Goal: Task Accomplishment & Management: Use online tool/utility

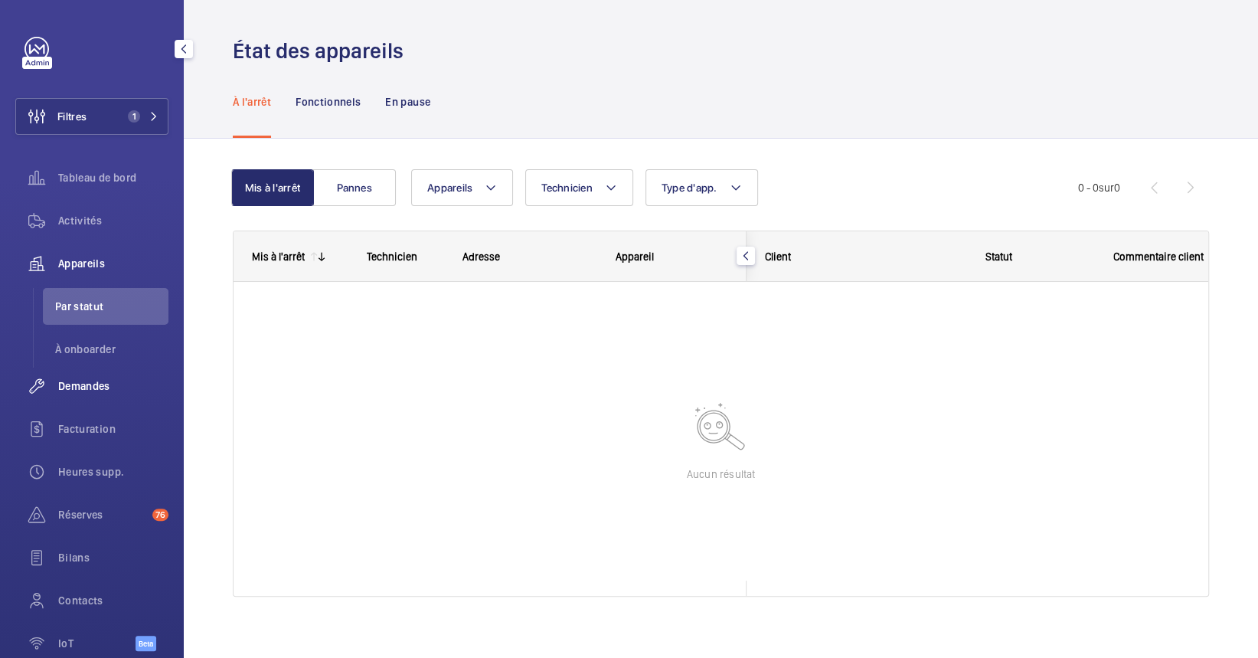
drag, startPoint x: 104, startPoint y: 390, endPoint x: 121, endPoint y: 400, distance: 19.2
click at [104, 390] on span "Demandes" at bounding box center [113, 385] width 110 height 15
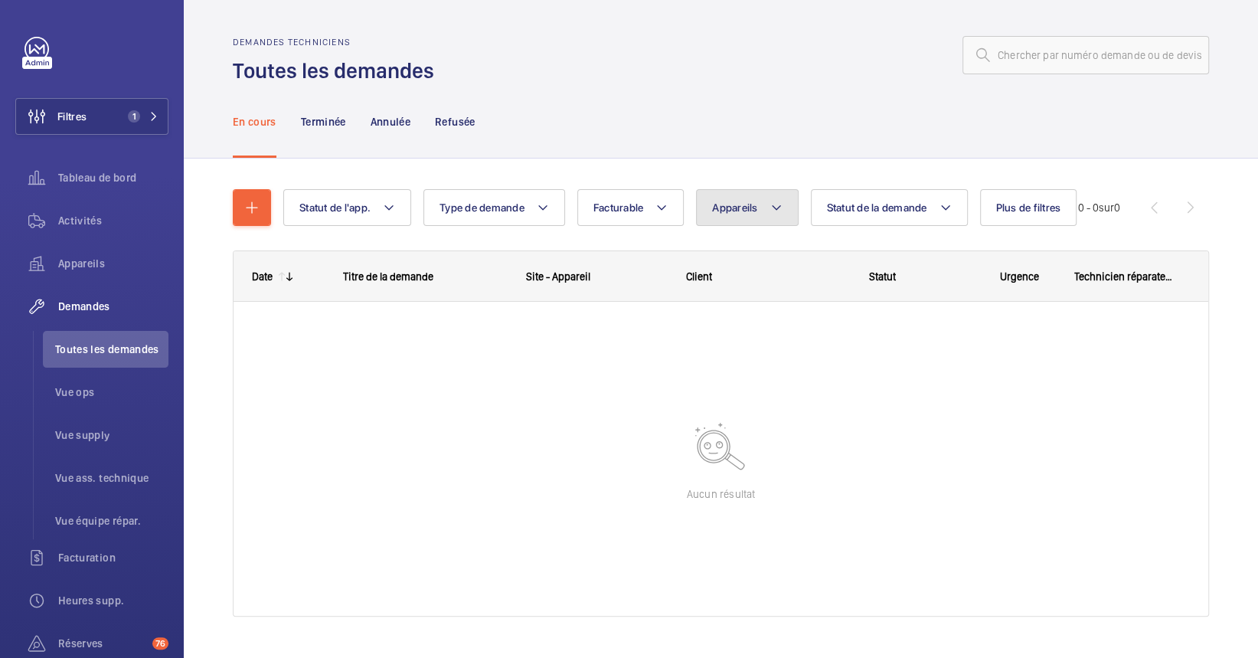
click at [728, 202] on span "Appareils" at bounding box center [734, 207] width 45 height 12
click at [748, 263] on input "houiles" at bounding box center [841, 263] width 266 height 32
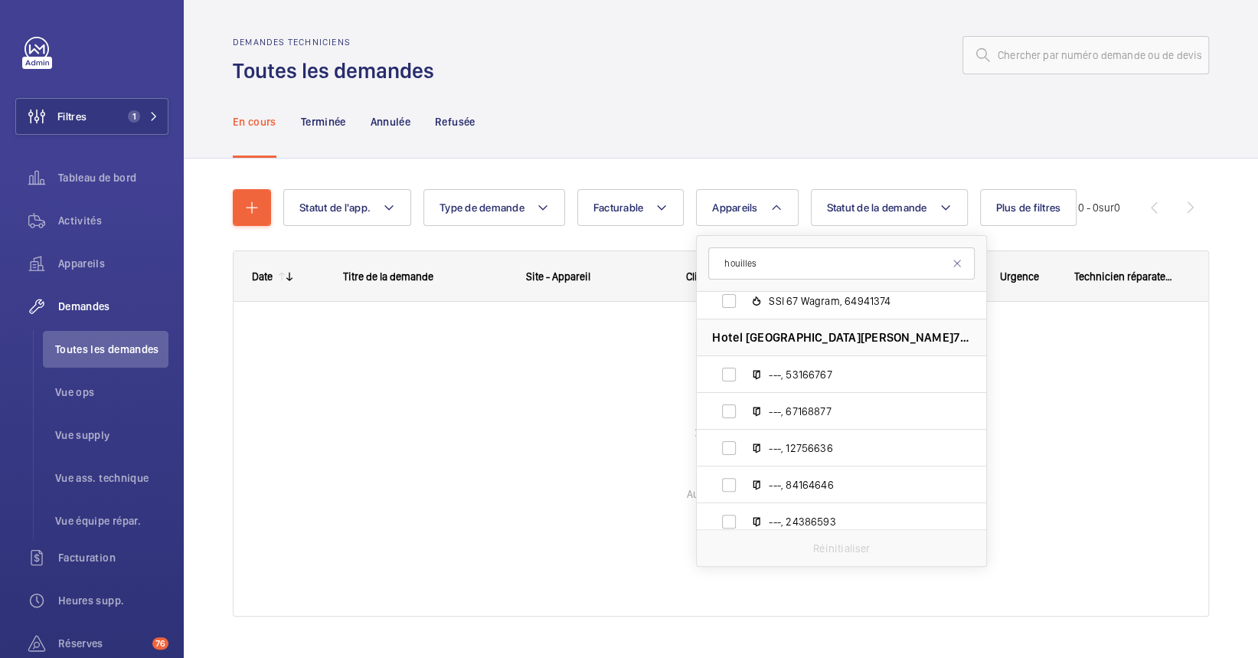
scroll to position [6242, 0]
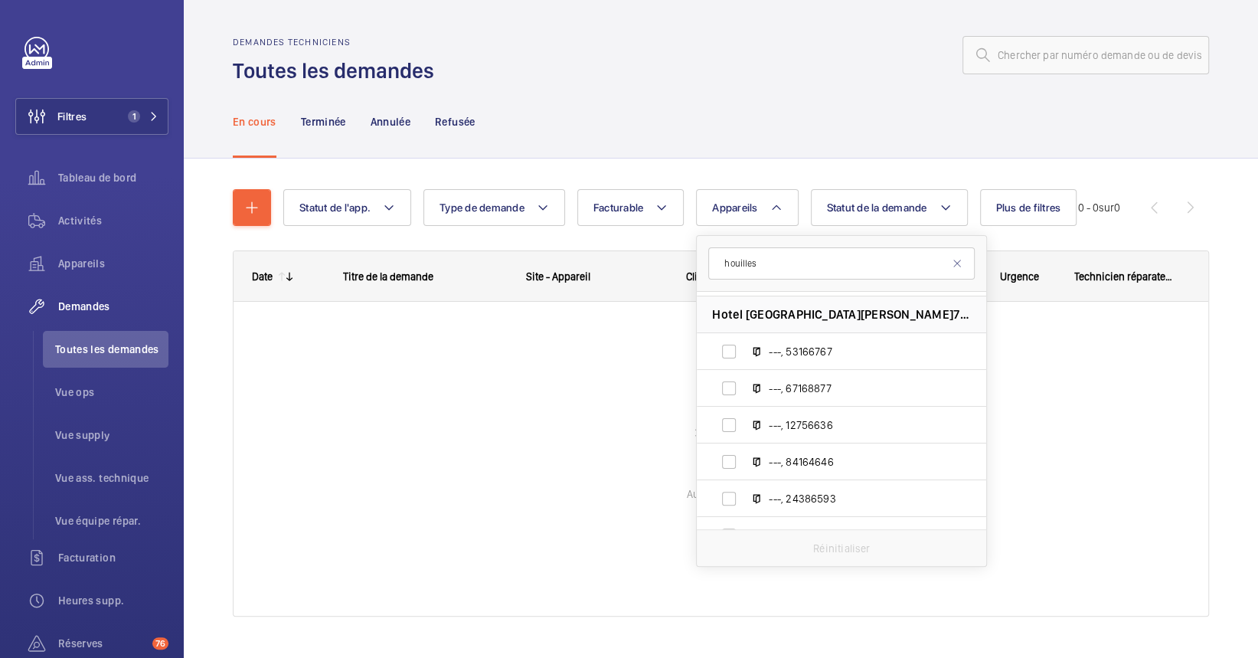
type input "houilles"
click at [467, 502] on div at bounding box center [720, 459] width 975 height 314
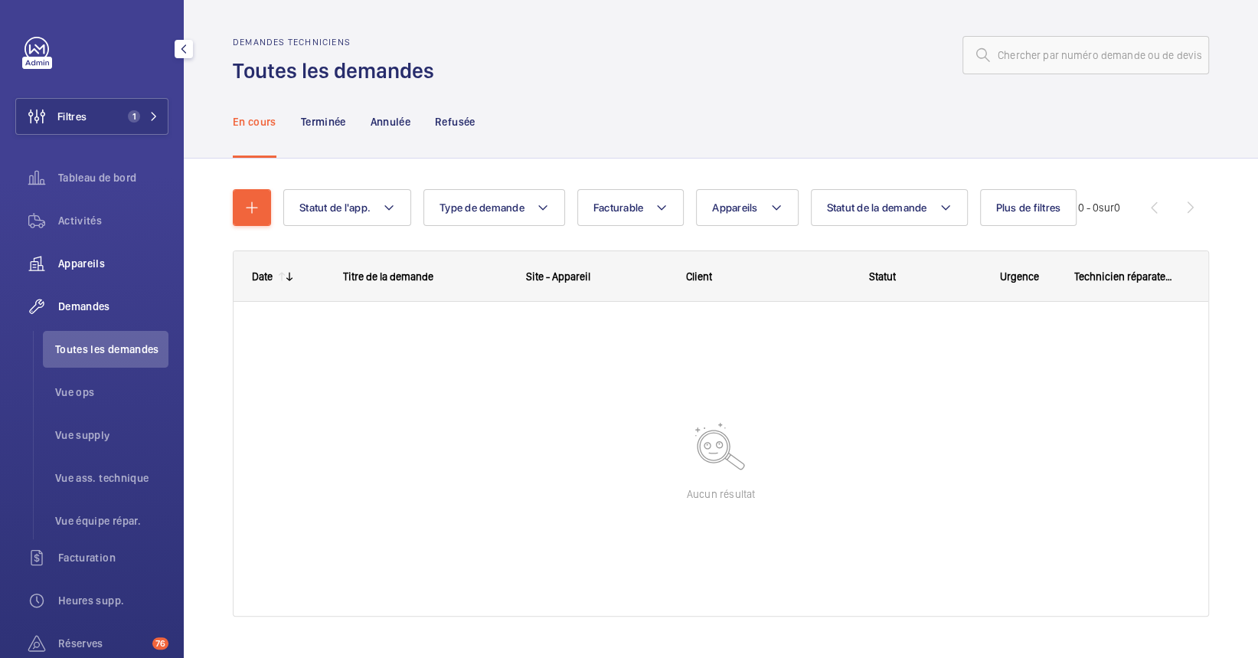
click at [96, 264] on span "Appareils" at bounding box center [113, 263] width 110 height 15
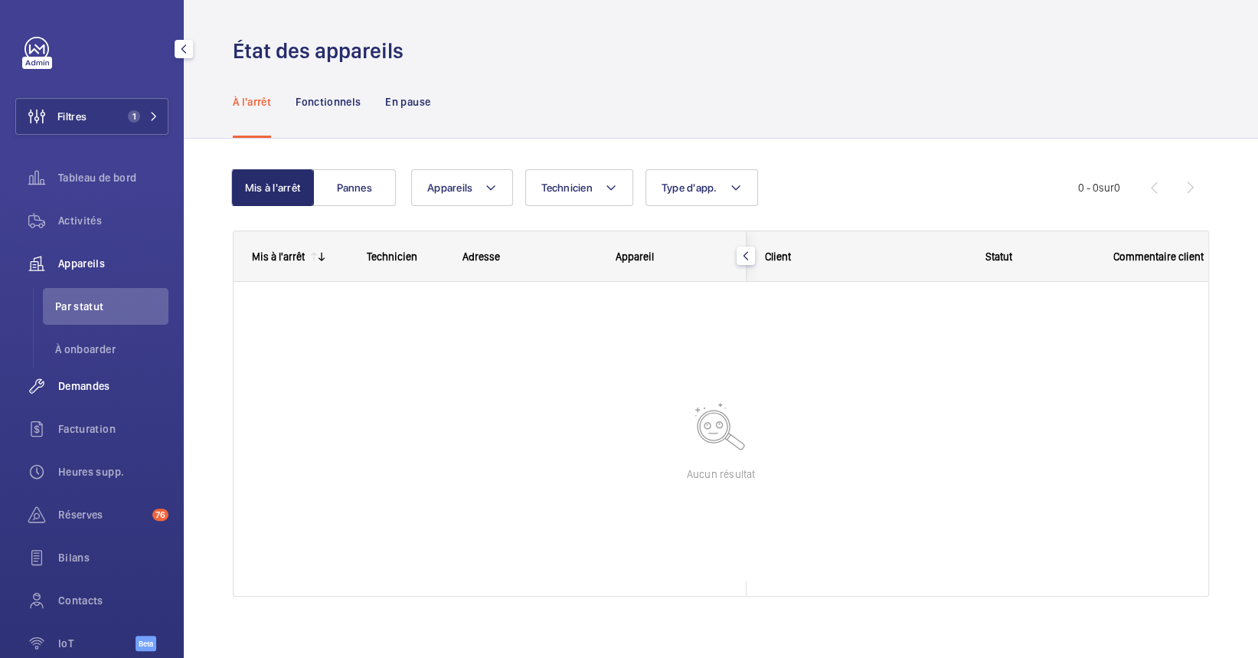
click at [90, 393] on span "Demandes" at bounding box center [113, 385] width 110 height 15
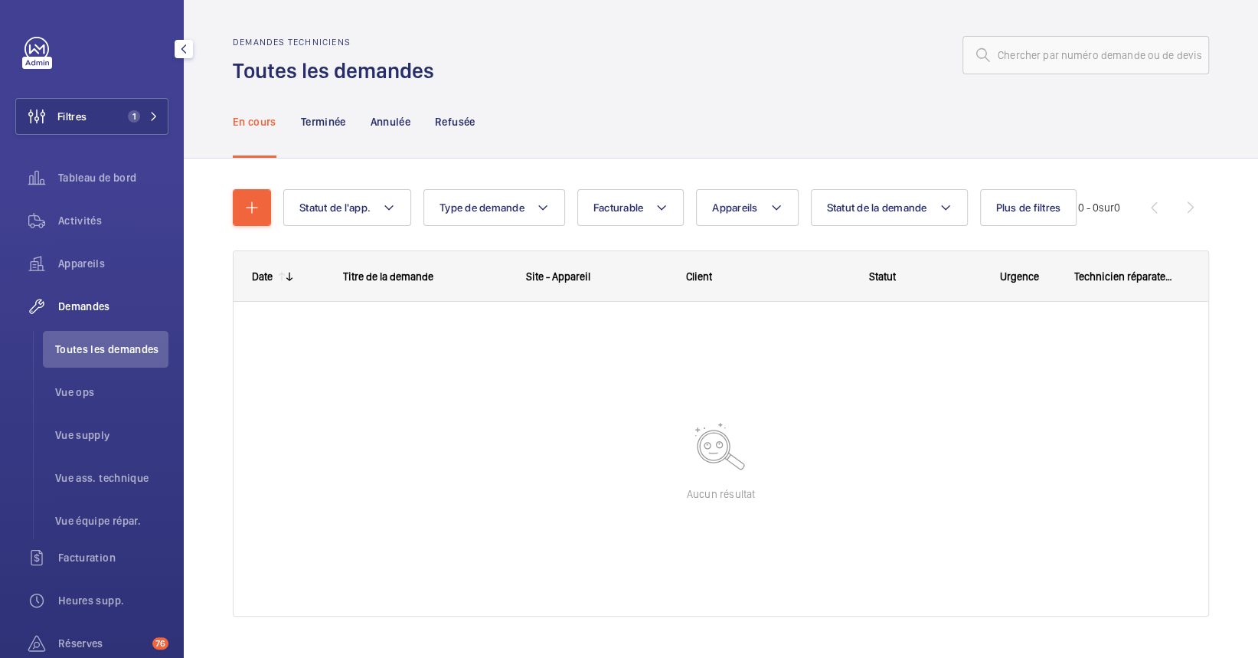
click at [92, 350] on span "Toutes les demandes" at bounding box center [111, 348] width 113 height 15
click at [75, 390] on span "Vue ops" at bounding box center [111, 391] width 113 height 15
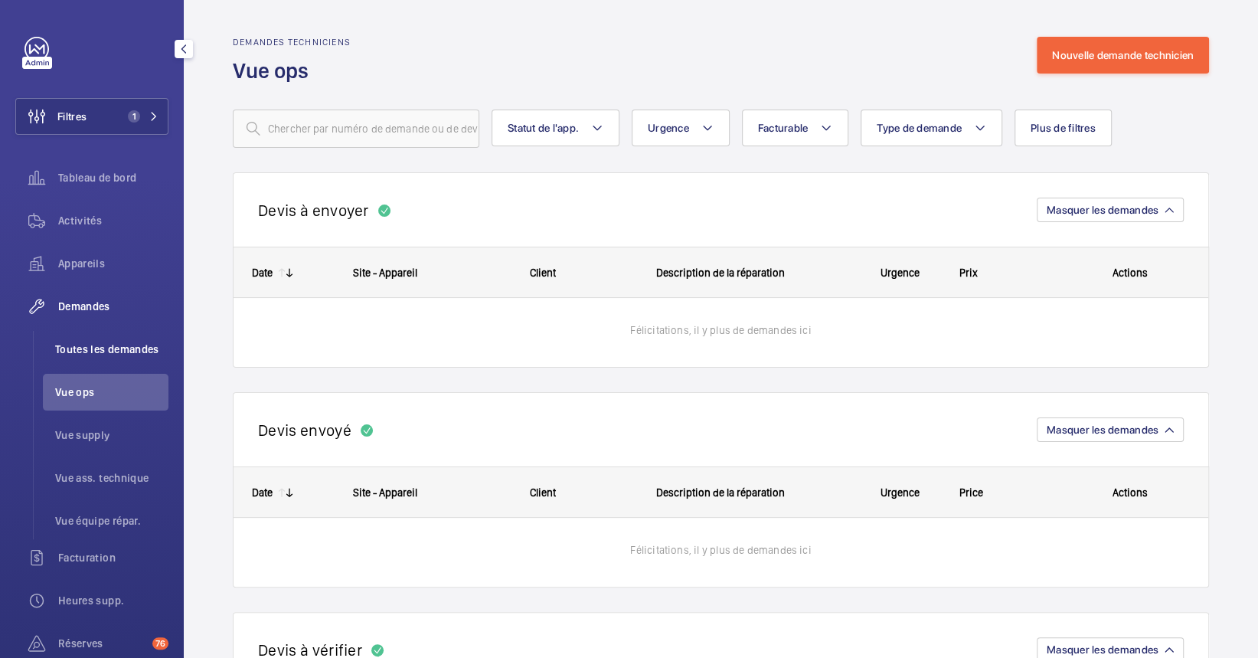
click at [99, 354] on span "Toutes les demandes" at bounding box center [111, 348] width 113 height 15
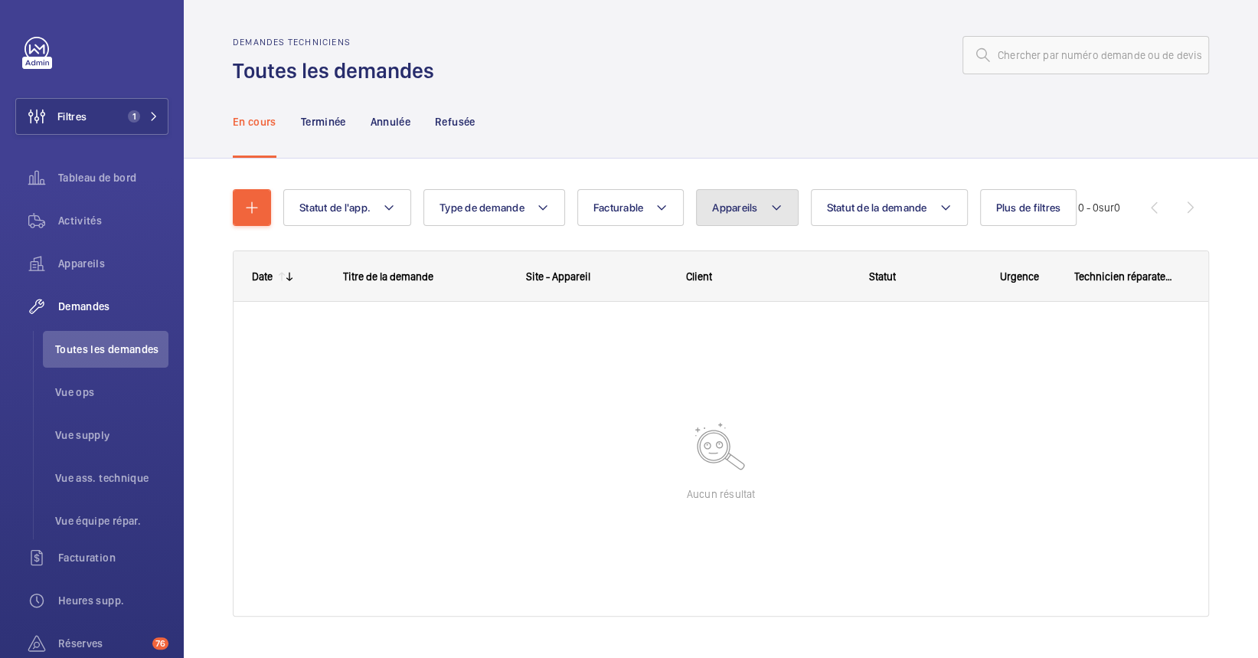
click at [766, 208] on button "Appareils" at bounding box center [747, 207] width 102 height 37
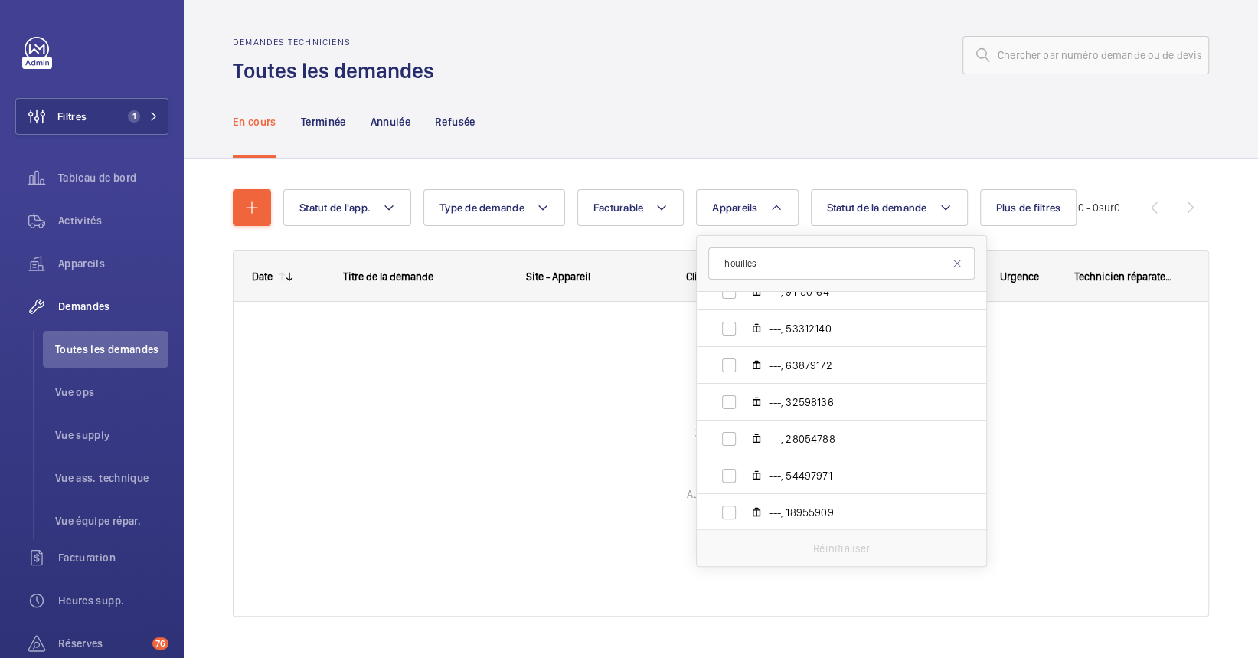
scroll to position [1048, 0]
type input "houilles"
click at [57, 112] on wm-front-icon-button at bounding box center [36, 116] width 41 height 37
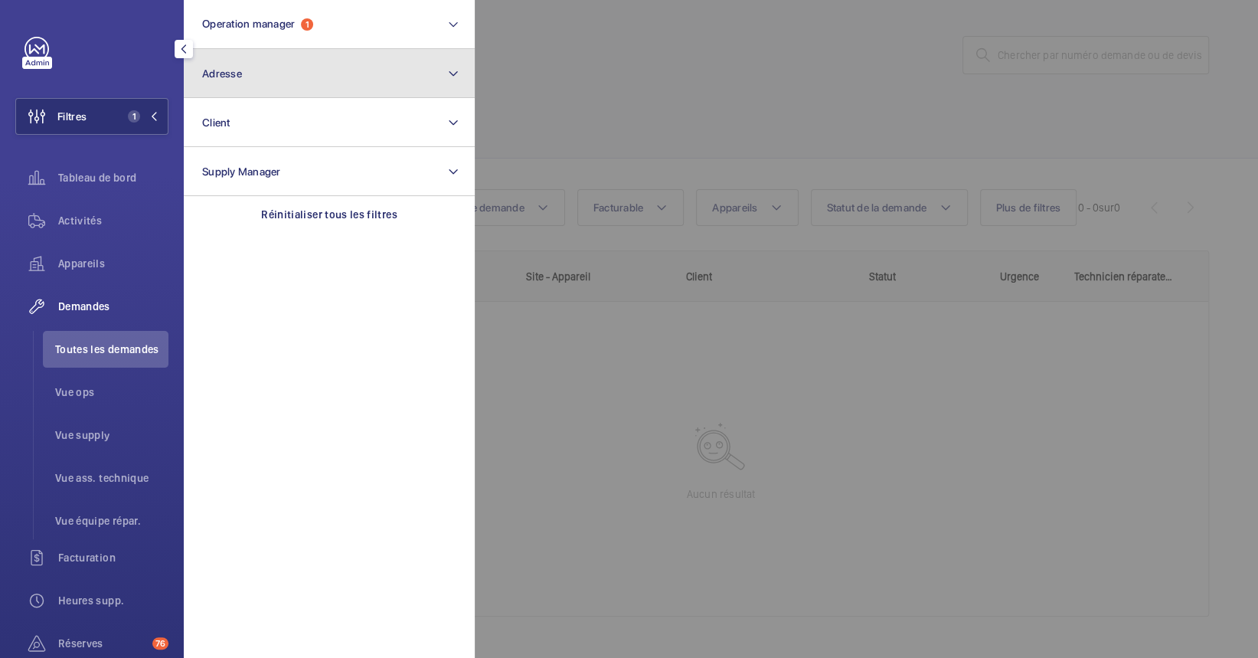
click at [276, 60] on button "Adresse" at bounding box center [329, 73] width 291 height 49
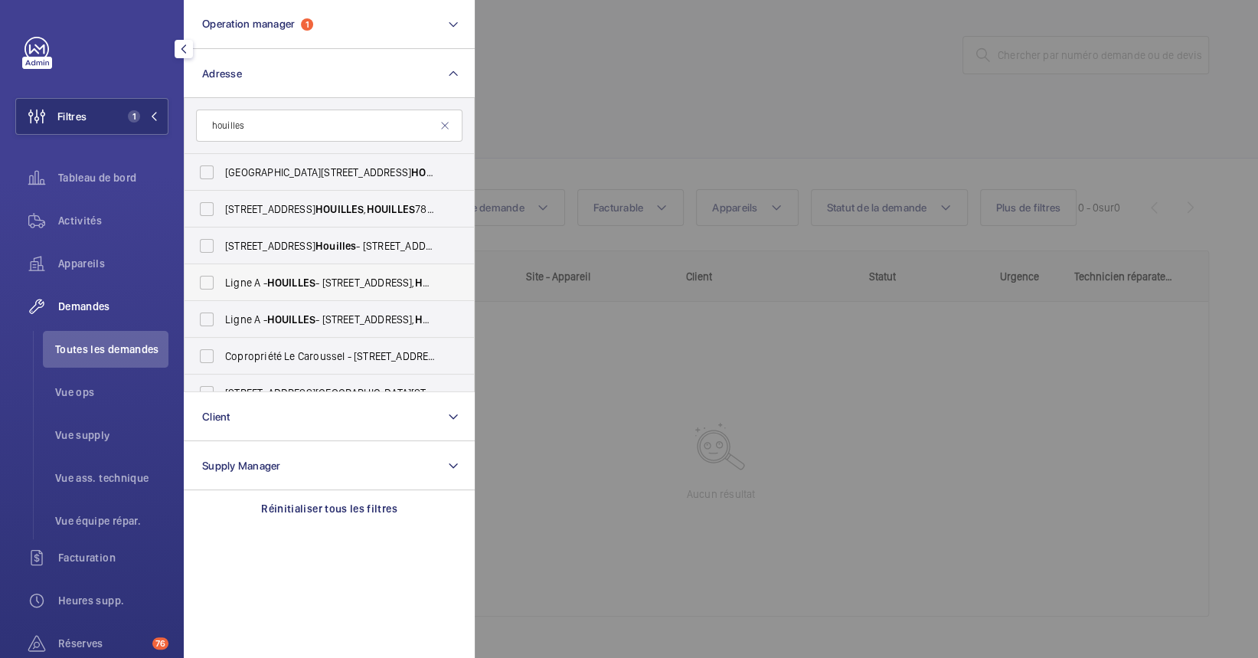
type input "houilles"
click at [294, 277] on span "HOUILLES" at bounding box center [291, 282] width 48 height 12
click at [222, 277] on input "Ligne A - HOUILLES - [STREET_ADDRESS]" at bounding box center [206, 282] width 31 height 31
checkbox input "true"
click at [301, 318] on span "HOUILLES" at bounding box center [291, 319] width 48 height 12
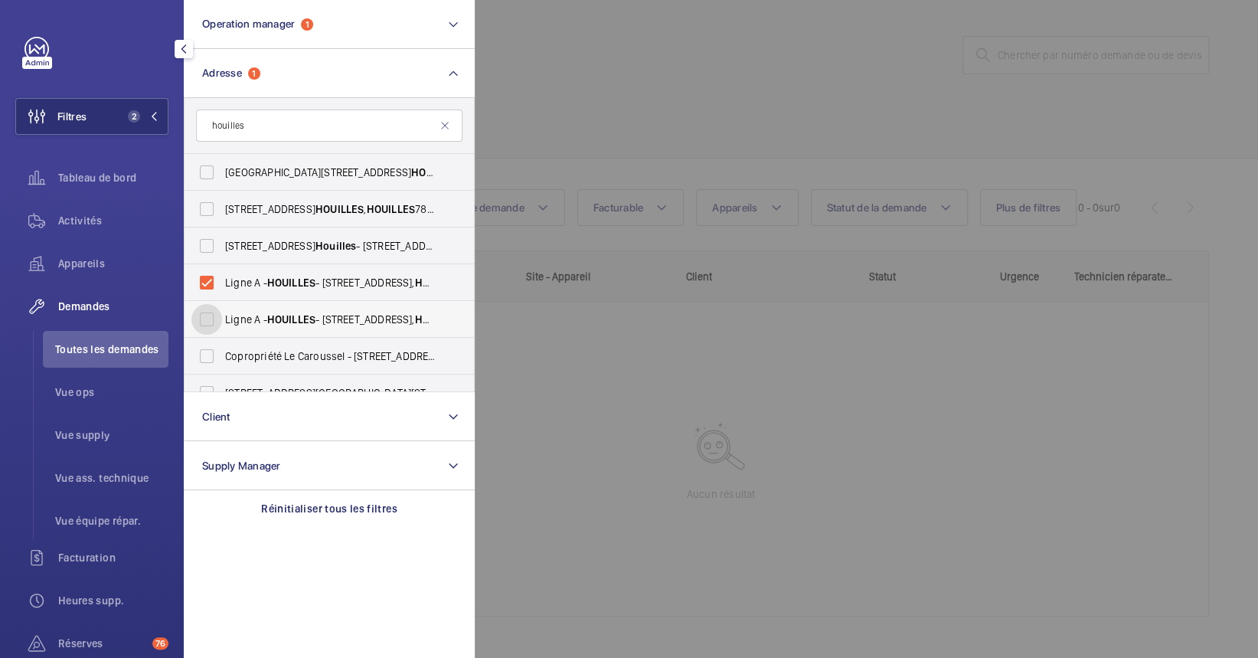
click at [222, 318] on input "Ligne A - HOUILLES - [STREET_ADDRESS]" at bounding box center [206, 319] width 31 height 31
checkbox input "true"
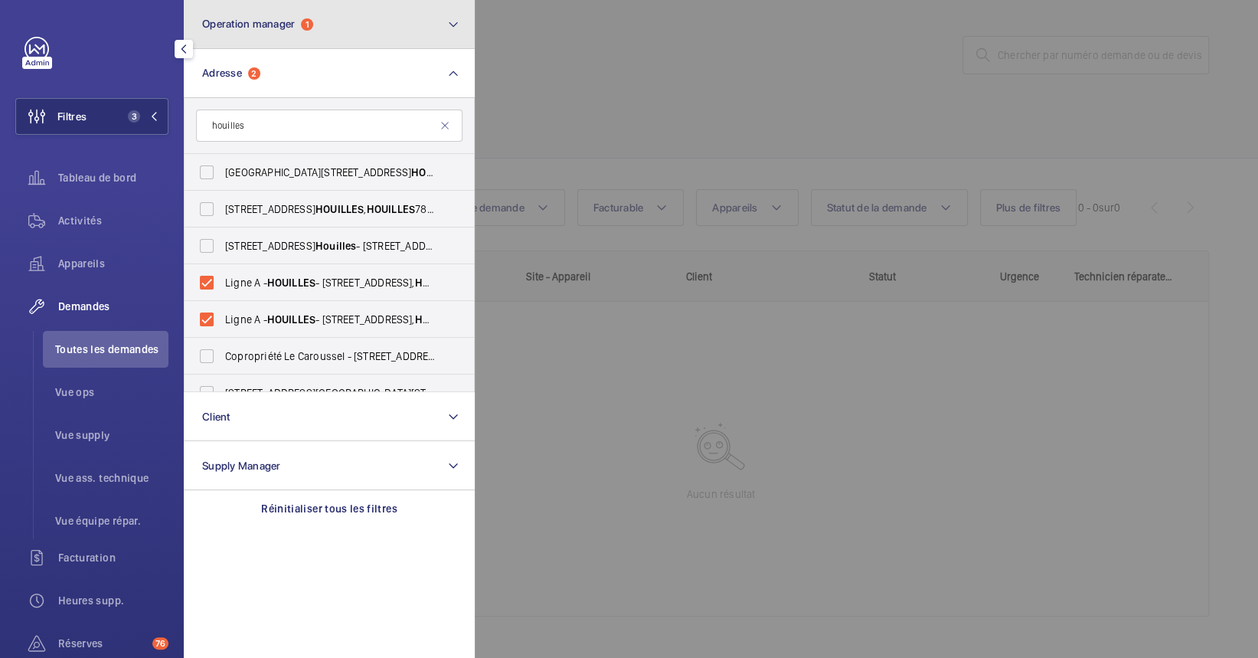
click at [365, 46] on button "Operation manager 1" at bounding box center [329, 24] width 291 height 49
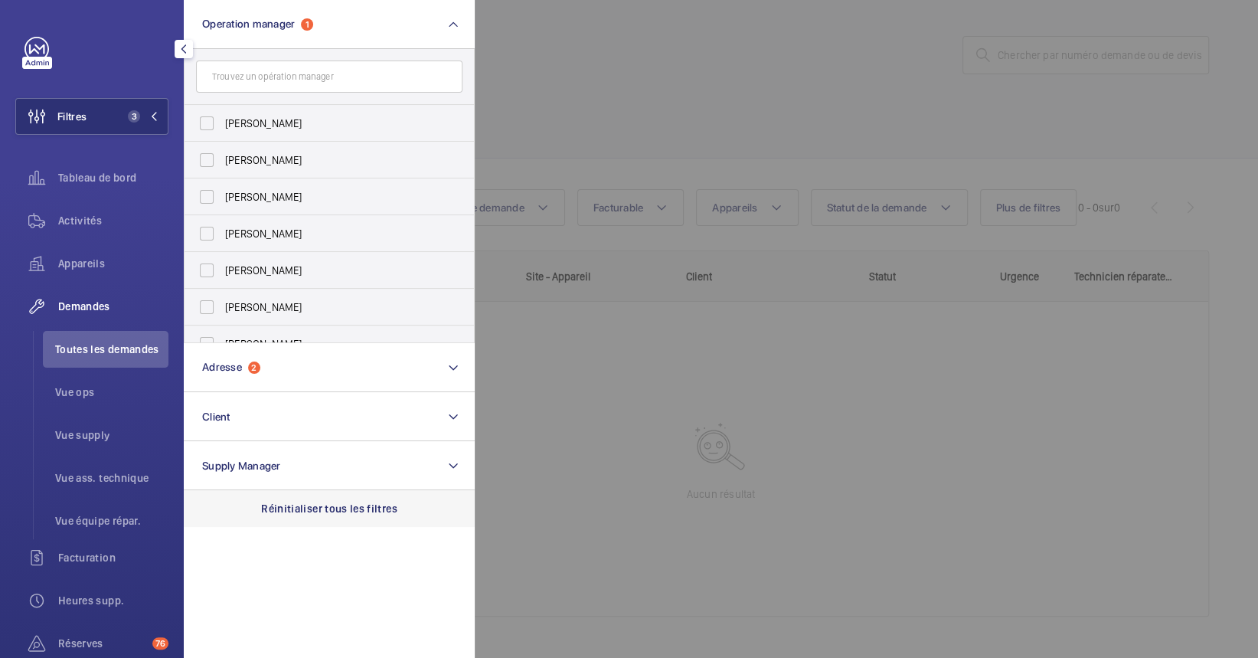
click at [302, 501] on p "Réinitialiser tous les filtres" at bounding box center [329, 508] width 136 height 15
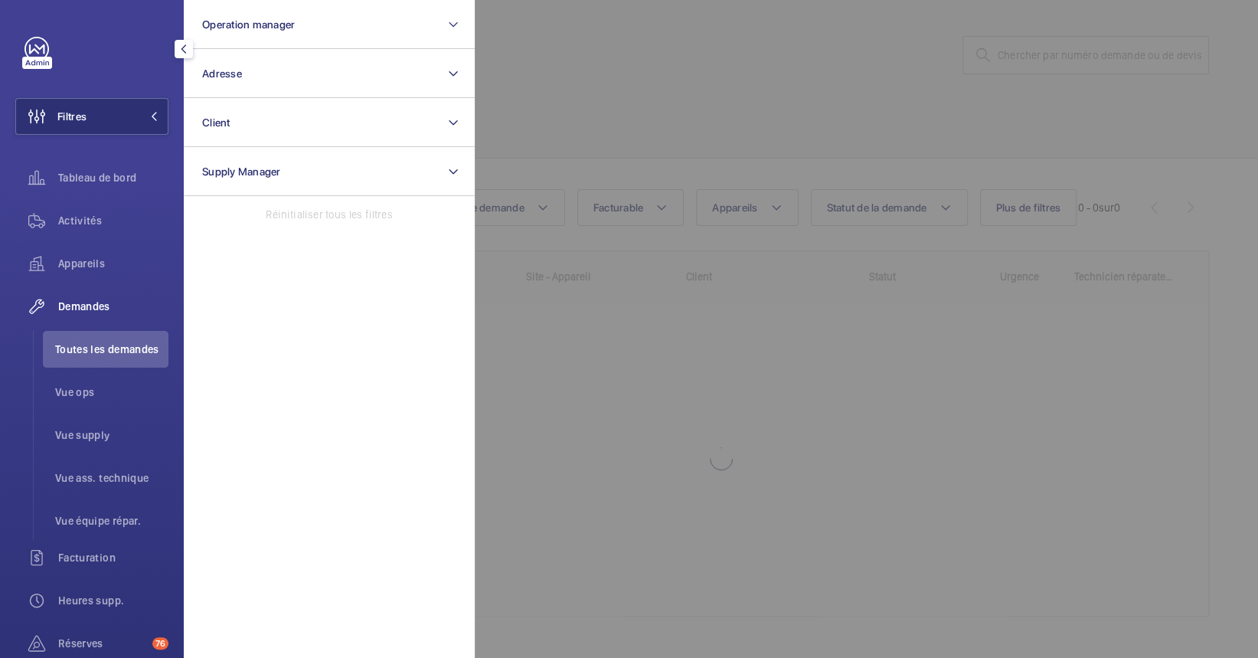
click at [847, 130] on div at bounding box center [1104, 329] width 1258 height 658
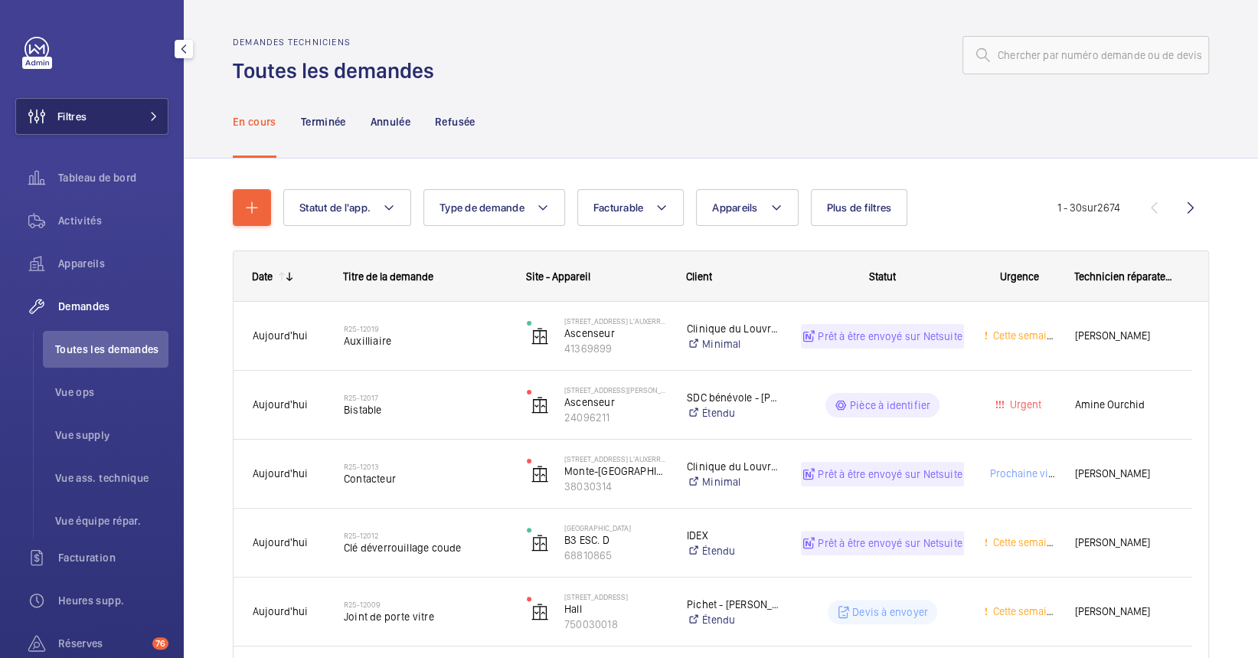
click at [102, 110] on button "Filtres" at bounding box center [91, 116] width 153 height 37
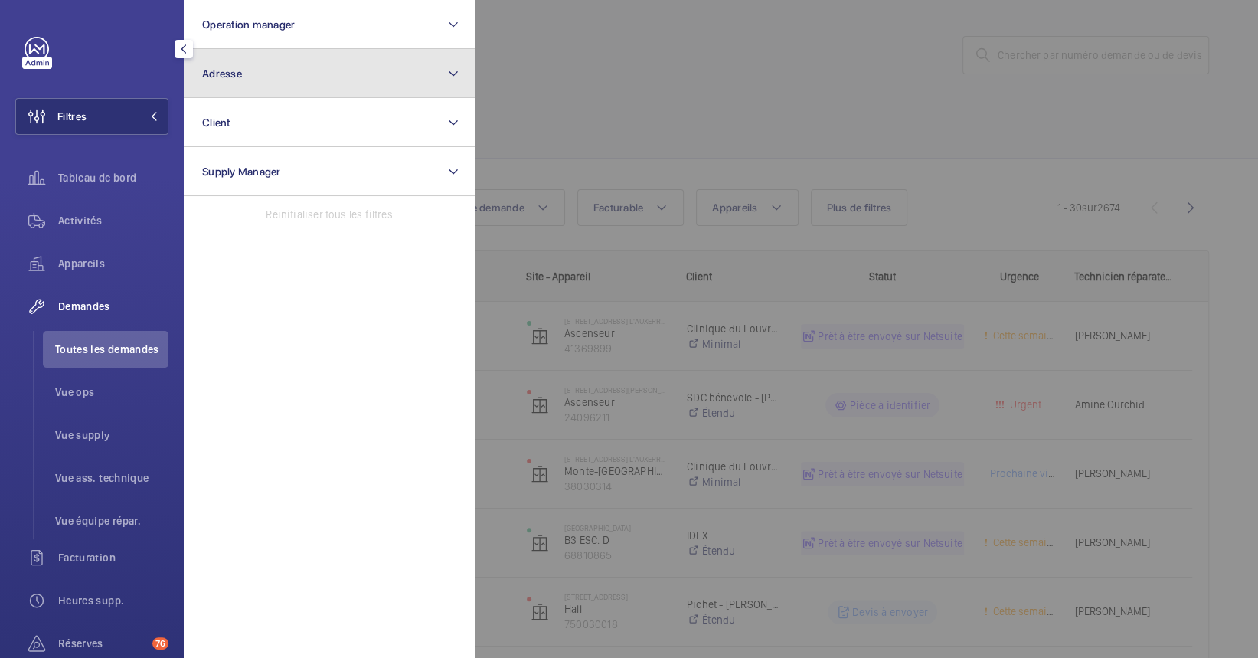
click at [335, 72] on button "Adresse" at bounding box center [329, 73] width 291 height 49
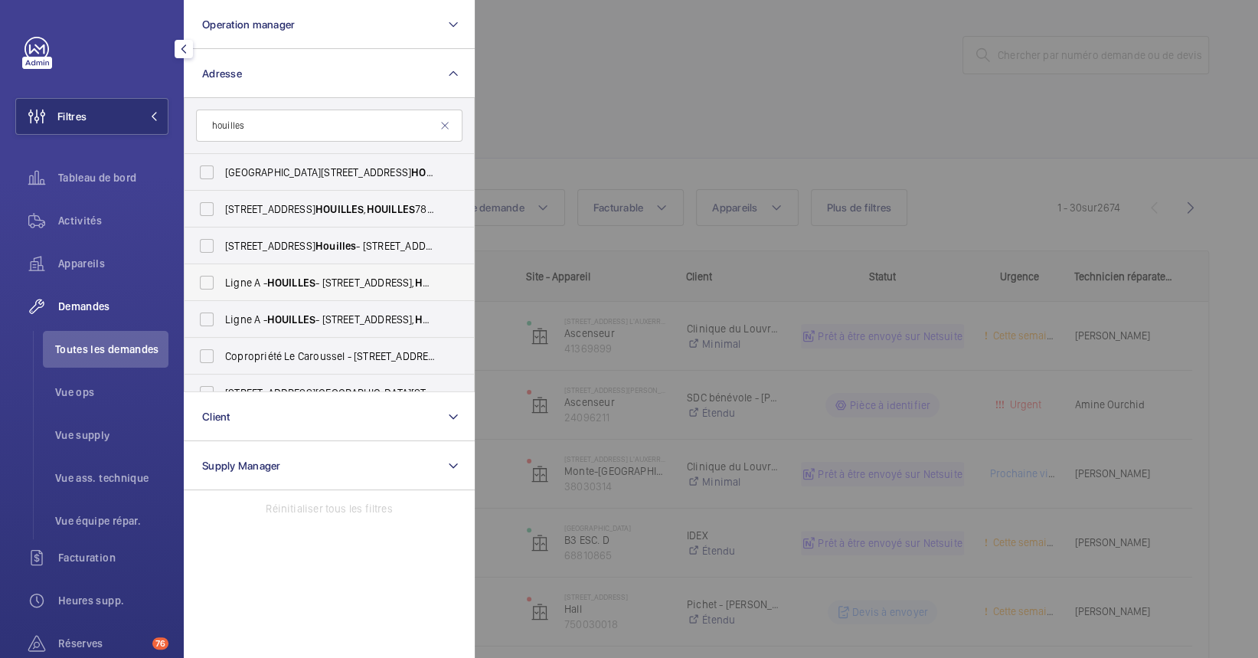
type input "houilles"
click at [292, 280] on span "HOUILLES" at bounding box center [291, 282] width 48 height 12
click at [222, 280] on input "Ligne A - HOUILLES - [STREET_ADDRESS]" at bounding box center [206, 282] width 31 height 31
checkbox input "true"
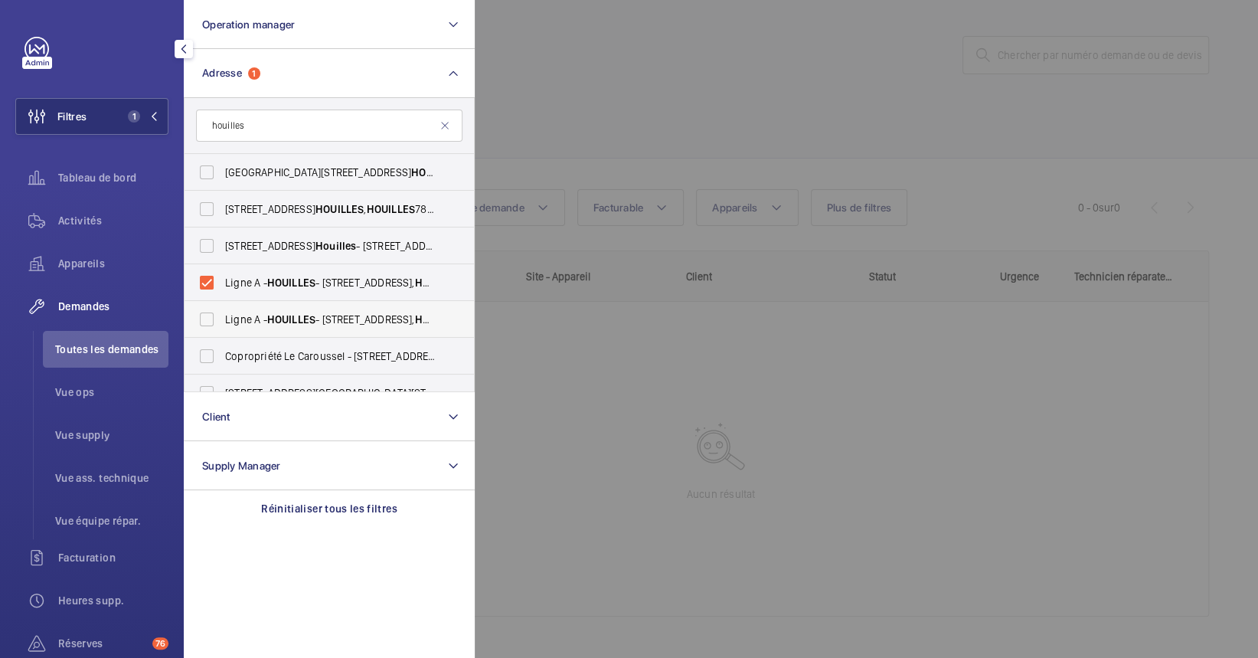
click at [307, 318] on span "HOUILLES" at bounding box center [291, 319] width 48 height 12
click at [222, 318] on input "Ligne A - HOUILLES - [STREET_ADDRESS]" at bounding box center [206, 319] width 31 height 31
checkbox input "true"
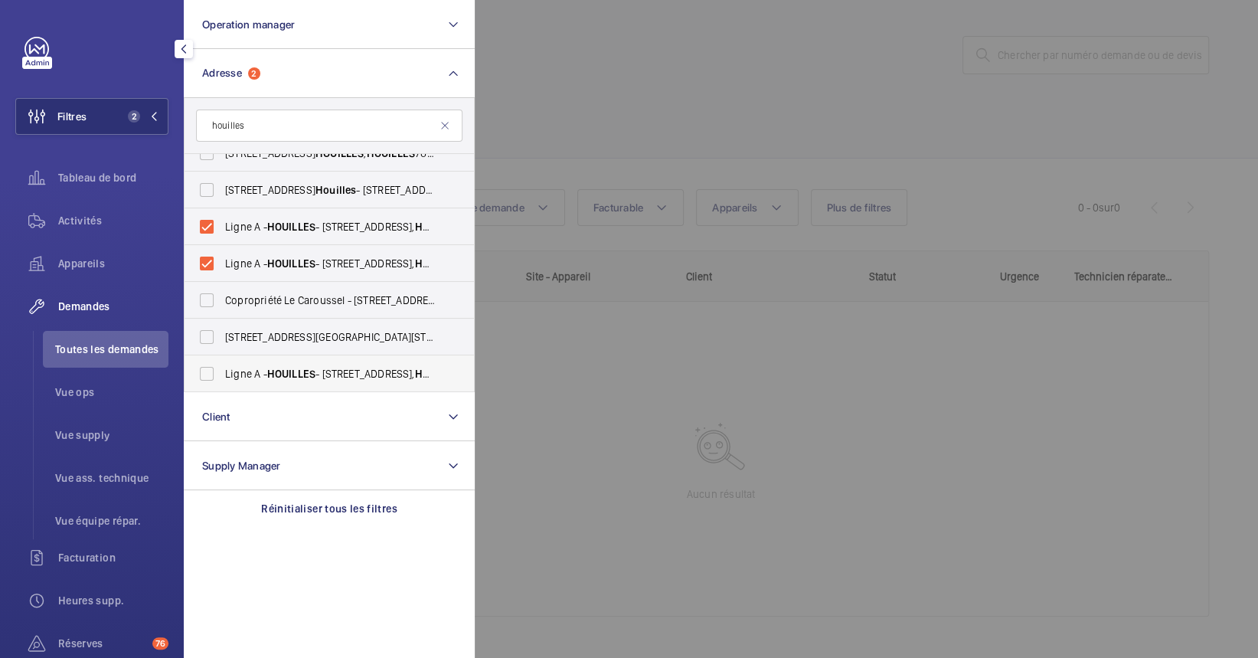
click at [285, 361] on label "Ligne A - HOUILLES - [STREET_ADDRESS]" at bounding box center [318, 373] width 266 height 37
click at [222, 361] on input "Ligne A - HOUILLES - [STREET_ADDRESS]" at bounding box center [206, 373] width 31 height 31
checkbox input "true"
click at [863, 113] on div at bounding box center [1104, 329] width 1258 height 658
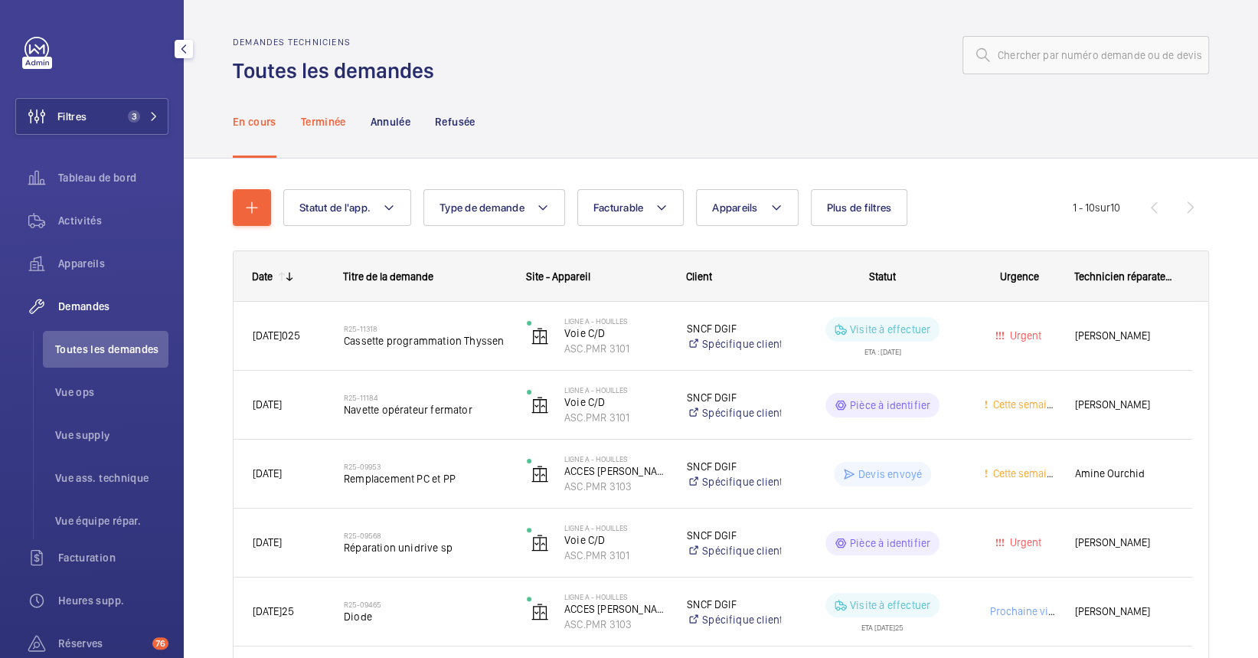
click at [315, 119] on p "Terminée" at bounding box center [323, 121] width 45 height 15
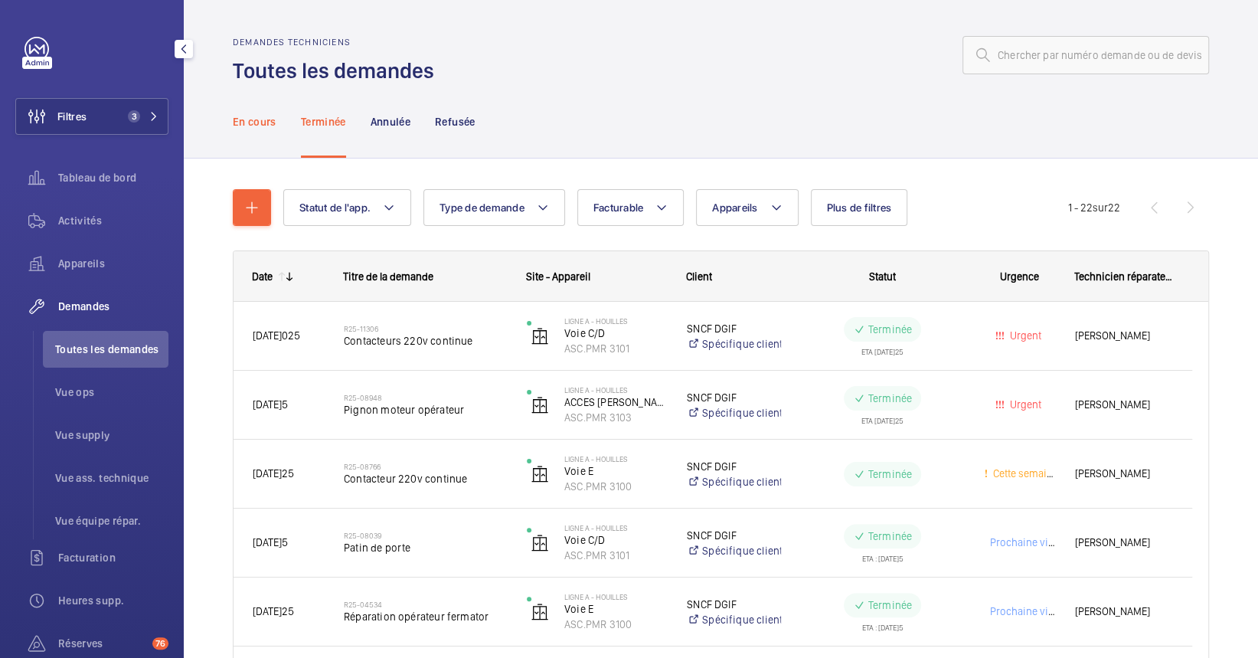
click at [256, 129] on div "En cours" at bounding box center [255, 121] width 44 height 73
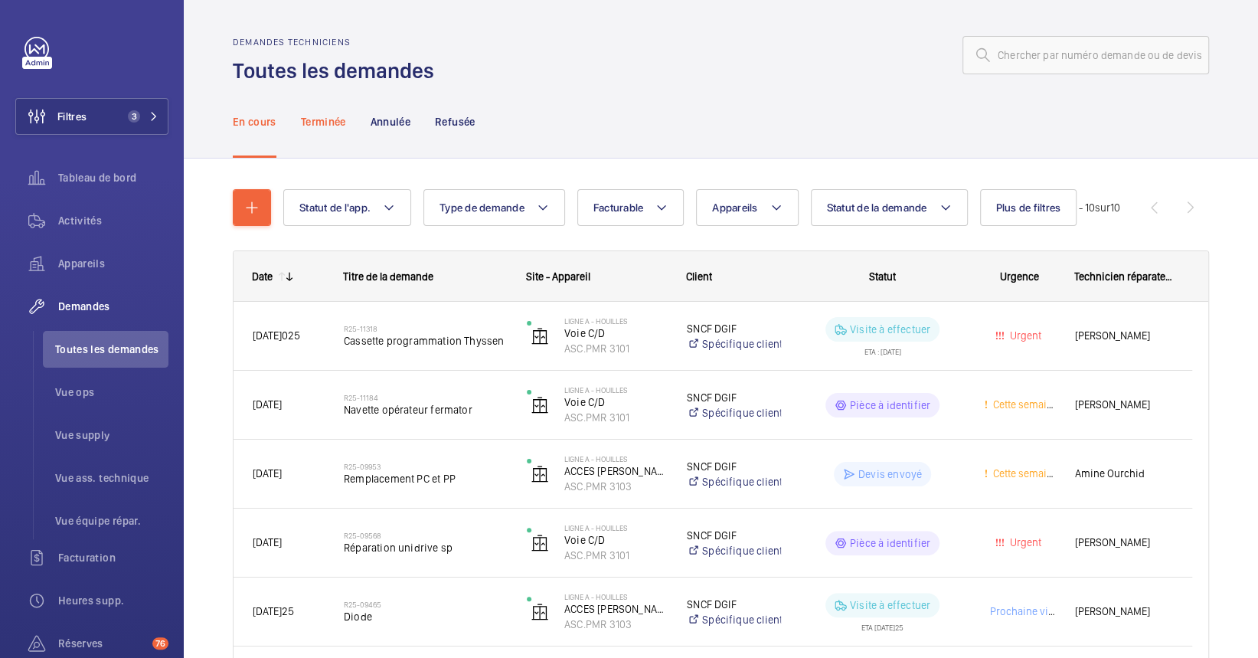
click at [337, 122] on p "Terminée" at bounding box center [323, 121] width 45 height 15
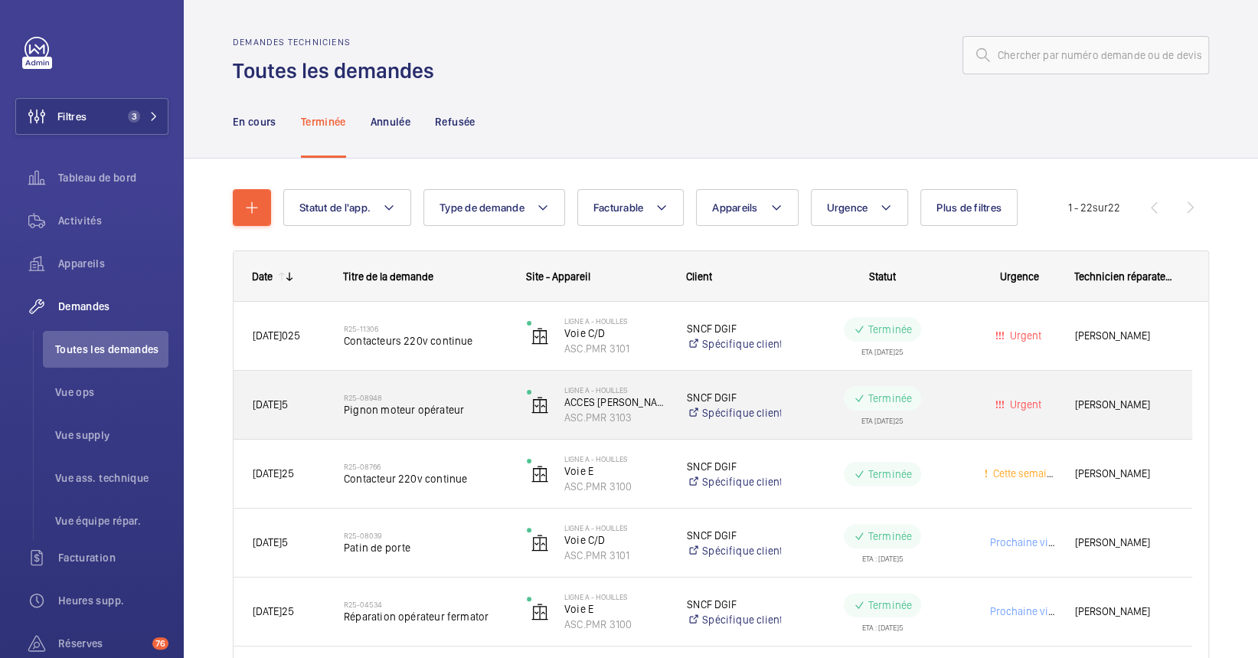
scroll to position [102, 0]
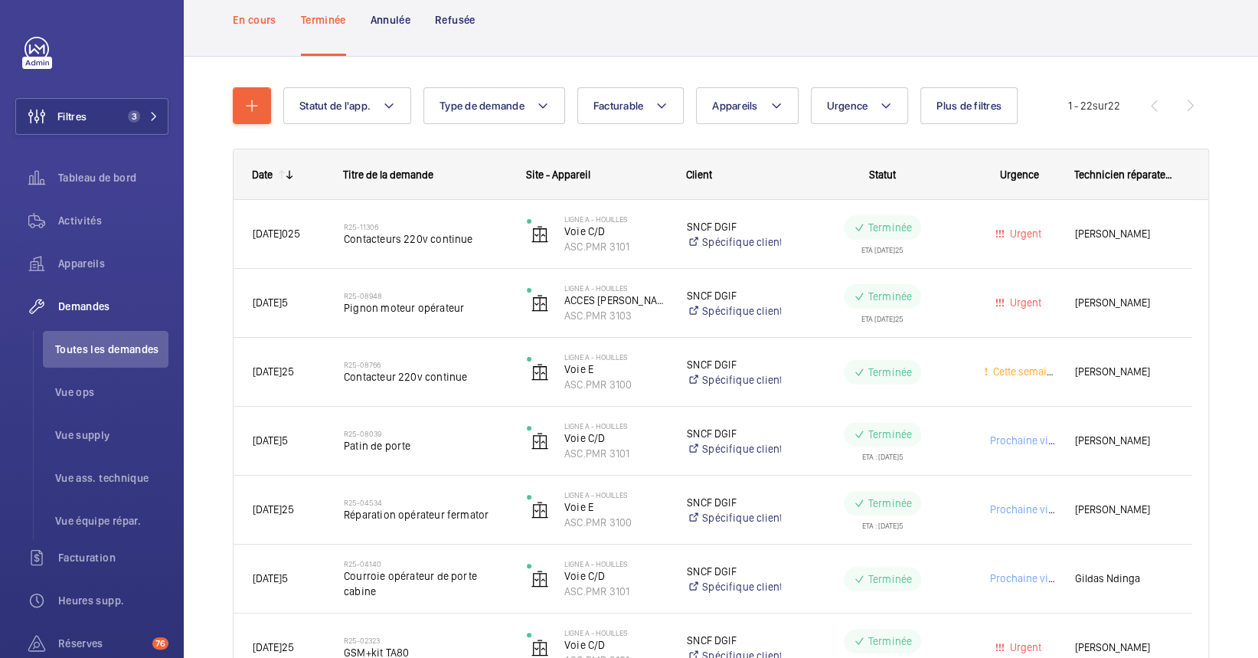
click at [253, 2] on div "En cours" at bounding box center [255, 19] width 44 height 73
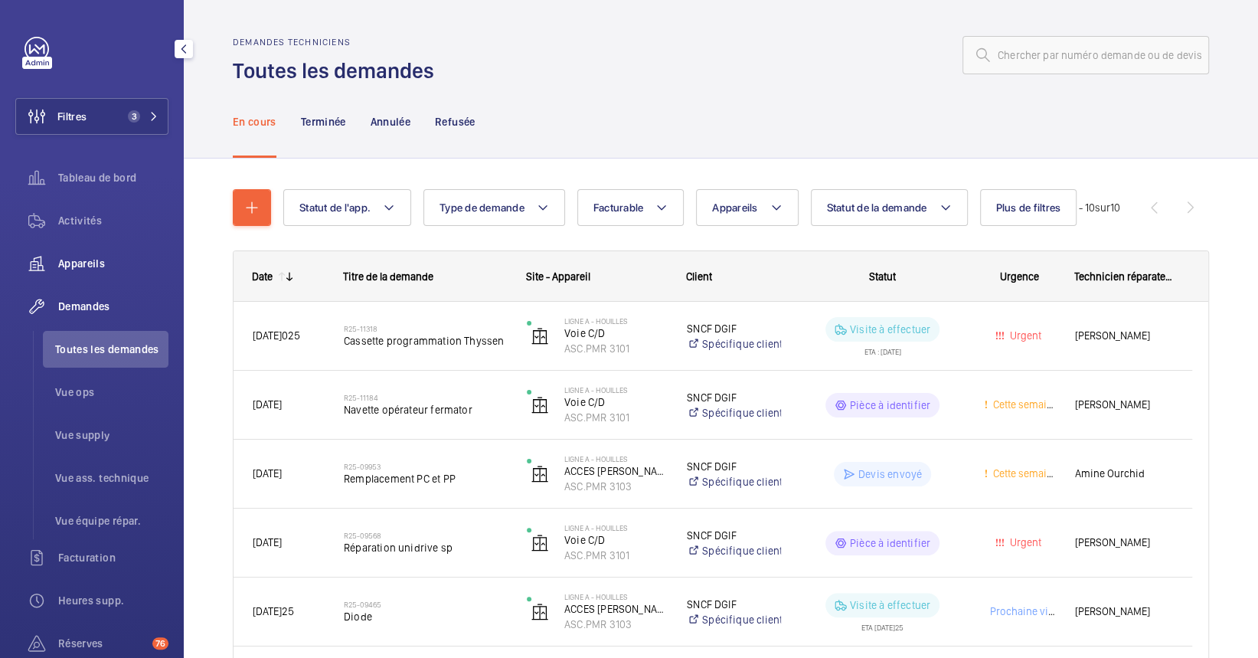
click at [90, 252] on div "Appareils" at bounding box center [91, 263] width 153 height 37
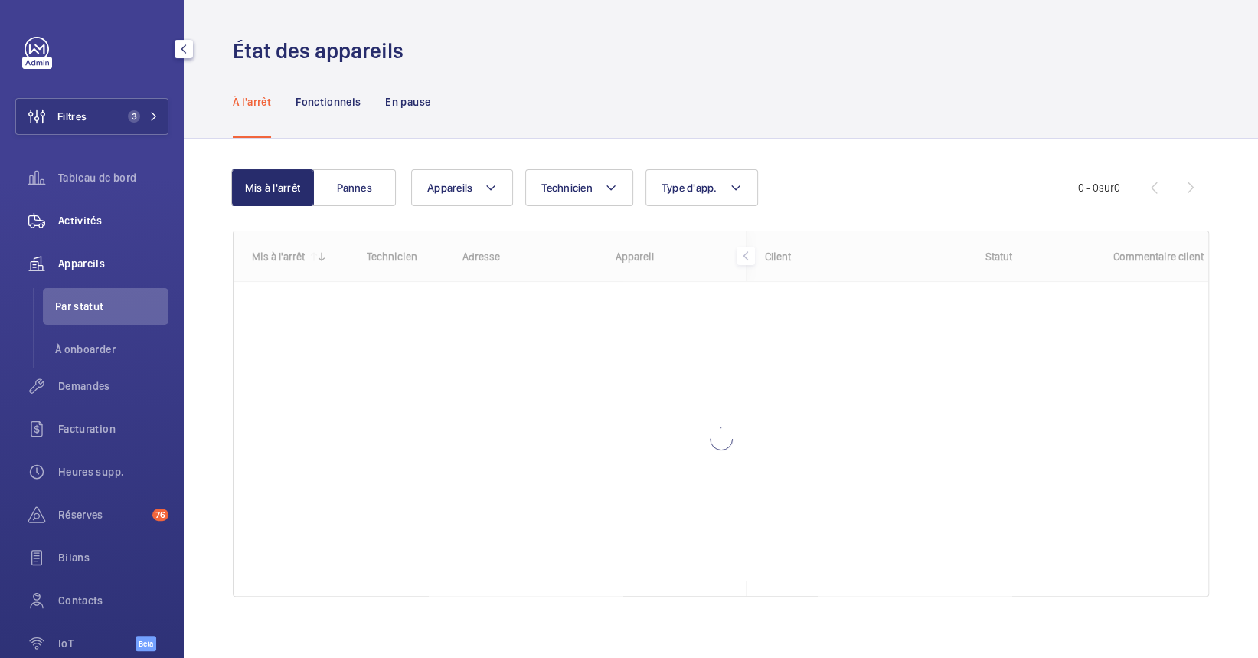
click at [69, 214] on span "Activités" at bounding box center [113, 220] width 110 height 15
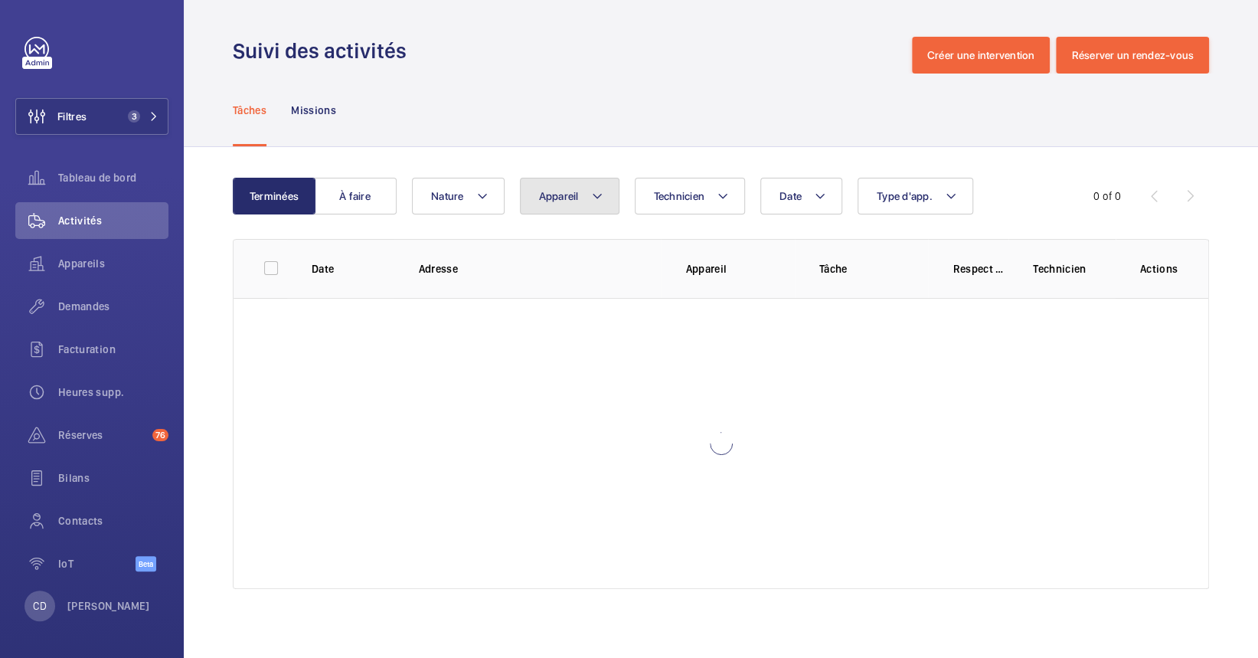
click at [554, 187] on button "Appareil" at bounding box center [570, 196] width 100 height 37
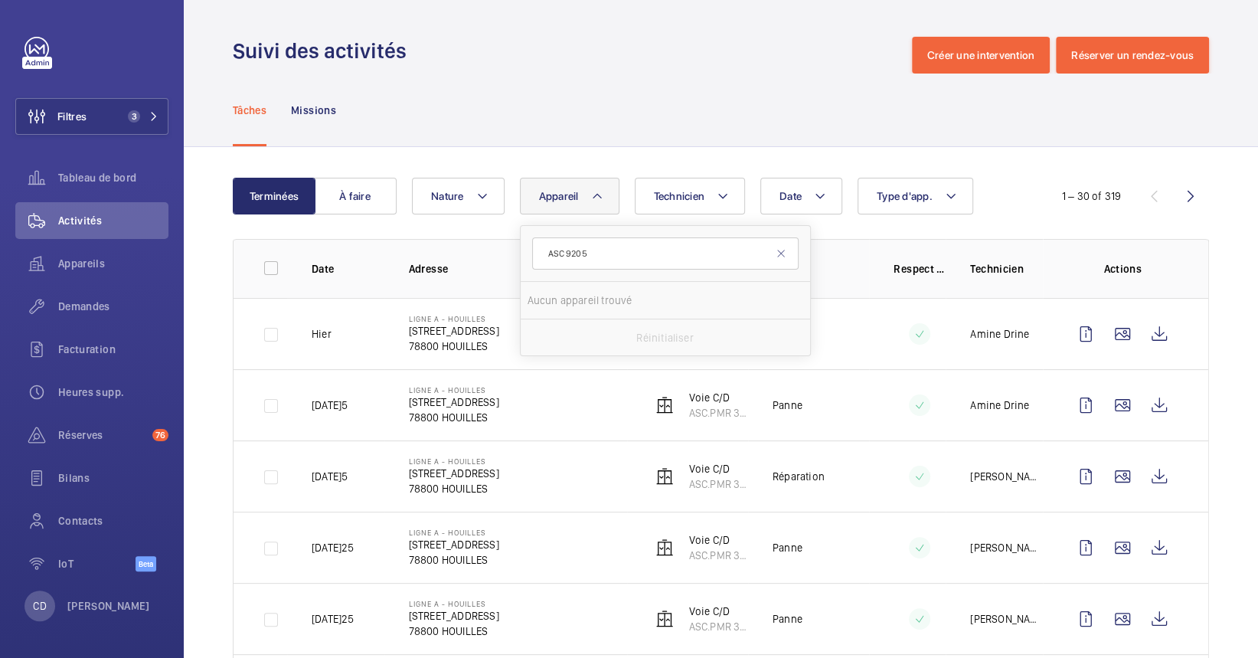
click at [554, 258] on input "ASC 9205" at bounding box center [665, 253] width 266 height 32
type input "9205"
click at [132, 107] on button "Filtres 3" at bounding box center [91, 116] width 153 height 37
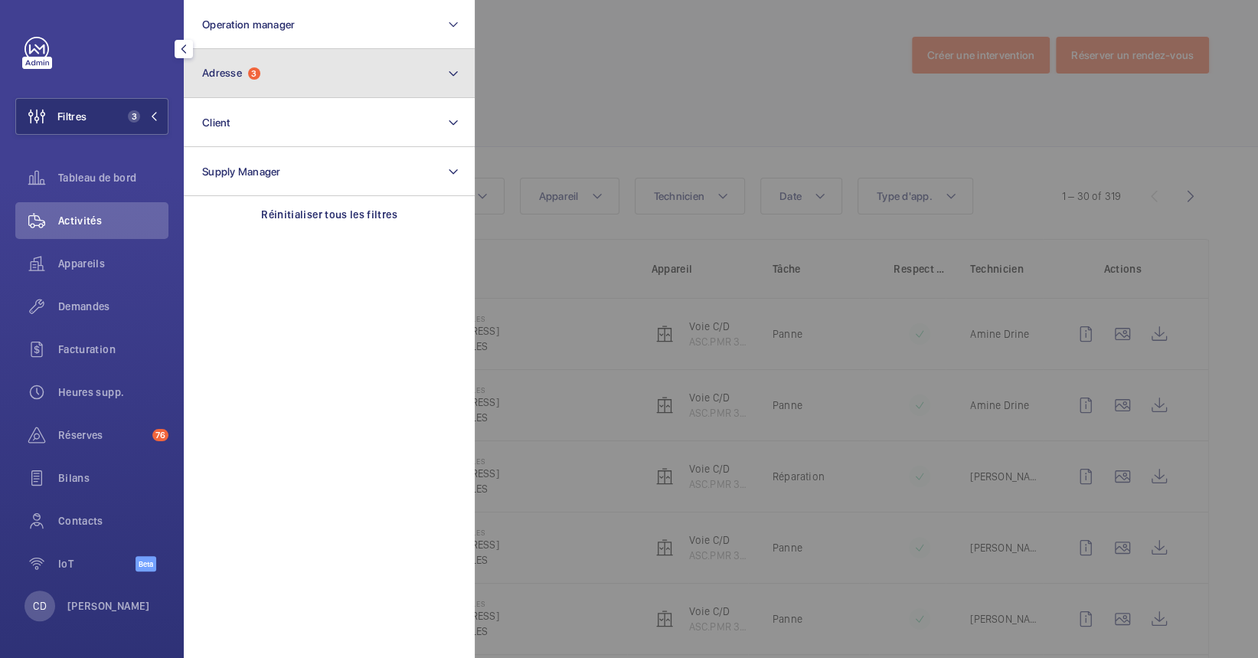
click at [260, 70] on span "3" at bounding box center [254, 73] width 12 height 12
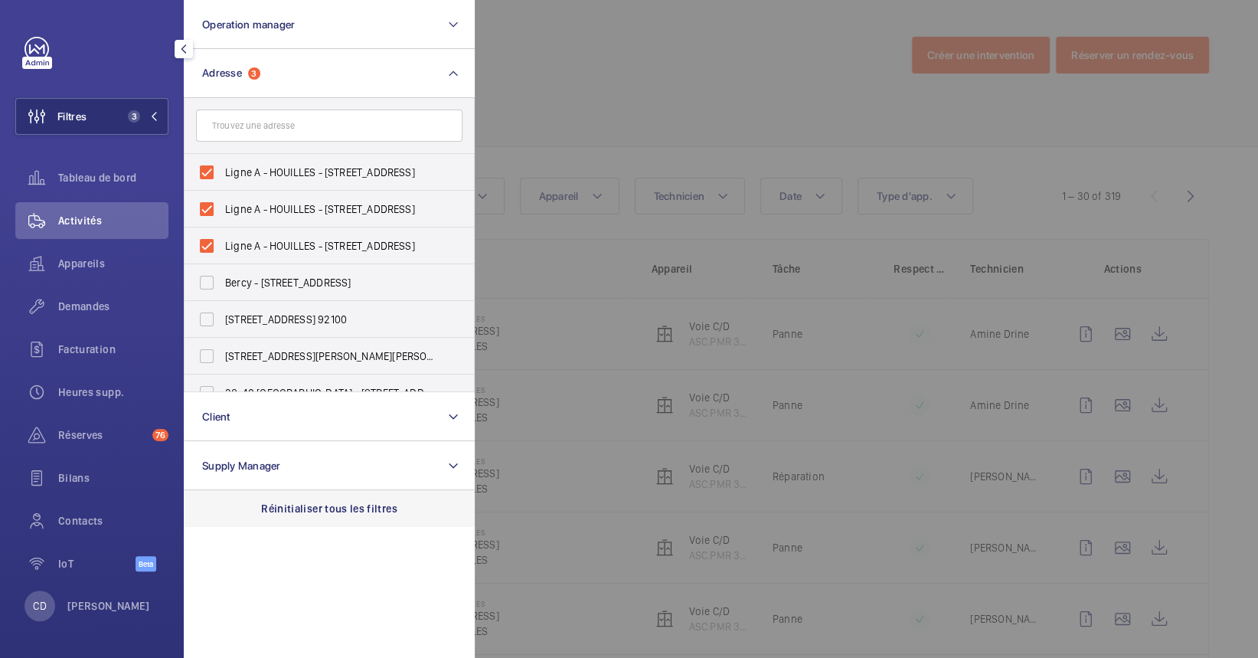
click at [358, 508] on p "Réinitialiser tous les filtres" at bounding box center [329, 508] width 136 height 15
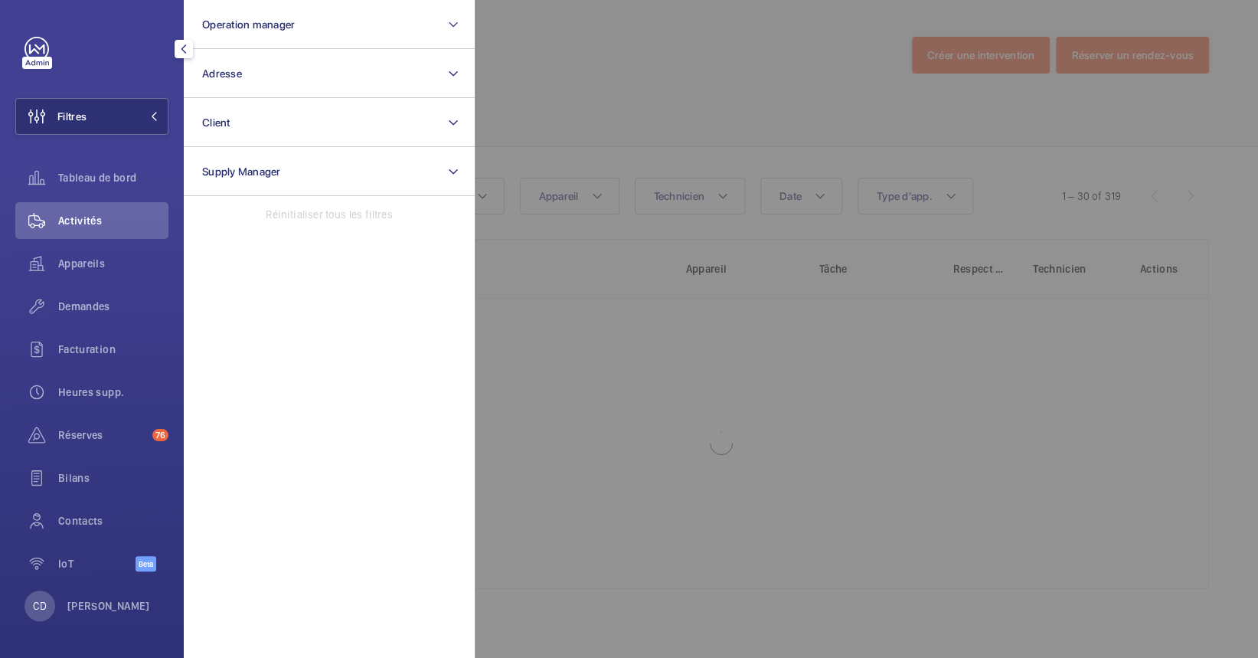
click at [580, 190] on div at bounding box center [1104, 329] width 1258 height 658
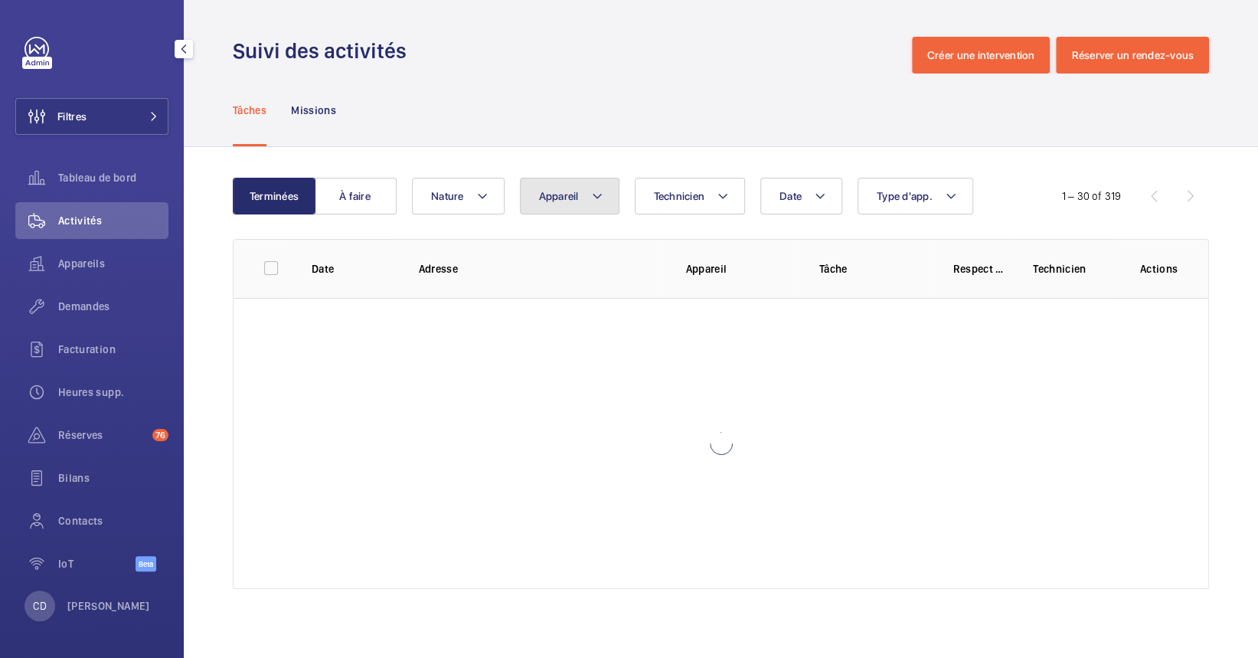
click at [580, 191] on button "Appareil" at bounding box center [570, 196] width 100 height 37
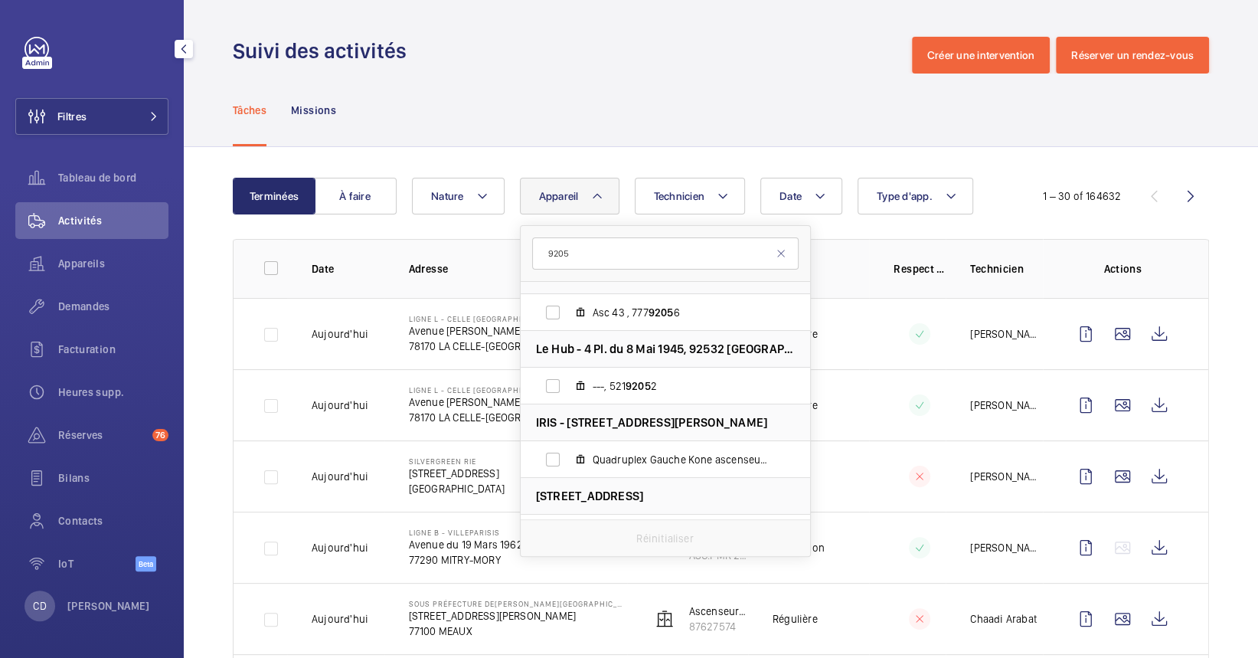
scroll to position [408, 0]
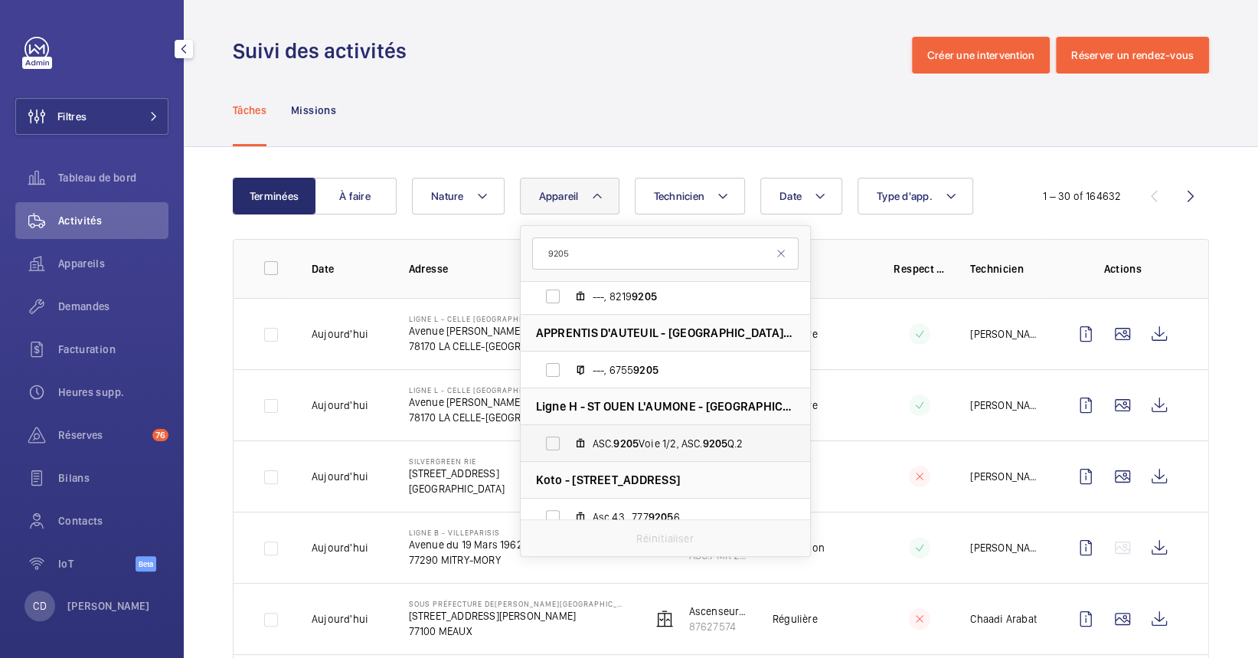
type input "9205"
click at [675, 447] on span "ASC. 9205 Voie 1/2, ASC. 9205 Q.2" at bounding box center [682, 443] width 178 height 15
click at [568, 447] on input "ASC. 9205 Voie 1/2, ASC. 9205 Q.2" at bounding box center [552, 443] width 31 height 31
checkbox input "true"
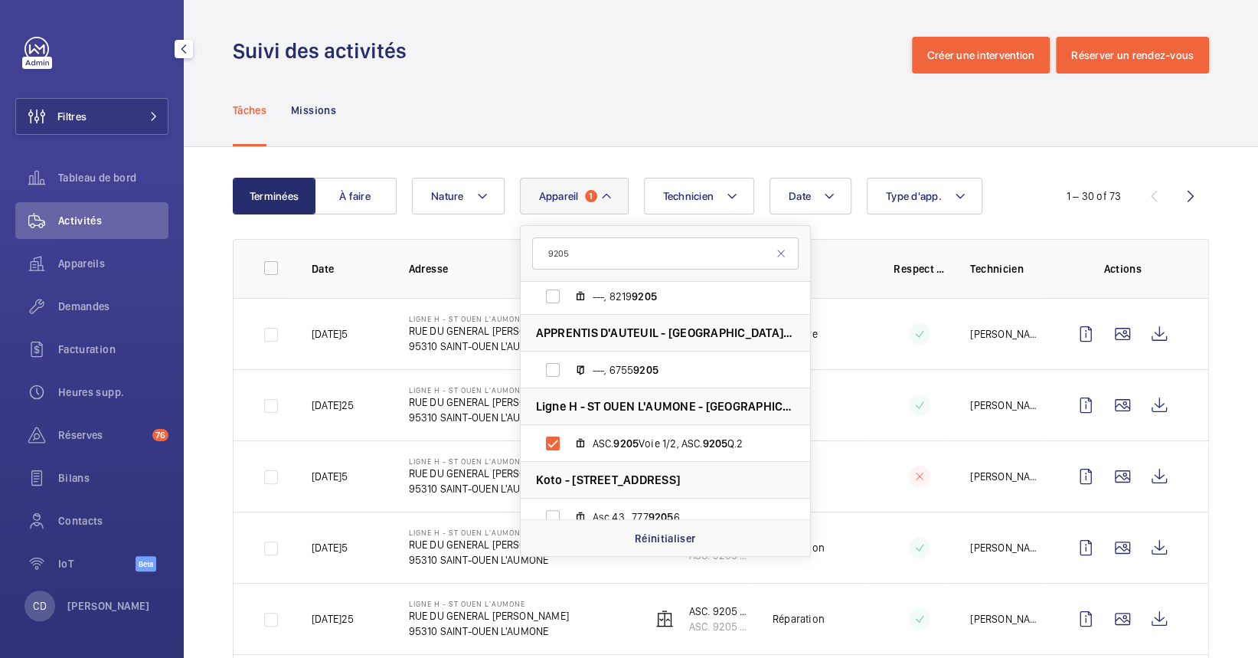
click at [790, 74] on div "Tâches Missions" at bounding box center [721, 109] width 976 height 73
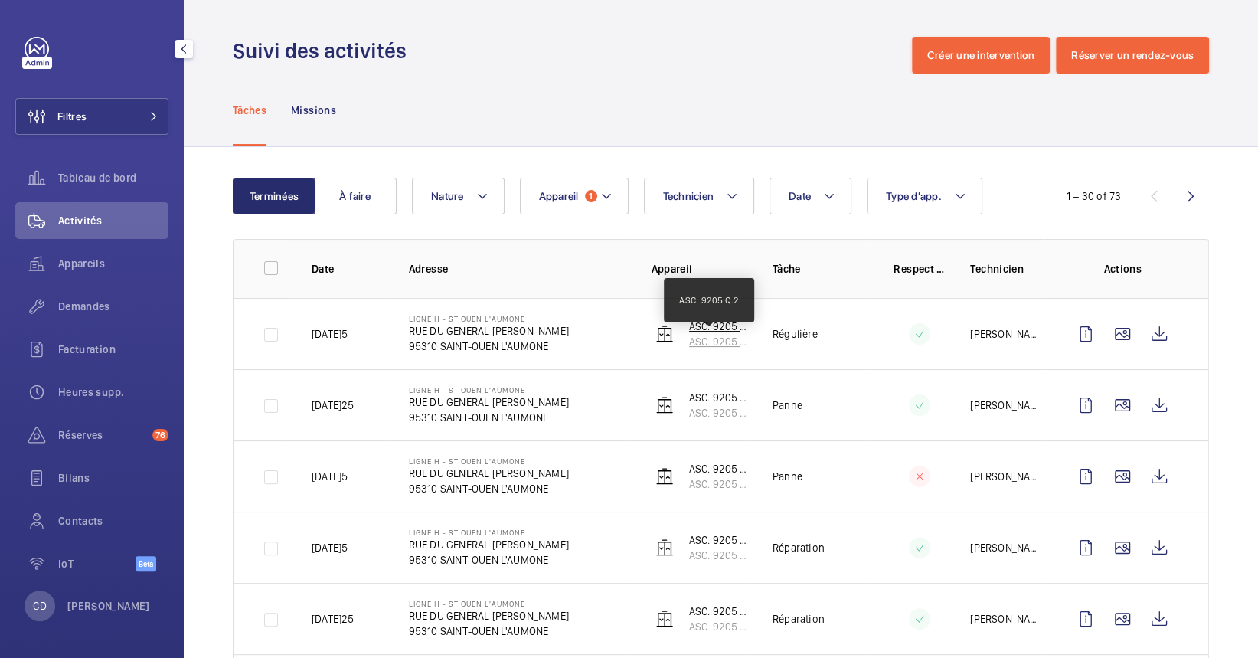
click at [702, 338] on p "ASC. 9205 Q.2" at bounding box center [718, 341] width 59 height 15
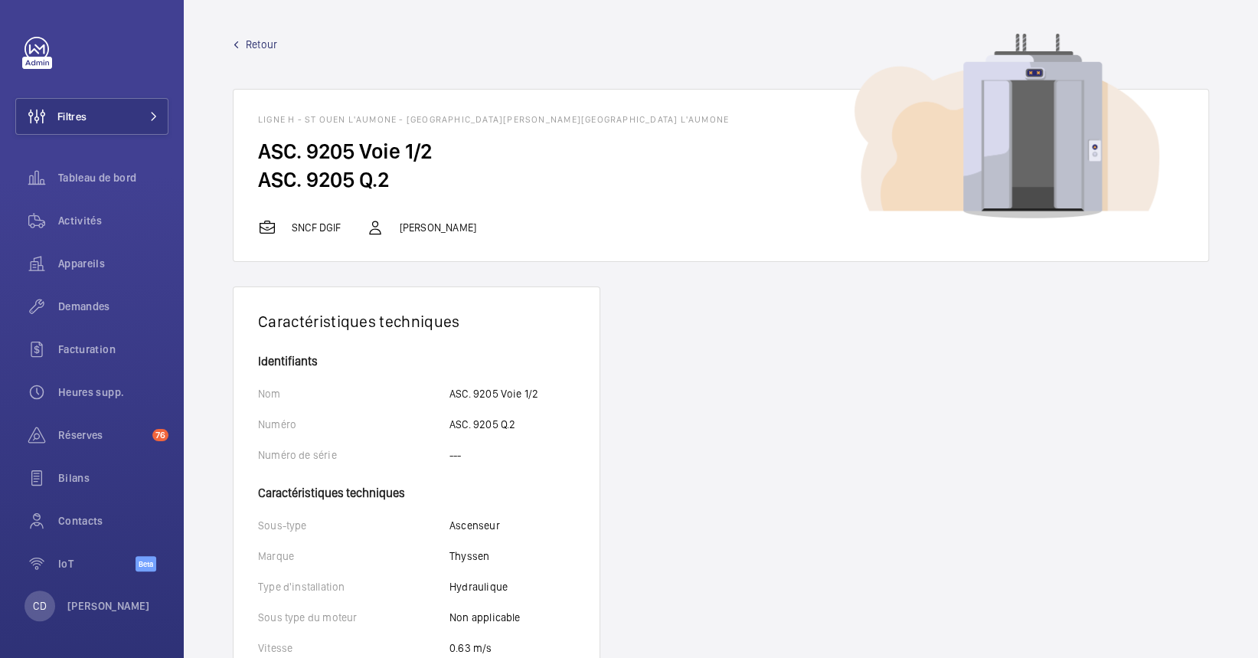
click at [387, 164] on h2 "ASC. 9205 Voie 1/2" at bounding box center [721, 151] width 926 height 28
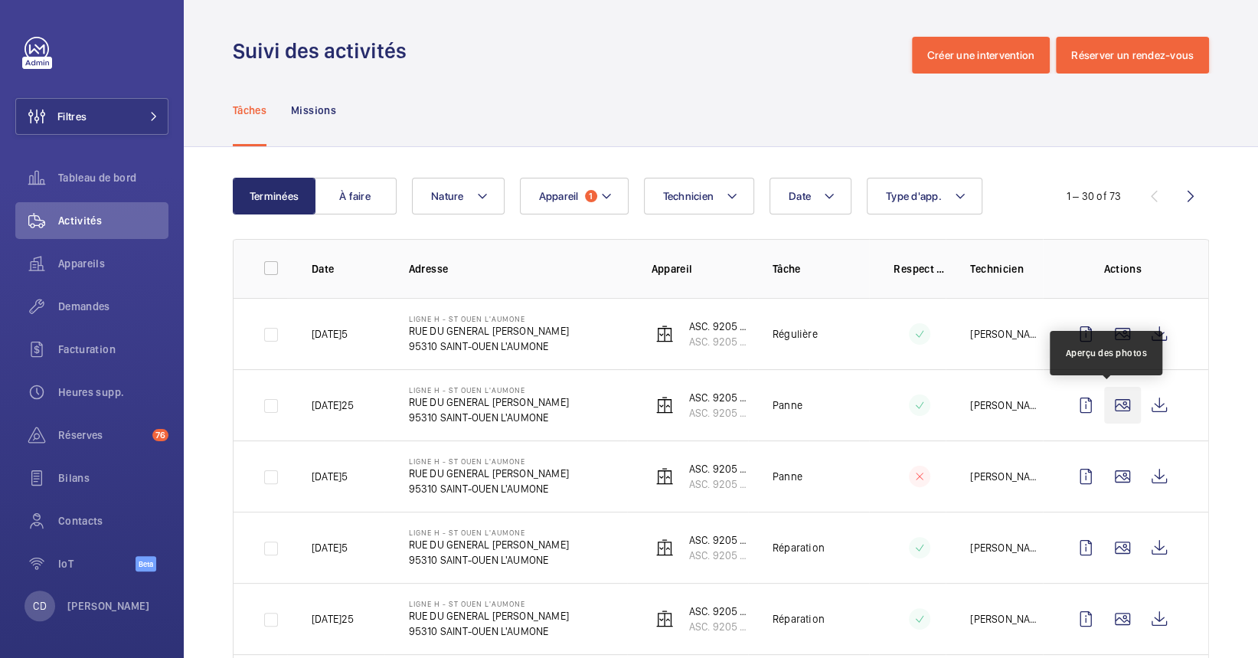
click at [1106, 413] on wm-front-icon-button at bounding box center [1122, 405] width 37 height 37
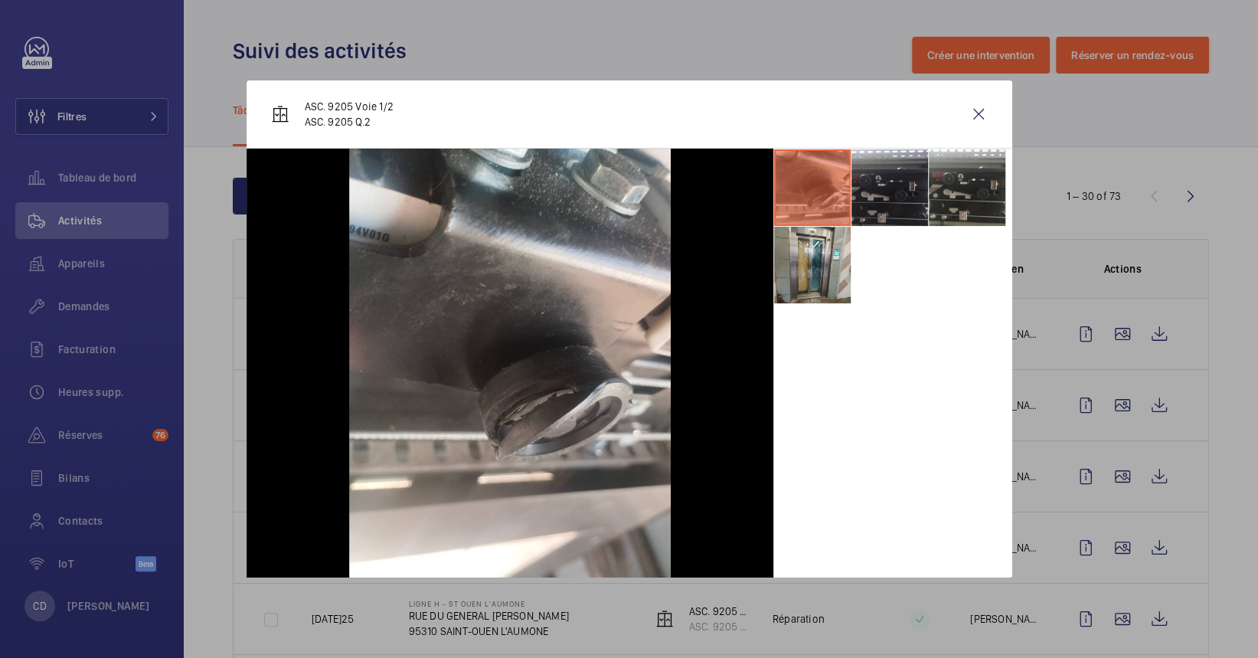
click at [851, 261] on ul at bounding box center [892, 226] width 239 height 155
click at [815, 269] on li at bounding box center [812, 265] width 77 height 77
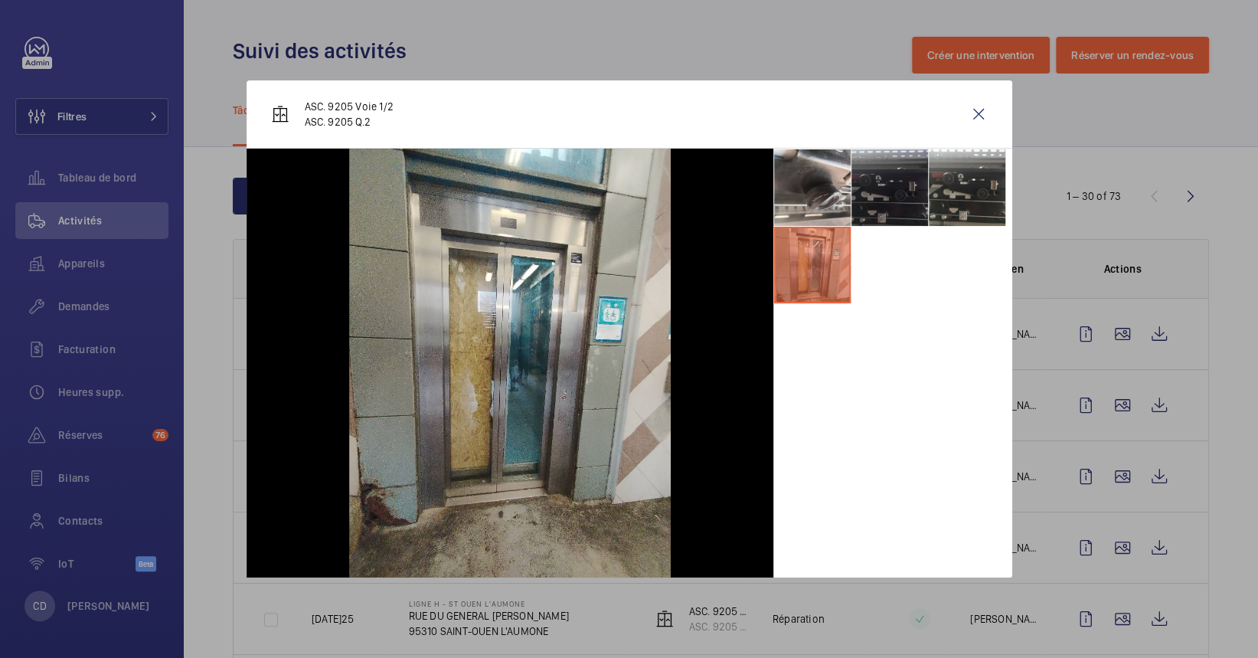
click at [903, 168] on li at bounding box center [889, 187] width 77 height 77
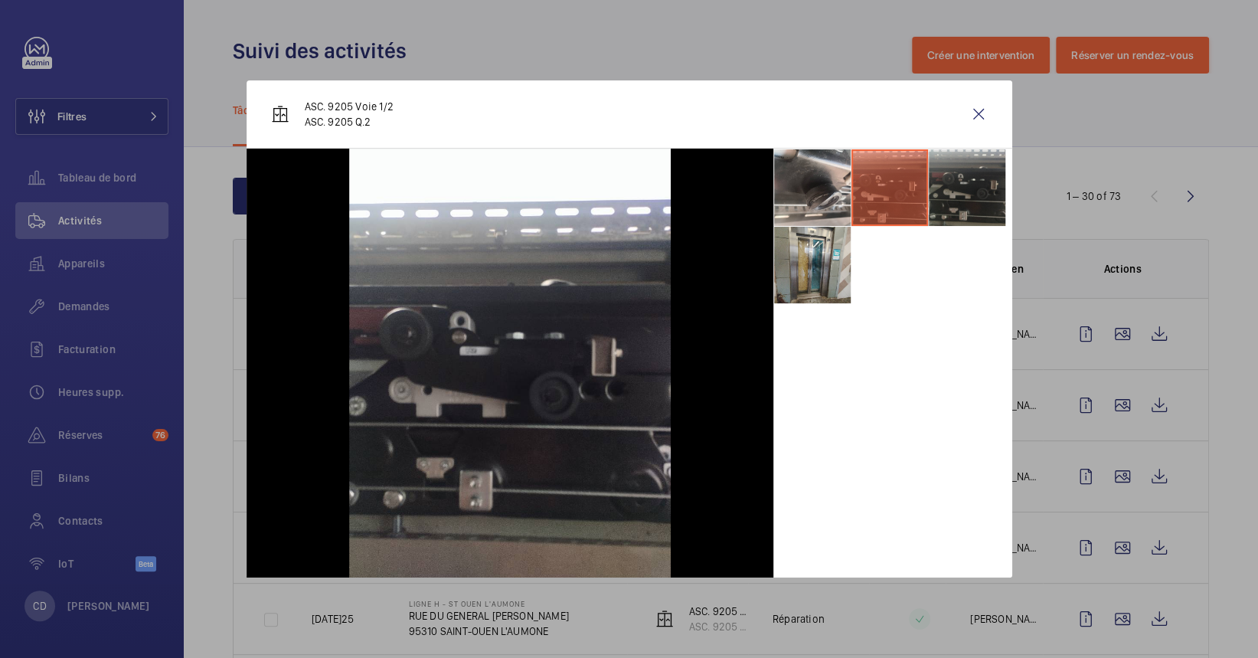
click at [958, 185] on li at bounding box center [967, 187] width 77 height 77
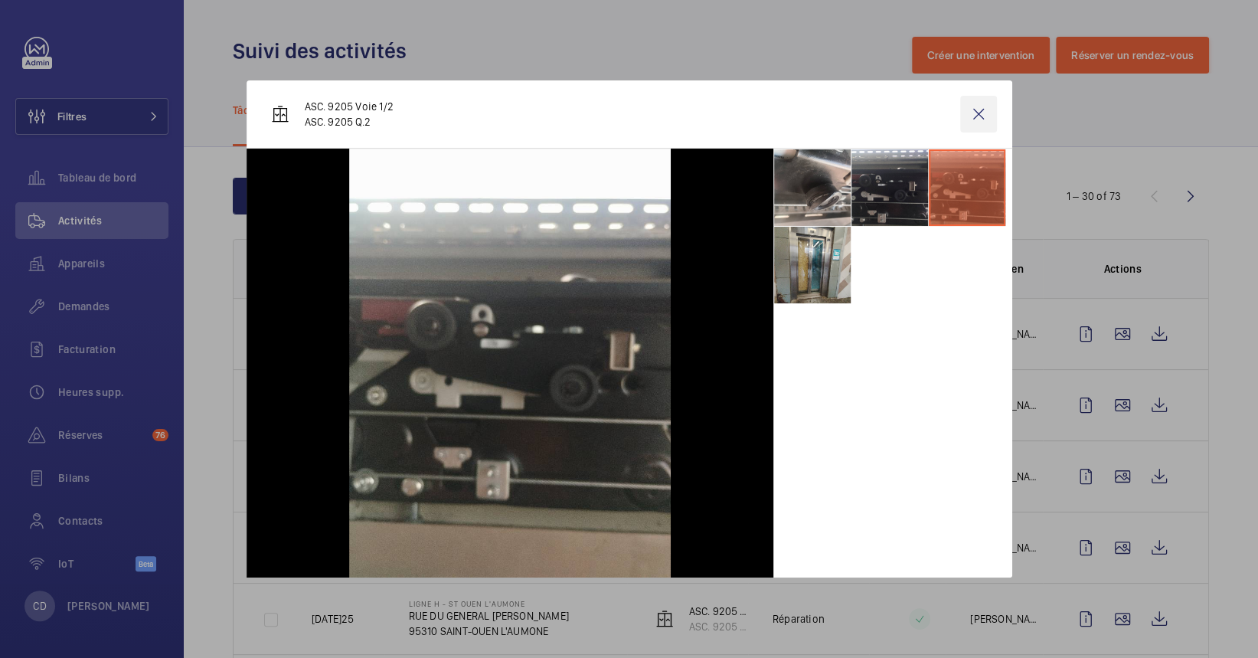
click at [973, 112] on wm-front-icon-button at bounding box center [978, 114] width 37 height 37
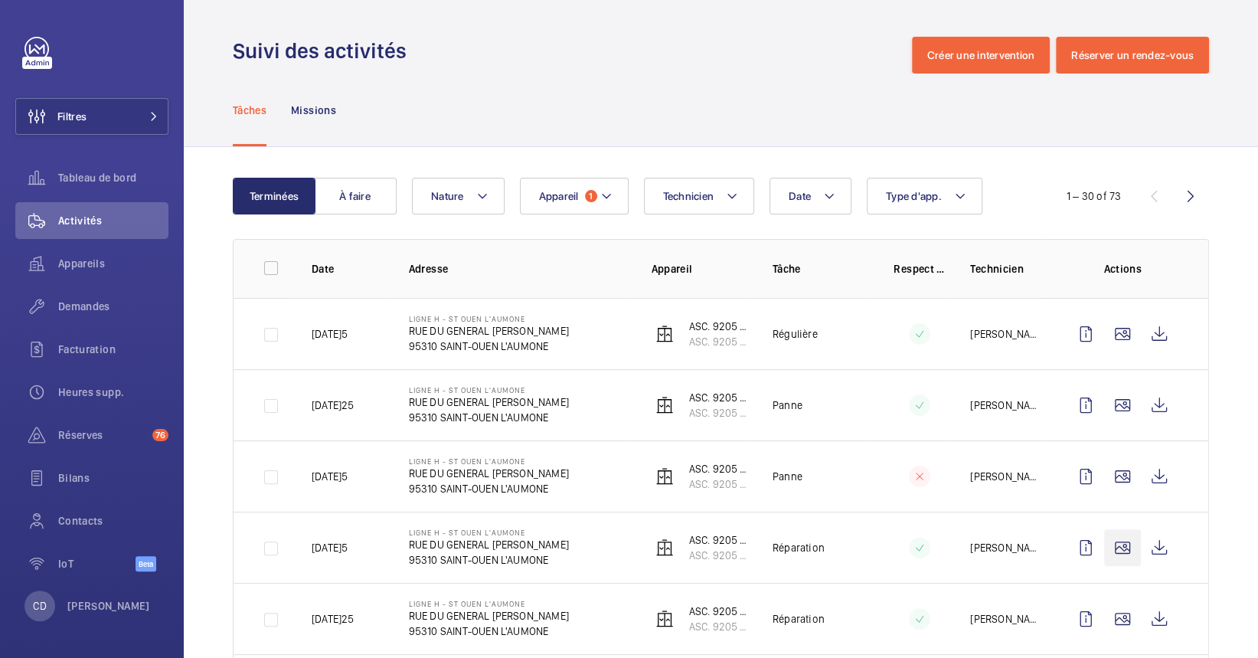
click at [1104, 554] on wm-front-icon-button at bounding box center [1122, 547] width 37 height 37
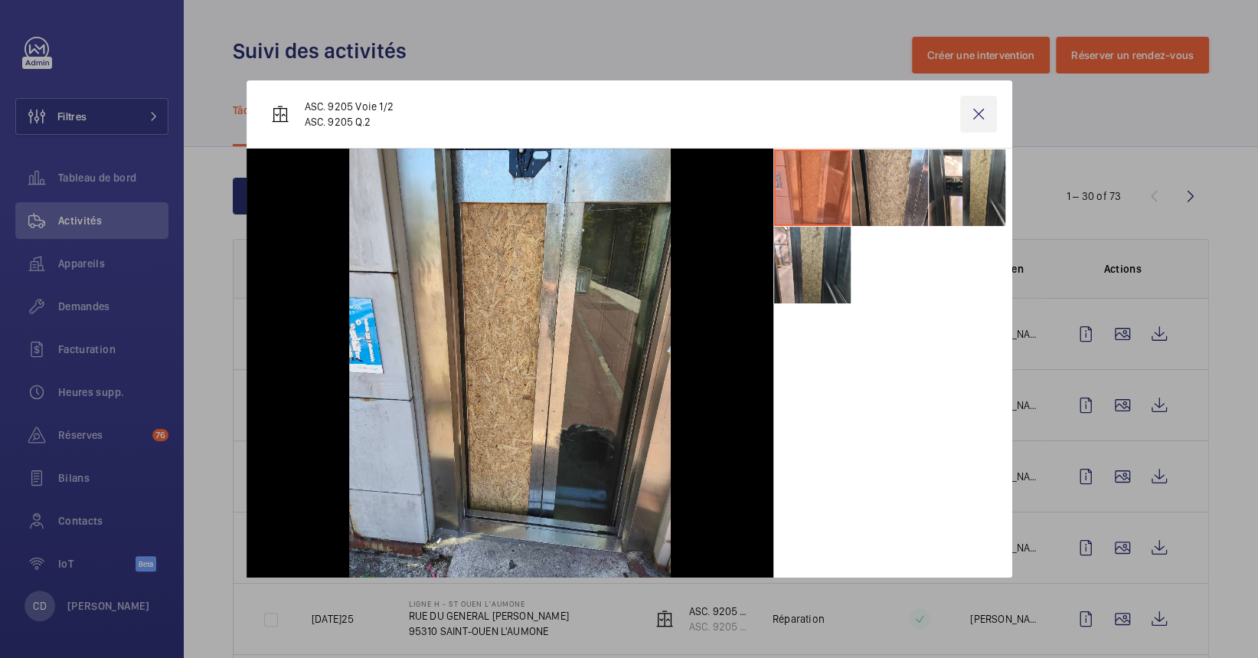
click at [975, 115] on wm-front-icon-button at bounding box center [978, 114] width 37 height 37
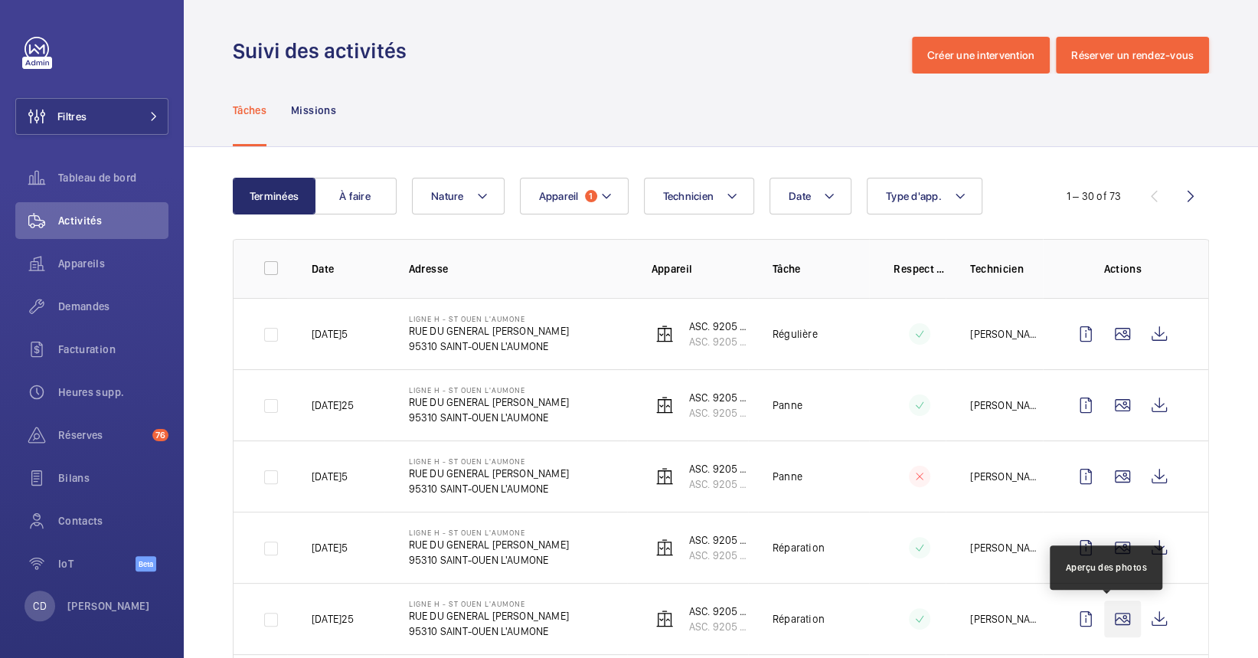
click at [1104, 615] on wm-front-icon-button at bounding box center [1122, 618] width 37 height 37
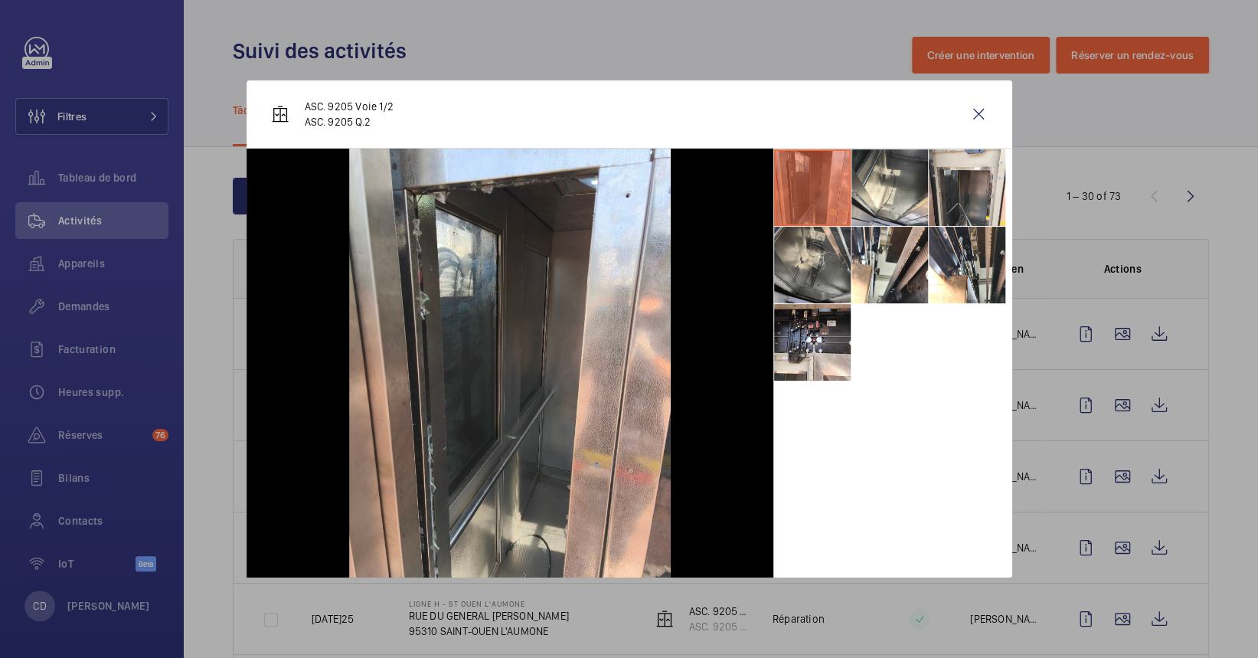
click at [822, 261] on li at bounding box center [812, 265] width 77 height 77
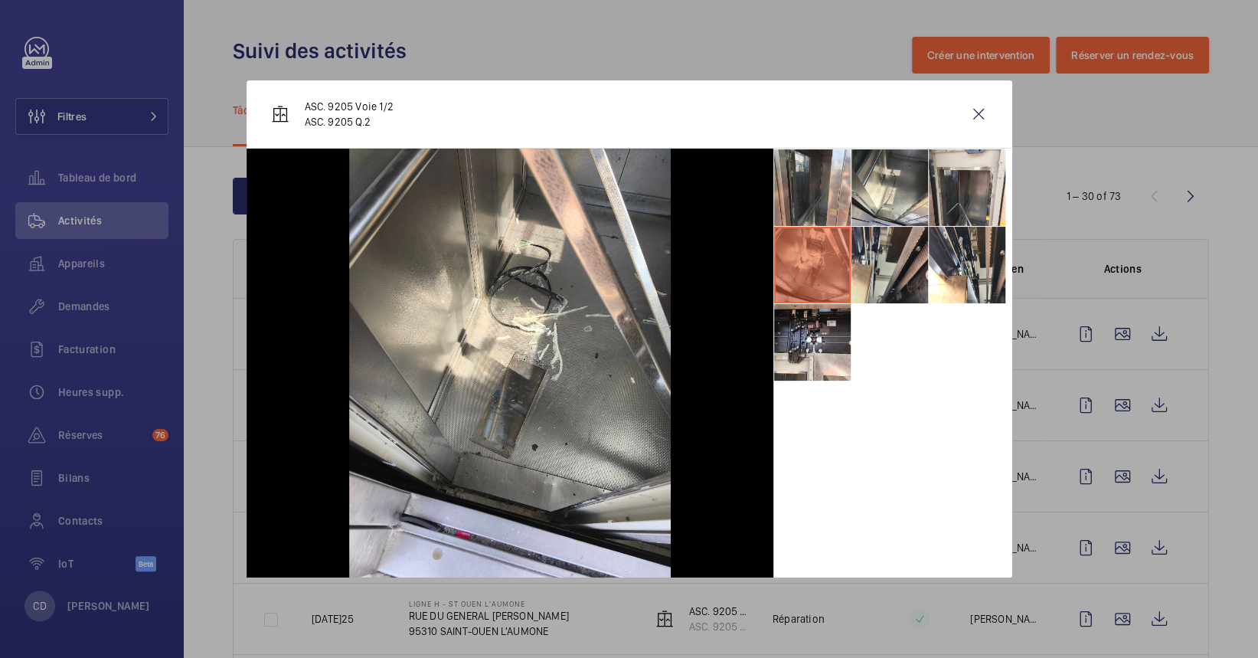
click at [926, 272] on li at bounding box center [889, 265] width 77 height 77
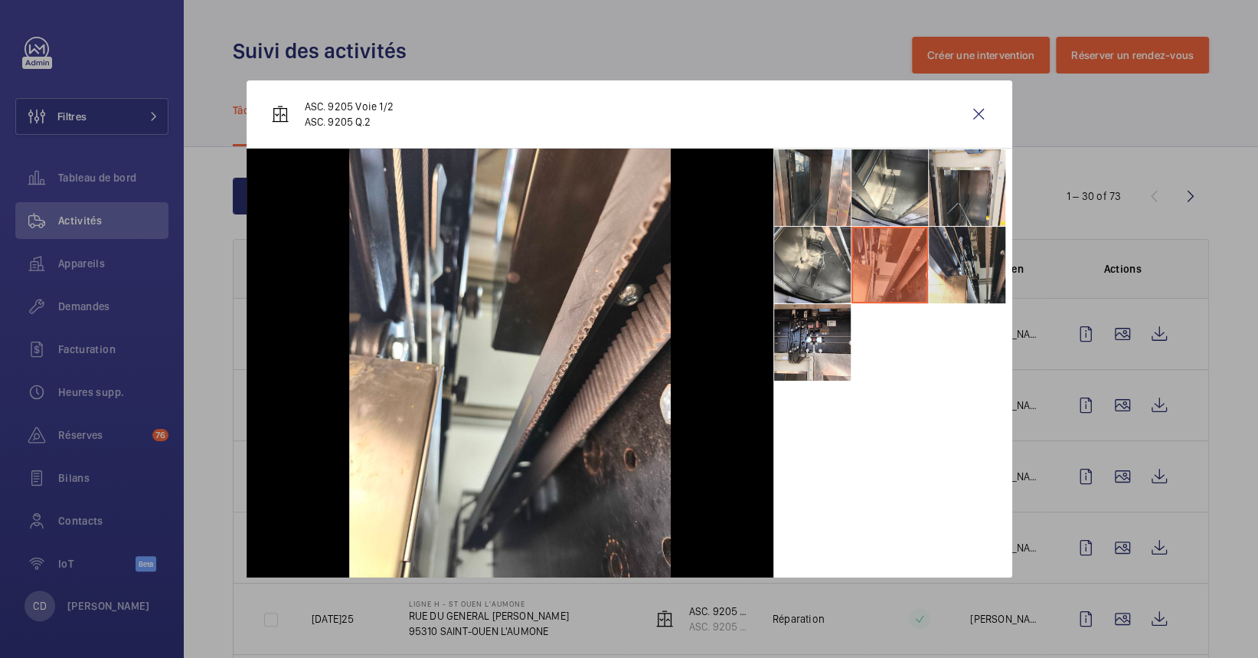
click at [999, 266] on li at bounding box center [967, 265] width 77 height 77
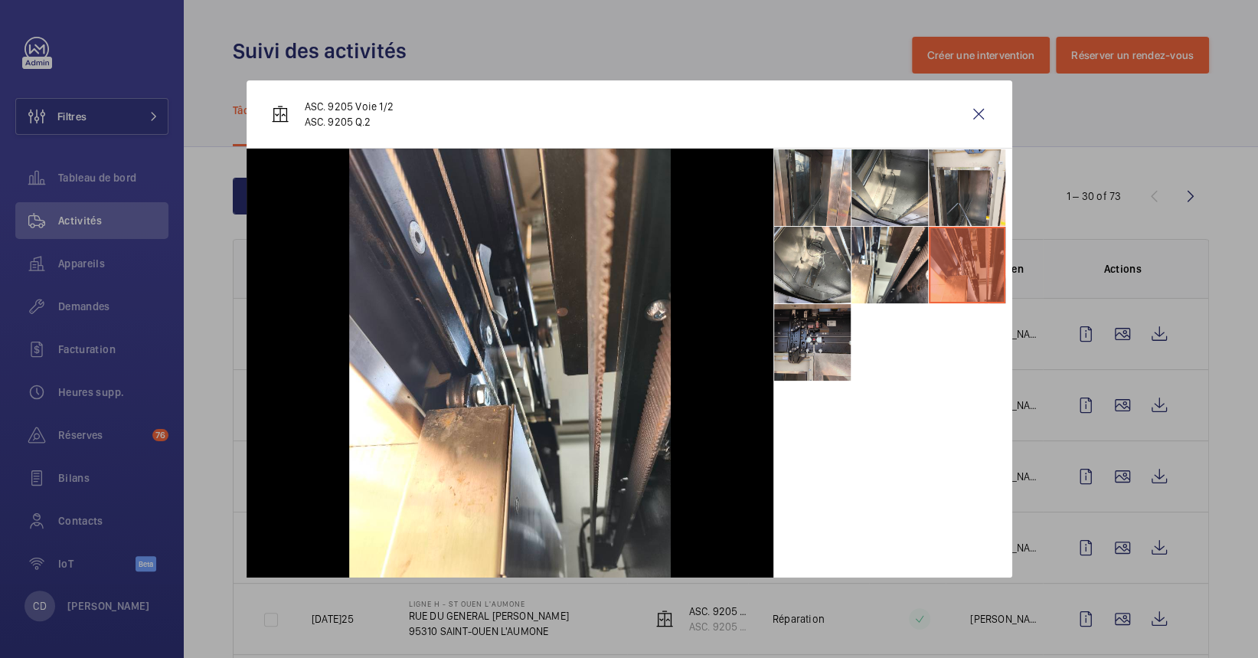
click at [833, 355] on li at bounding box center [812, 342] width 77 height 77
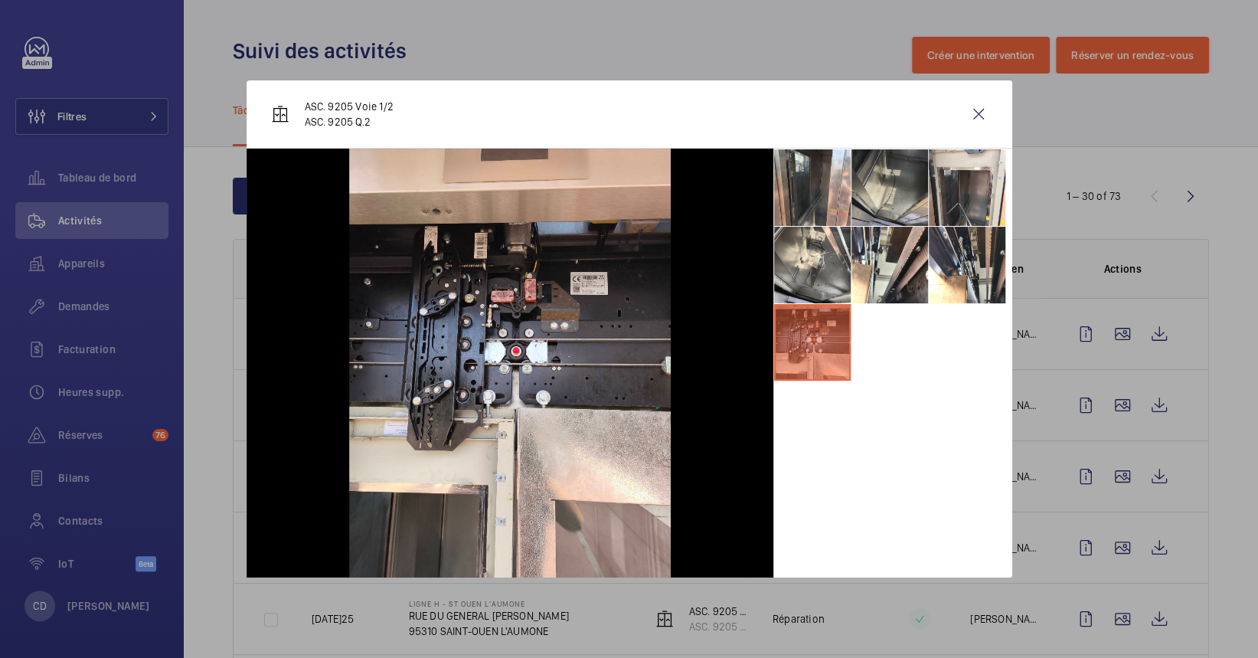
click at [900, 149] on li at bounding box center [889, 187] width 77 height 77
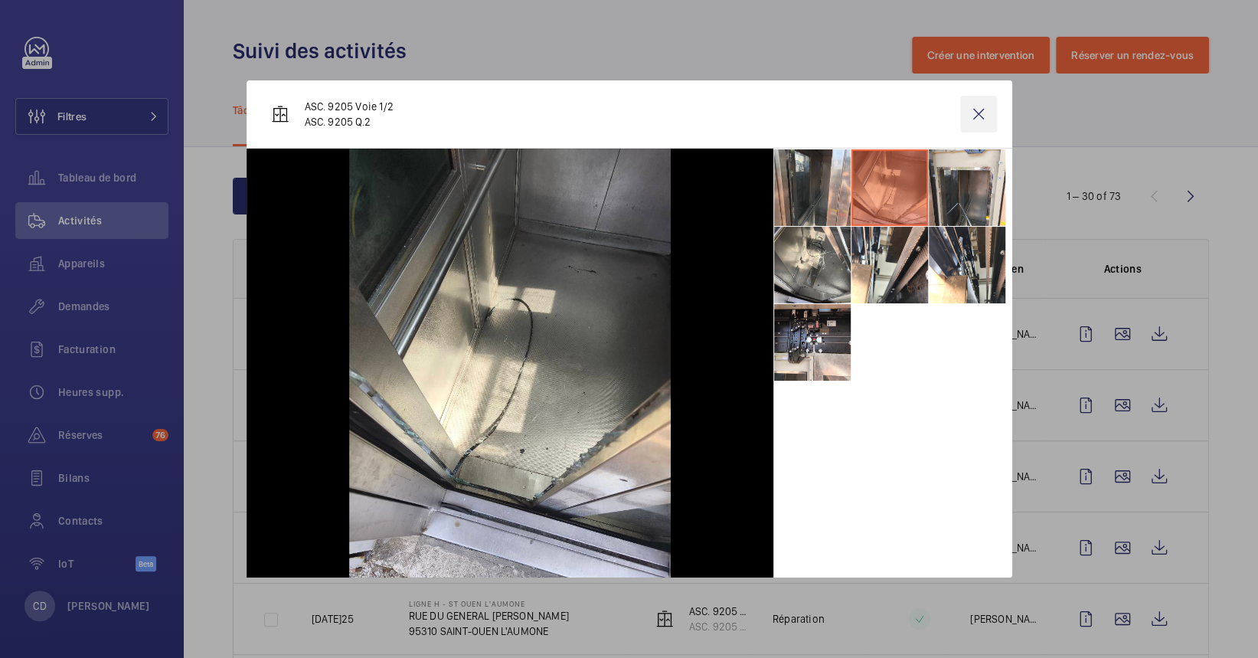
click at [978, 101] on wm-front-icon-button at bounding box center [978, 114] width 37 height 37
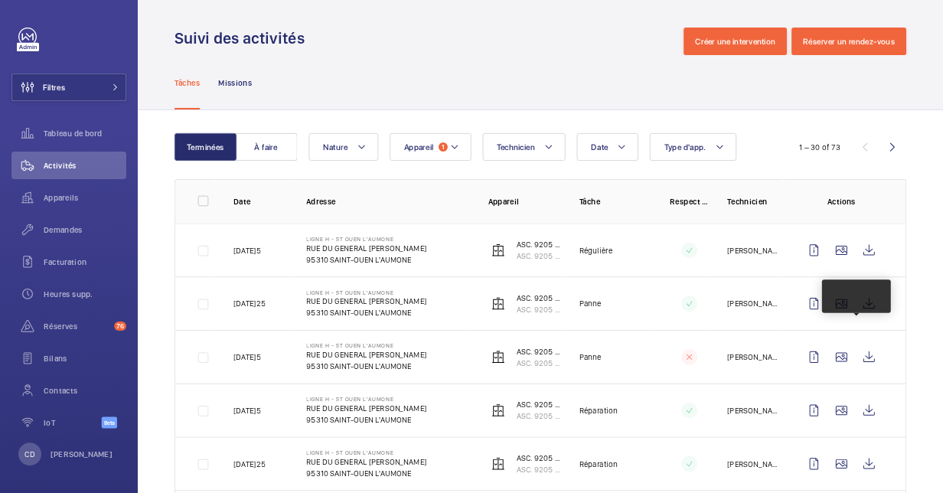
scroll to position [408, 0]
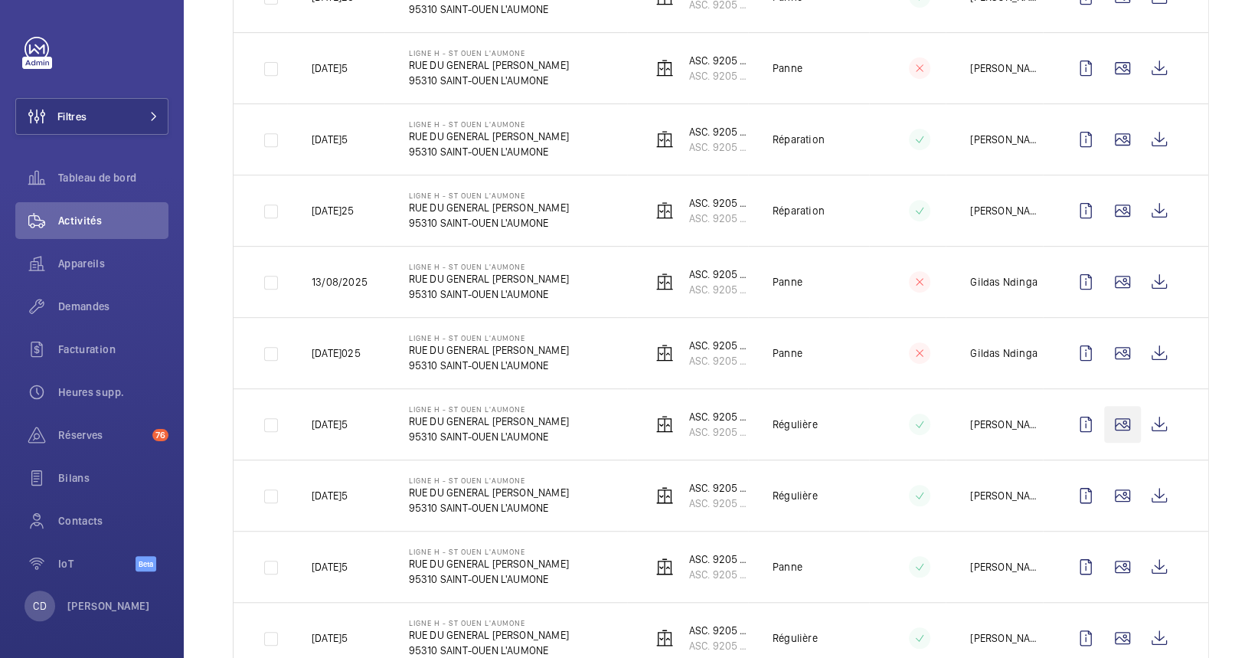
click at [1104, 421] on wm-front-icon-button at bounding box center [1122, 424] width 37 height 37
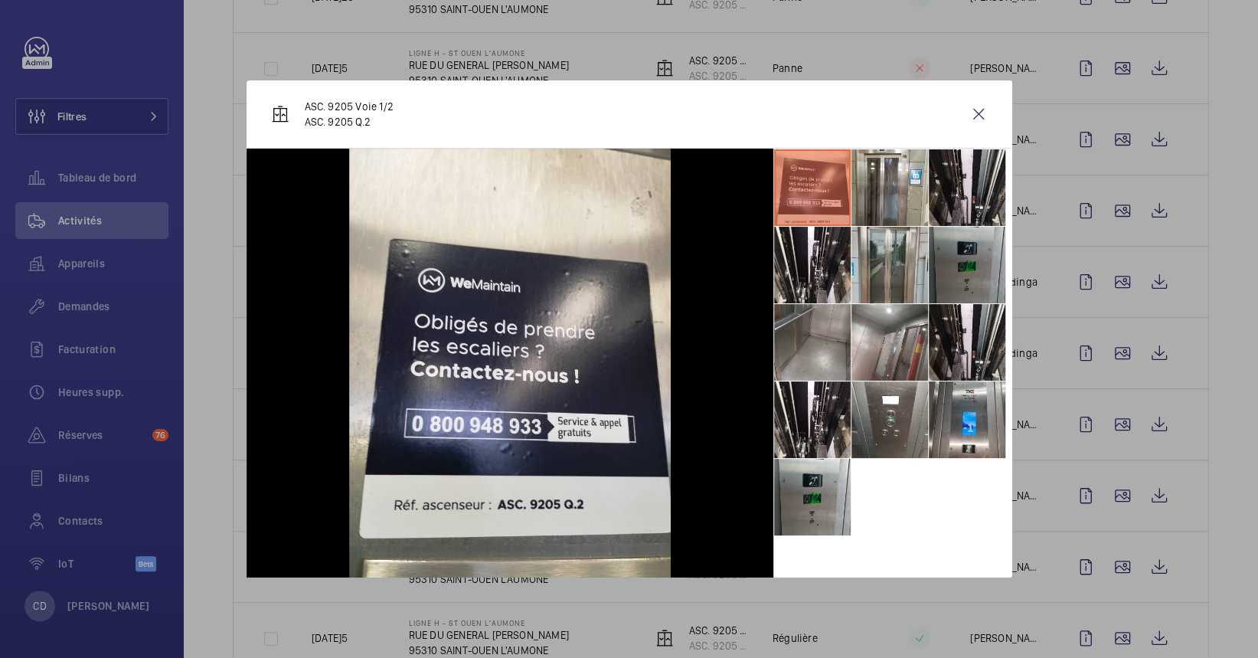
click at [992, 247] on li at bounding box center [967, 265] width 77 height 77
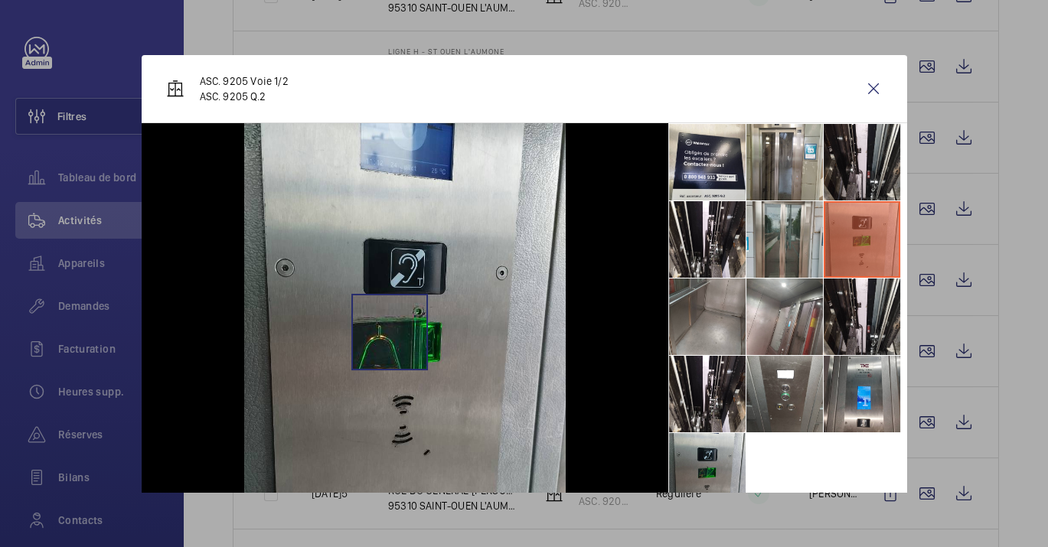
scroll to position [409, 0]
drag, startPoint x: 857, startPoint y: 90, endPoint x: 714, endPoint y: 8, distance: 165.2
click at [857, 90] on wm-front-icon-button at bounding box center [873, 88] width 37 height 37
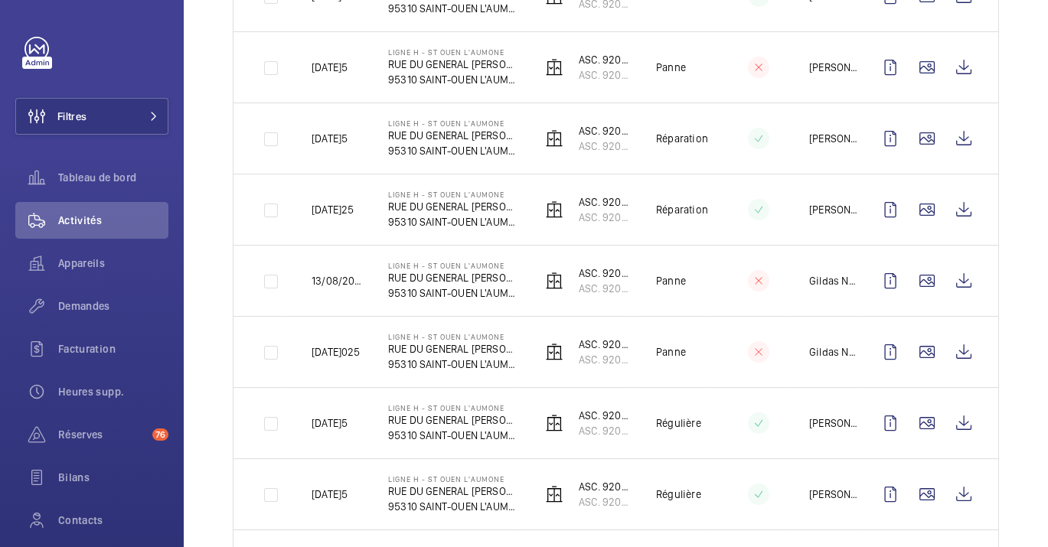
click at [602, 85] on td "ASC. 9205 Voie 1/2 ASC. 9205 Q.2" at bounding box center [574, 66] width 115 height 71
click at [601, 72] on p "ASC. 9205 Q.2" at bounding box center [605, 74] width 53 height 15
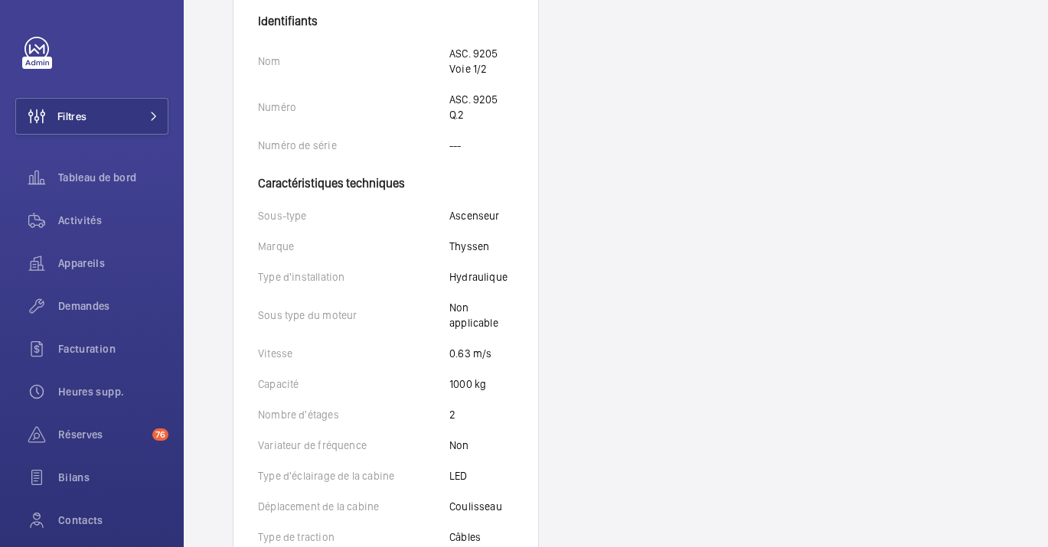
scroll to position [85, 0]
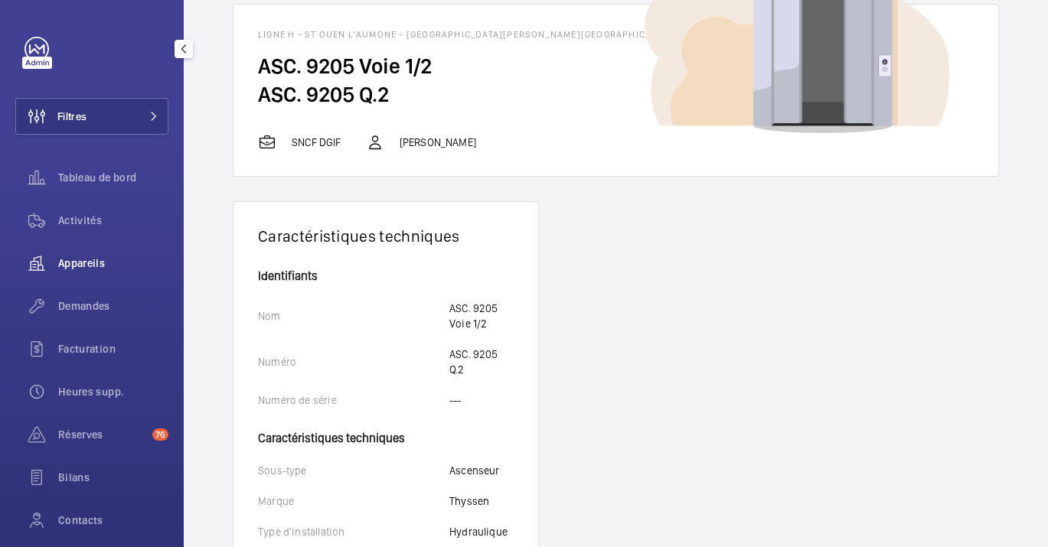
click at [115, 272] on div "Appareils" at bounding box center [91, 263] width 153 height 37
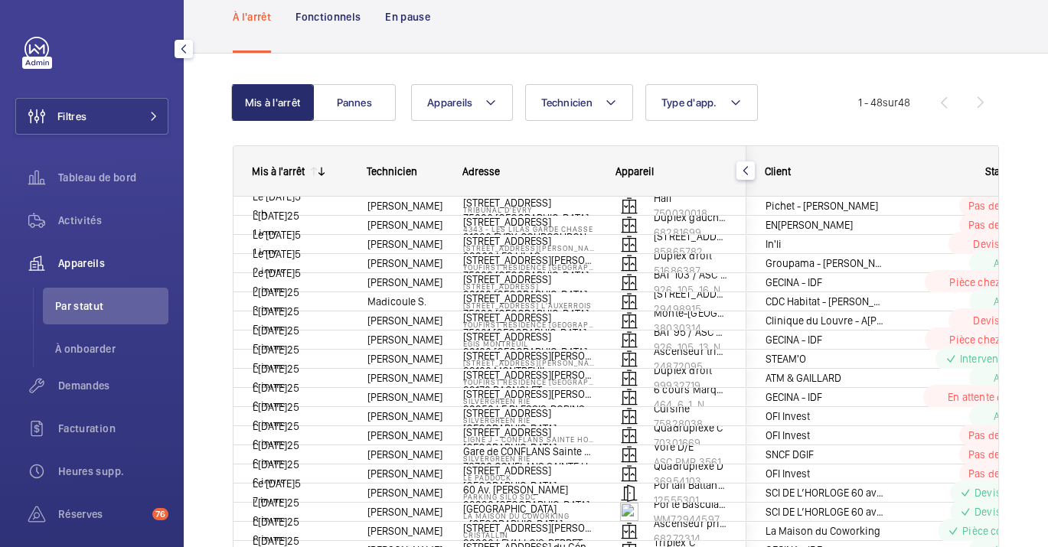
click at [103, 233] on div "Activités" at bounding box center [91, 220] width 153 height 37
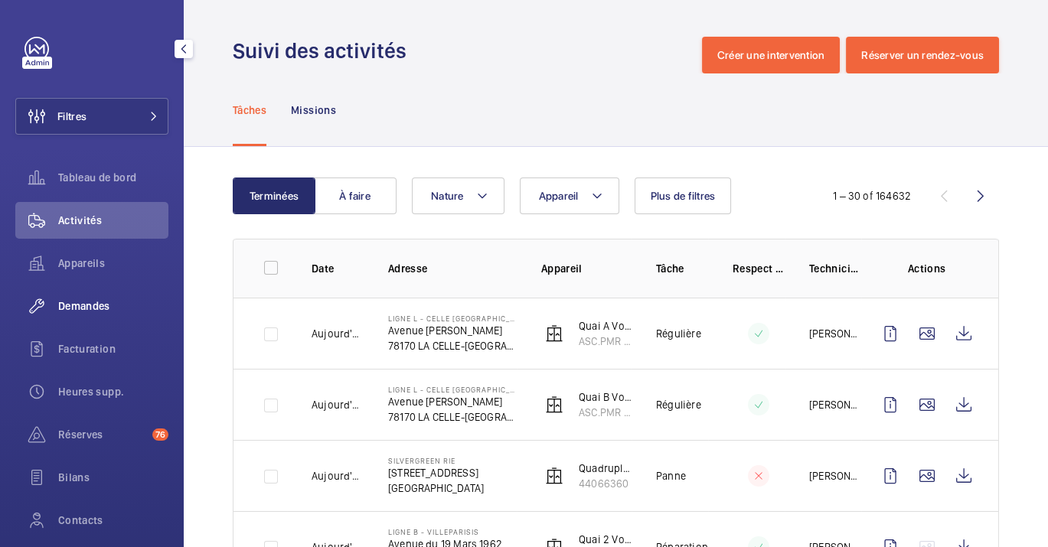
click at [92, 323] on div "Demandes" at bounding box center [91, 306] width 153 height 37
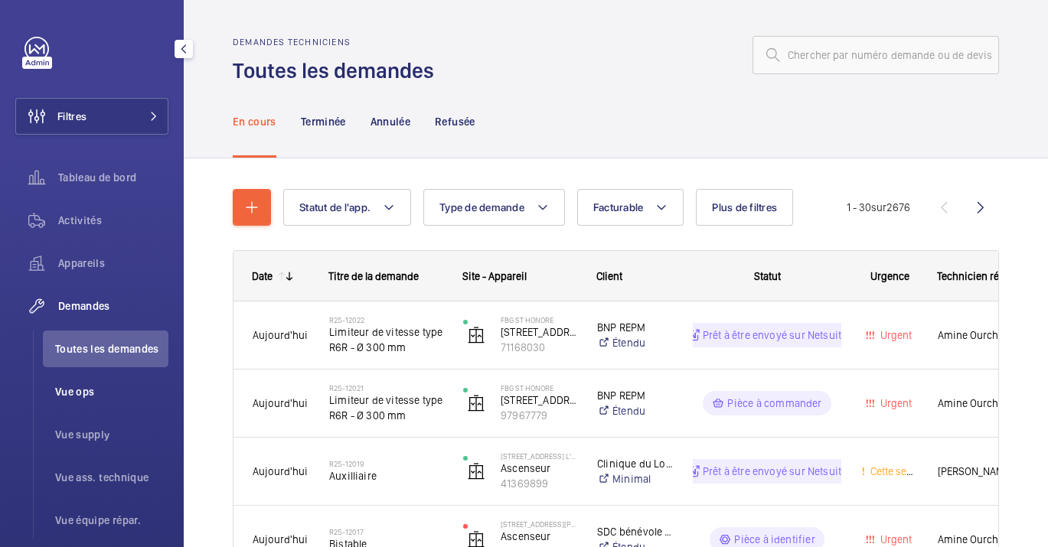
click at [92, 389] on span "Vue ops" at bounding box center [111, 391] width 113 height 15
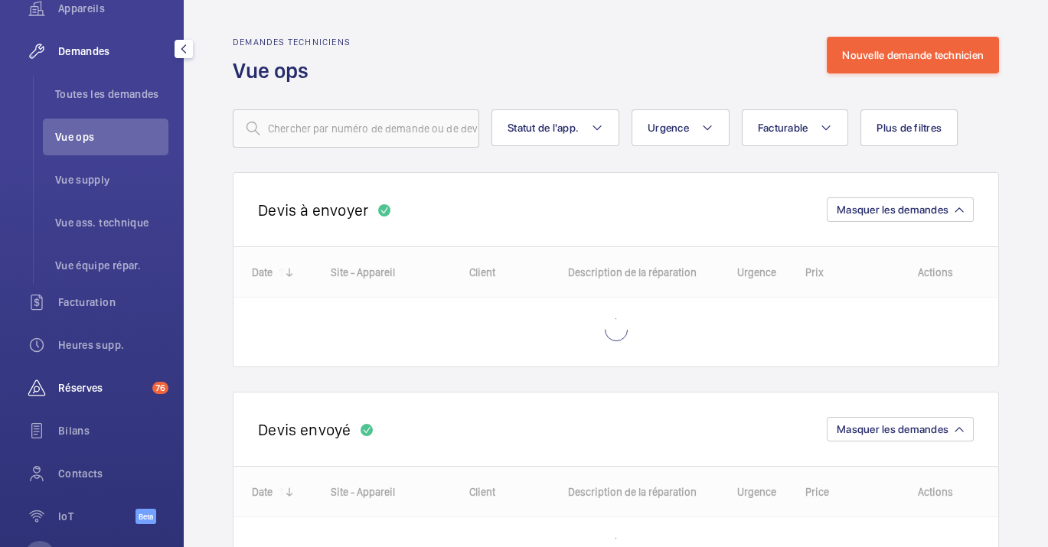
click at [113, 387] on span "Réserves" at bounding box center [102, 387] width 88 height 15
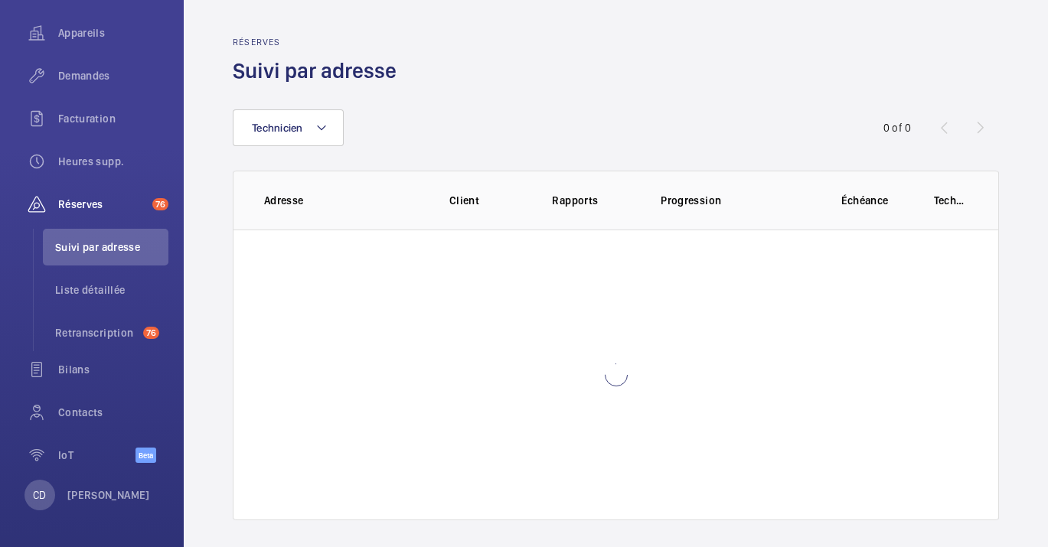
scroll to position [230, 0]
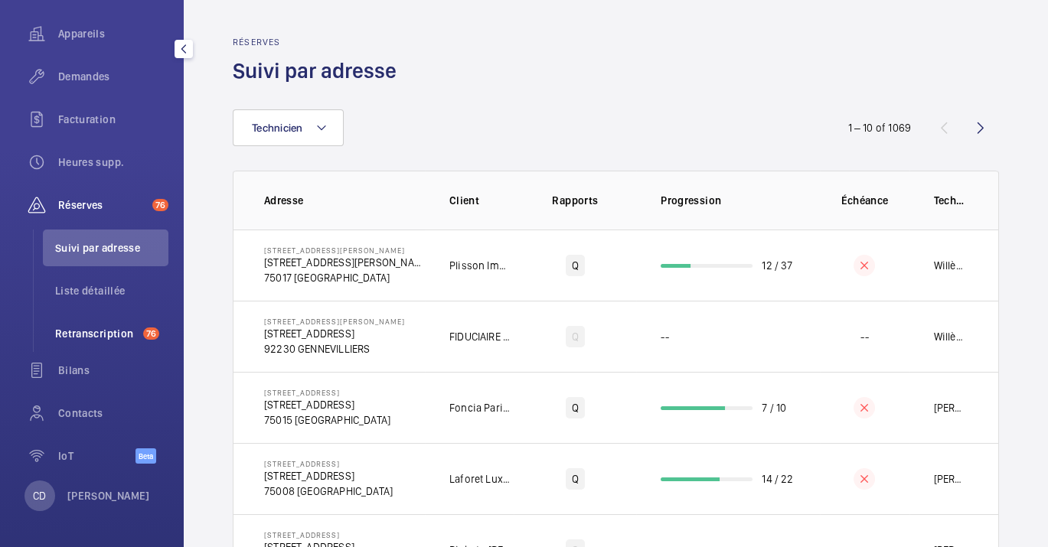
click at [113, 329] on span "Retranscription" at bounding box center [96, 333] width 82 height 15
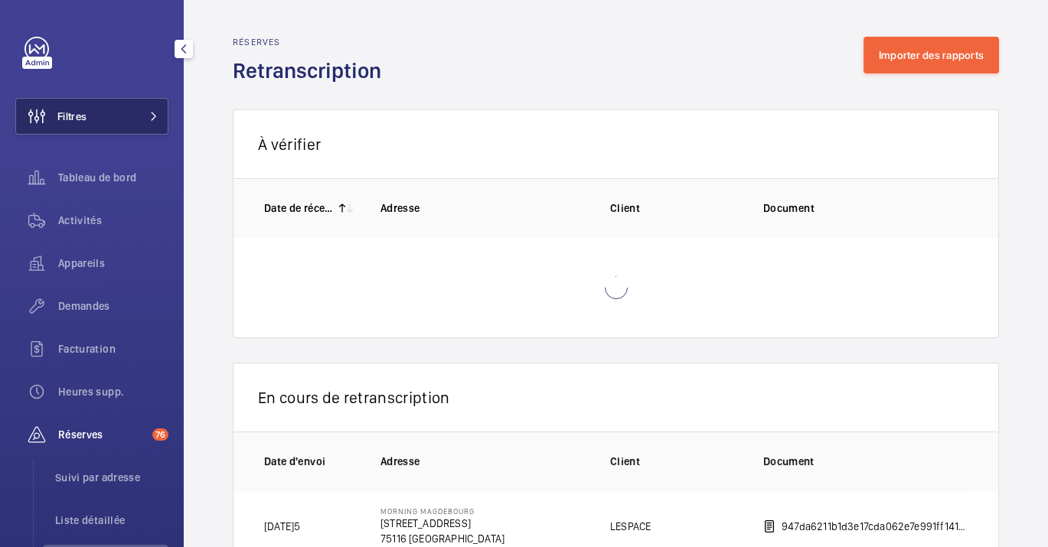
click at [131, 108] on button "Filtres" at bounding box center [91, 116] width 153 height 37
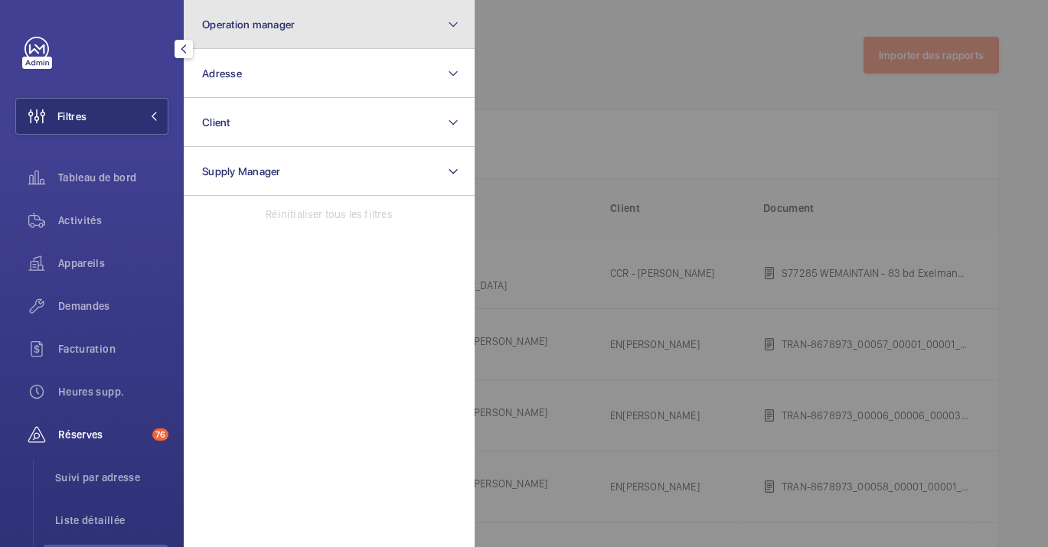
drag, startPoint x: 285, startPoint y: 21, endPoint x: 286, endPoint y: 41, distance: 19.2
click at [285, 23] on span "Operation manager" at bounding box center [248, 24] width 93 height 12
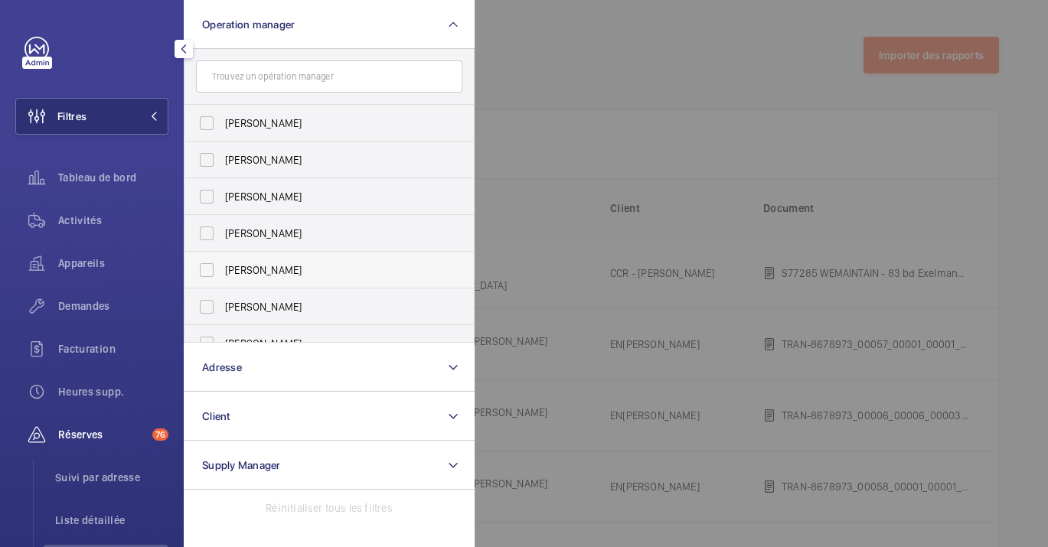
click at [328, 275] on span "[PERSON_NAME]" at bounding box center [330, 270] width 211 height 15
click at [222, 275] on input "[PERSON_NAME]" at bounding box center [206, 270] width 31 height 31
checkbox input "true"
click at [770, 107] on div at bounding box center [999, 273] width 1048 height 547
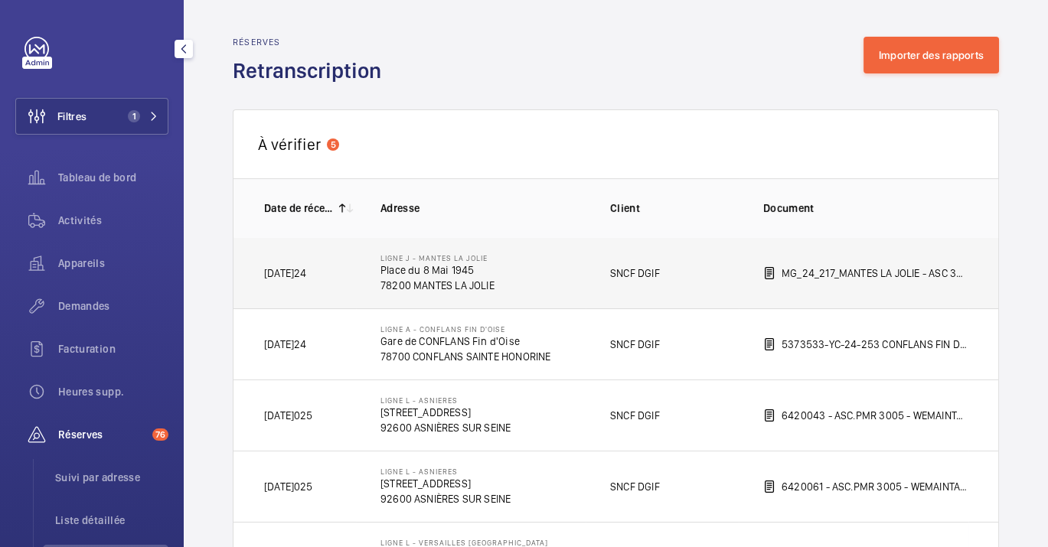
click at [505, 276] on td "Ligne J - MANTES LA [GEOGRAPHIC_DATA] du 8 Mai 1945 [GEOGRAPHIC_DATA]" at bounding box center [471, 272] width 230 height 71
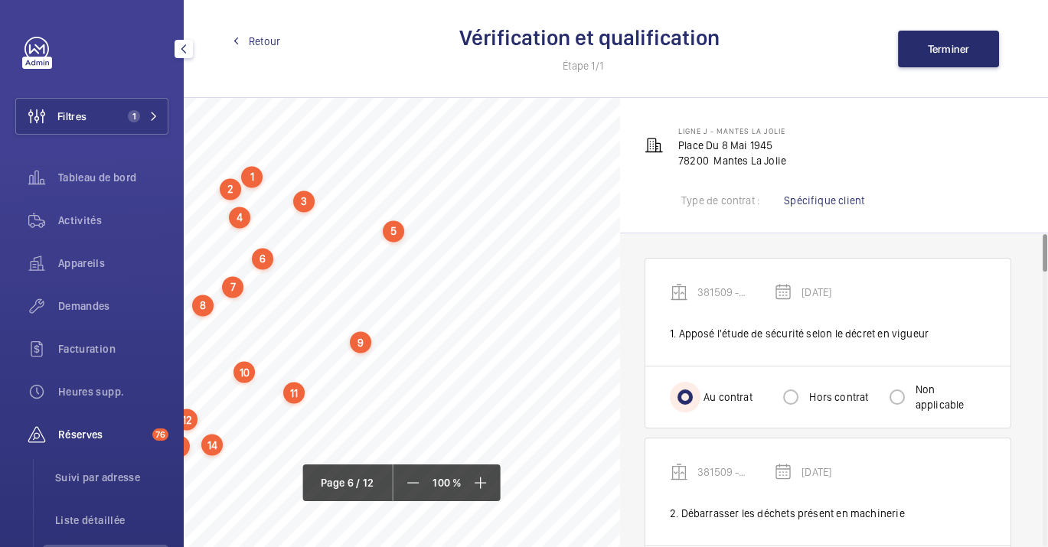
click at [686, 391] on input "Au contrat" at bounding box center [685, 397] width 31 height 31
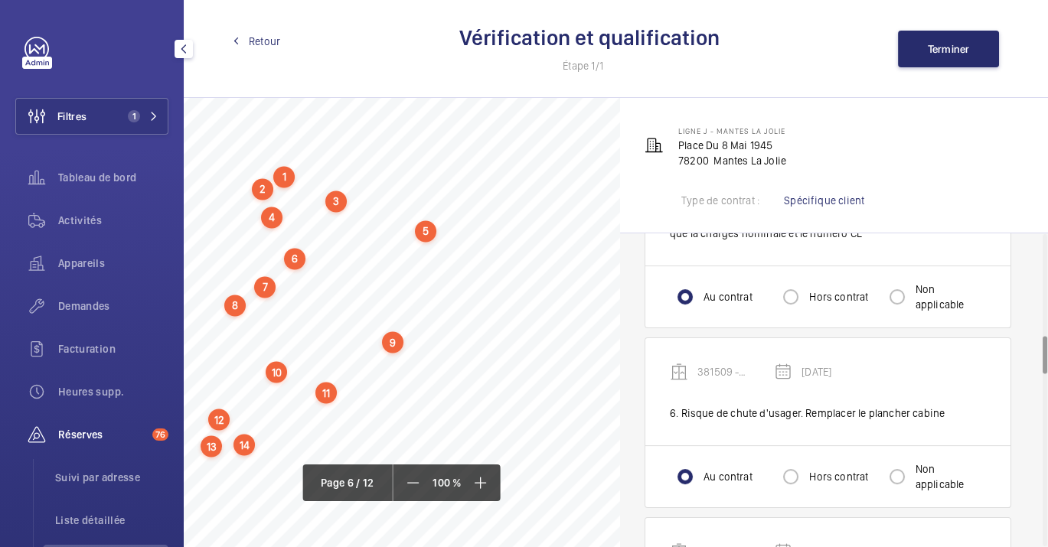
scroll to position [4508, 176]
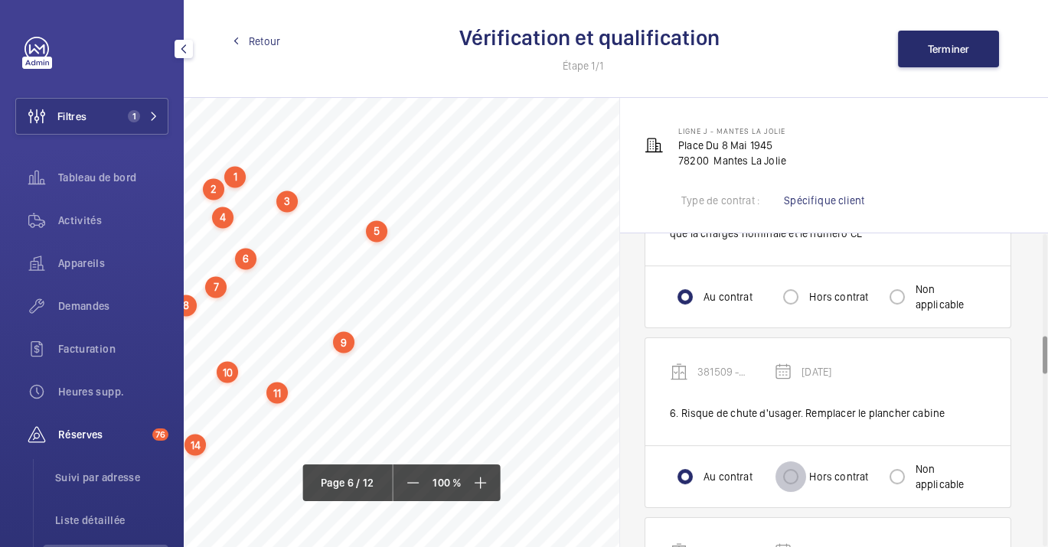
click at [795, 481] on input "Hors contrat" at bounding box center [791, 477] width 31 height 31
radio input "true"
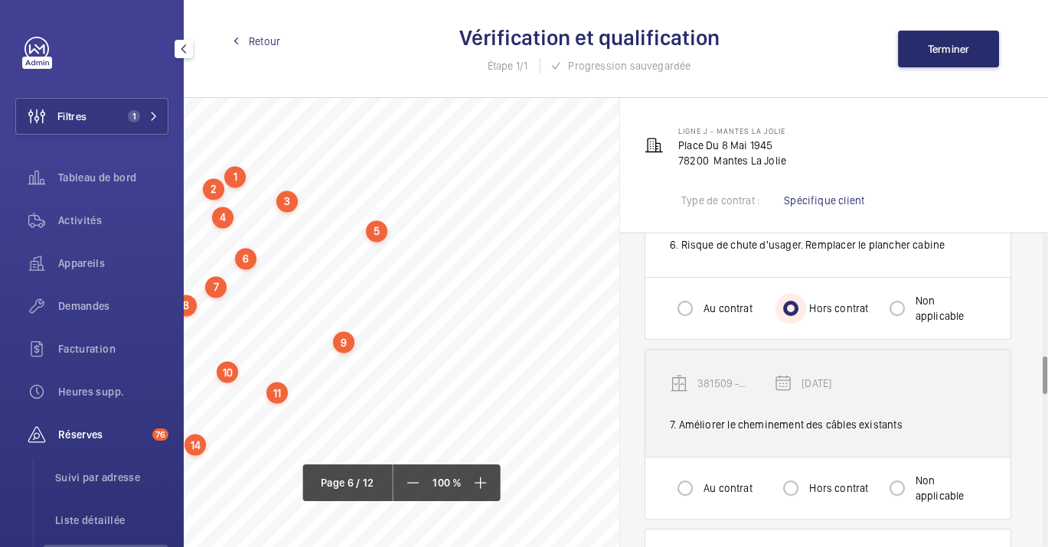
scroll to position [1020, 0]
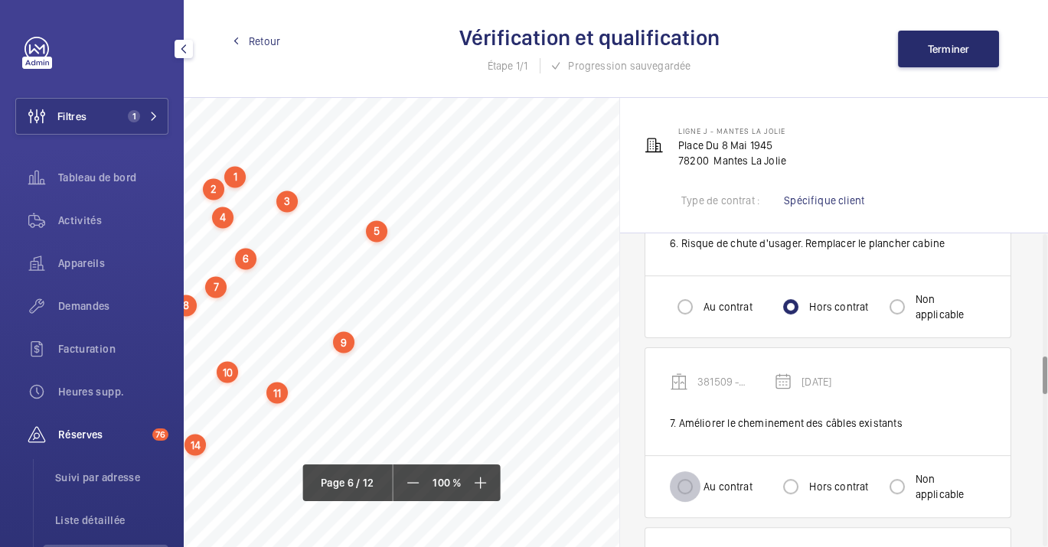
click at [689, 476] on input "Au contrat" at bounding box center [685, 487] width 31 height 31
radio input "true"
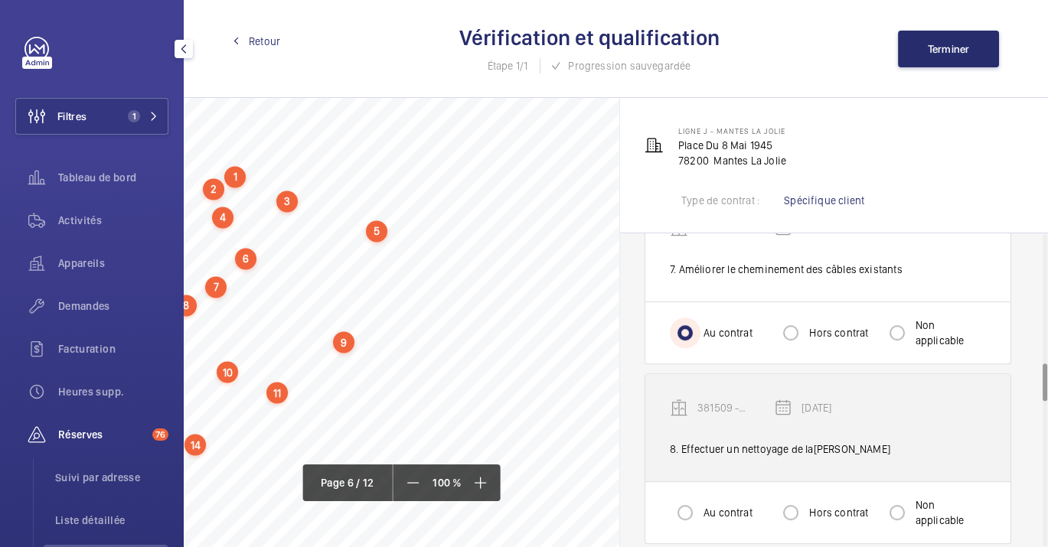
scroll to position [1190, 0]
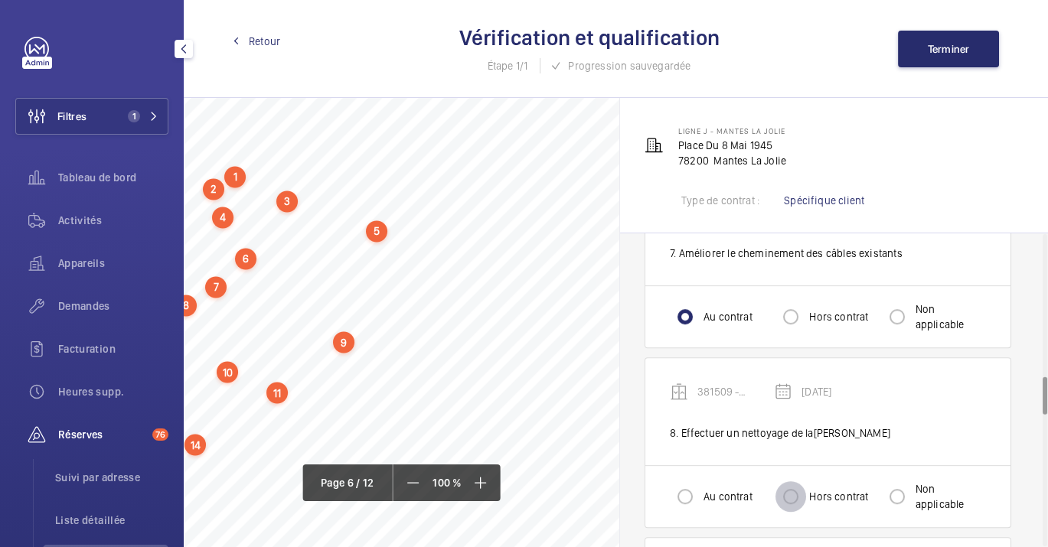
click at [790, 501] on input "Hors contrat" at bounding box center [791, 497] width 31 height 31
radio input "true"
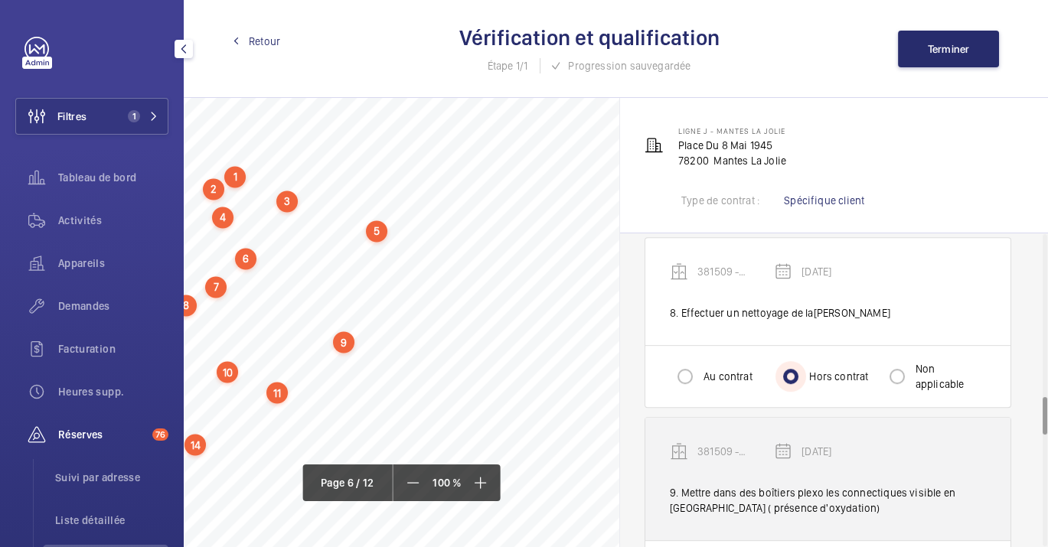
scroll to position [1360, 0]
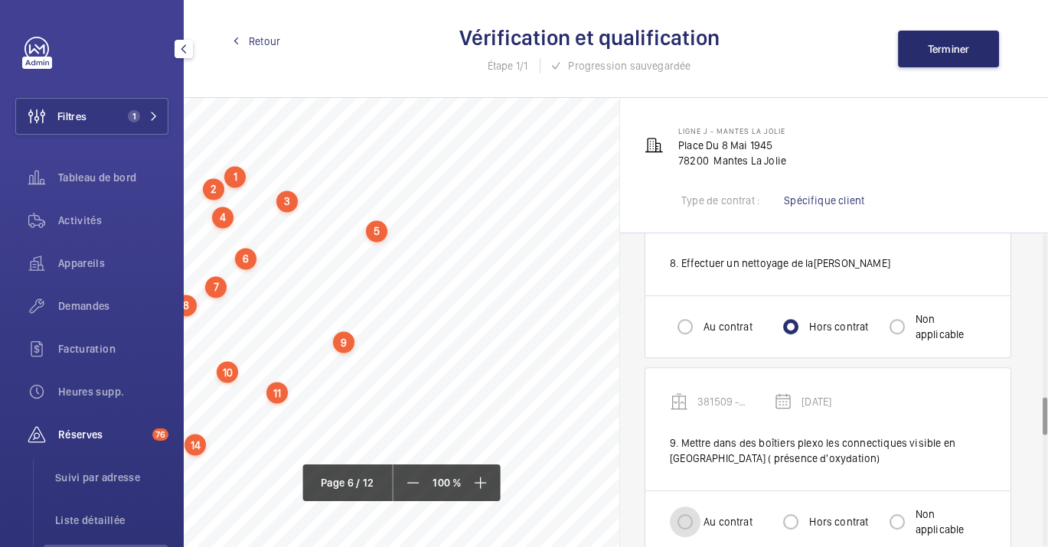
click at [688, 521] on input "Au contrat" at bounding box center [685, 522] width 31 height 31
radio input "true"
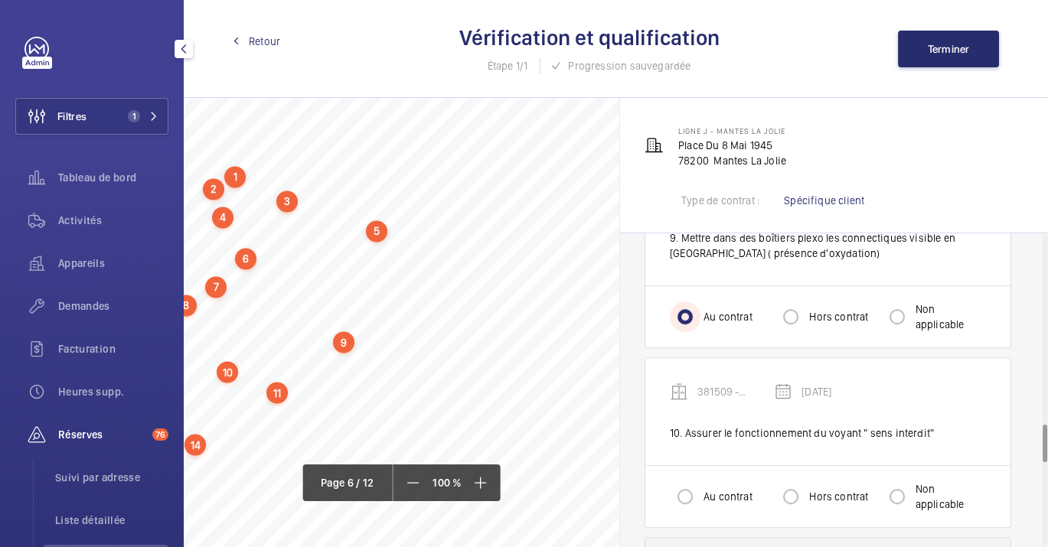
scroll to position [1616, 0]
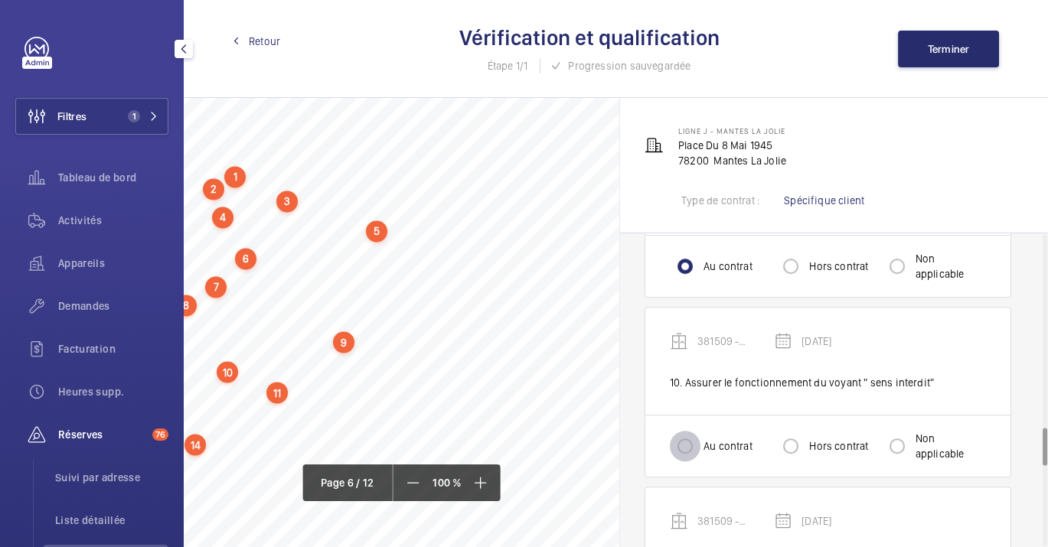
click at [680, 442] on input "Au contrat" at bounding box center [685, 446] width 31 height 31
radio input "true"
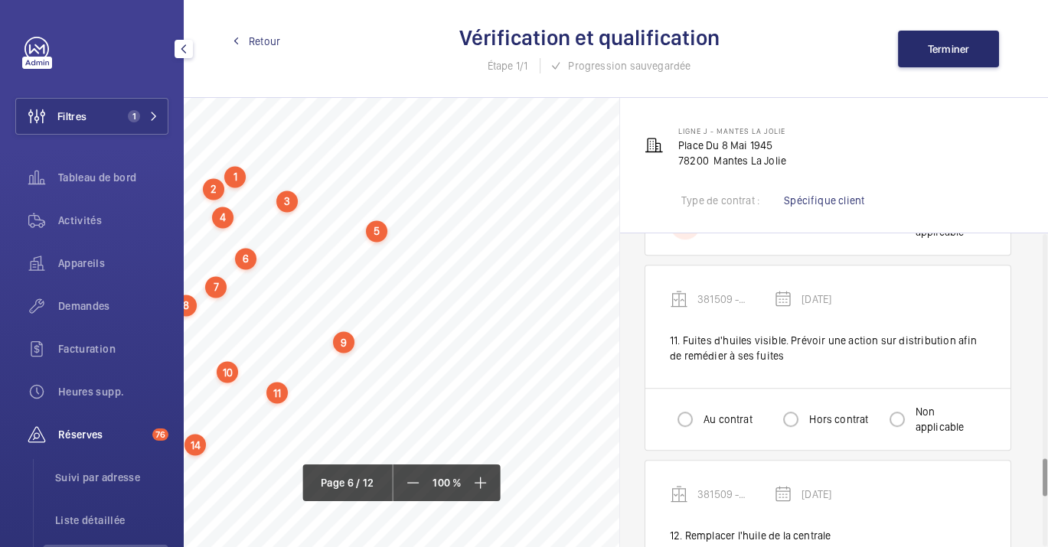
scroll to position [1871, 0]
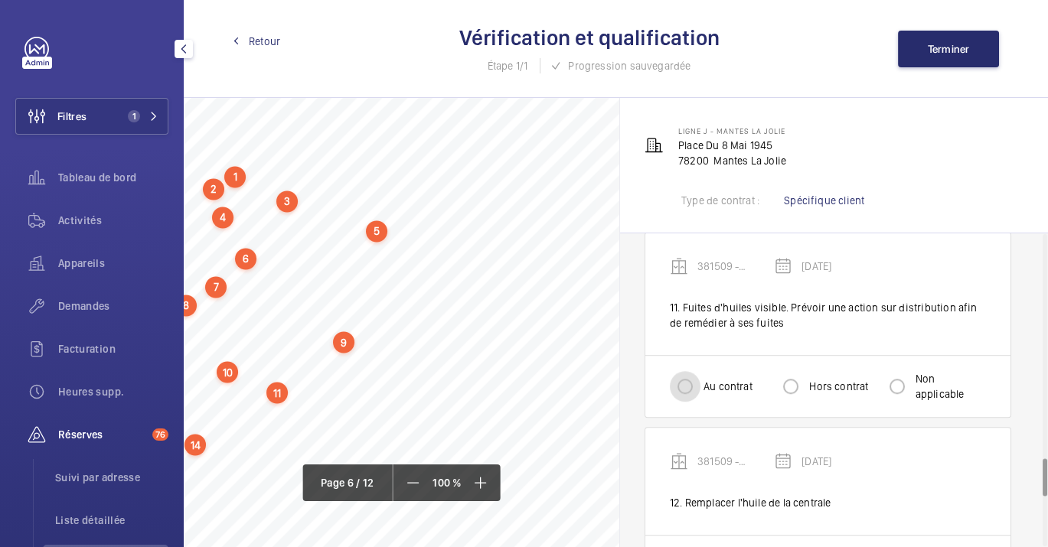
click at [674, 378] on input "Au contrat" at bounding box center [685, 386] width 31 height 31
radio input "true"
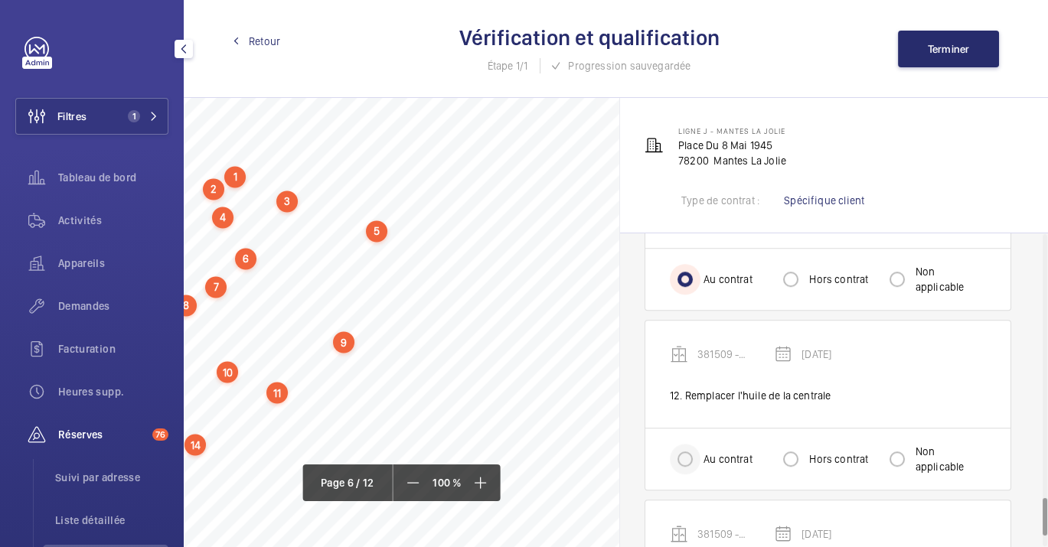
scroll to position [2211, 0]
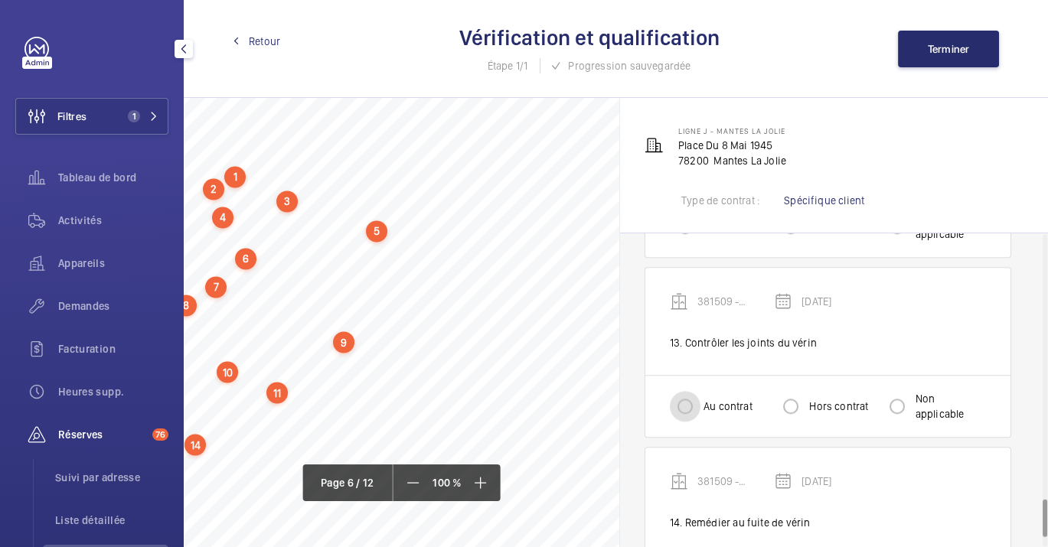
click at [687, 392] on input "Au contrat" at bounding box center [685, 406] width 31 height 31
radio input "true"
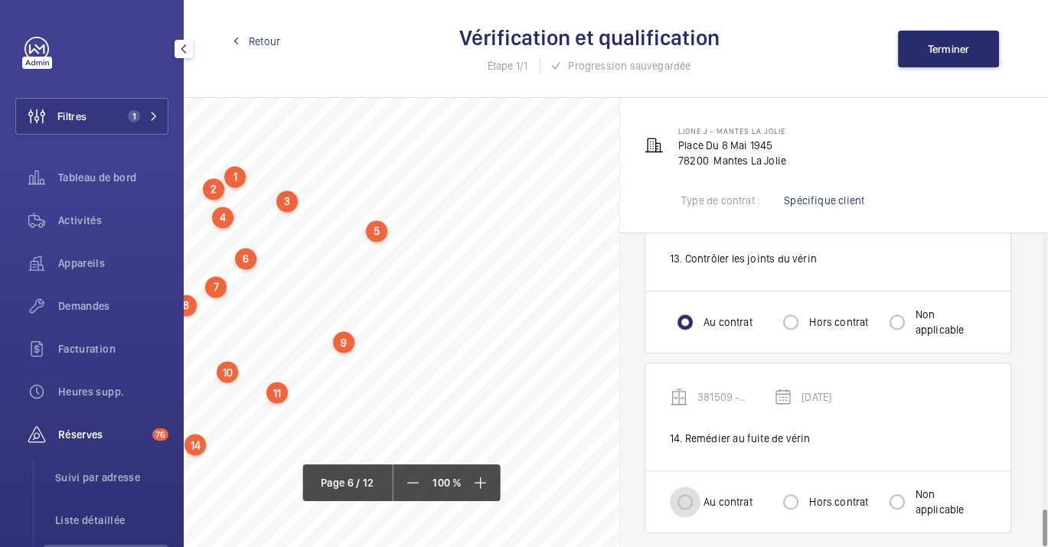
click at [690, 488] on input "Au contrat" at bounding box center [685, 502] width 31 height 31
radio input "true"
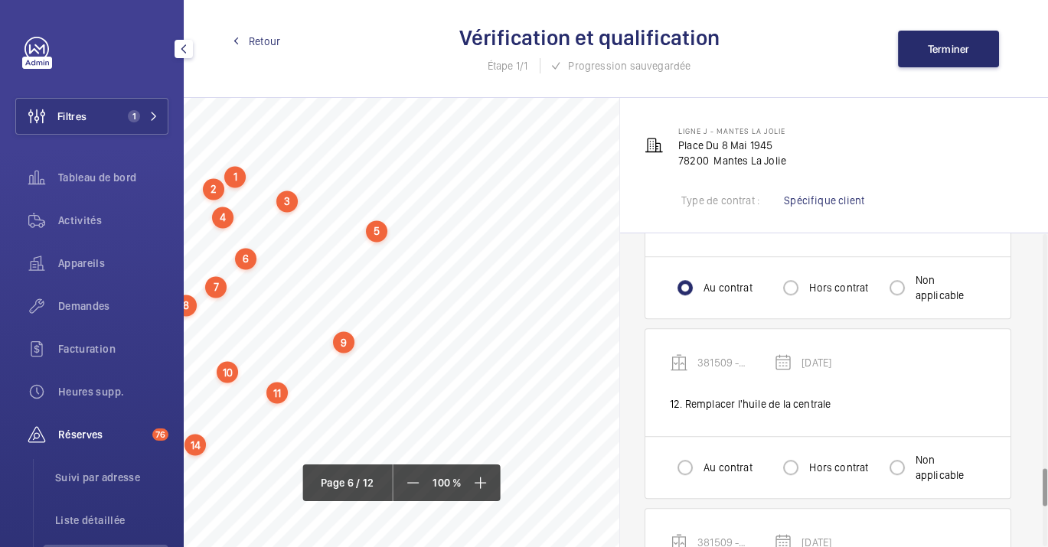
scroll to position [1955, 0]
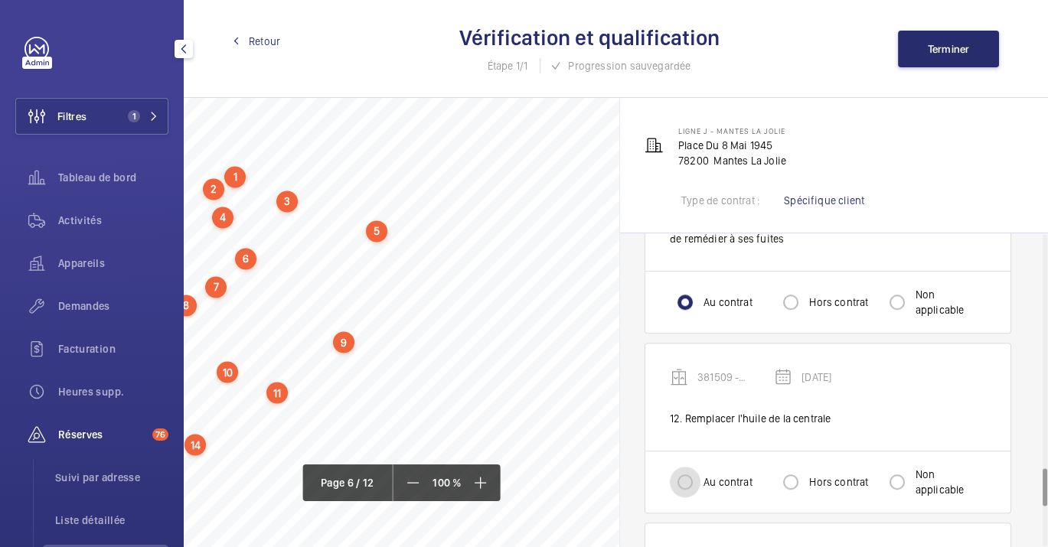
click at [681, 468] on input "Au contrat" at bounding box center [685, 482] width 31 height 31
radio input "true"
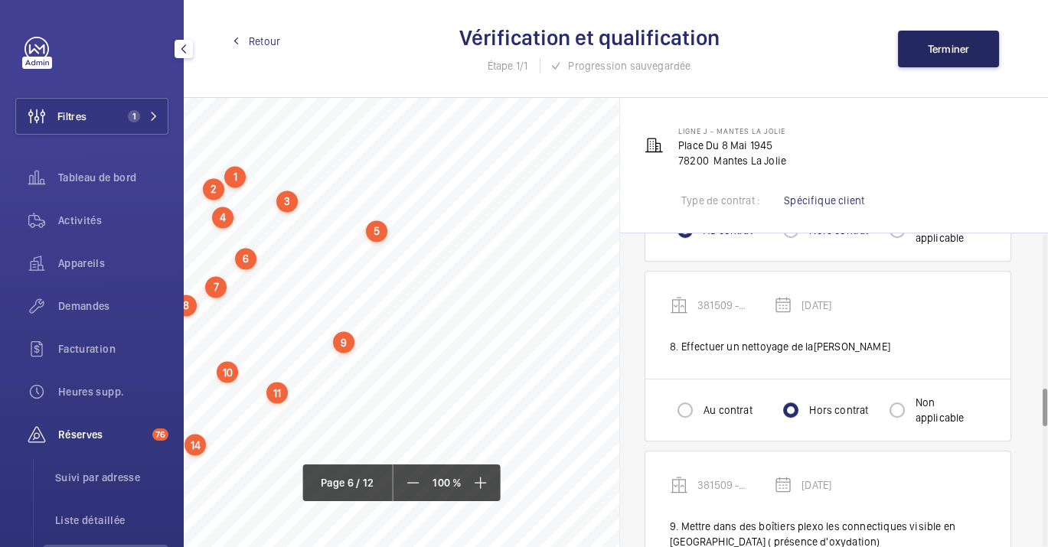
scroll to position [1275, 0]
click at [967, 49] on span "Terminer" at bounding box center [949, 49] width 42 height 12
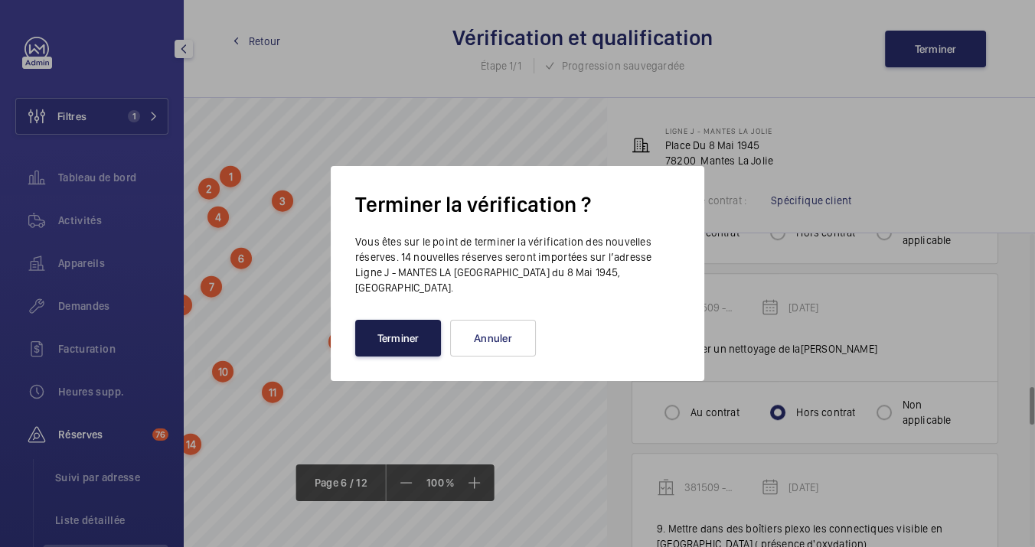
click at [397, 330] on button "Terminer" at bounding box center [398, 338] width 86 height 37
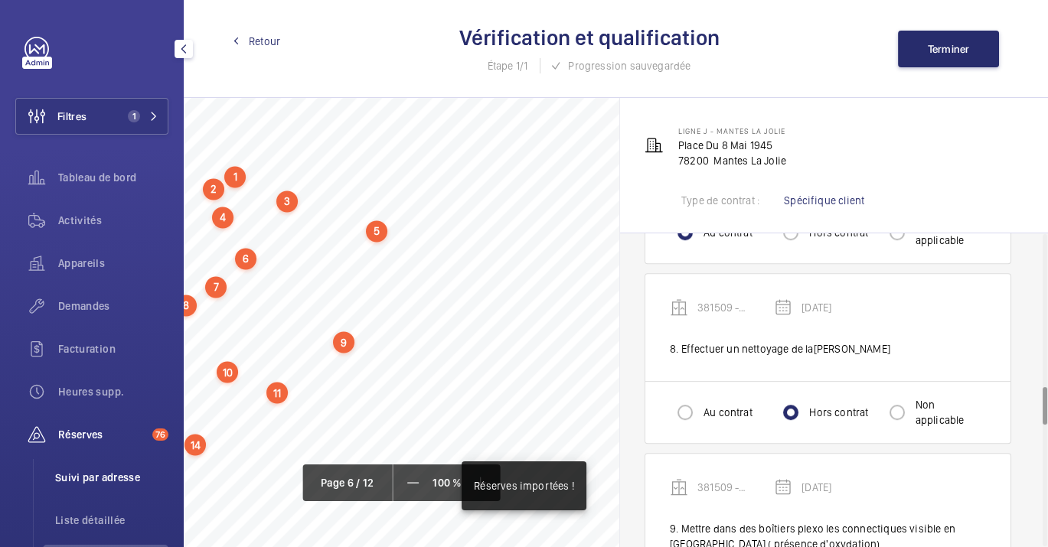
click at [100, 478] on span "Suivi par adresse" at bounding box center [111, 477] width 113 height 15
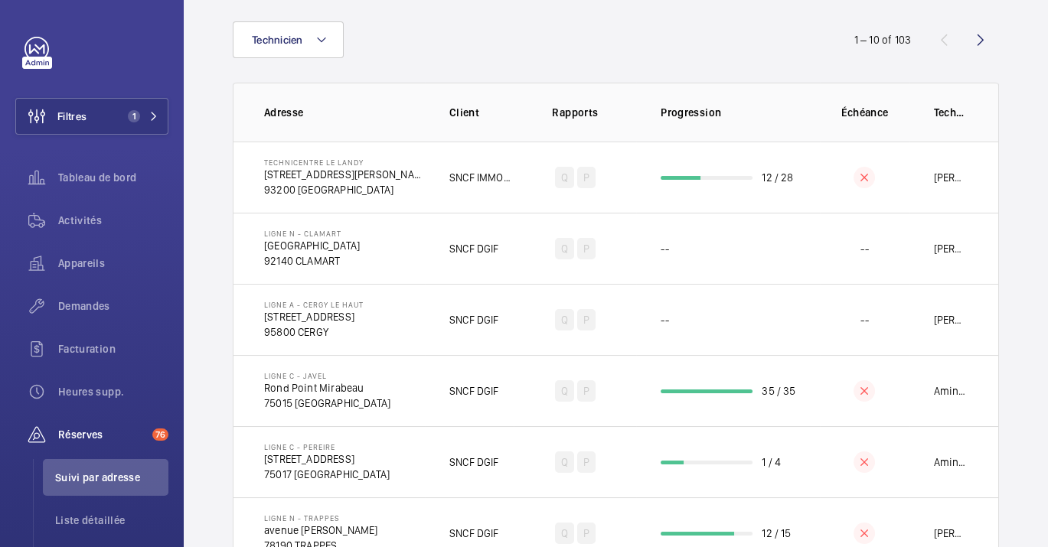
scroll to position [170, 0]
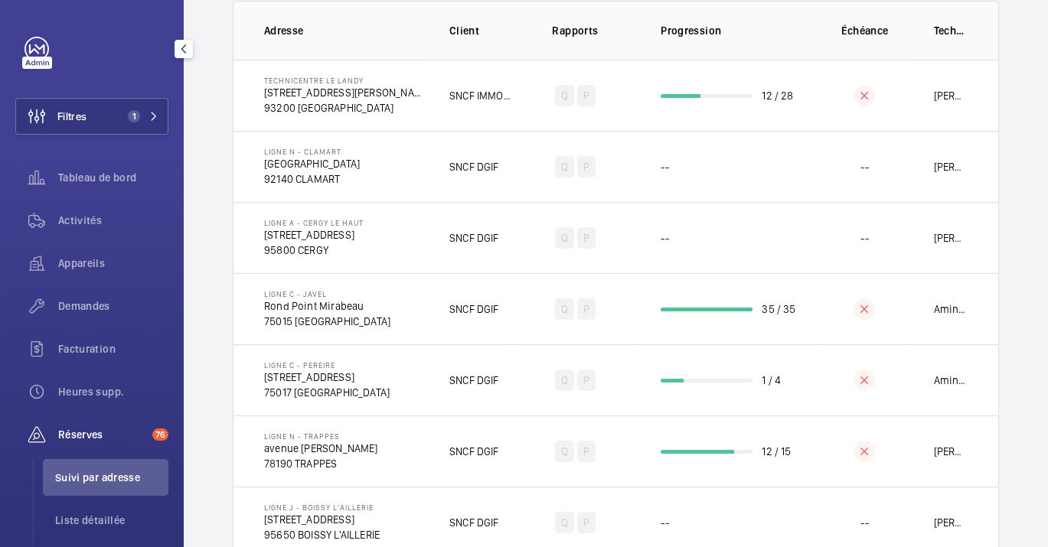
click at [136, 438] on span "Réserves" at bounding box center [102, 434] width 88 height 15
click at [102, 423] on div "Réserves 76" at bounding box center [91, 434] width 153 height 37
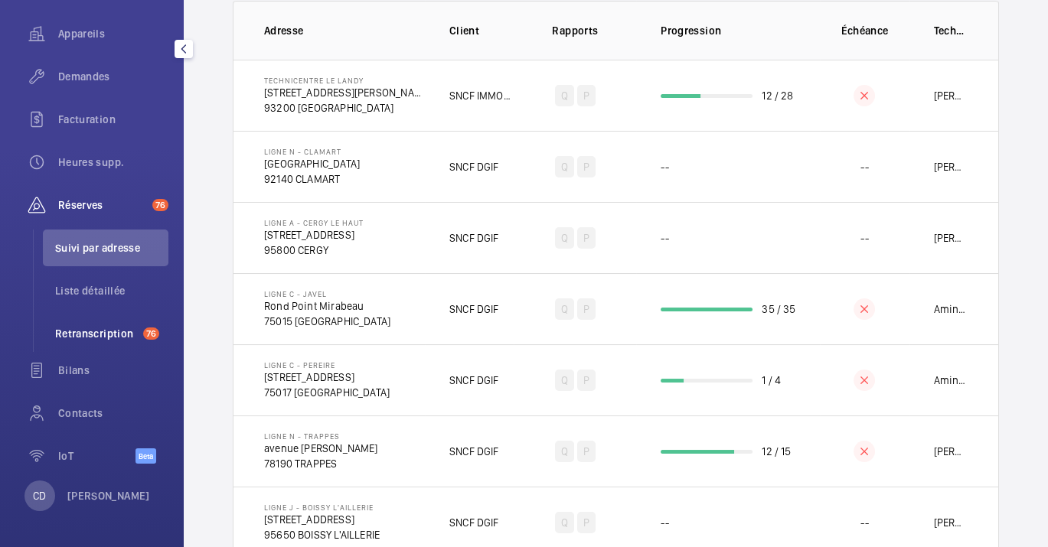
click at [127, 332] on span "Retranscription" at bounding box center [96, 333] width 82 height 15
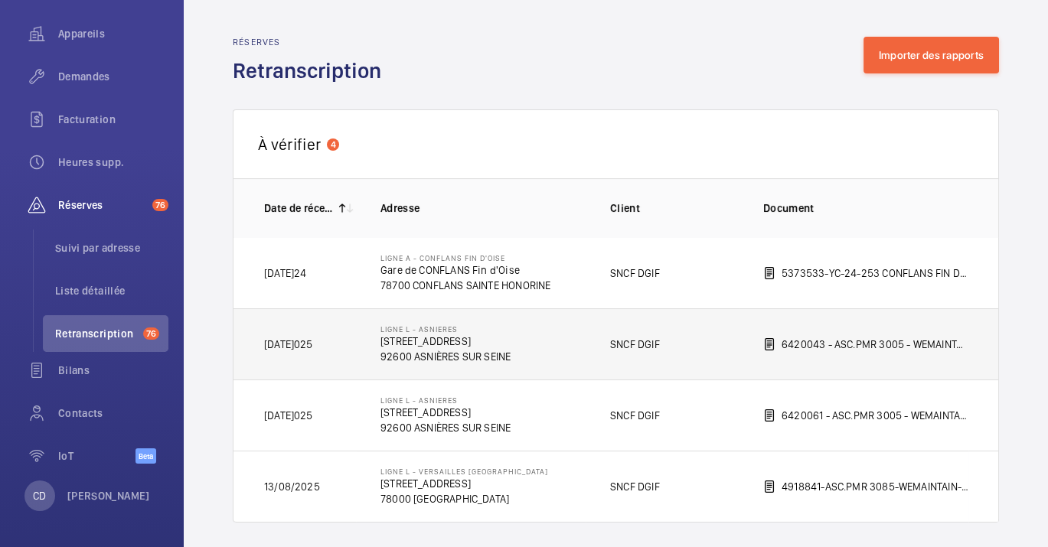
click at [584, 347] on td "Ligne L - ASNIERES [STREET_ADDRESS]" at bounding box center [471, 344] width 230 height 71
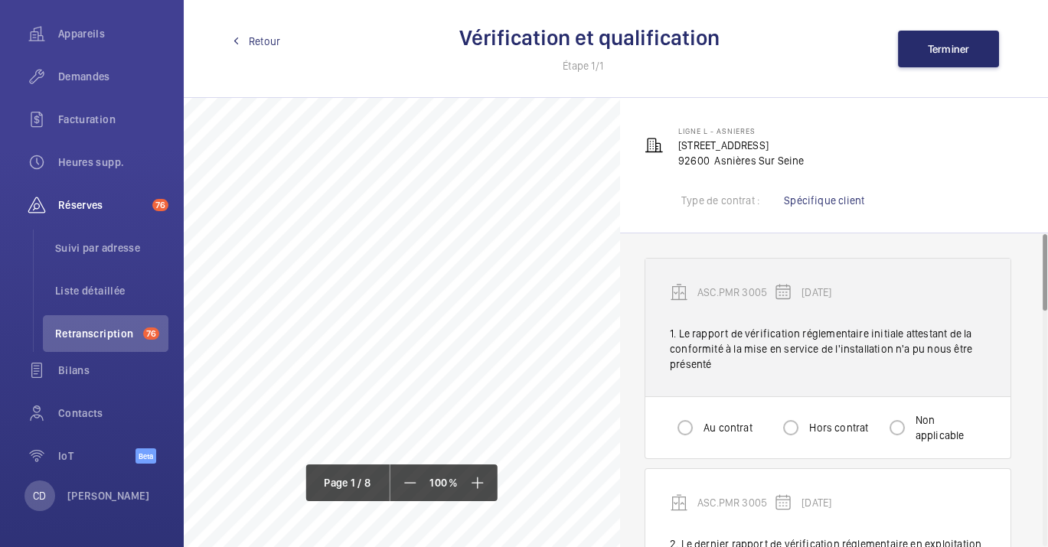
scroll to position [340, 0]
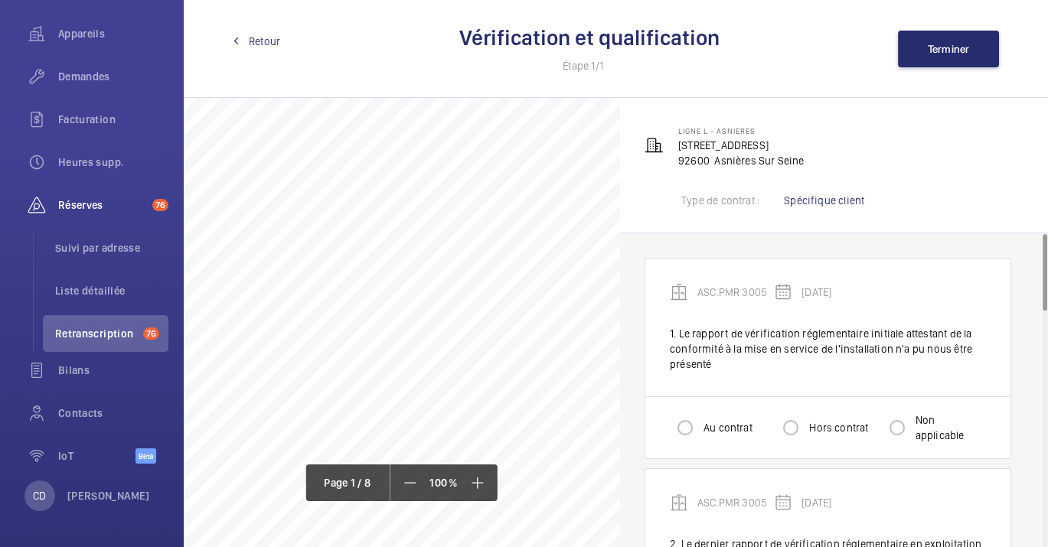
click at [923, 428] on label "Non applicable" at bounding box center [949, 428] width 73 height 31
click at [913, 428] on input "Non applicable" at bounding box center [897, 428] width 31 height 31
radio input "true"
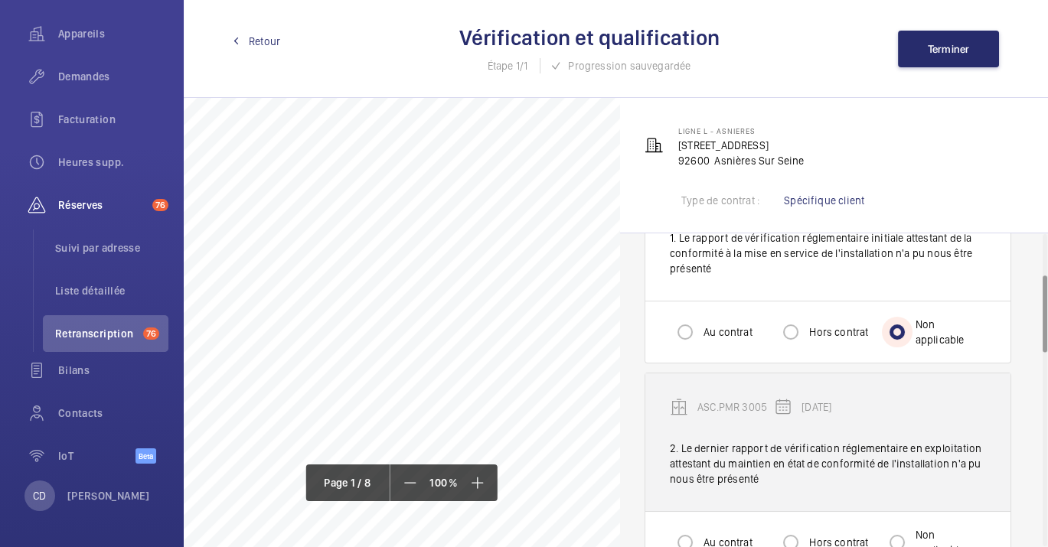
scroll to position [170, 0]
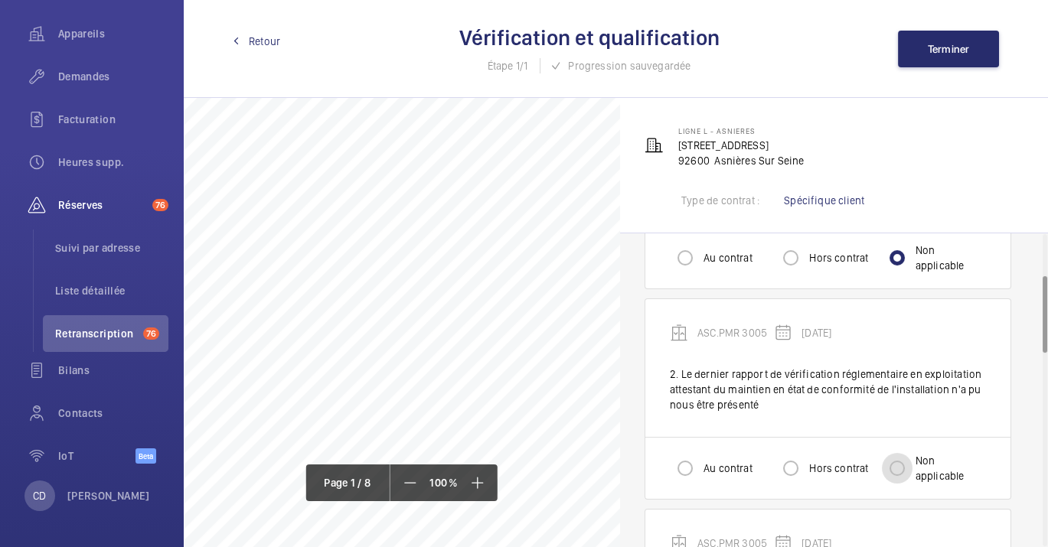
click at [895, 478] on input "Non applicable" at bounding box center [897, 468] width 31 height 31
radio input "true"
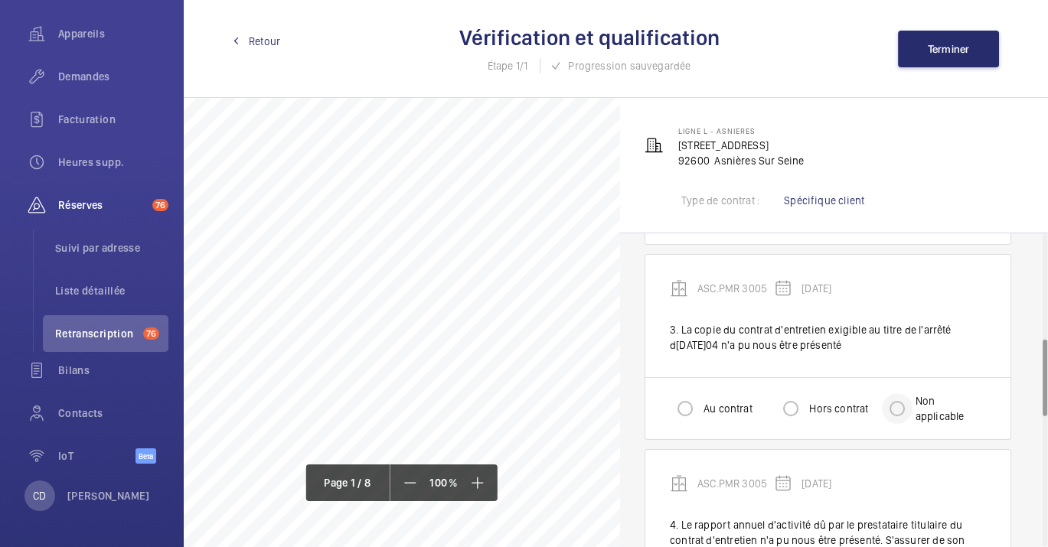
click at [914, 413] on div at bounding box center [897, 408] width 37 height 37
radio input "true"
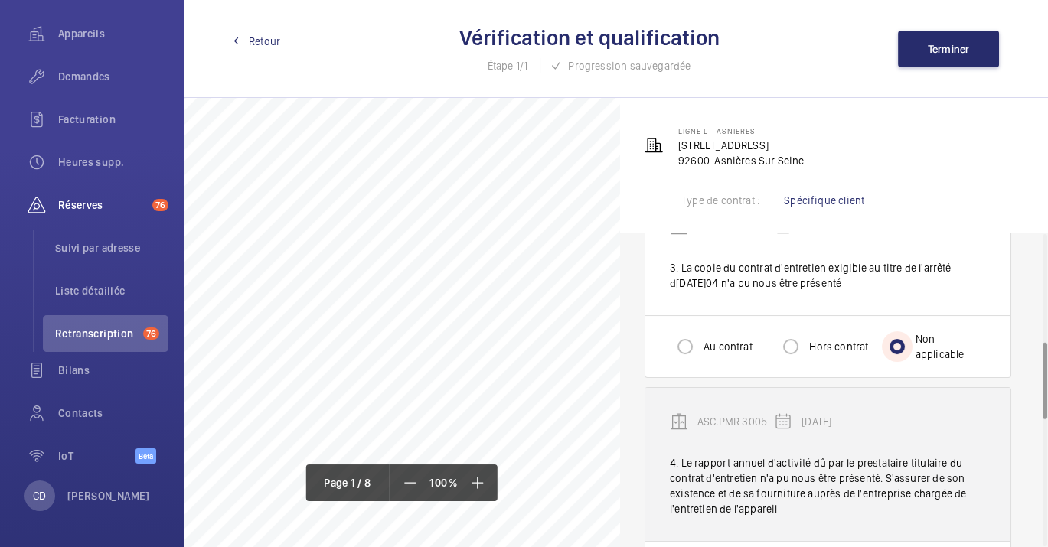
scroll to position [595, 0]
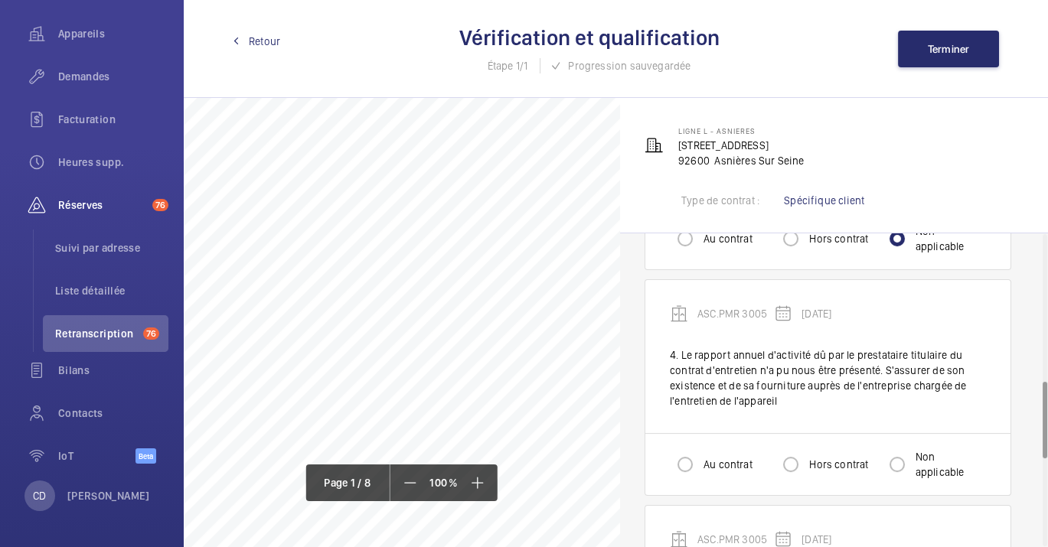
click at [905, 439] on div "Au contrat Hors contrat Non applicable" at bounding box center [827, 464] width 365 height 62
click at [906, 457] on input "Non applicable" at bounding box center [897, 464] width 31 height 31
radio input "true"
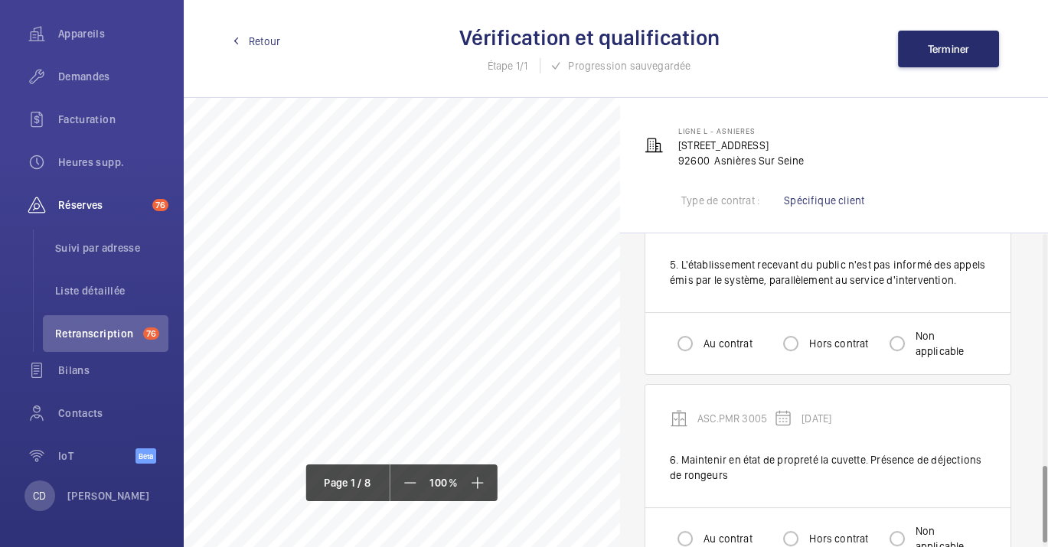
scroll to position [936, 0]
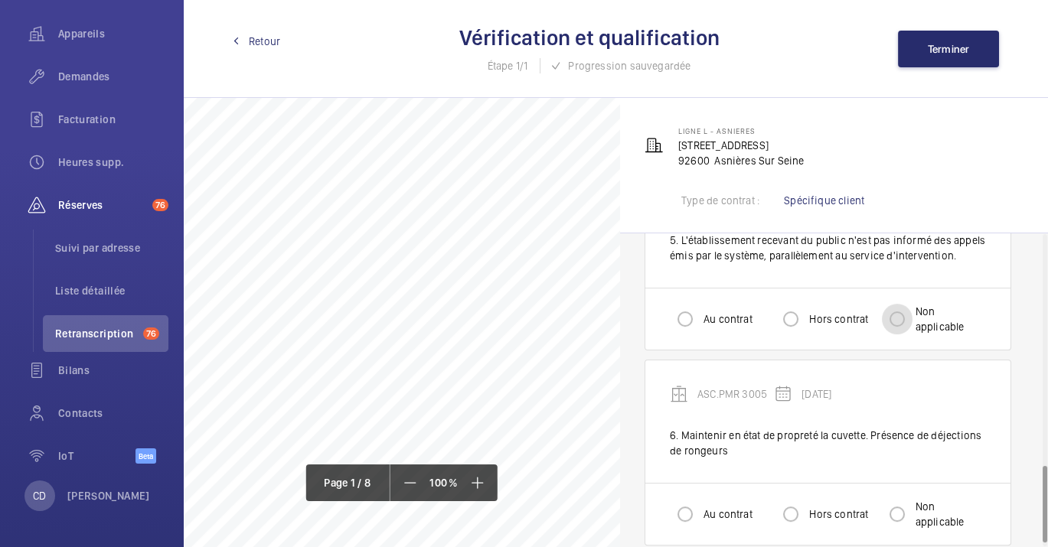
click at [909, 316] on input "Non applicable" at bounding box center [897, 319] width 31 height 31
radio input "true"
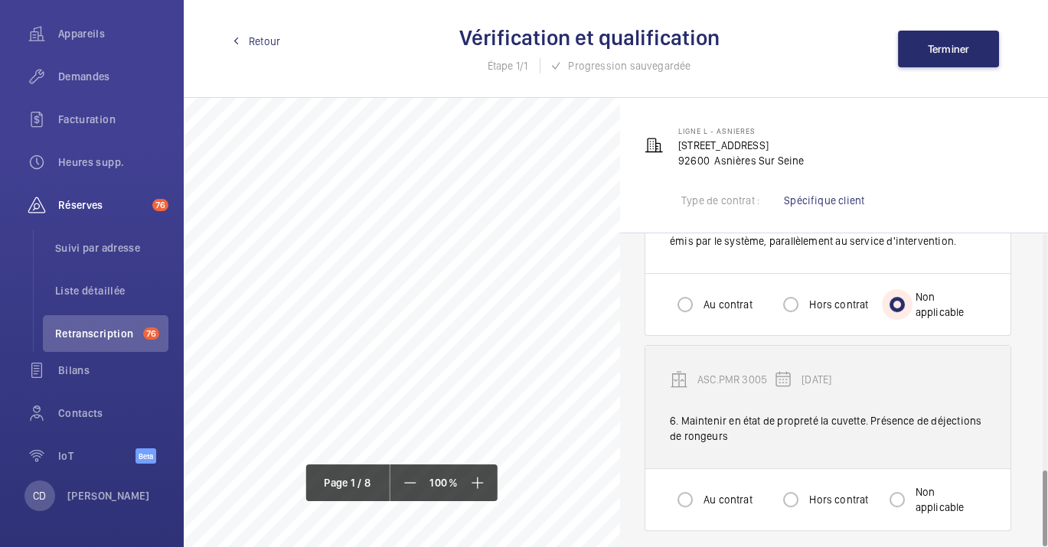
scroll to position [953, 0]
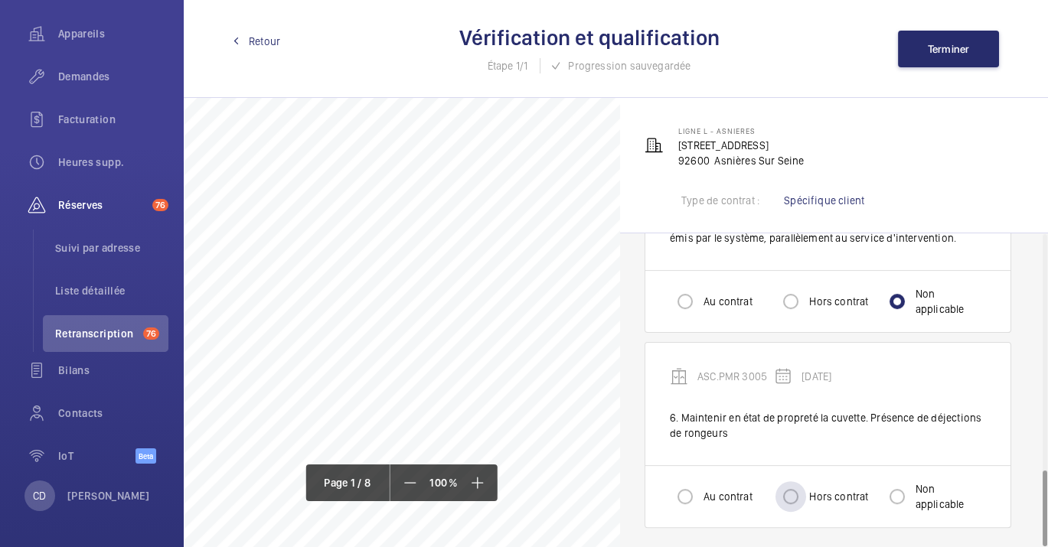
click at [825, 493] on label "Hors contrat" at bounding box center [837, 496] width 62 height 15
click at [806, 493] on input "Hors contrat" at bounding box center [791, 497] width 31 height 31
radio input "true"
click at [896, 292] on input "Non applicable" at bounding box center [897, 301] width 31 height 31
click at [688, 283] on div at bounding box center [685, 301] width 37 height 37
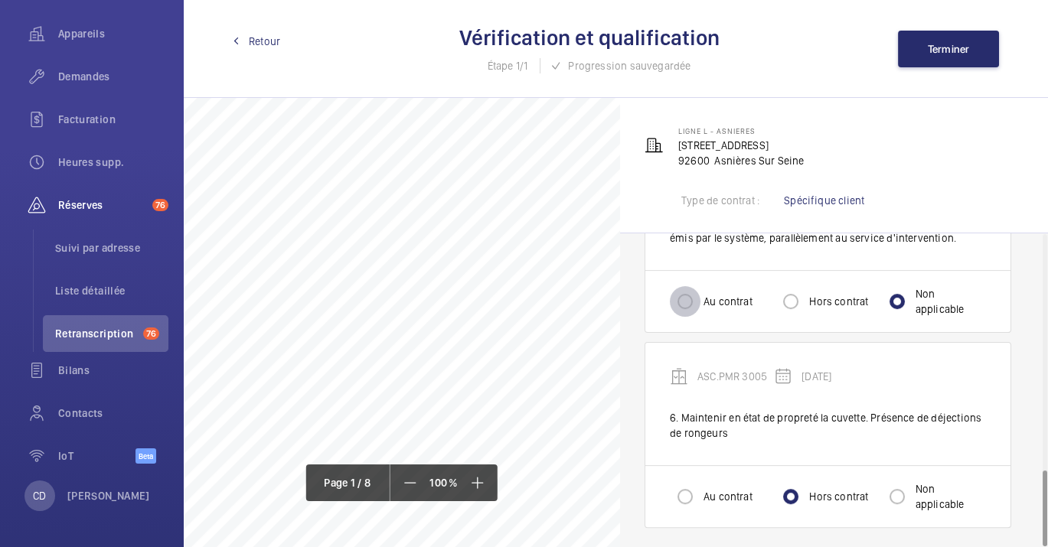
radio input "true"
click at [970, 57] on button "Terminer" at bounding box center [948, 49] width 101 height 37
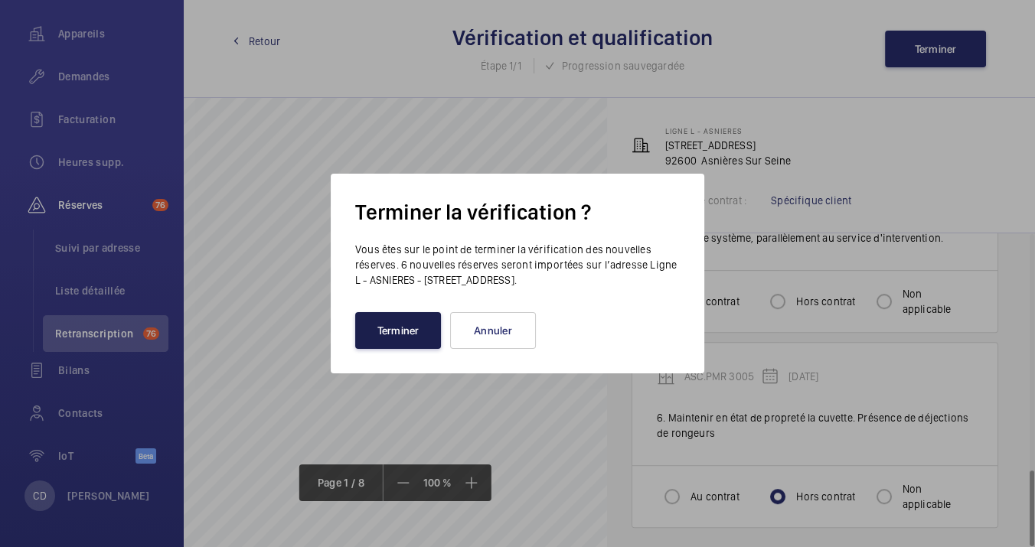
click at [423, 327] on button "Terminer" at bounding box center [398, 330] width 86 height 37
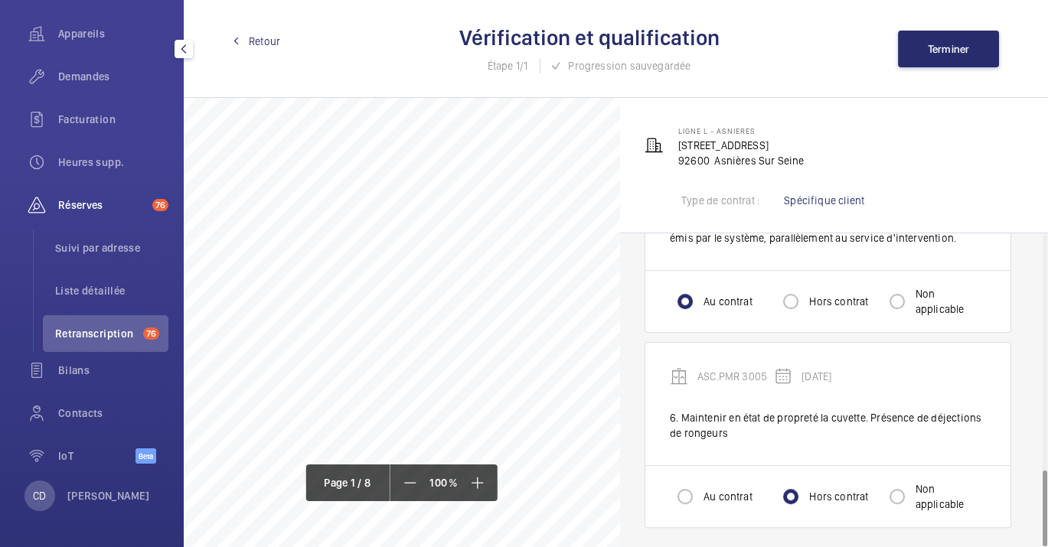
click at [67, 325] on li "Retranscription 76" at bounding box center [106, 333] width 126 height 37
click at [85, 301] on li "Liste détaillée" at bounding box center [106, 291] width 126 height 37
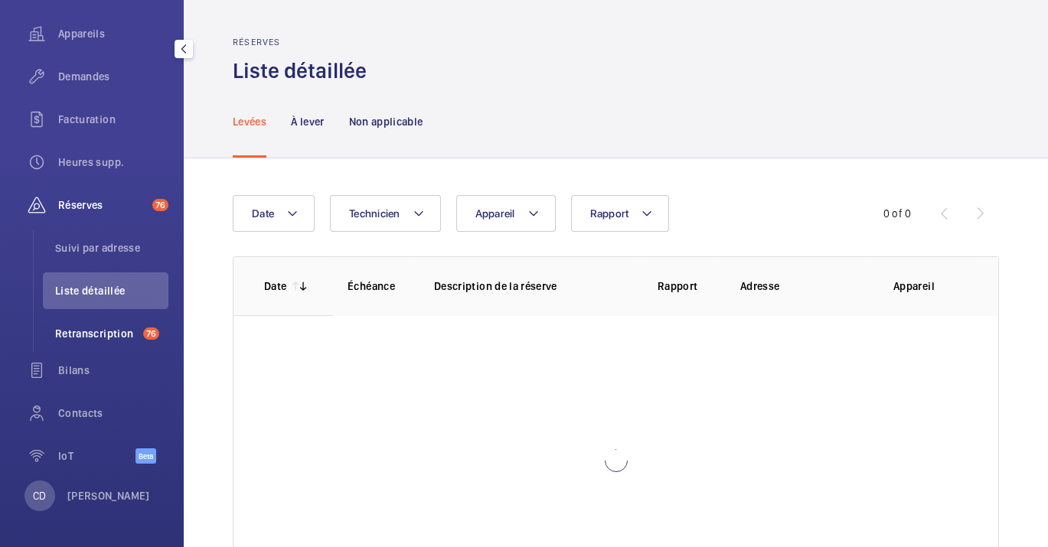
click at [89, 338] on span "Retranscription" at bounding box center [96, 333] width 82 height 15
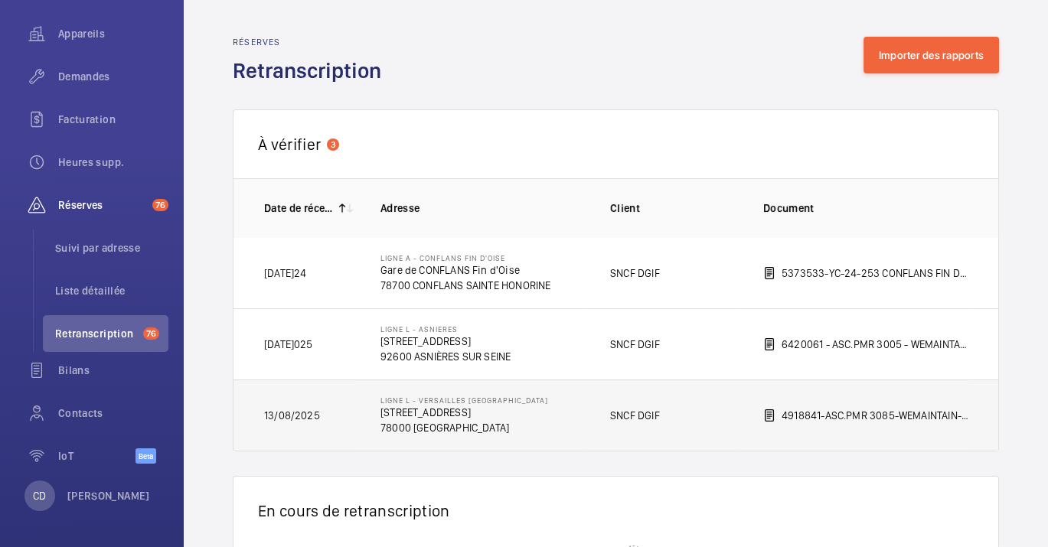
click at [322, 423] on td "13/08/2025" at bounding box center [294, 416] width 122 height 72
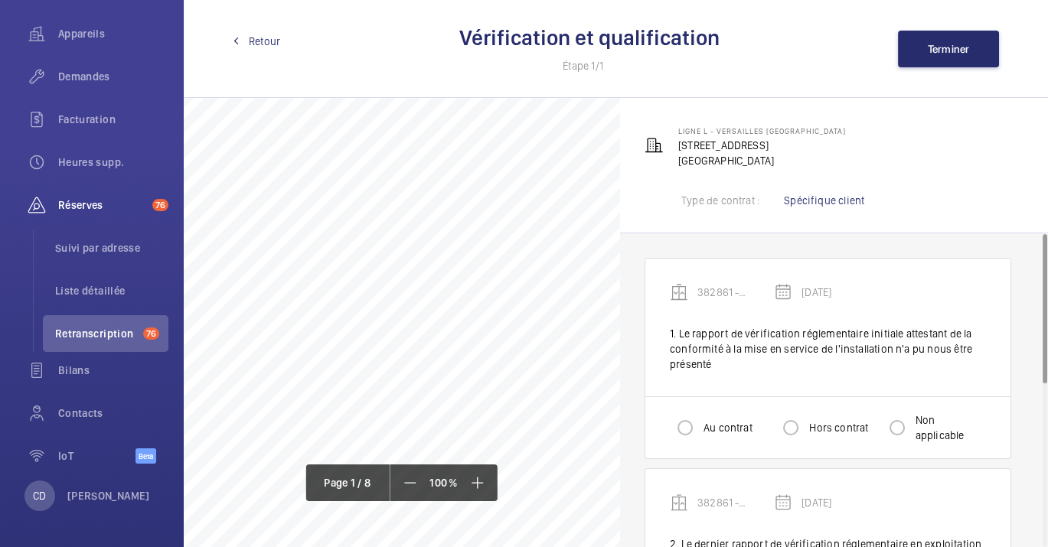
scroll to position [255, 0]
click at [811, 429] on label "Hors contrat" at bounding box center [837, 427] width 62 height 15
click at [806, 429] on input "Hors contrat" at bounding box center [791, 428] width 31 height 31
radio input "true"
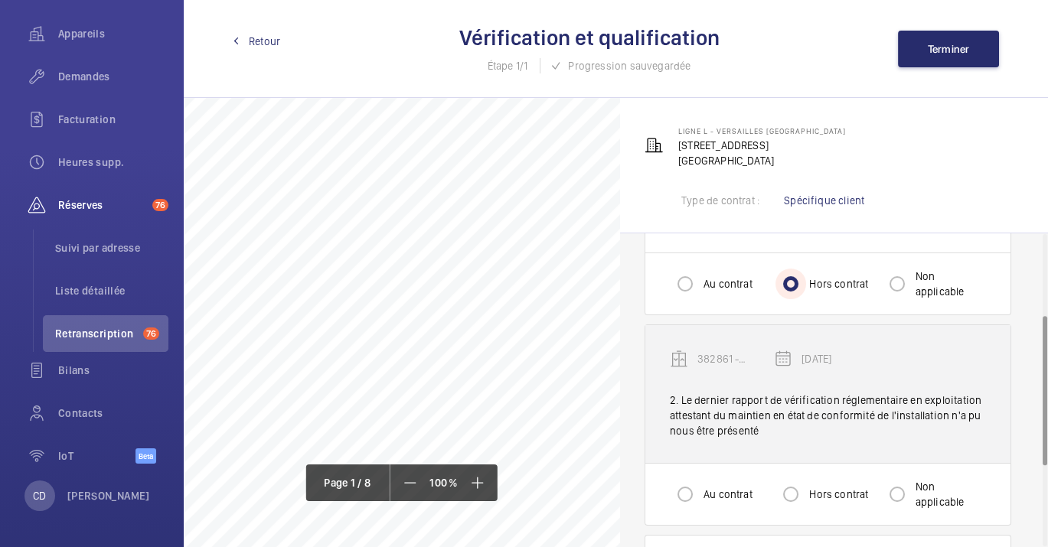
scroll to position [170, 0]
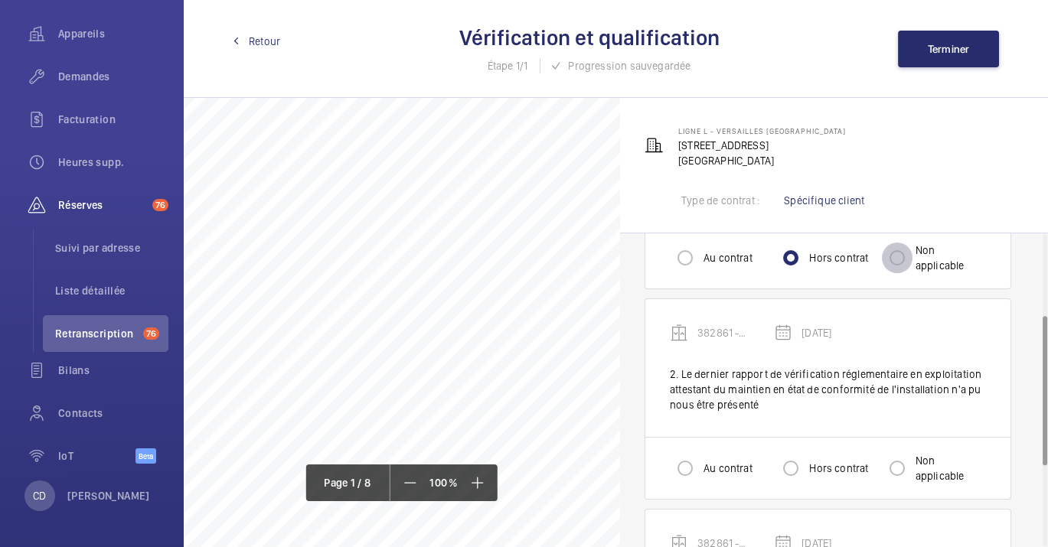
click at [909, 256] on input "Non applicable" at bounding box center [897, 258] width 31 height 31
radio input "true"
click at [935, 470] on label "Non applicable" at bounding box center [949, 468] width 73 height 31
click at [913, 470] on input "Non applicable" at bounding box center [897, 468] width 31 height 31
radio input "true"
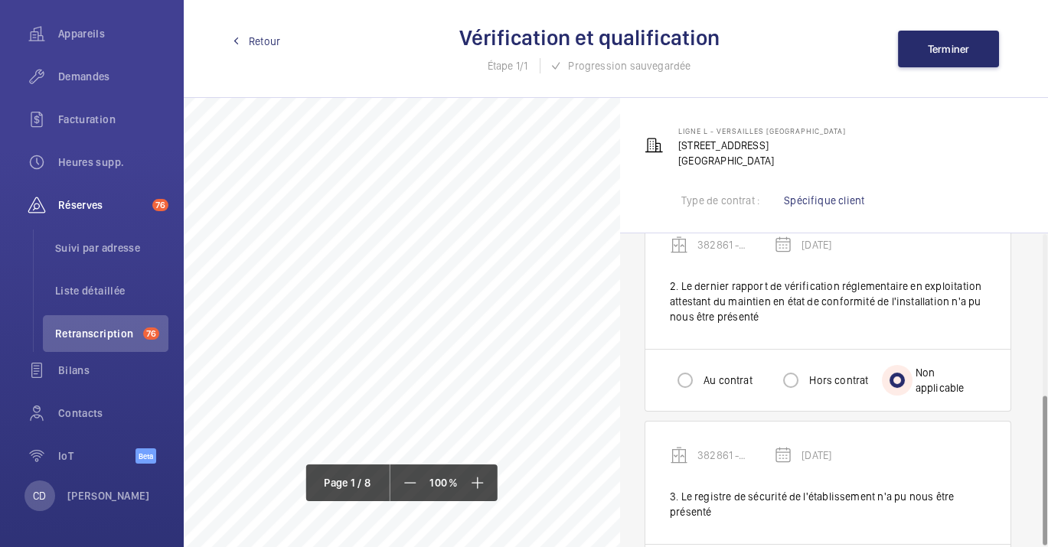
scroll to position [338, 0]
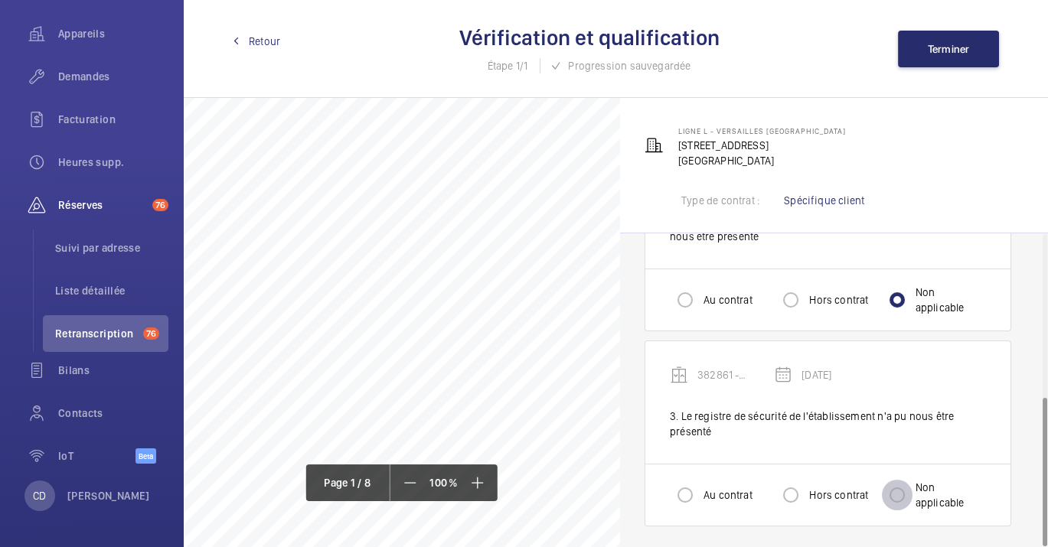
click at [910, 495] on input "Non applicable" at bounding box center [897, 495] width 31 height 31
radio input "true"
click at [936, 47] on span "Terminer" at bounding box center [949, 49] width 42 height 12
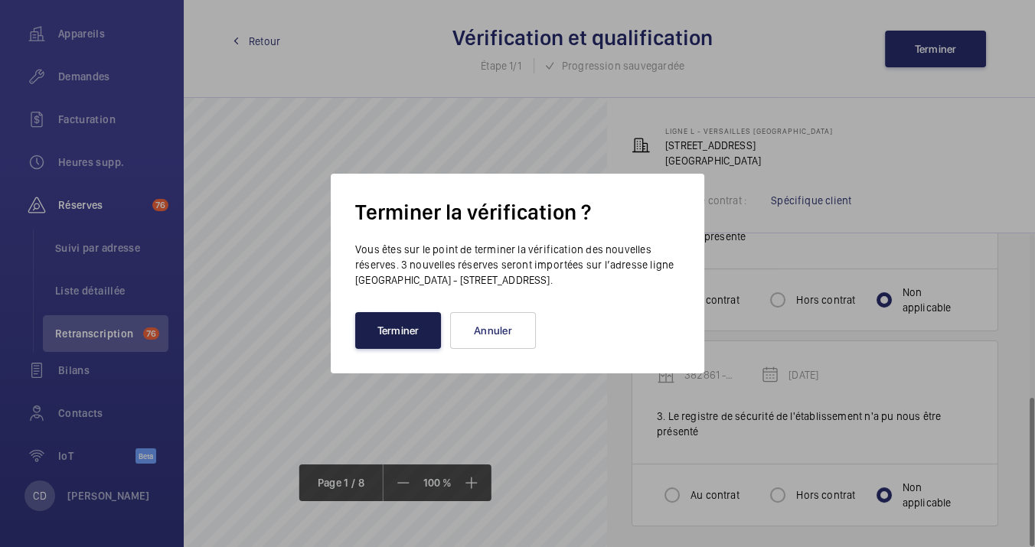
click at [409, 335] on button "Terminer" at bounding box center [398, 330] width 86 height 37
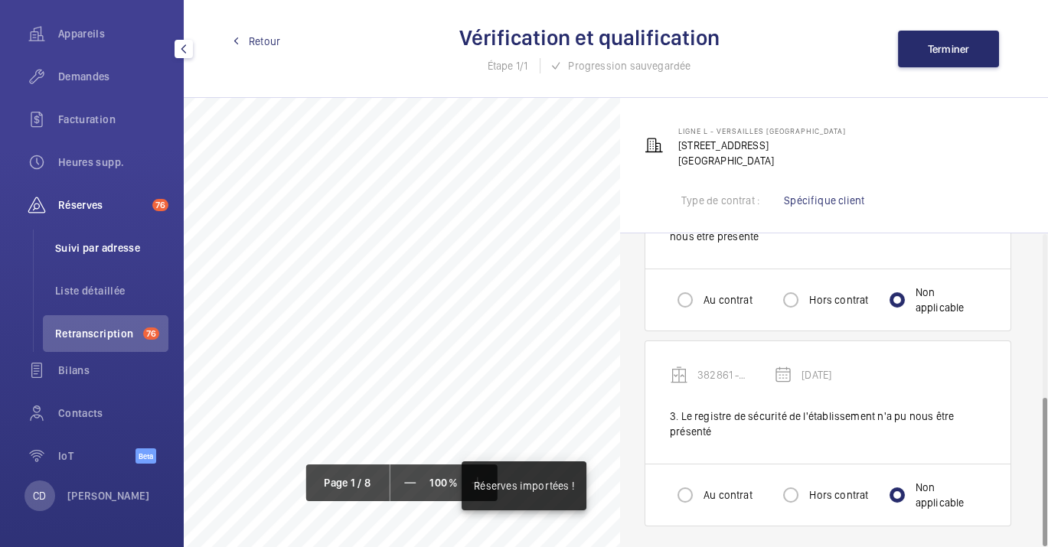
click at [114, 262] on li "Suivi par adresse" at bounding box center [106, 248] width 126 height 37
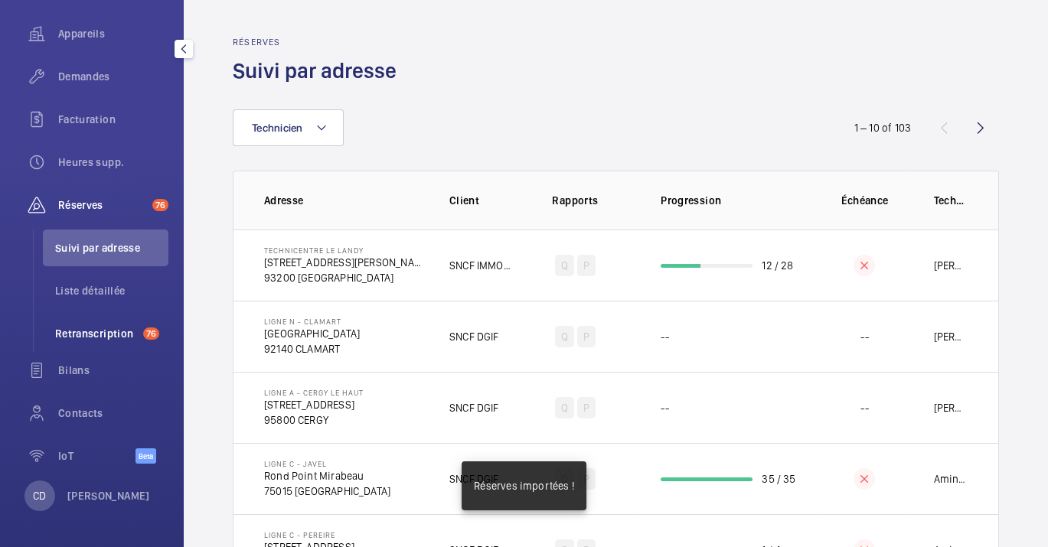
click at [125, 335] on span "Retranscription" at bounding box center [96, 333] width 82 height 15
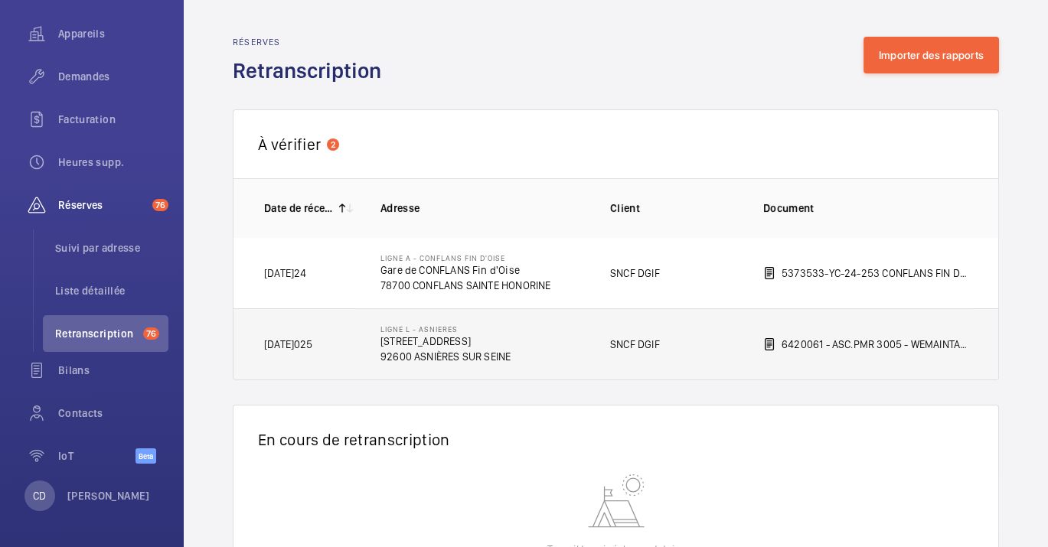
click at [537, 348] on td "Ligne L - ASNIERES [STREET_ADDRESS]" at bounding box center [471, 345] width 230 height 72
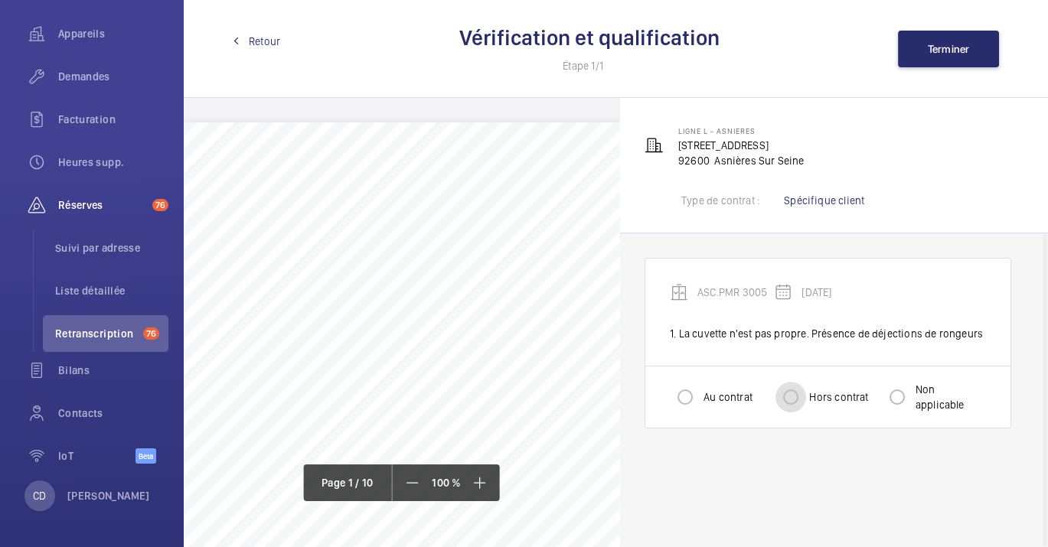
click at [776, 398] on input "Hors contrat" at bounding box center [791, 397] width 31 height 31
radio input "true"
click at [963, 44] on span "Terminer" at bounding box center [949, 49] width 42 height 12
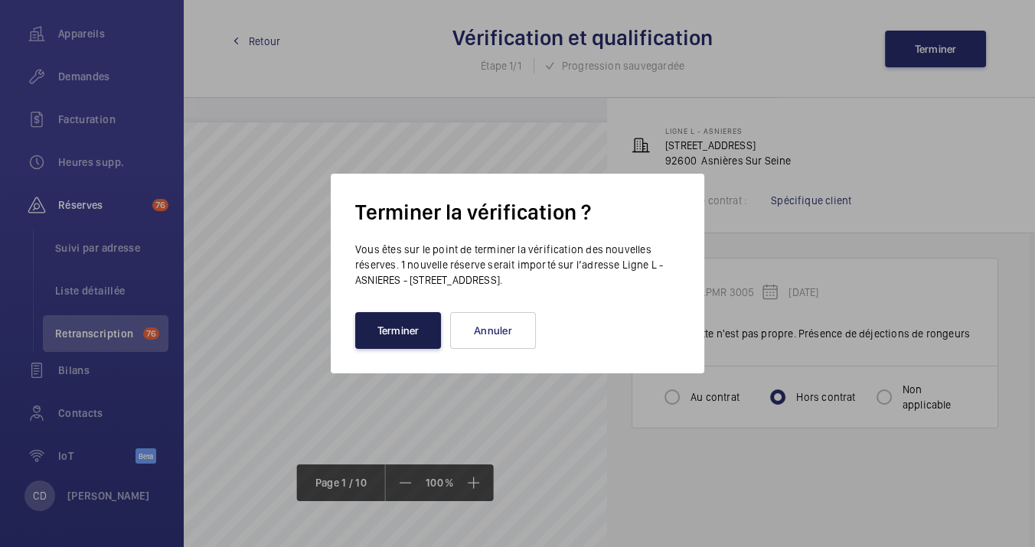
click at [415, 337] on button "Terminer" at bounding box center [398, 330] width 86 height 37
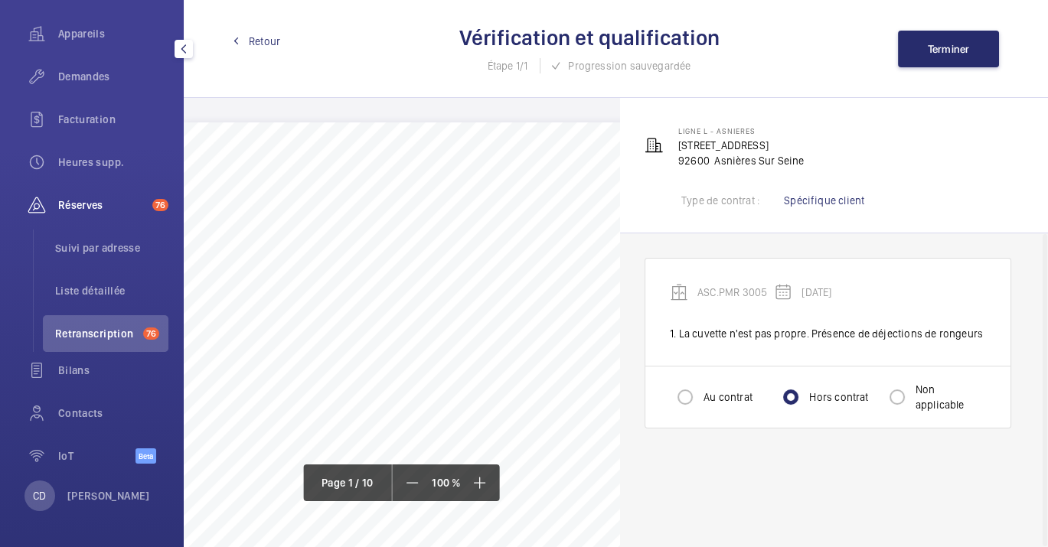
click at [113, 339] on span "Retranscription" at bounding box center [96, 333] width 82 height 15
click at [113, 262] on li "Suivi par adresse" at bounding box center [106, 248] width 126 height 37
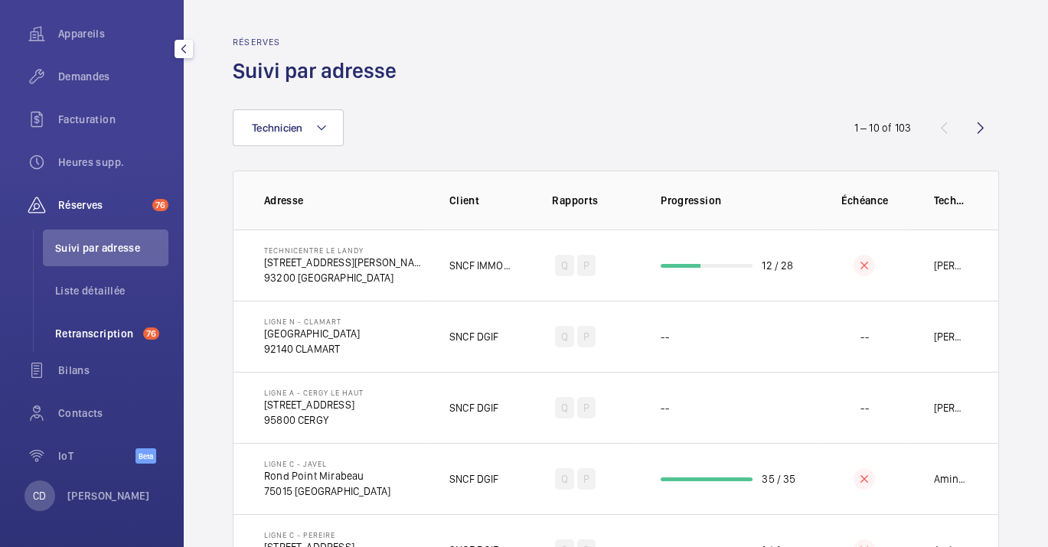
click at [100, 338] on span "Retranscription" at bounding box center [96, 333] width 82 height 15
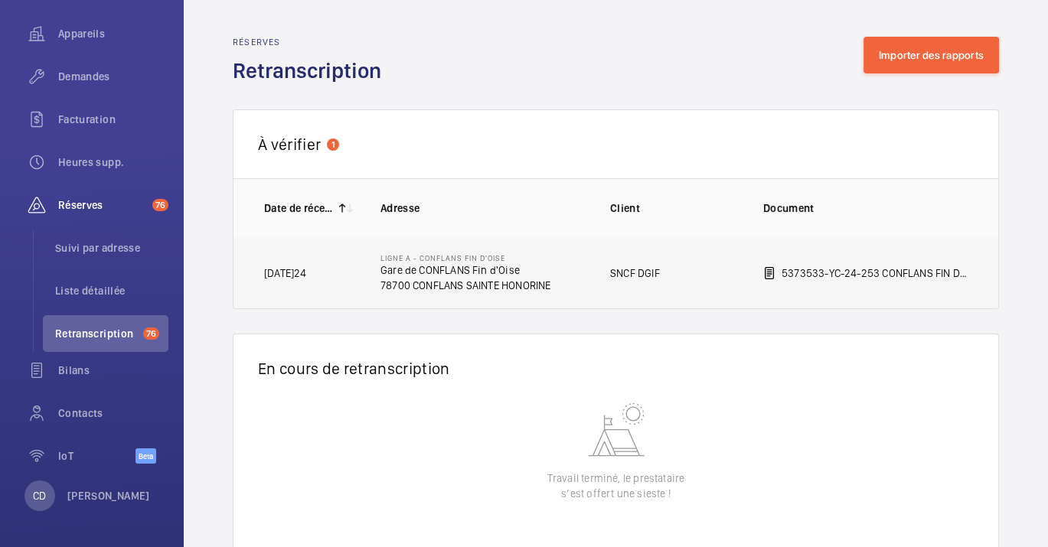
click at [680, 268] on td "SNCF DGIF" at bounding box center [662, 273] width 153 height 72
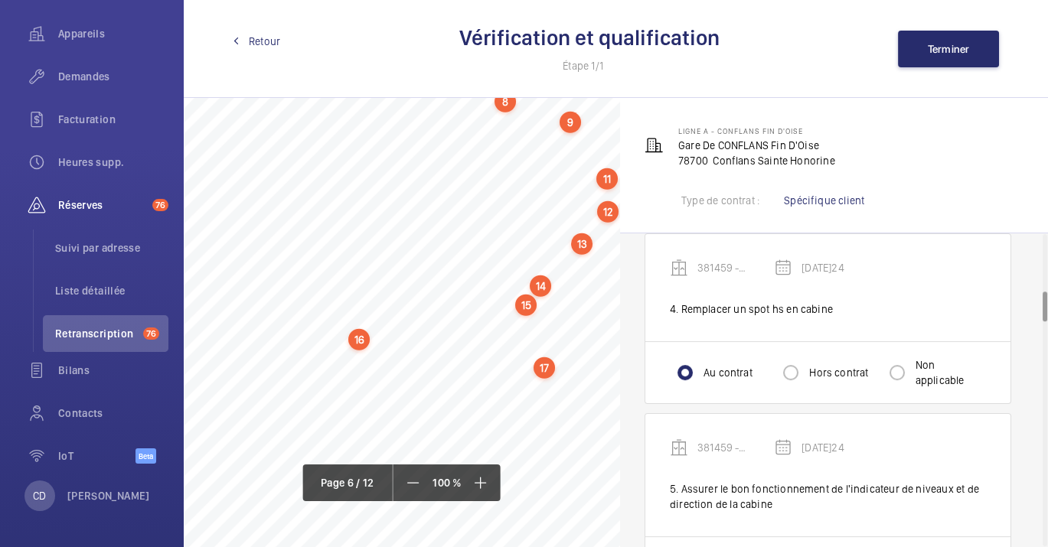
scroll to position [6890, 0]
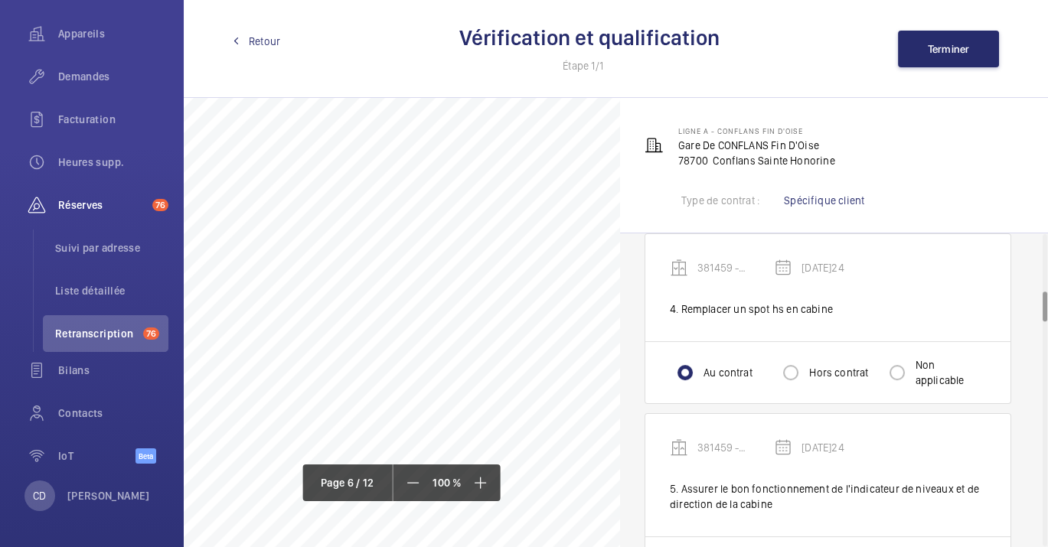
drag, startPoint x: 335, startPoint y: 542, endPoint x: 395, endPoint y: 546, distance: 59.8
click at [395, 546] on div "CSM - FMT IDF Cellule A.P.E. [STREET_ADDRESS] A l'attention de : [PERSON_NAME]o…" at bounding box center [402, 322] width 436 height 449
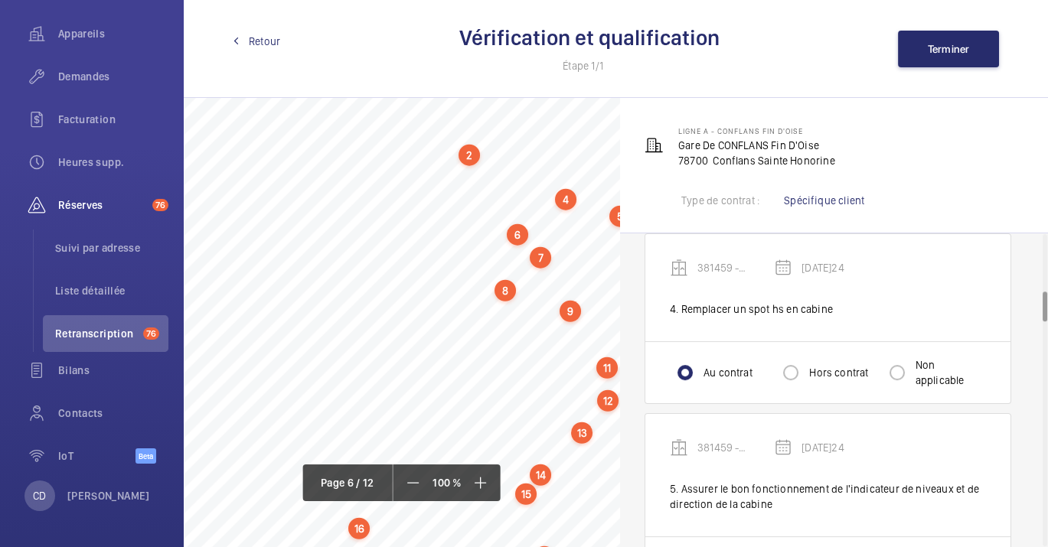
scroll to position [6627, 0]
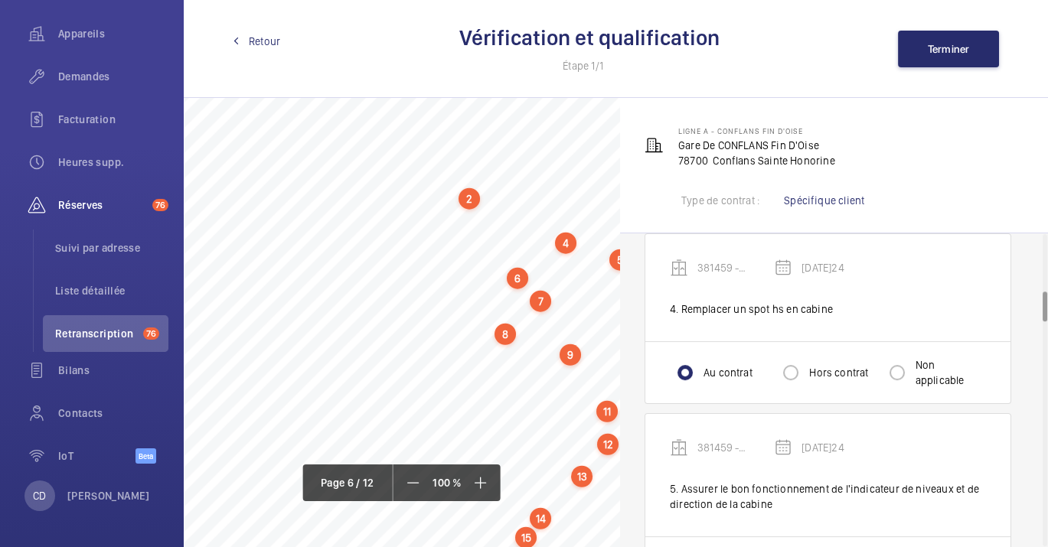
click at [424, 228] on div "CSM - FMT IDF Cellule A.P.E. [STREET_ADDRESS] Rapport n° : YC-24-253 Appareil n…" at bounding box center [658, 482] width 949 height 1343
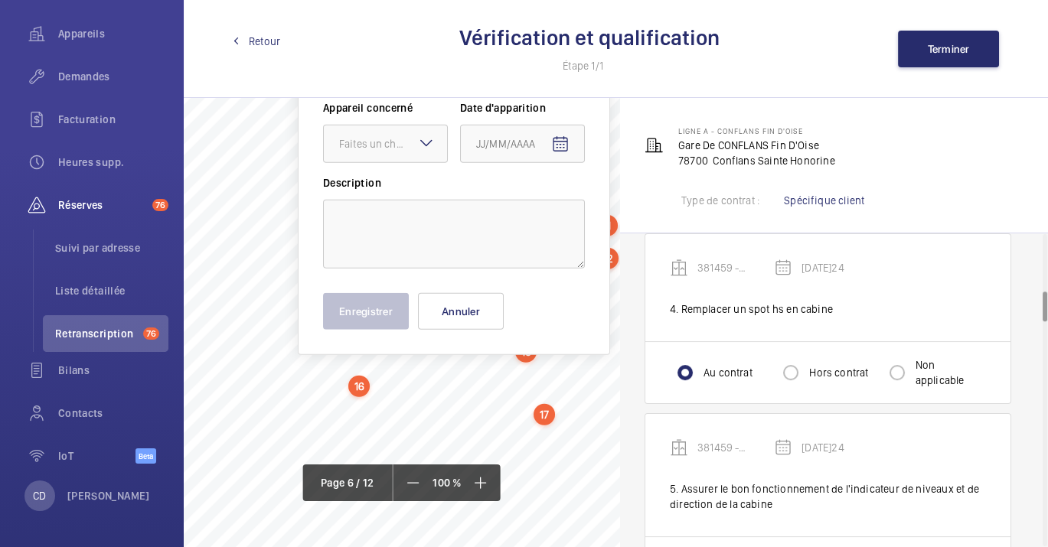
scroll to position [6779, 0]
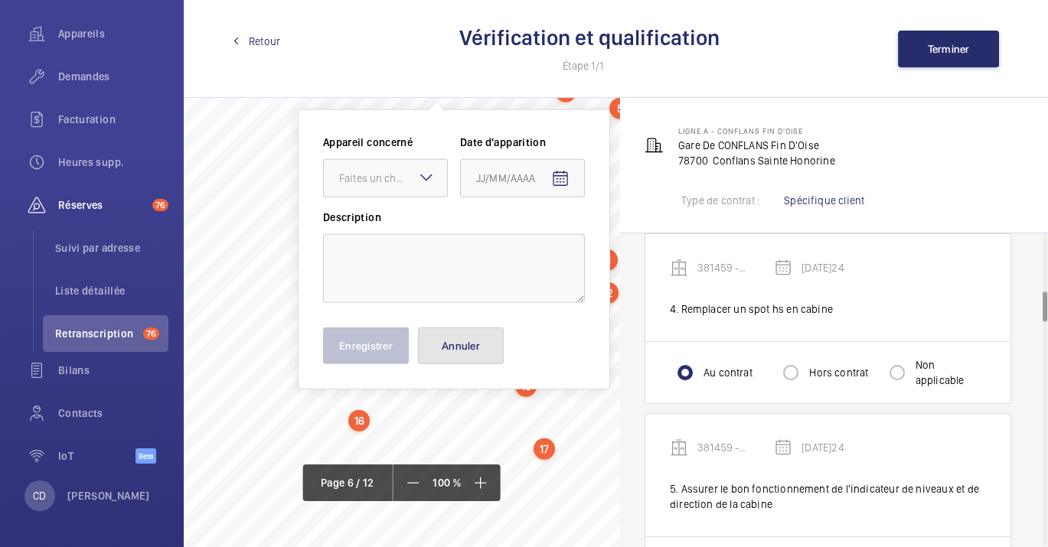
click at [459, 350] on button "Annuler" at bounding box center [461, 346] width 86 height 37
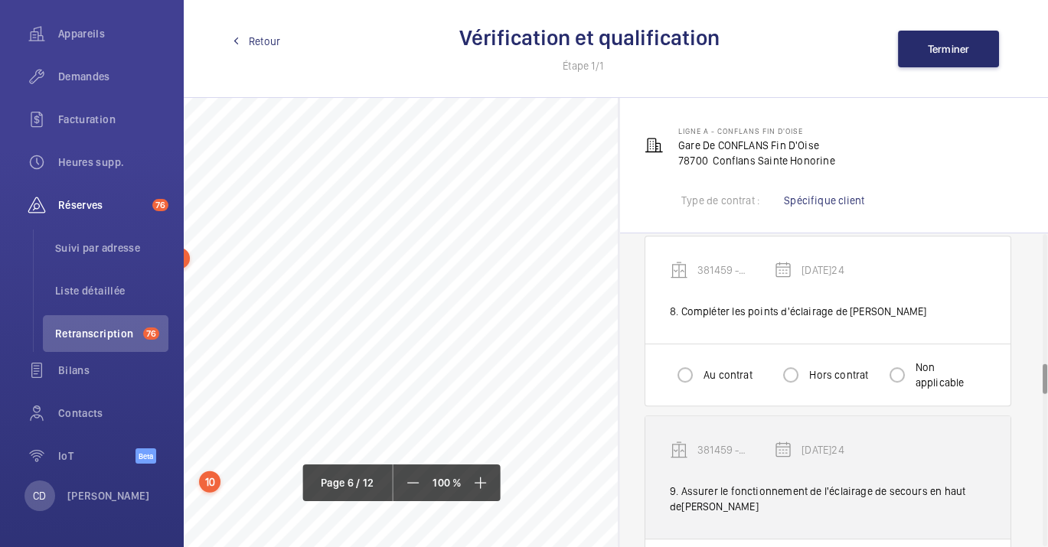
scroll to position [1445, 0]
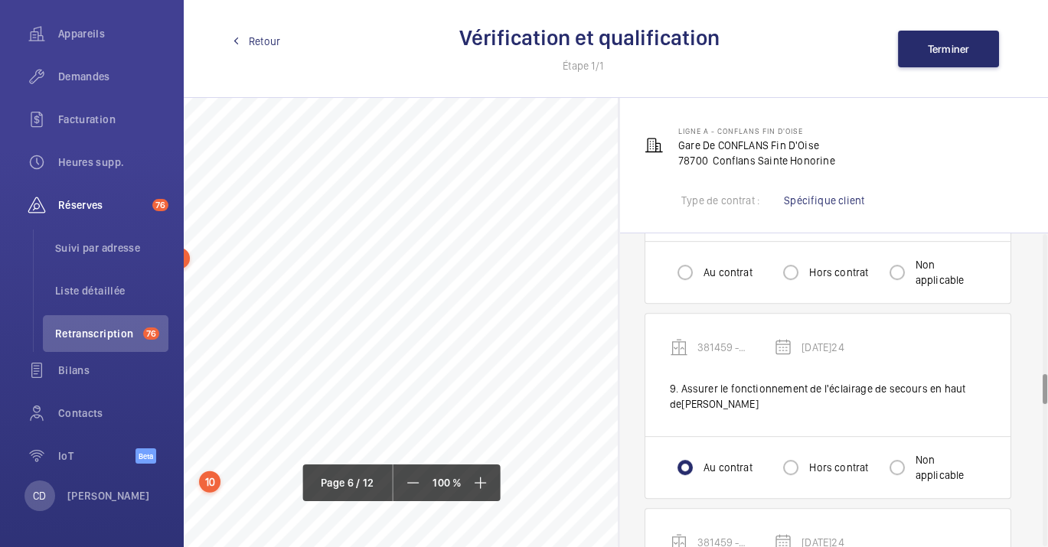
click at [710, 272] on label "Au contrat" at bounding box center [726, 272] width 52 height 15
click at [700, 272] on input "Au contrat" at bounding box center [685, 272] width 31 height 31
radio input "true"
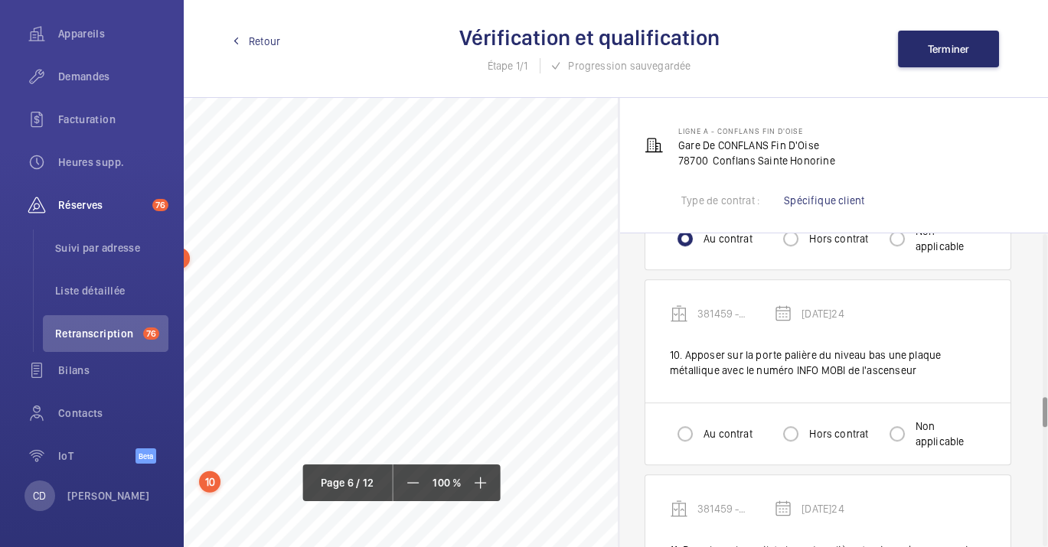
scroll to position [1701, 0]
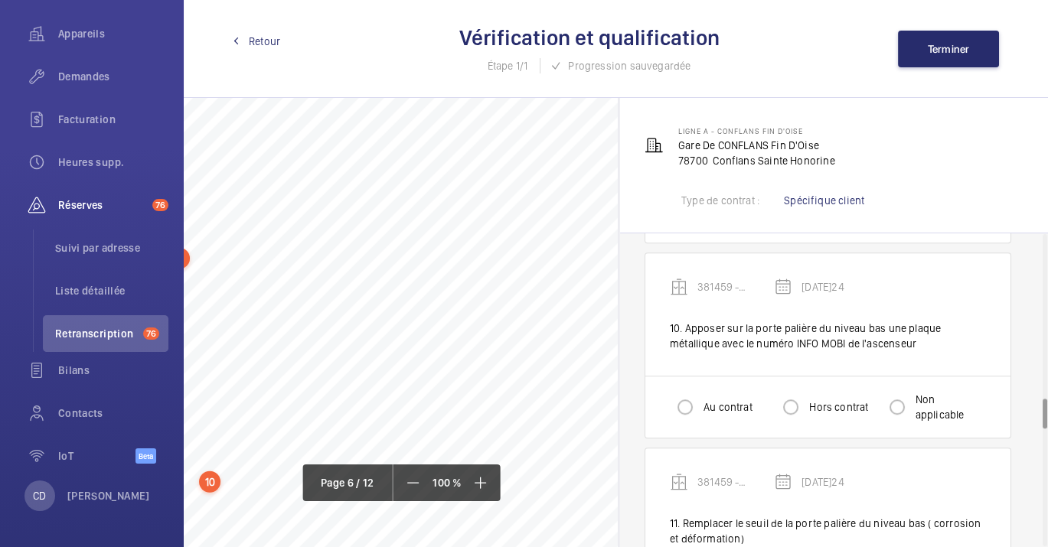
click at [695, 422] on div "Au contrat Hors contrat Non applicable" at bounding box center [827, 407] width 365 height 62
click at [683, 392] on input "Au contrat" at bounding box center [685, 407] width 31 height 31
radio input "true"
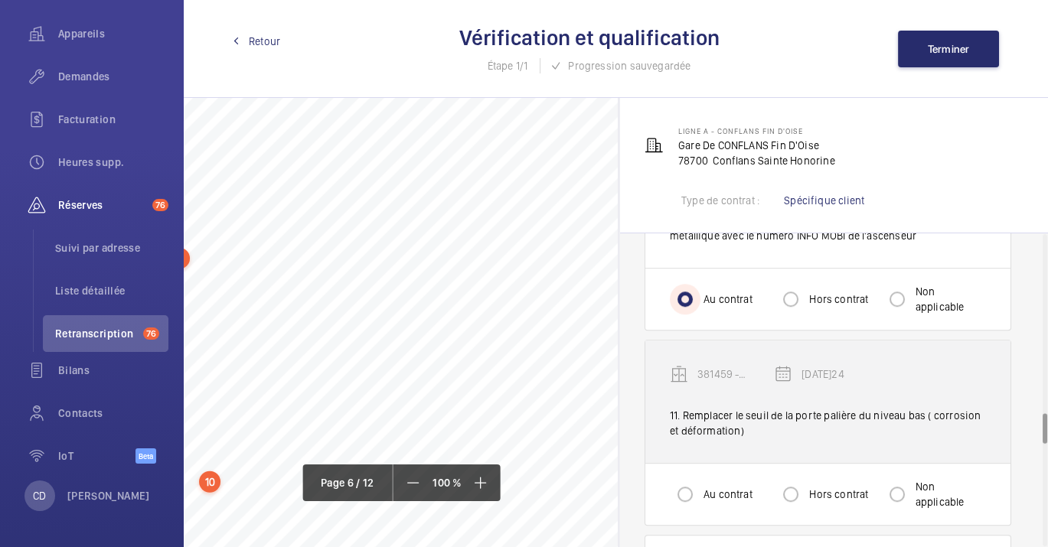
scroll to position [1871, 0]
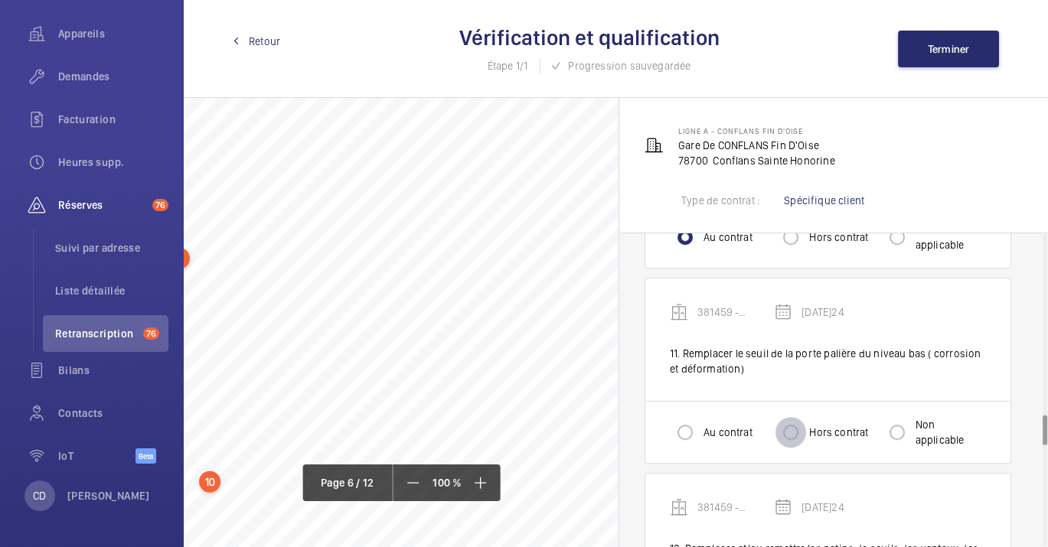
click at [785, 429] on input "Hors contrat" at bounding box center [791, 432] width 31 height 31
radio input "true"
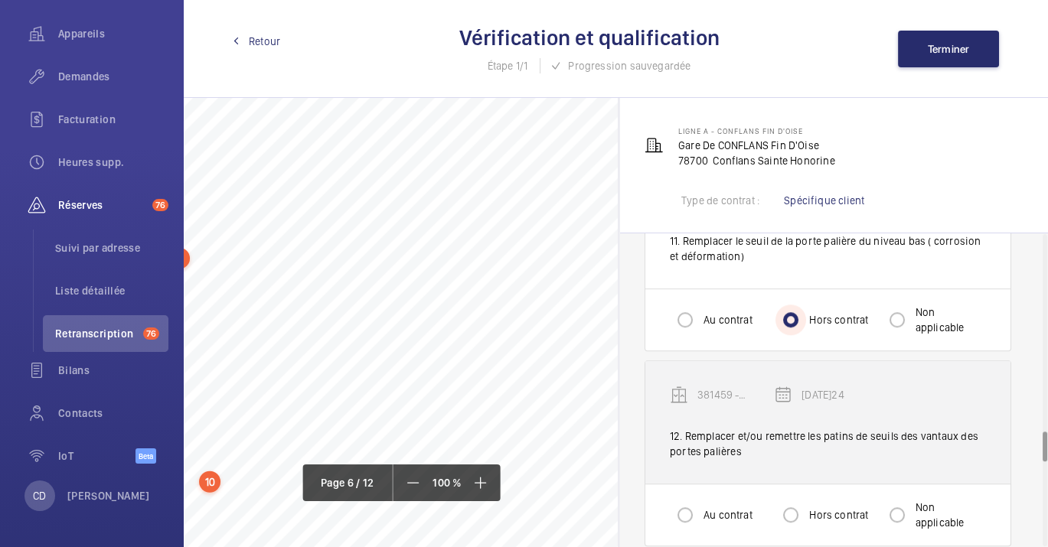
scroll to position [2041, 0]
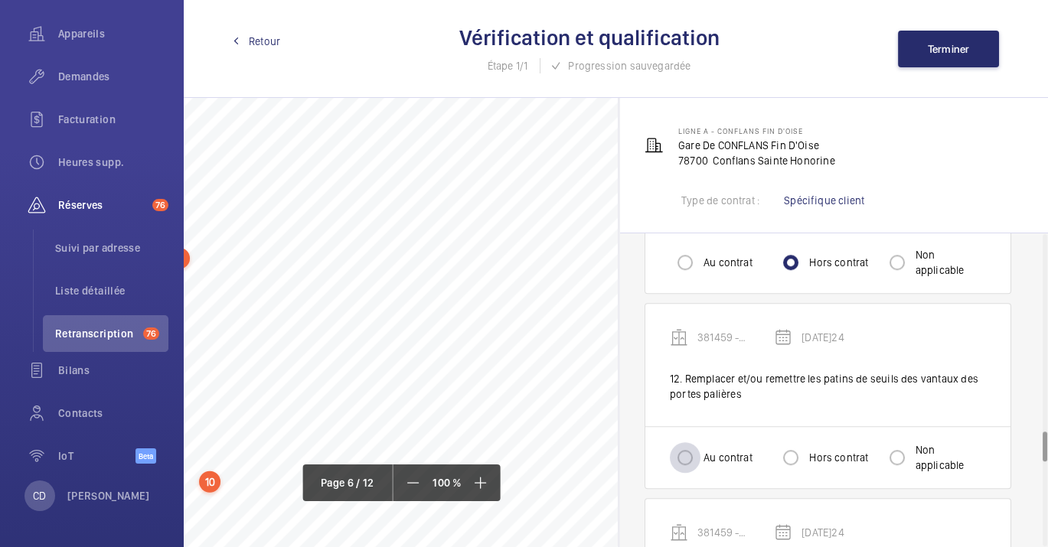
click at [668, 447] on div at bounding box center [685, 457] width 37 height 37
radio input "true"
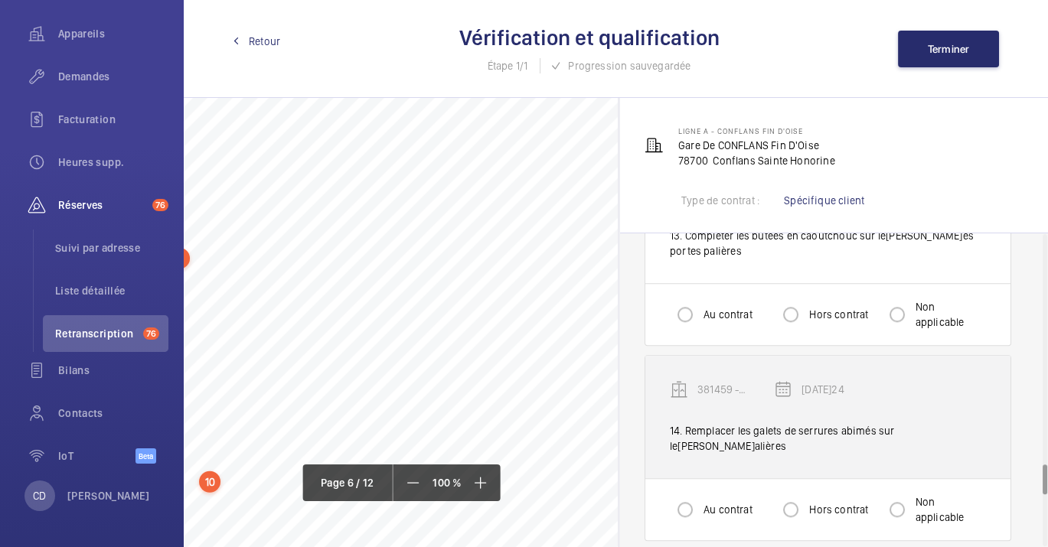
scroll to position [2382, 0]
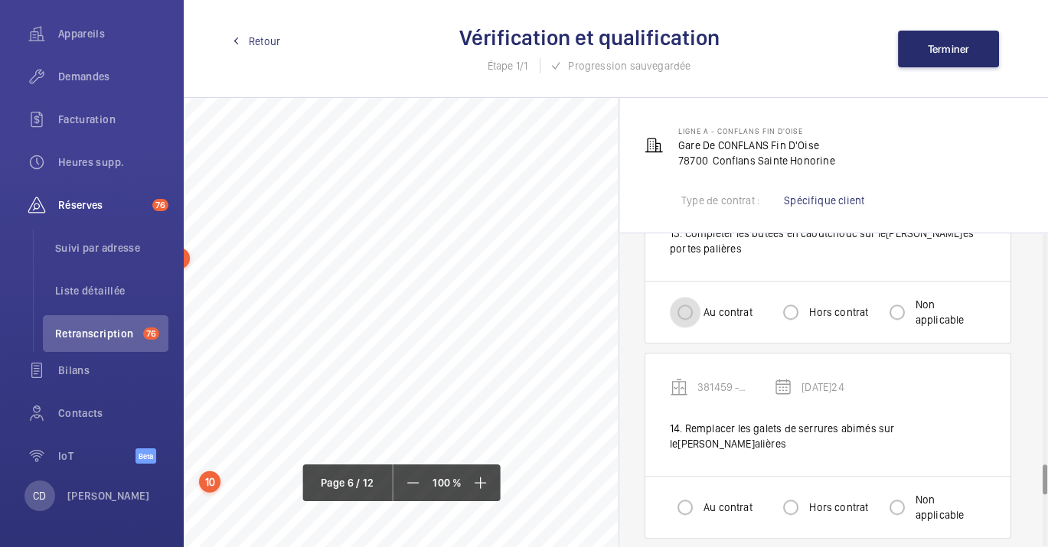
click at [694, 297] on input "Au contrat" at bounding box center [685, 312] width 31 height 31
radio input "true"
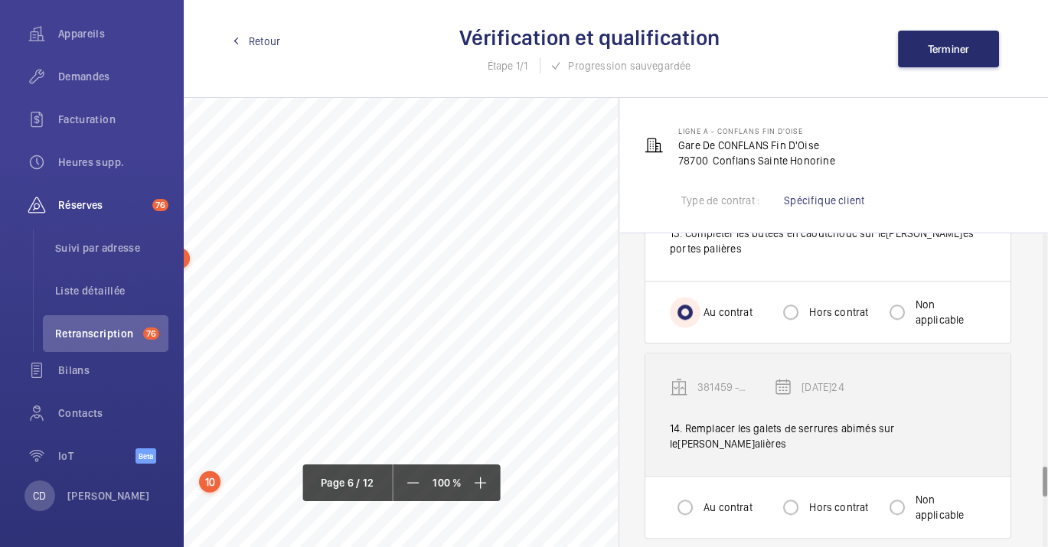
scroll to position [2552, 0]
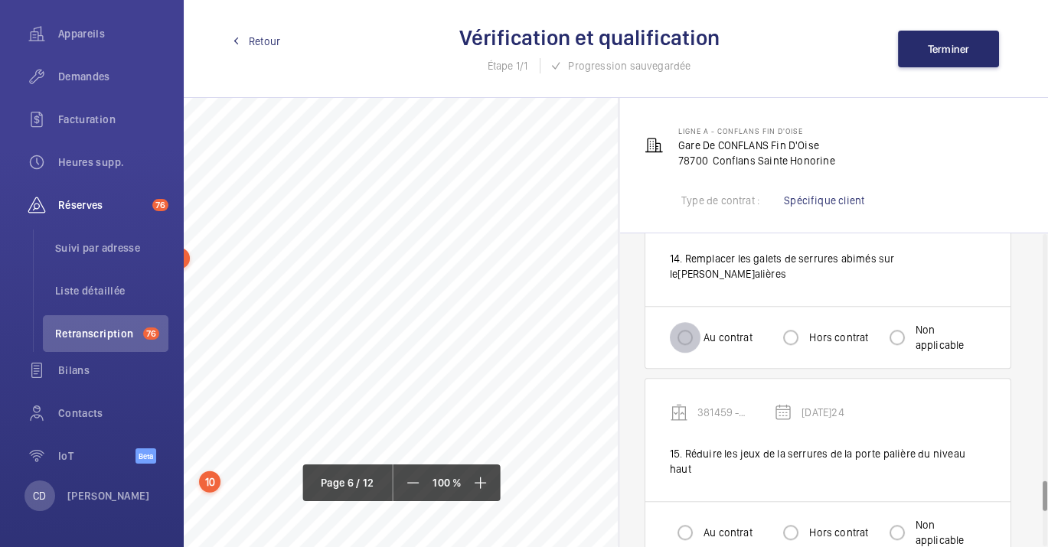
click at [687, 322] on input "Au contrat" at bounding box center [685, 337] width 31 height 31
radio input "true"
click at [687, 518] on input "Au contrat" at bounding box center [685, 533] width 31 height 31
radio input "true"
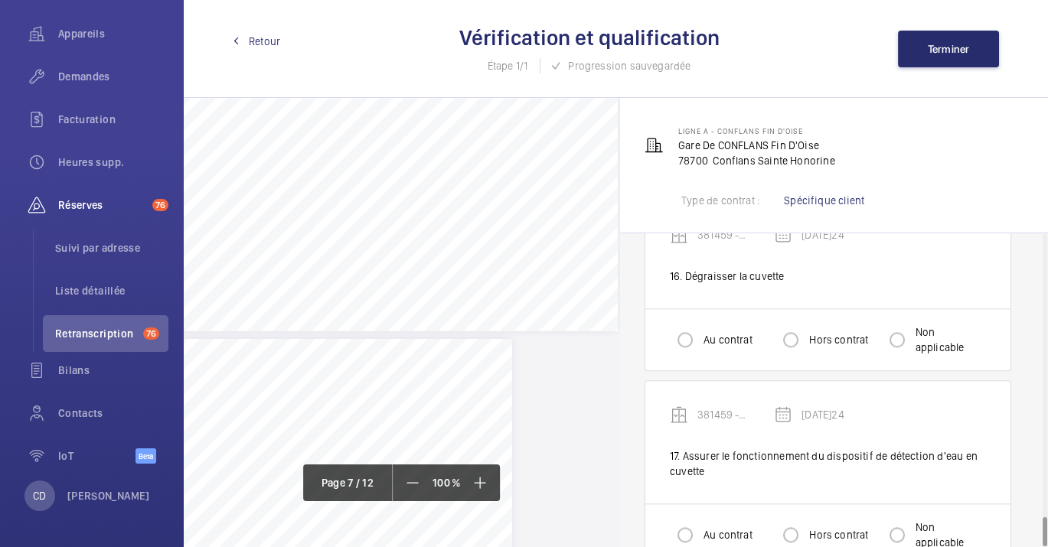
scroll to position [7715, 514]
click at [686, 325] on input "Au contrat" at bounding box center [685, 340] width 31 height 31
radio input "true"
click at [688, 520] on input "Au contrat" at bounding box center [685, 535] width 31 height 31
radio input "true"
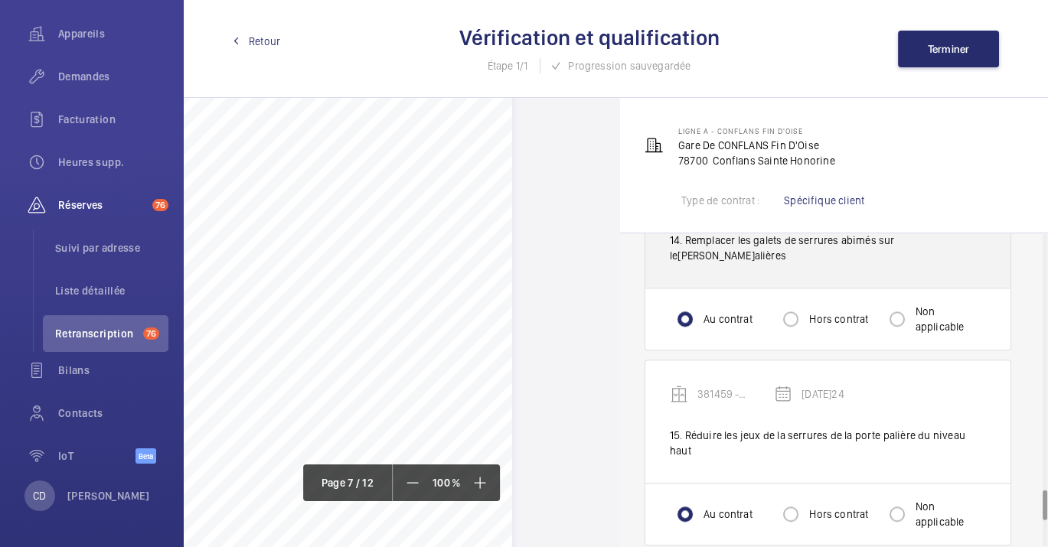
scroll to position [2415, 0]
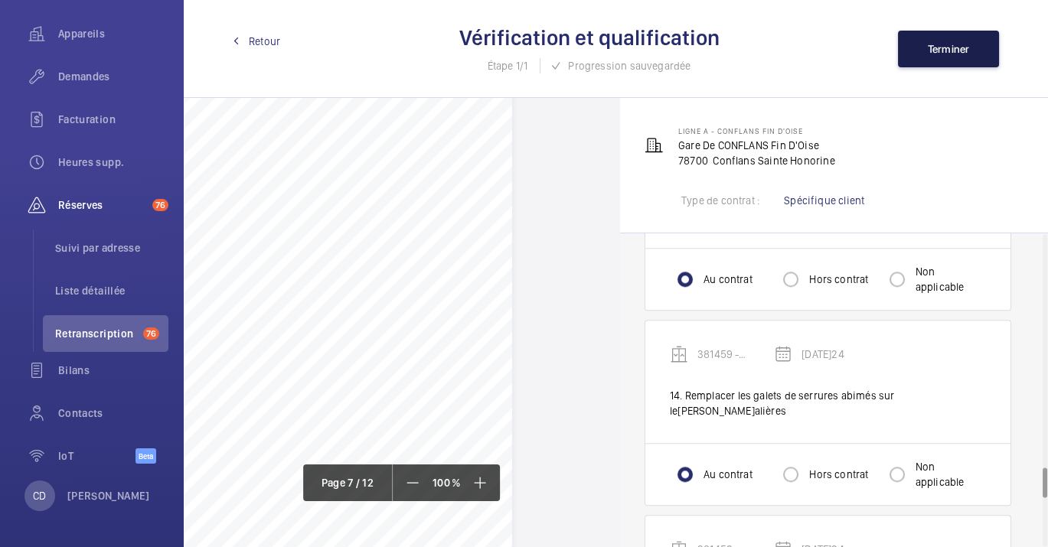
click at [914, 61] on button "Terminer" at bounding box center [948, 49] width 101 height 37
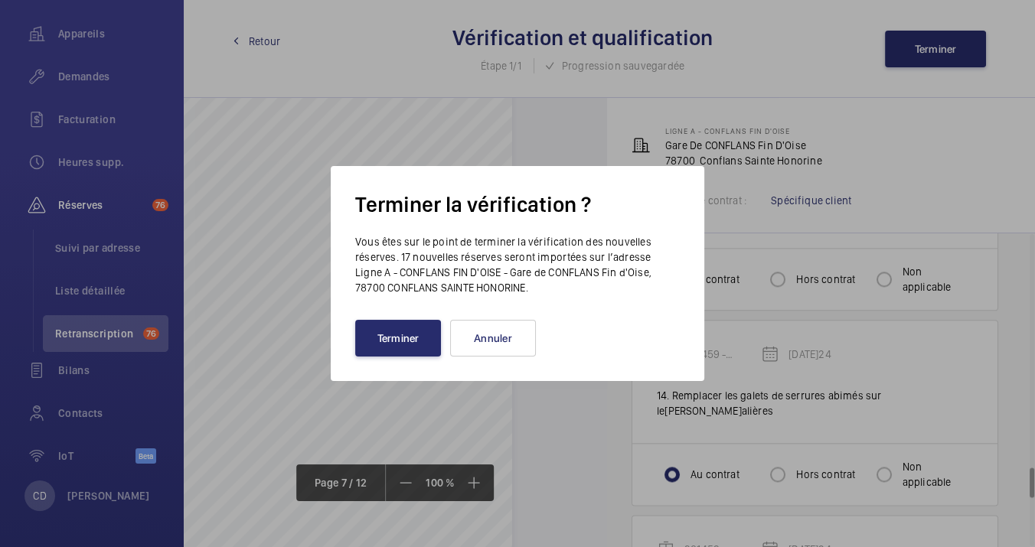
click at [420, 319] on wm-front-admin-audit-verify-dialog "Terminer la vérification ? Vous êtes sur le point de terminer la vérification d…" at bounding box center [517, 274] width 325 height 166
click at [418, 339] on button "Terminer" at bounding box center [398, 338] width 86 height 37
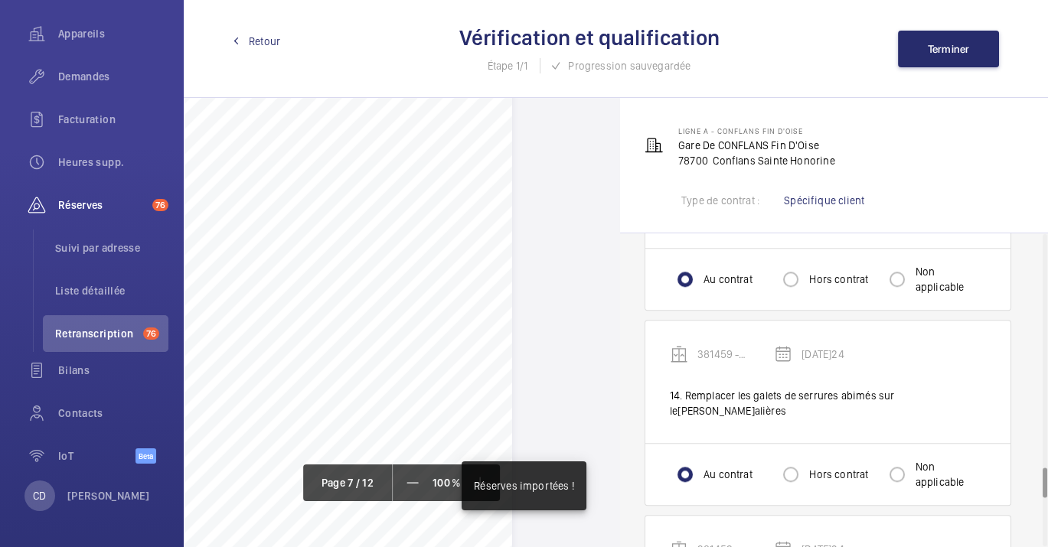
click at [113, 292] on span "Liste détaillée" at bounding box center [111, 290] width 113 height 15
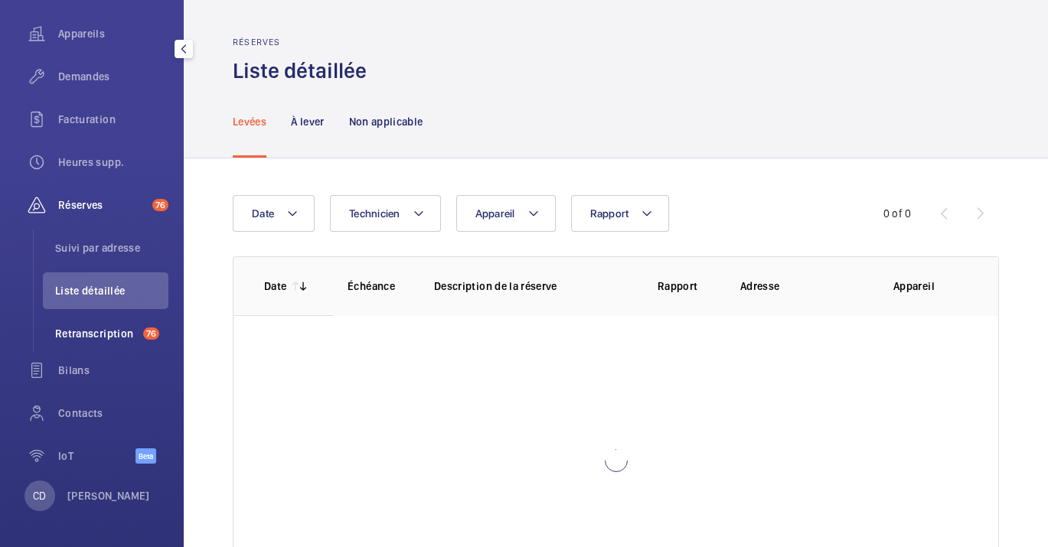
click at [126, 330] on span "Retranscription" at bounding box center [96, 333] width 82 height 15
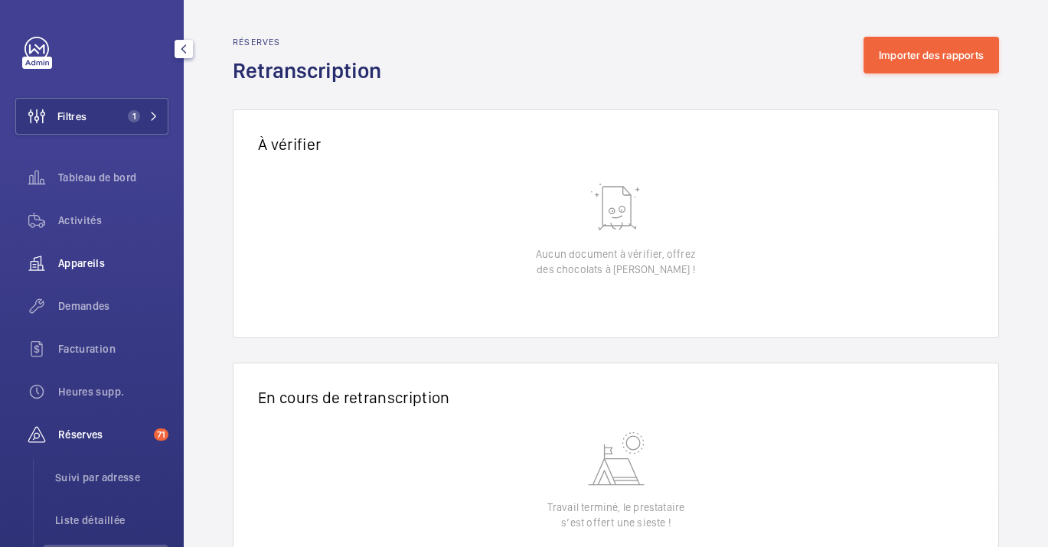
click at [122, 264] on span "Appareils" at bounding box center [113, 263] width 110 height 15
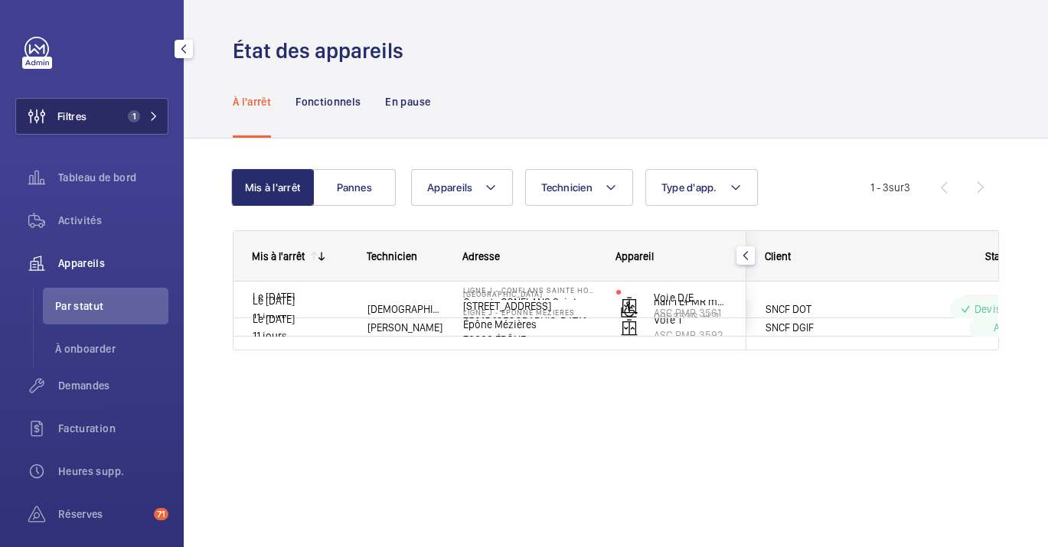
click at [124, 111] on span "1" at bounding box center [131, 116] width 18 height 12
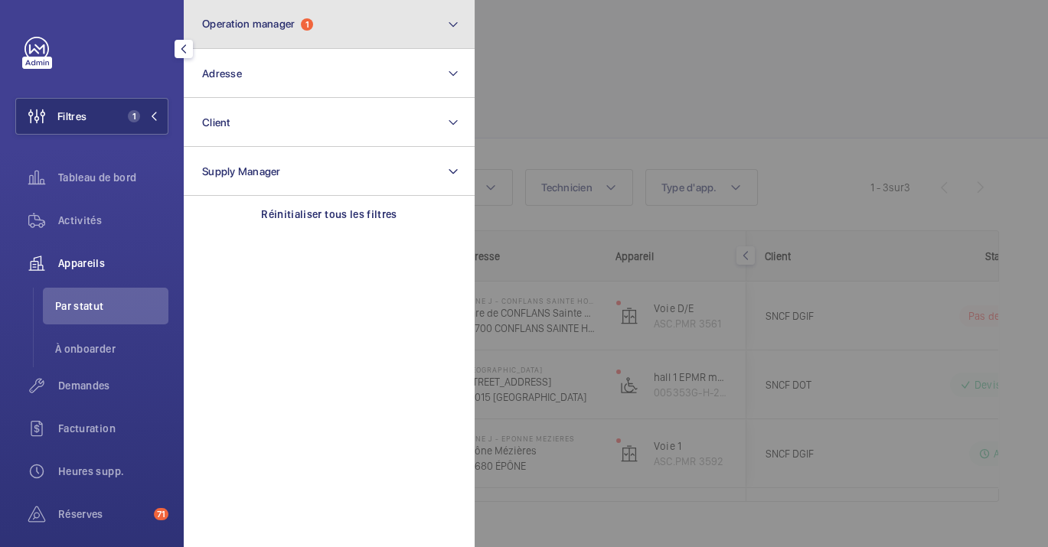
drag, startPoint x: 370, startPoint y: 24, endPoint x: 375, endPoint y: 41, distance: 18.4
click at [370, 24] on button "Operation manager 1" at bounding box center [329, 24] width 291 height 49
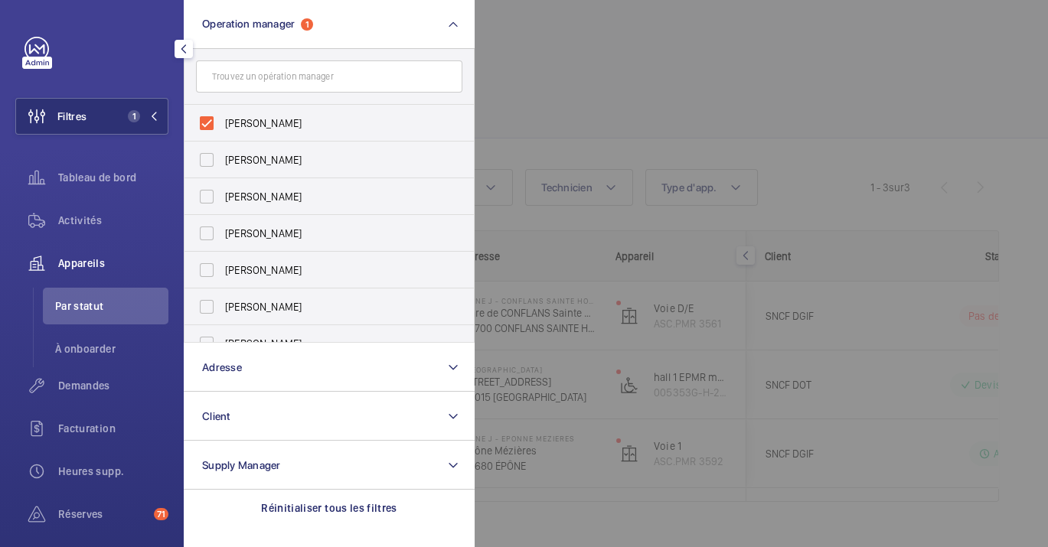
click at [660, 109] on div at bounding box center [999, 273] width 1048 height 547
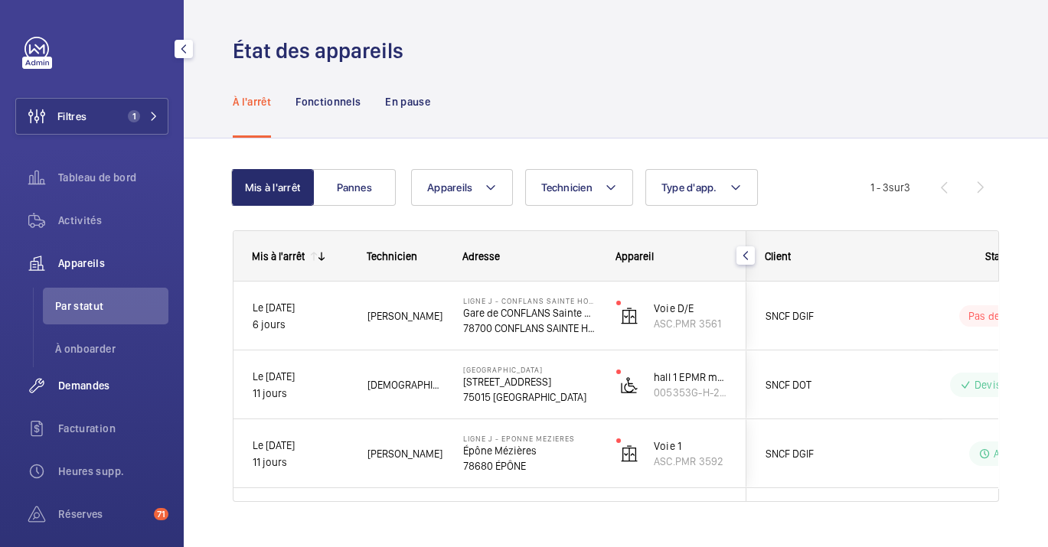
click at [97, 393] on span "Demandes" at bounding box center [113, 385] width 110 height 15
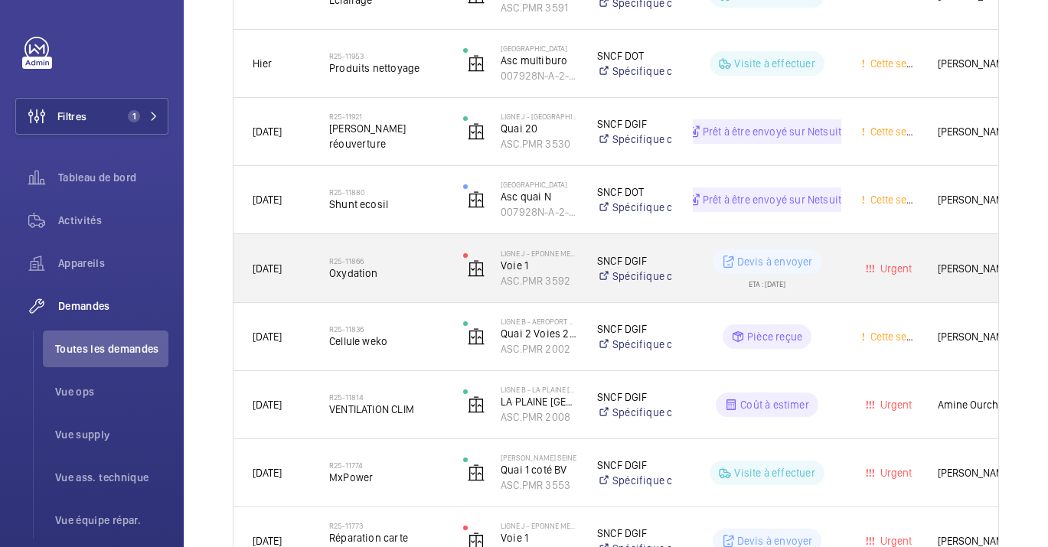
scroll to position [425, 0]
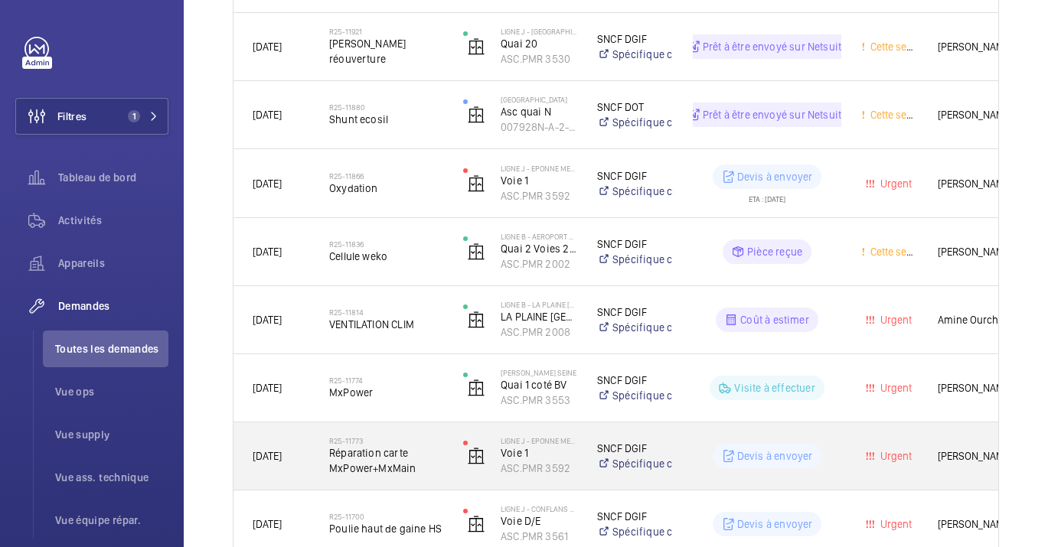
click at [387, 452] on span "Réparation carte MxPower+MxMain" at bounding box center [386, 461] width 114 height 31
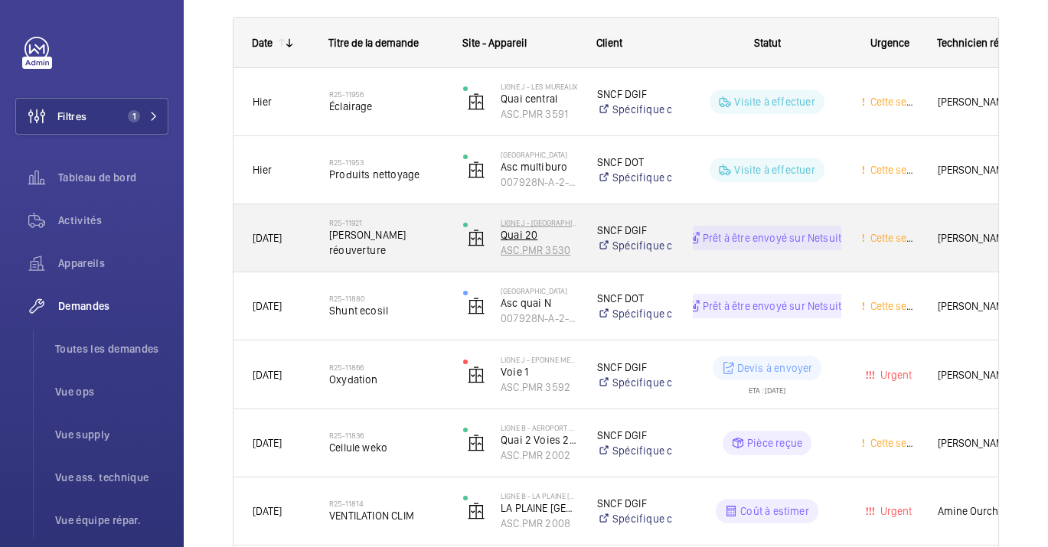
scroll to position [312, 0]
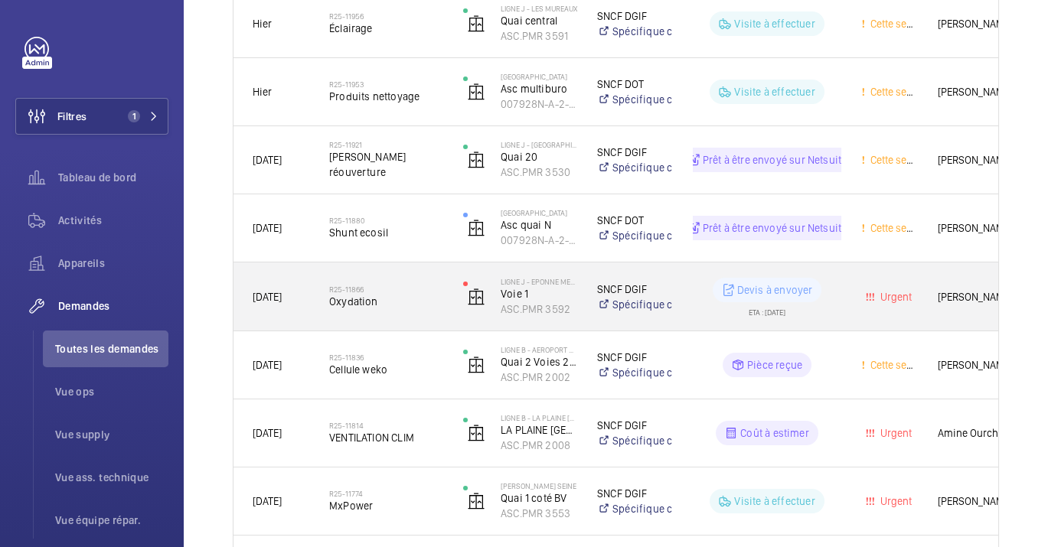
click at [678, 315] on div "Devis à envoyer ETA : 15/09/2025" at bounding box center [757, 297] width 167 height 69
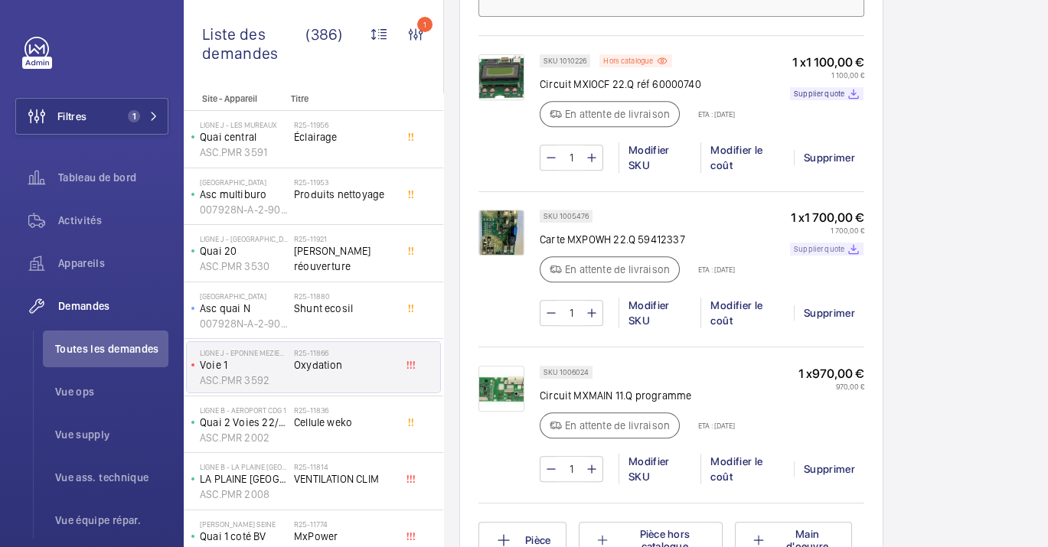
scroll to position [1020, 0]
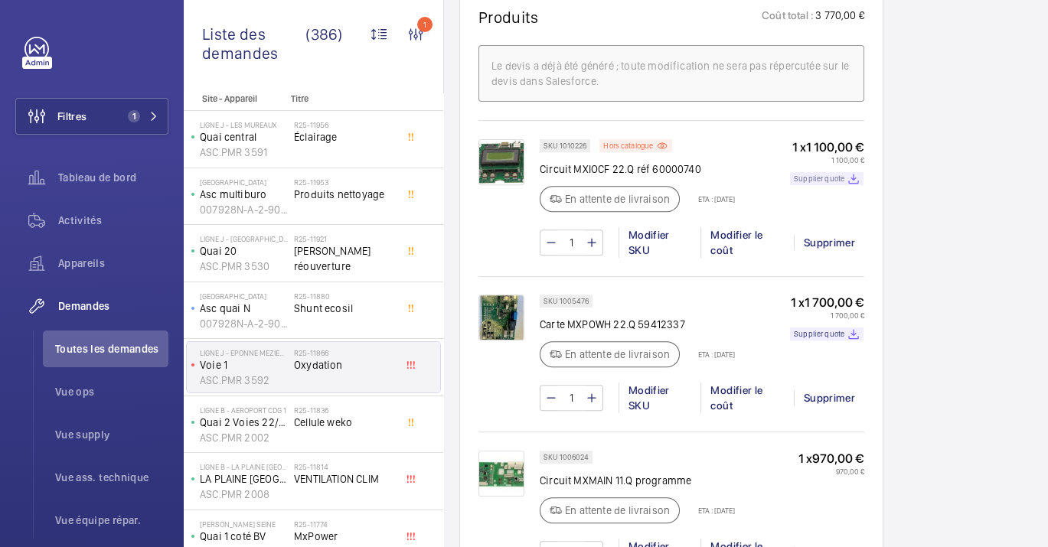
click at [860, 172] on mat-icon at bounding box center [853, 178] width 12 height 13
drag, startPoint x: 981, startPoint y: 118, endPoint x: 945, endPoint y: 178, distance: 69.7
click at [981, 117] on div "Stopped Voie 1 ASC.PMR 3592 Voir les dernières visites LIGNE J - EPONNE MEZIERE…" at bounding box center [966, 180] width 134 height 2102
click at [805, 139] on div "SKU 1010226 Hors catalogue Circuit MXIOCF 22.Q réf 60000740 En attente de livra…" at bounding box center [702, 180] width 325 height 82
click at [90, 201] on div "Tableau de bord" at bounding box center [91, 180] width 153 height 43
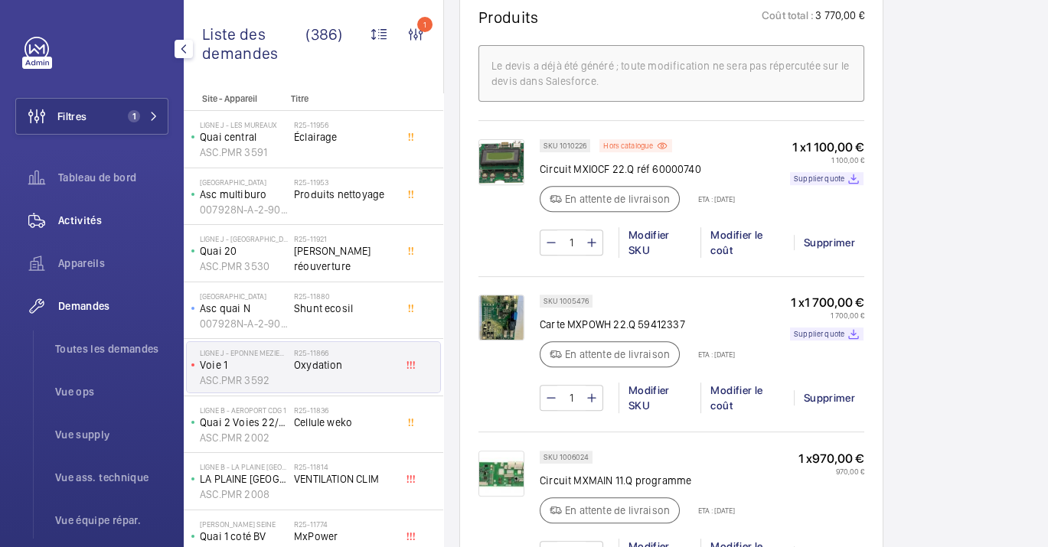
click at [87, 220] on span "Activités" at bounding box center [113, 220] width 110 height 15
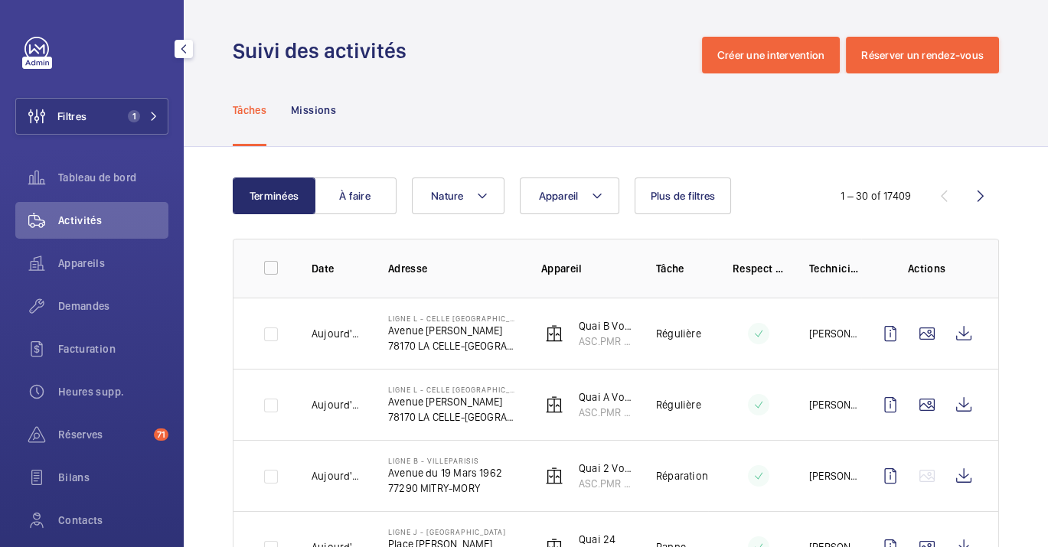
click at [93, 282] on div "Appareils" at bounding box center [91, 266] width 153 height 43
click at [77, 299] on span "Demandes" at bounding box center [113, 306] width 110 height 15
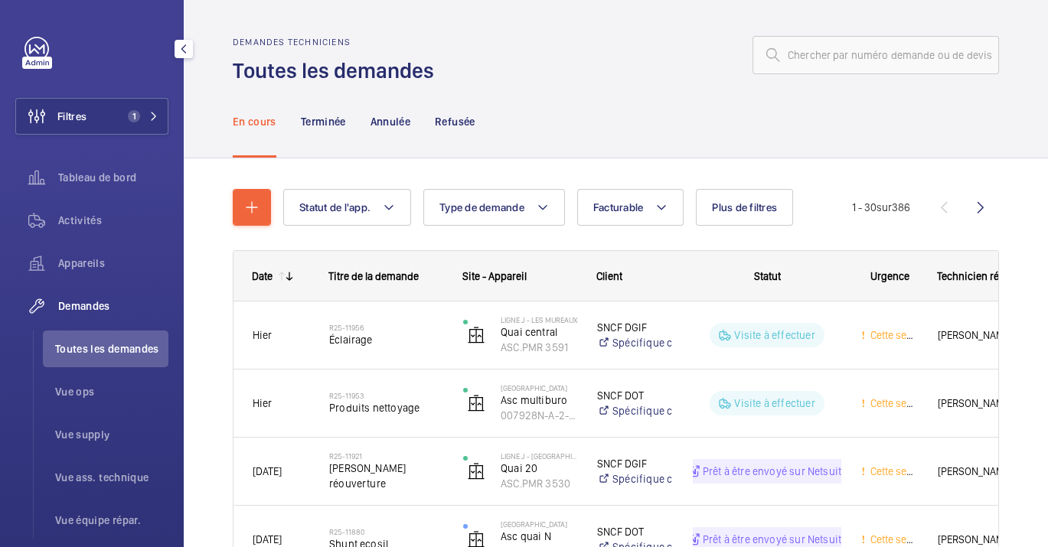
click at [89, 201] on div "Tableau de bord" at bounding box center [91, 180] width 153 height 43
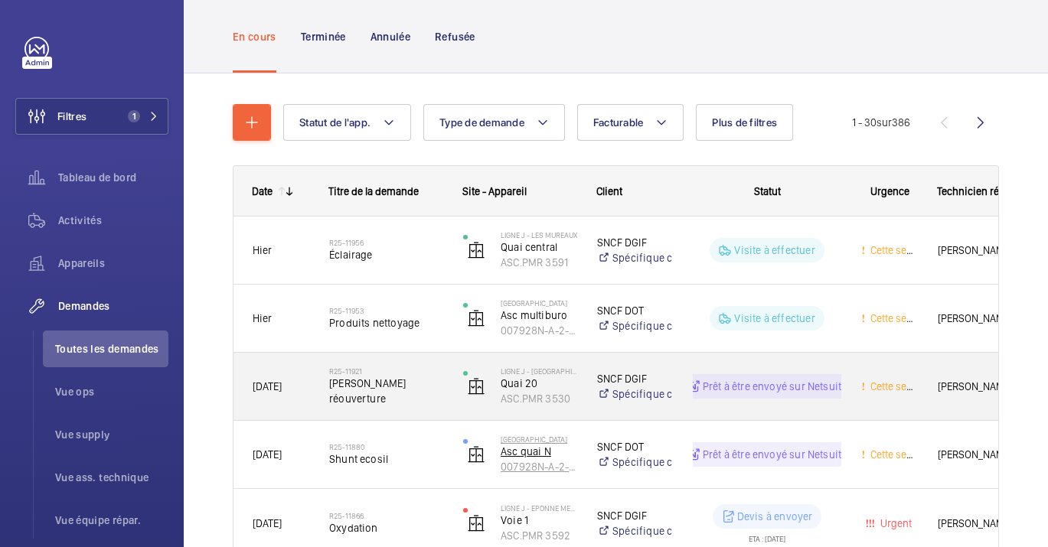
scroll to position [170, 0]
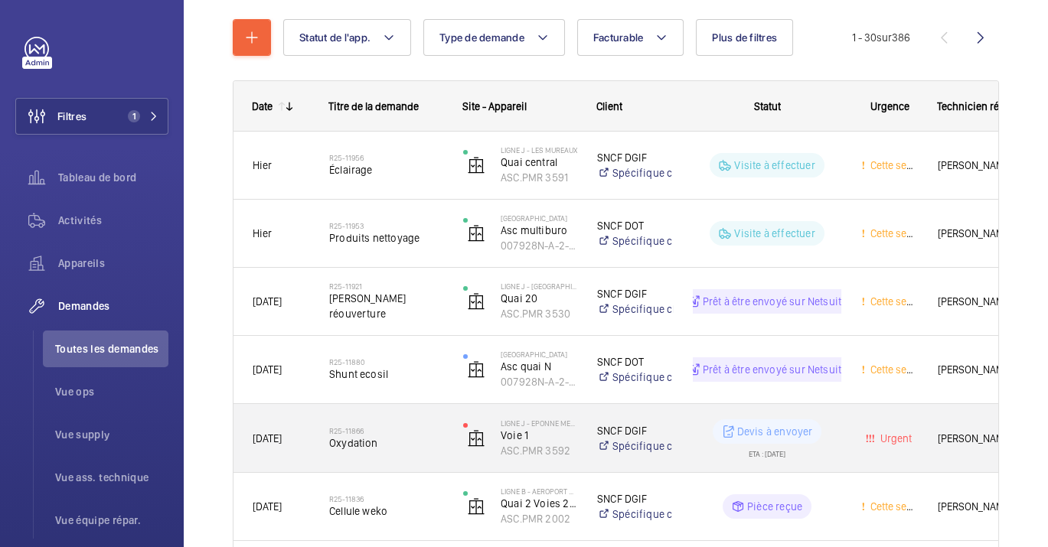
click at [426, 436] on span "Oxydation" at bounding box center [386, 443] width 114 height 15
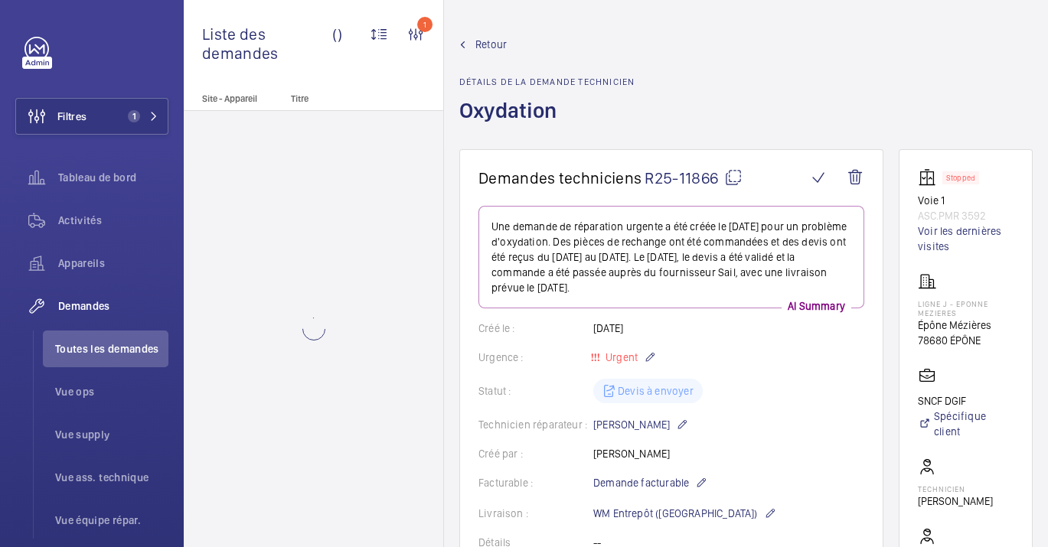
scroll to position [85, 0]
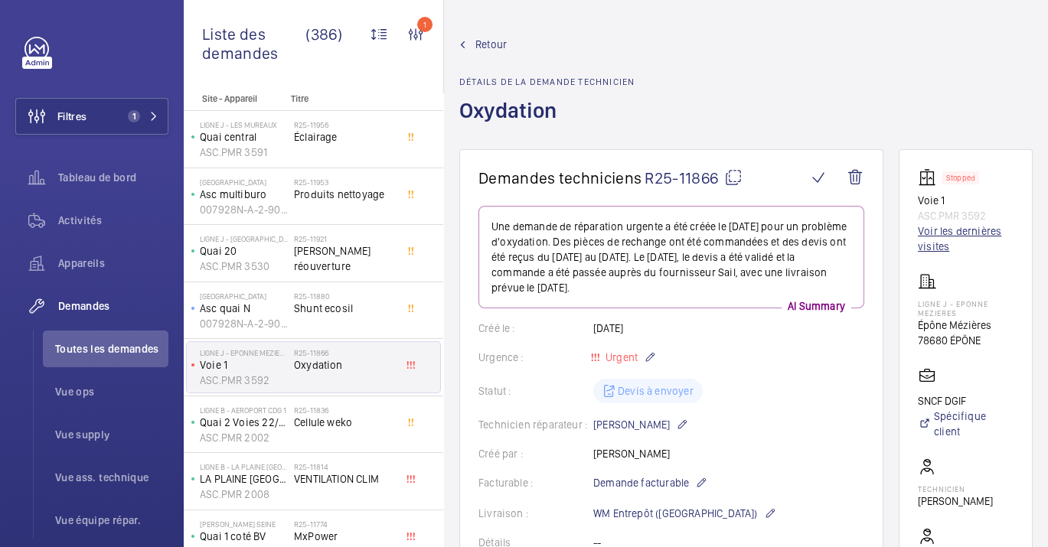
click at [997, 236] on link "Voir les dernières visites" at bounding box center [966, 239] width 96 height 31
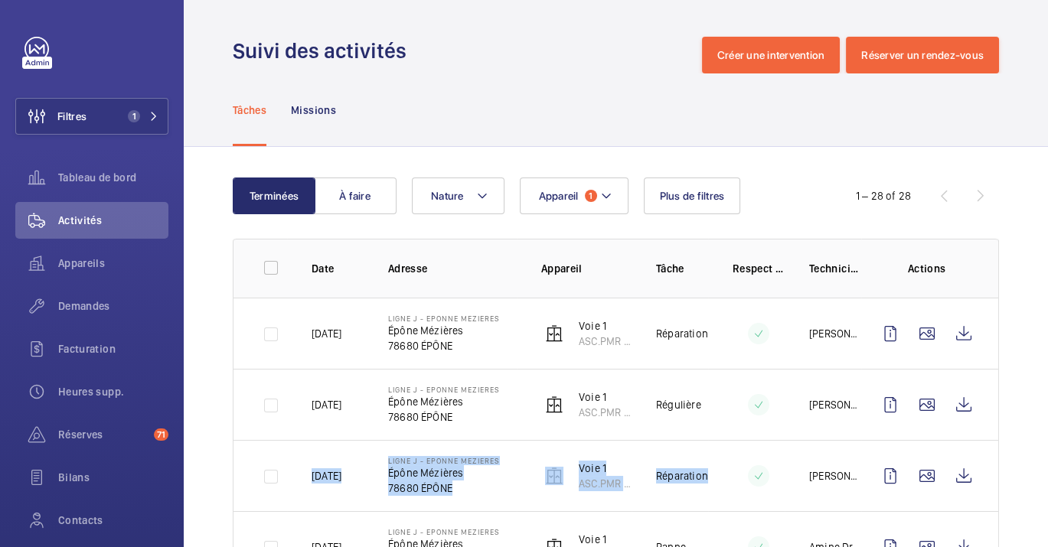
drag, startPoint x: 960, startPoint y: 400, endPoint x: 708, endPoint y: 442, distance: 255.5
click at [0, 0] on tbody "04/09/2025 LIGNE J - EPONNE MEZIERES Épône Mézières 78680 ÉPÔNE Voie 1 ASC.PMR …" at bounding box center [0, 0] width 0 height 0
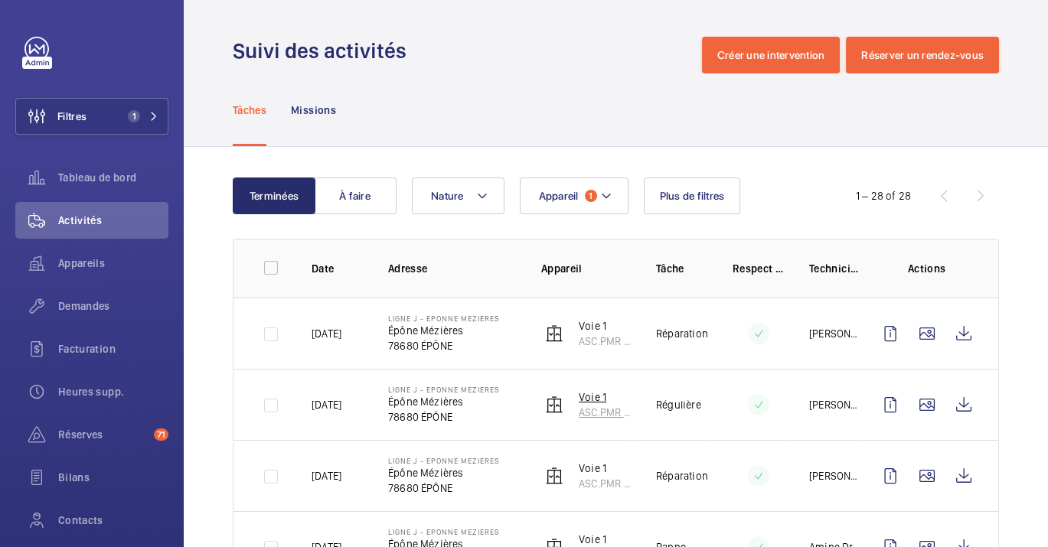
click at [577, 413] on wm-front-device-cell "Voie 1 ASC.PMR 3592" at bounding box center [586, 405] width 90 height 31
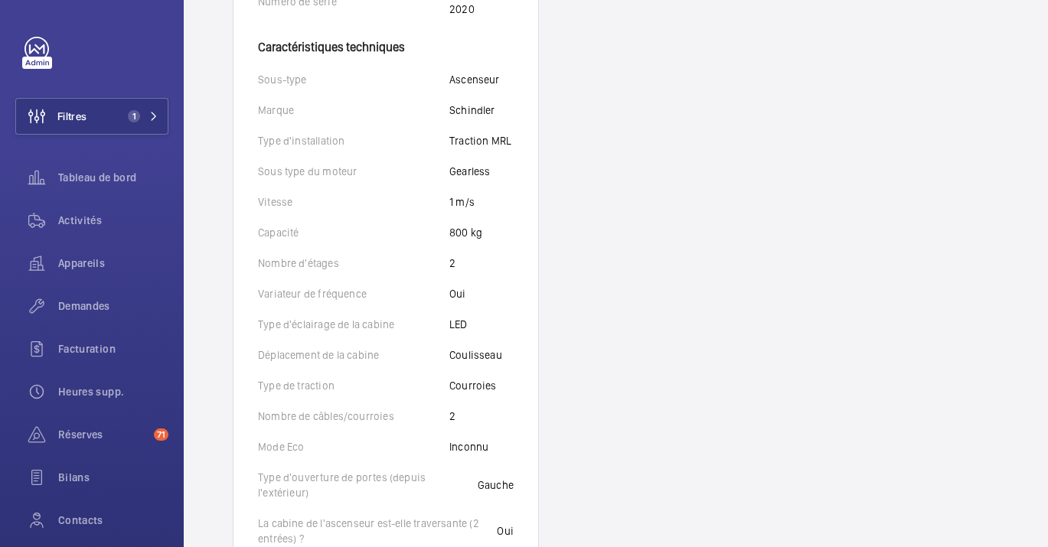
scroll to position [595, 0]
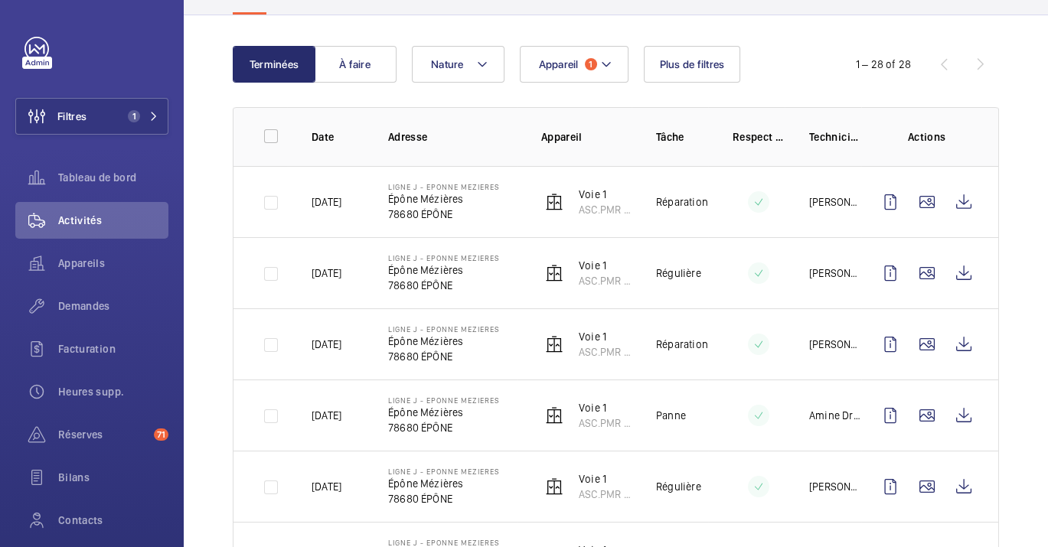
scroll to position [170, 0]
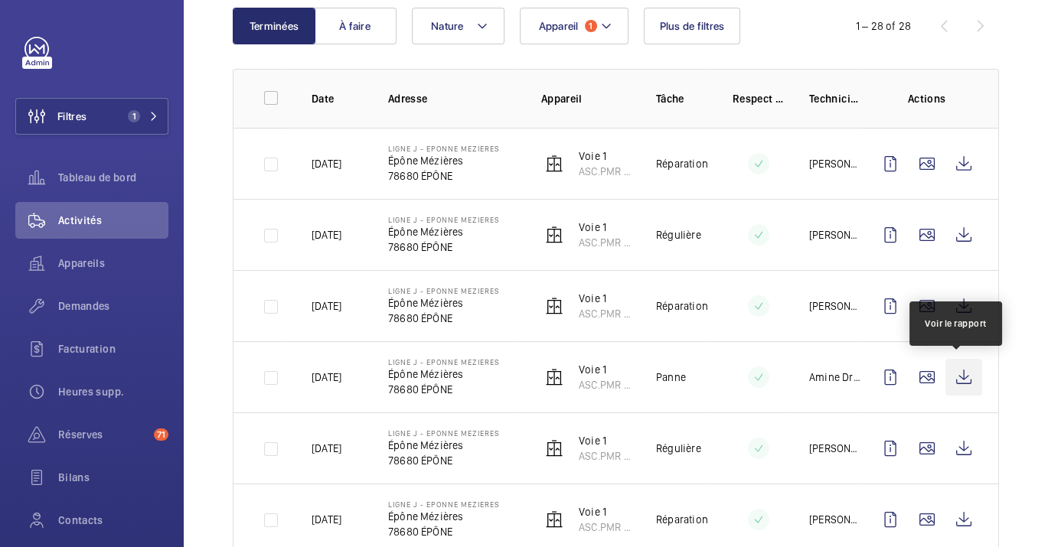
click at [962, 383] on wm-front-icon-button at bounding box center [963, 377] width 37 height 37
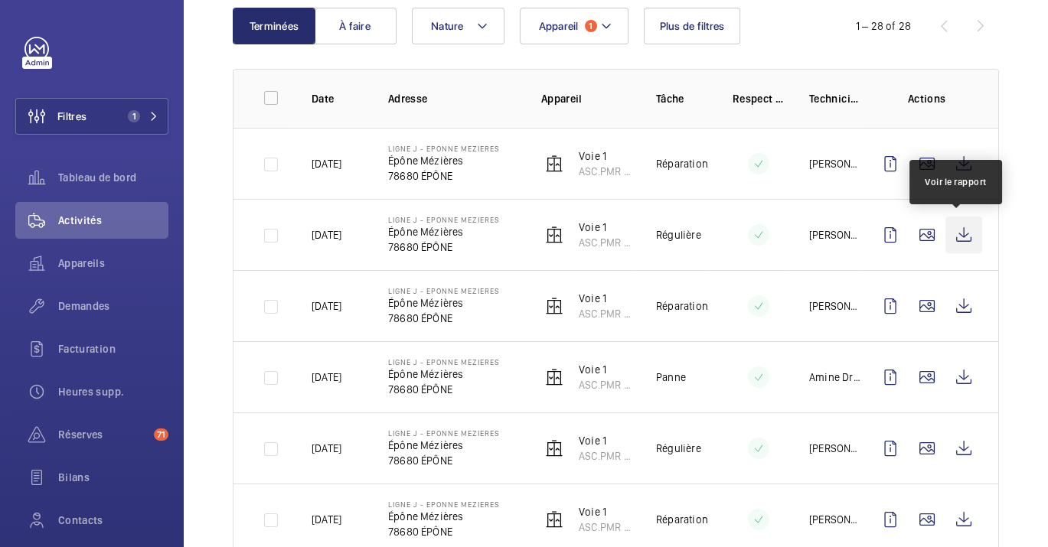
click at [958, 238] on wm-front-icon-button at bounding box center [963, 235] width 37 height 37
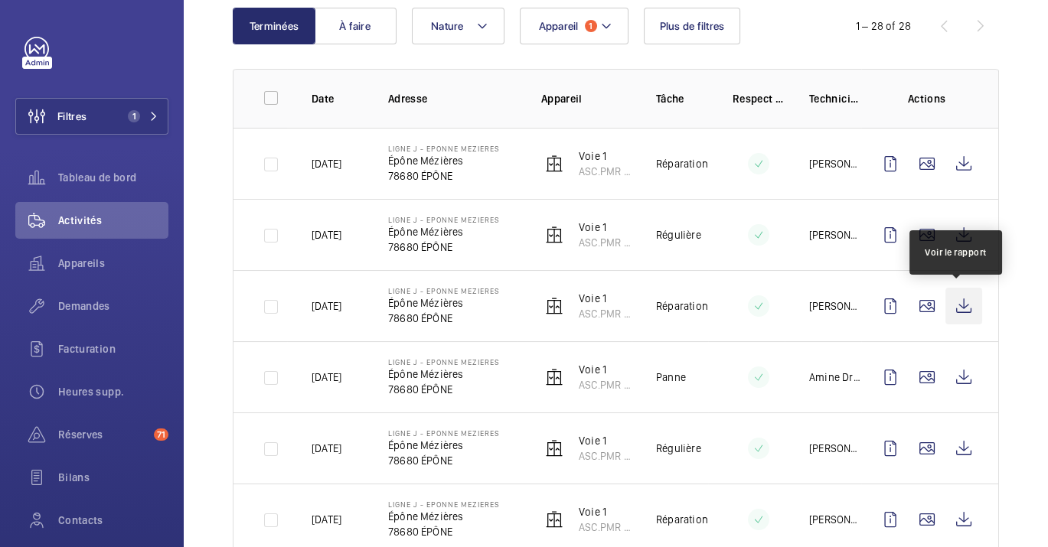
click at [949, 320] on wm-front-icon-button at bounding box center [963, 306] width 37 height 37
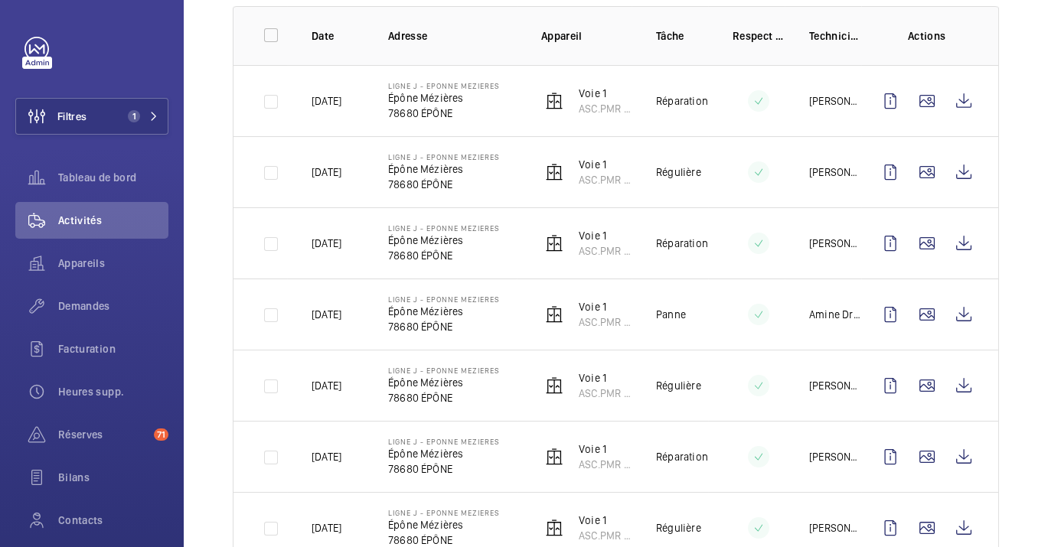
scroll to position [255, 0]
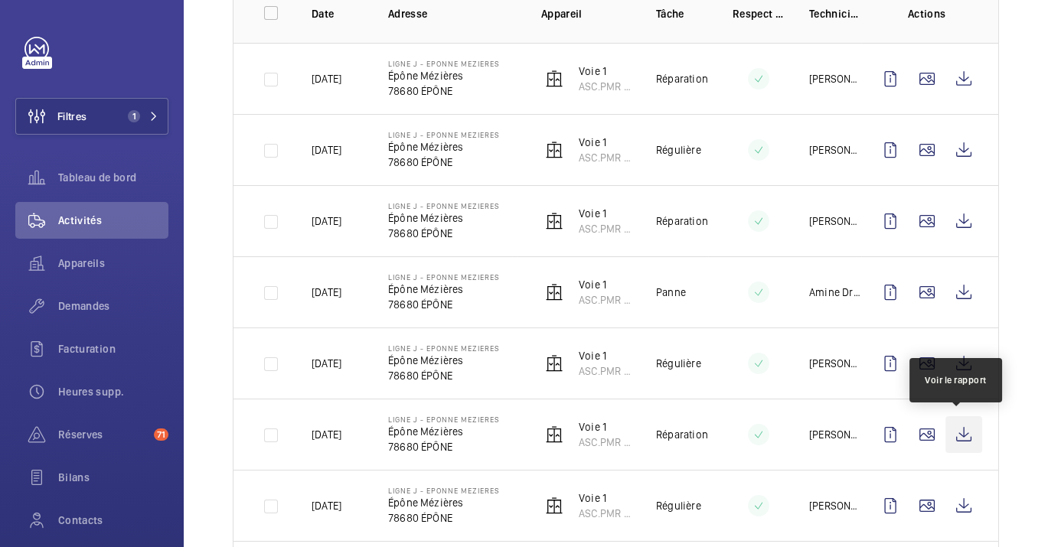
click at [965, 433] on wm-front-icon-button at bounding box center [963, 434] width 37 height 37
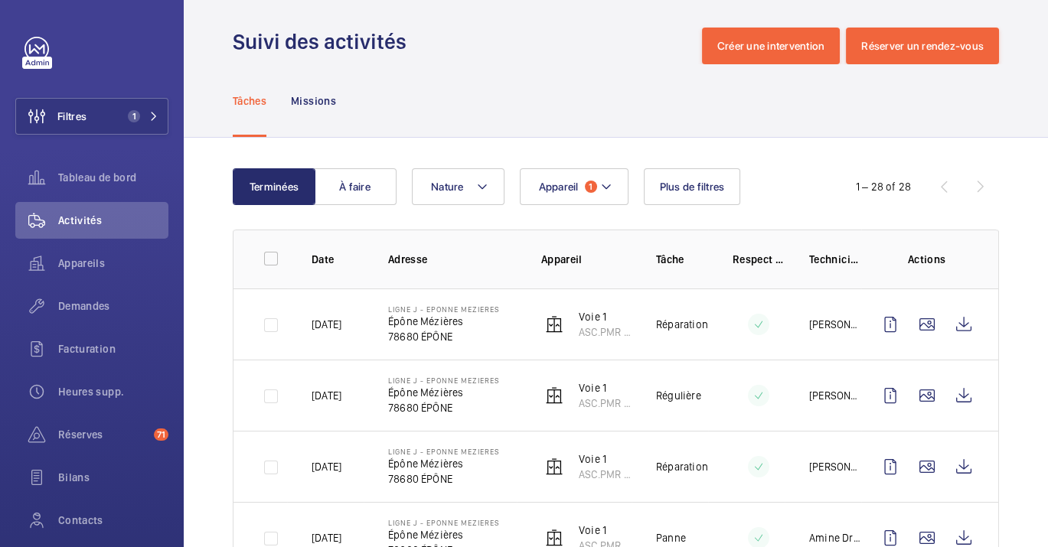
scroll to position [0, 0]
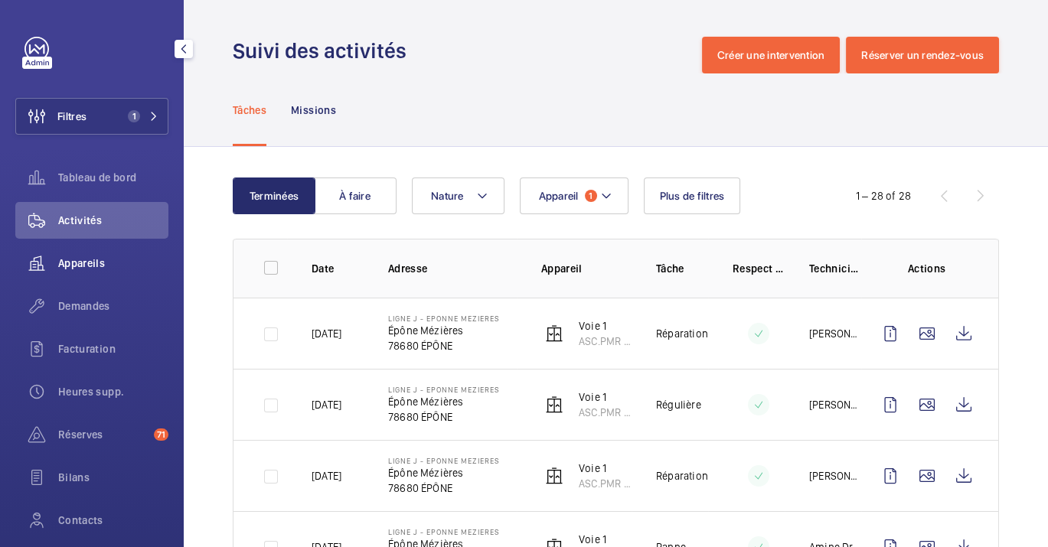
click at [80, 273] on div "Appareils" at bounding box center [91, 263] width 153 height 37
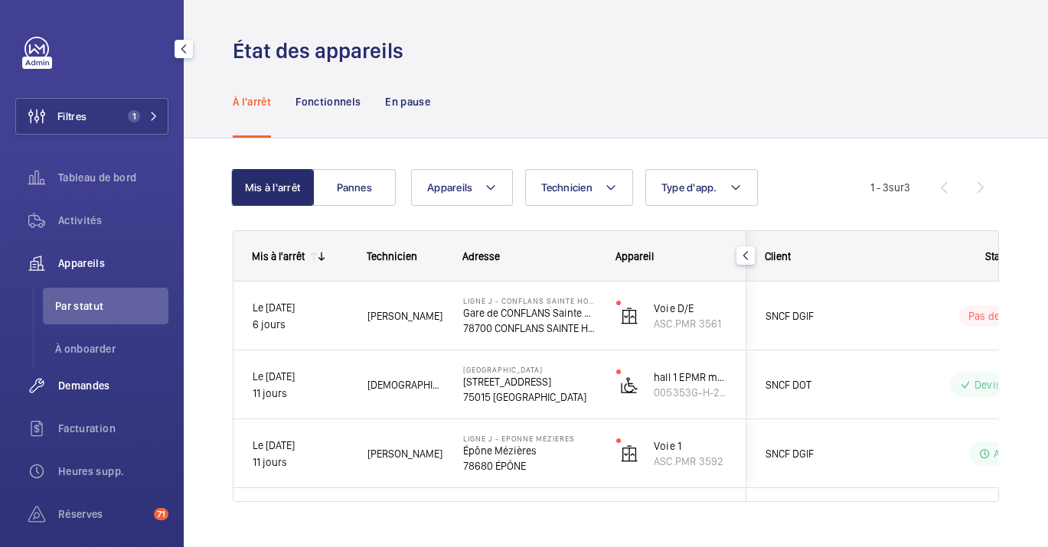
click at [90, 383] on span "Demandes" at bounding box center [113, 385] width 110 height 15
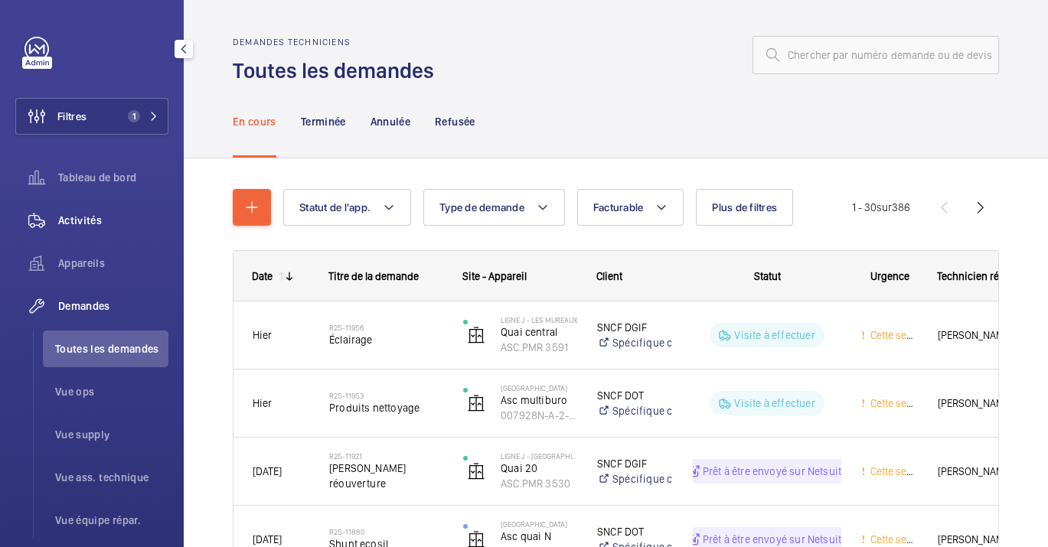
click at [94, 233] on div "Activités" at bounding box center [91, 220] width 153 height 37
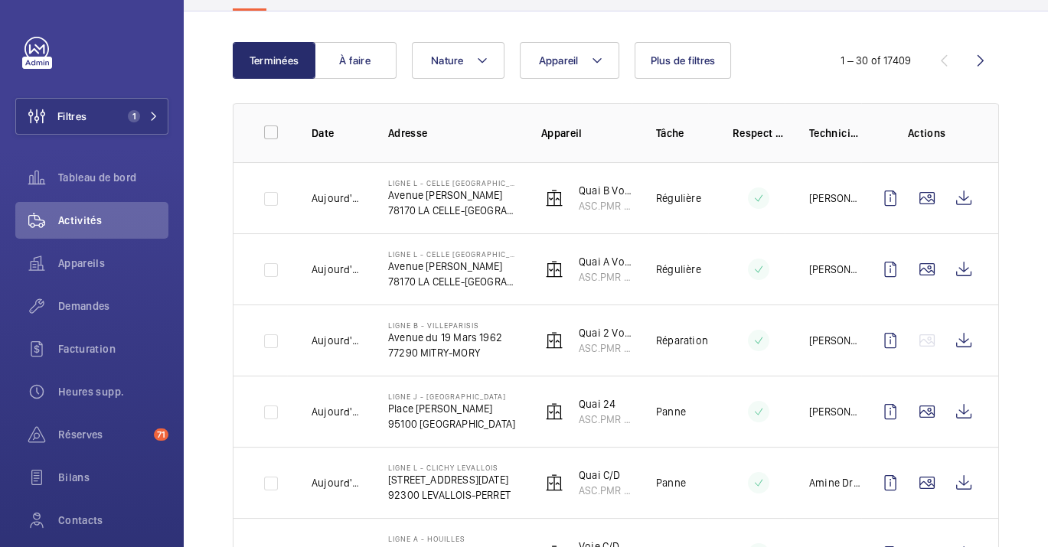
scroll to position [247, 0]
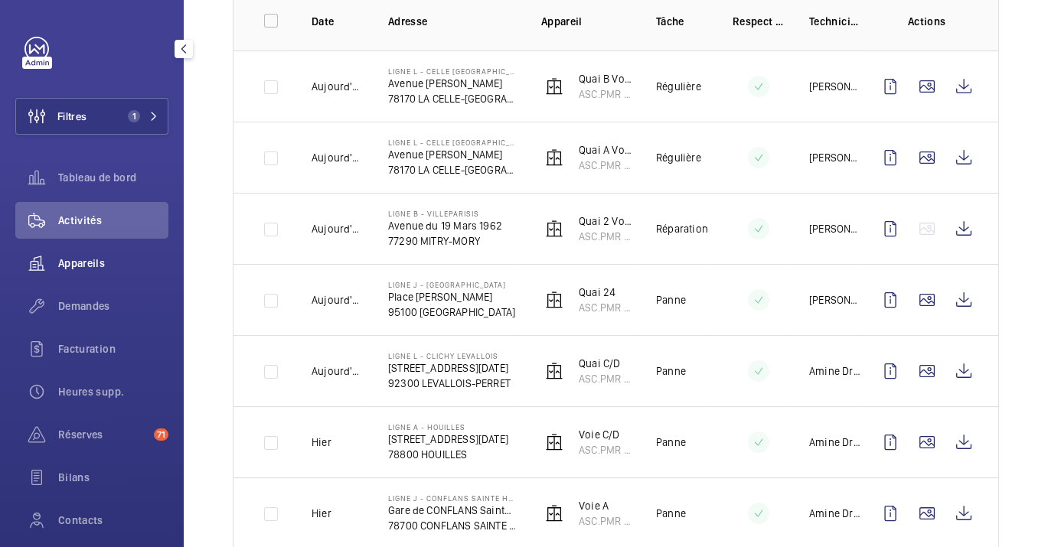
click at [95, 264] on span "Appareils" at bounding box center [113, 263] width 110 height 15
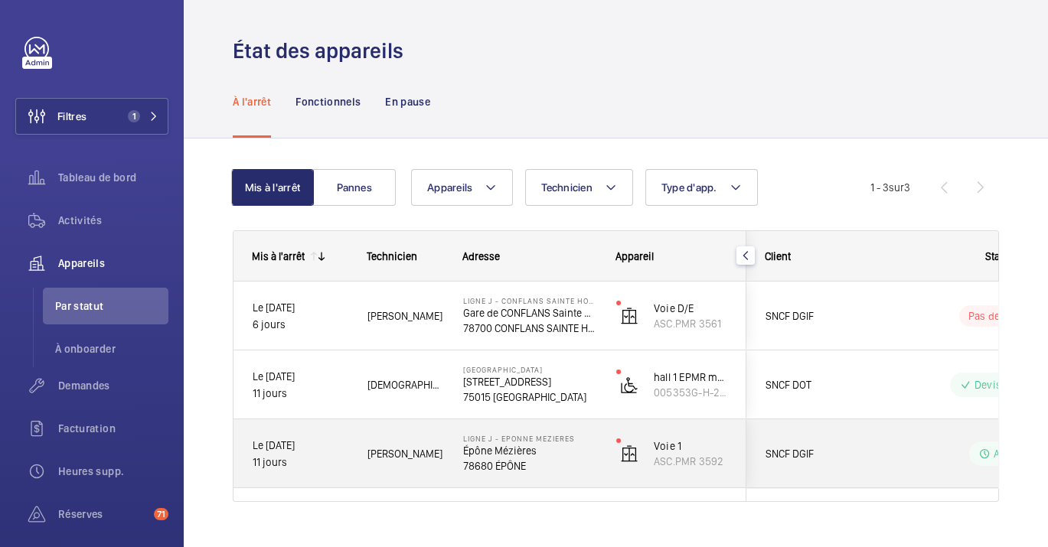
click at [521, 440] on p "LIGNE J - EPONNE MEZIERES" at bounding box center [529, 438] width 133 height 9
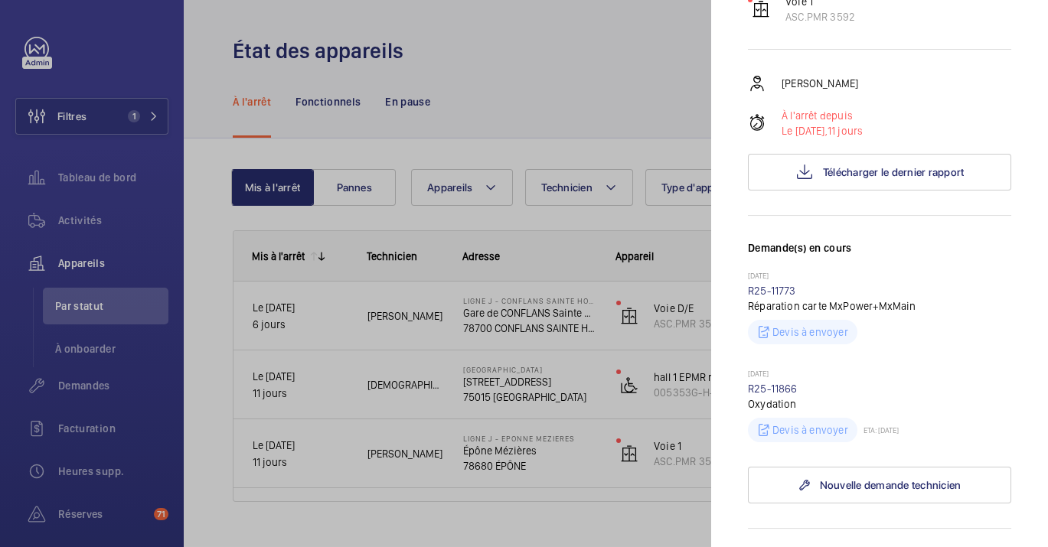
scroll to position [255, 0]
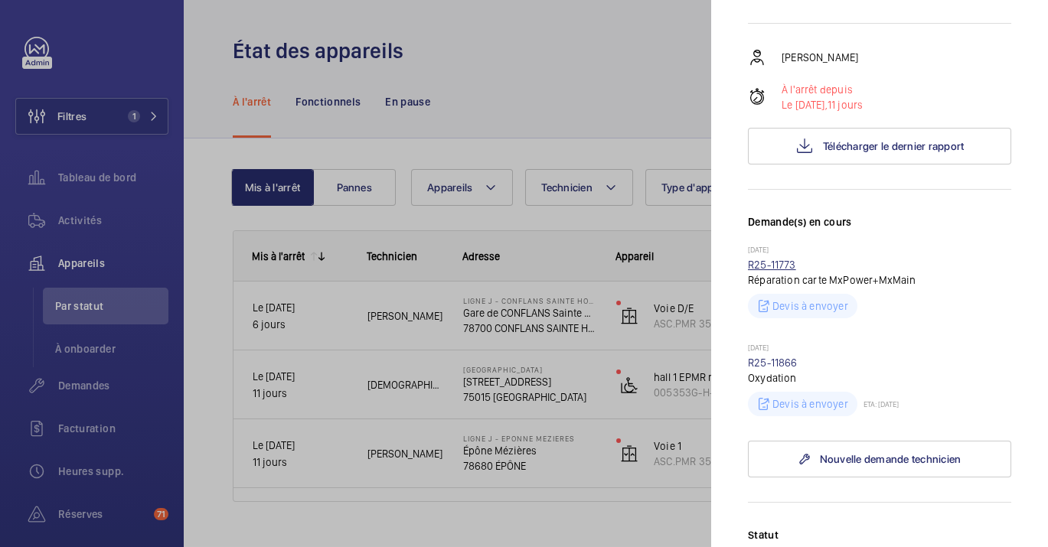
click at [768, 259] on link "R25-11773" at bounding box center [772, 265] width 48 height 12
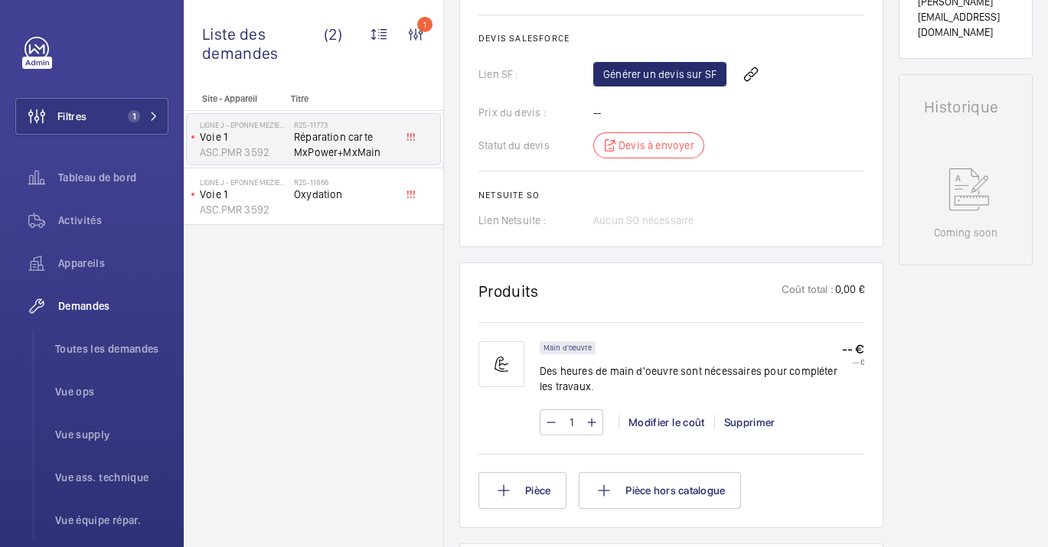
scroll to position [638, 0]
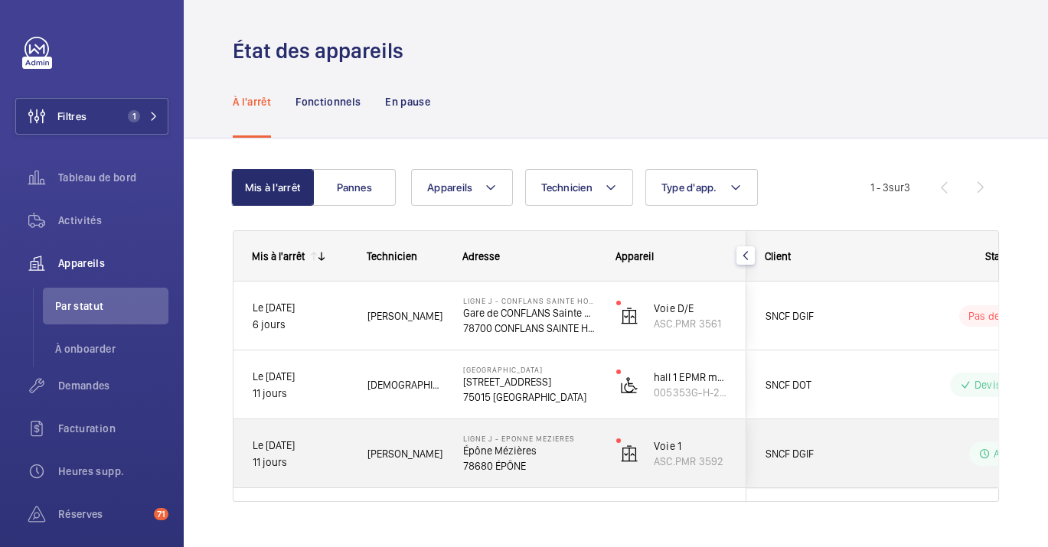
click at [754, 446] on div "SNCF DGIF" at bounding box center [815, 453] width 136 height 47
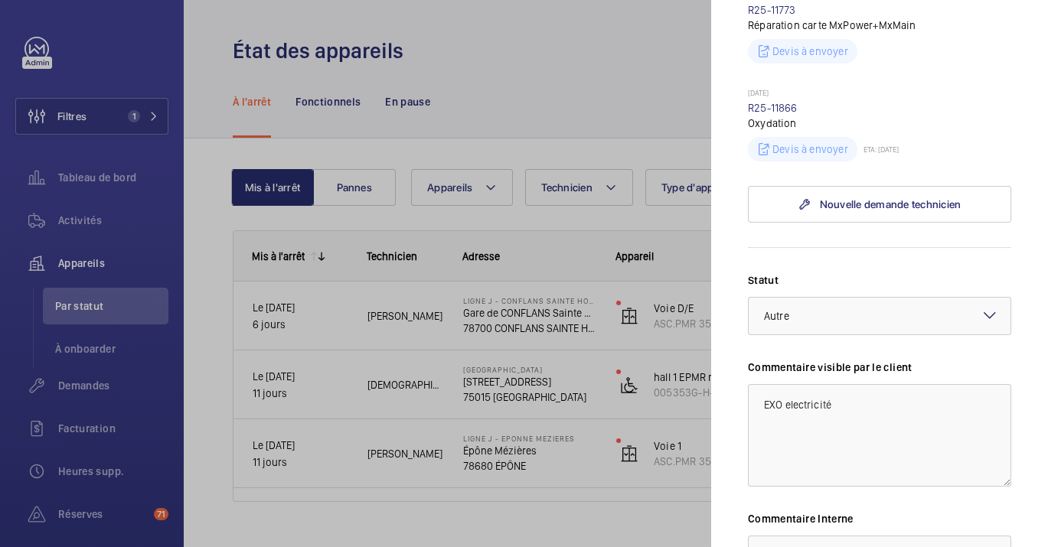
scroll to position [340, 0]
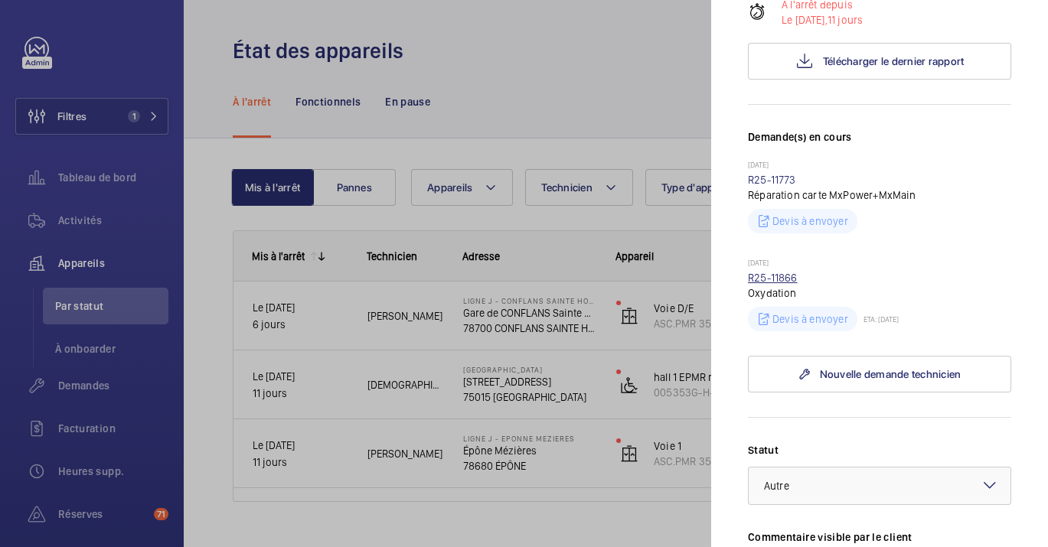
click at [776, 274] on link "R25-11866" at bounding box center [773, 278] width 50 height 12
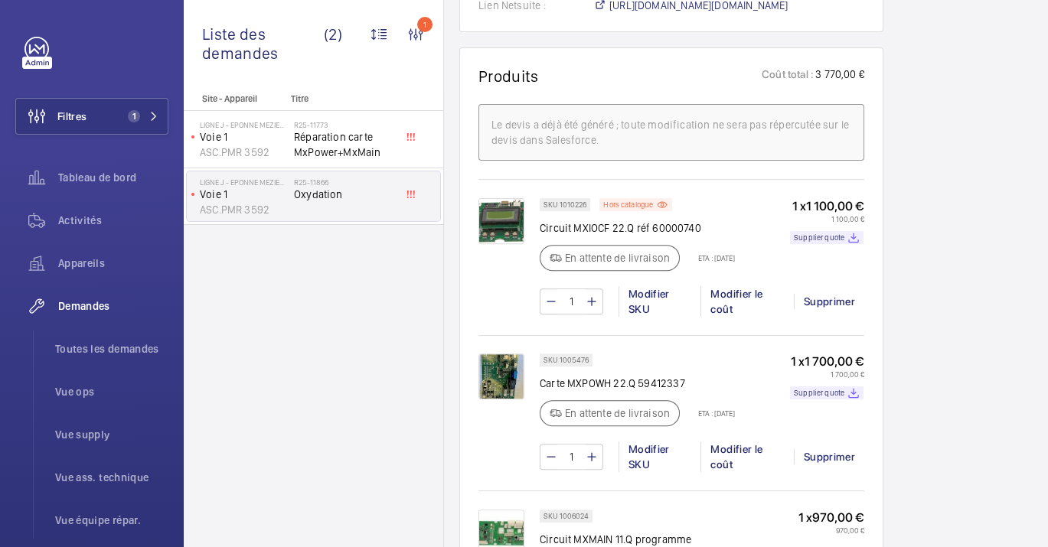
scroll to position [936, 0]
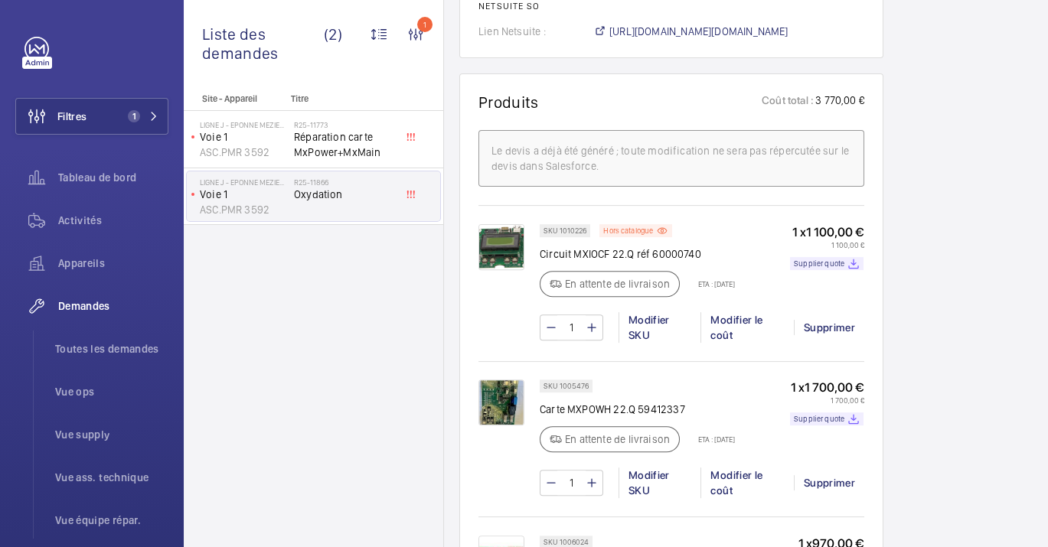
click at [498, 224] on img at bounding box center [501, 247] width 46 height 46
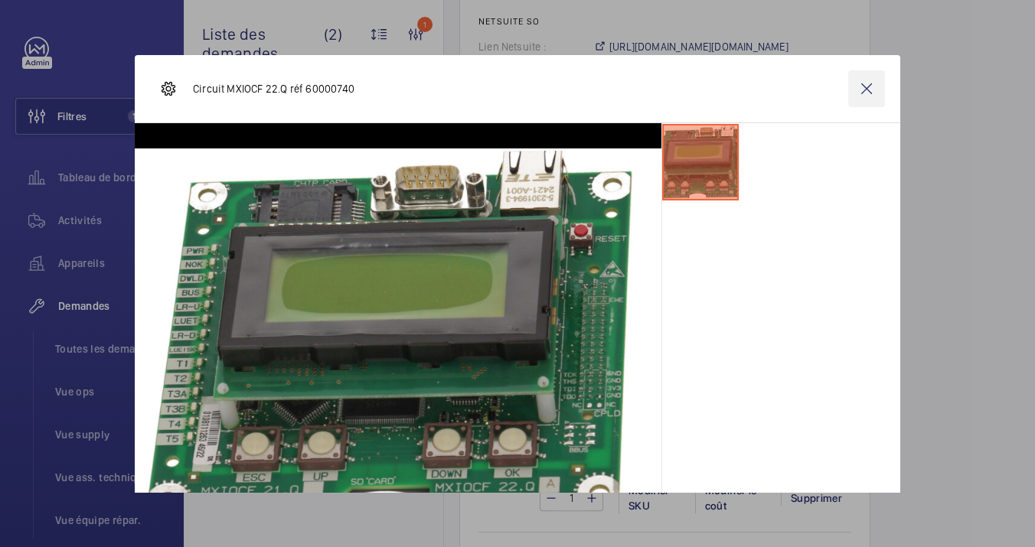
click at [854, 91] on wm-front-icon-button at bounding box center [866, 88] width 37 height 37
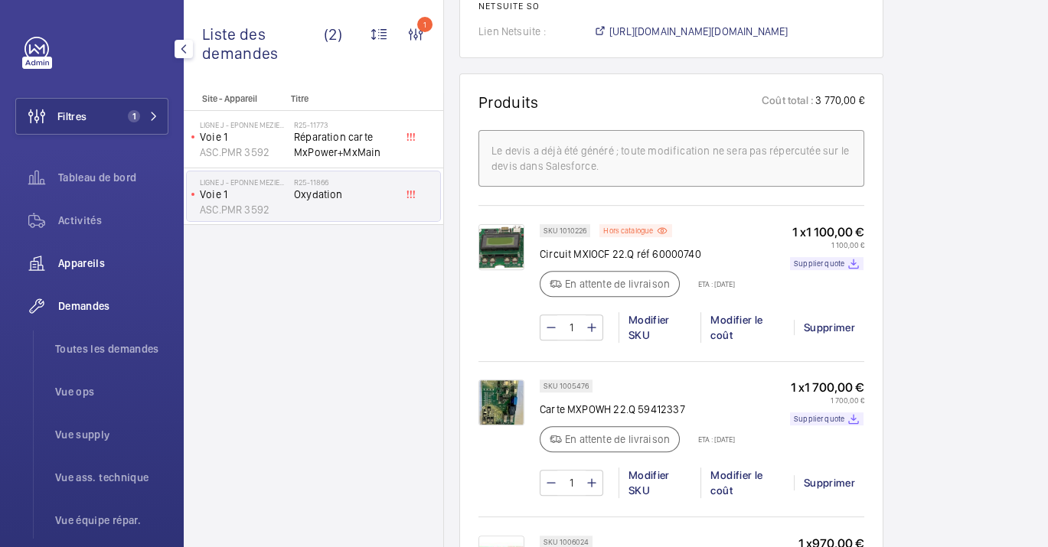
click at [64, 258] on span "Appareils" at bounding box center [113, 263] width 110 height 15
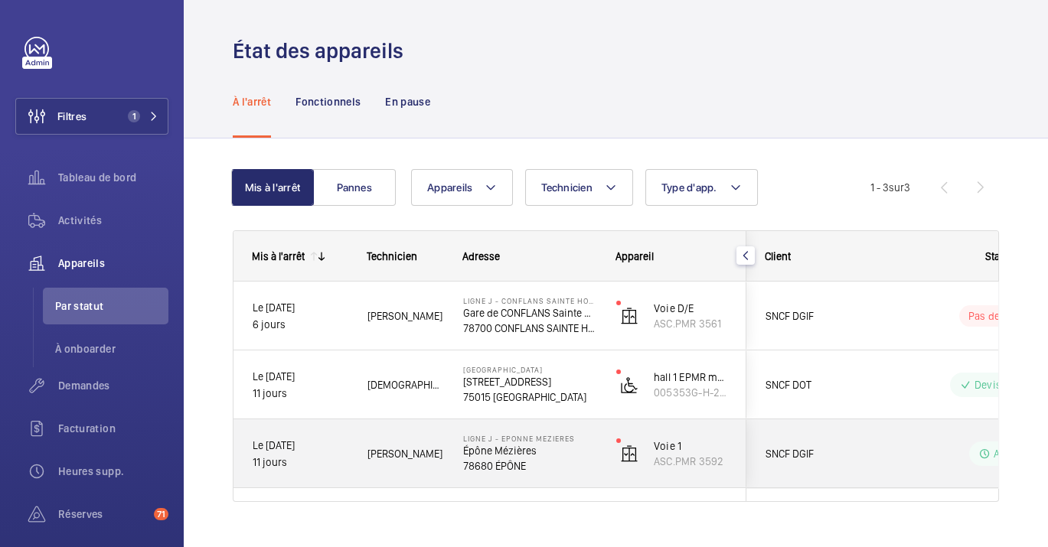
click at [528, 453] on p "Épône Mézières" at bounding box center [529, 450] width 133 height 15
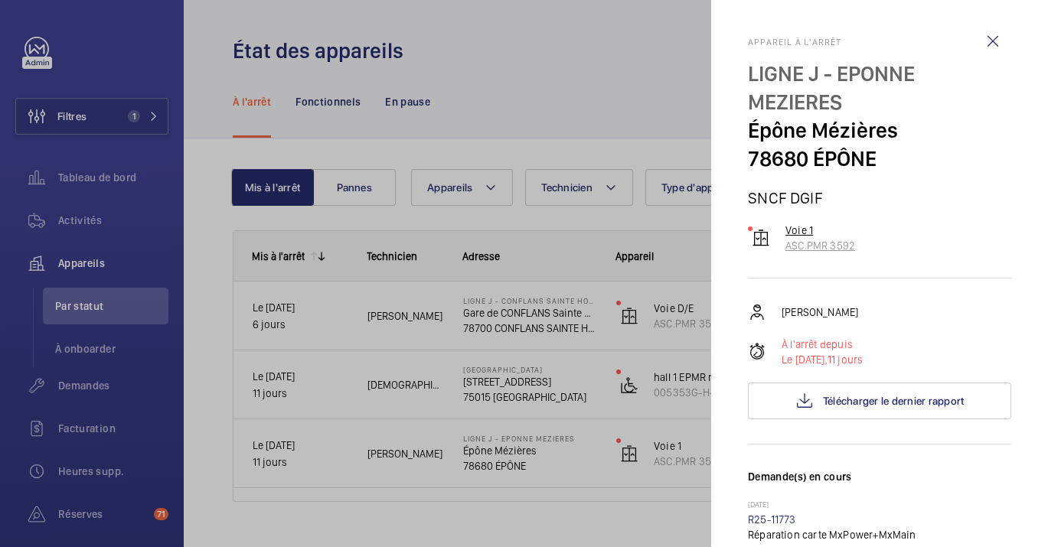
click at [799, 247] on p "ASC.PMR 3592" at bounding box center [820, 245] width 70 height 15
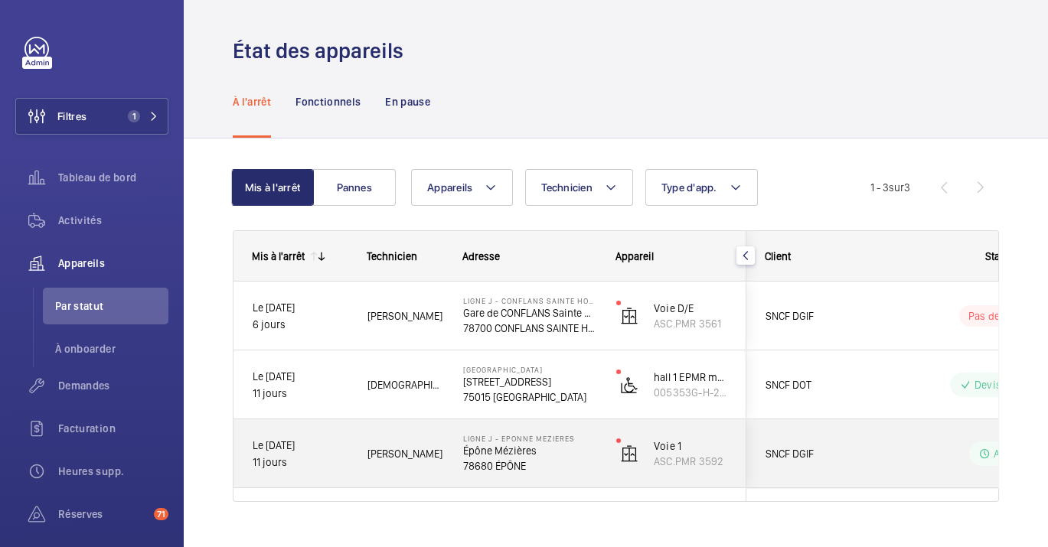
click at [529, 446] on p "Épône Mézières" at bounding box center [529, 450] width 133 height 15
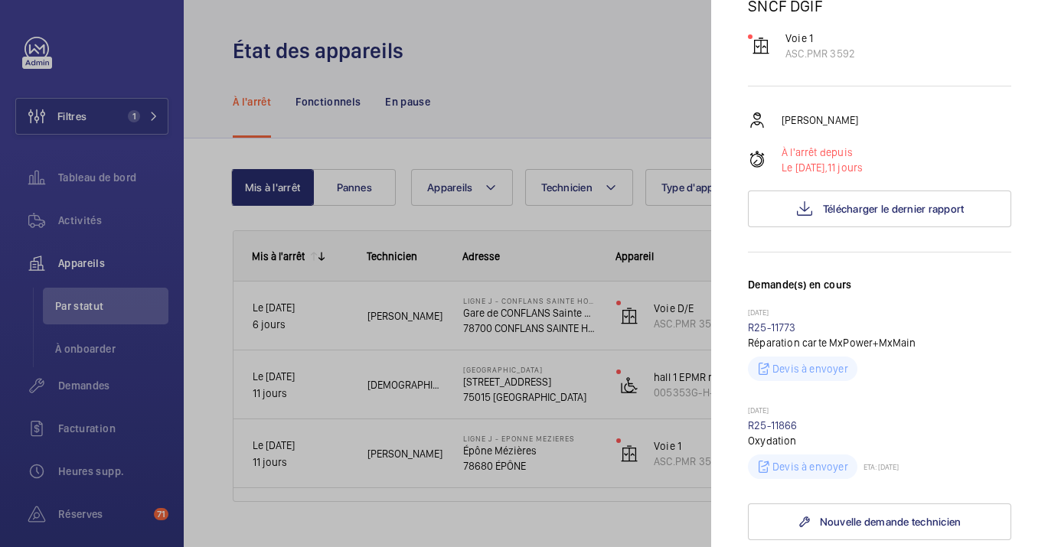
scroll to position [255, 0]
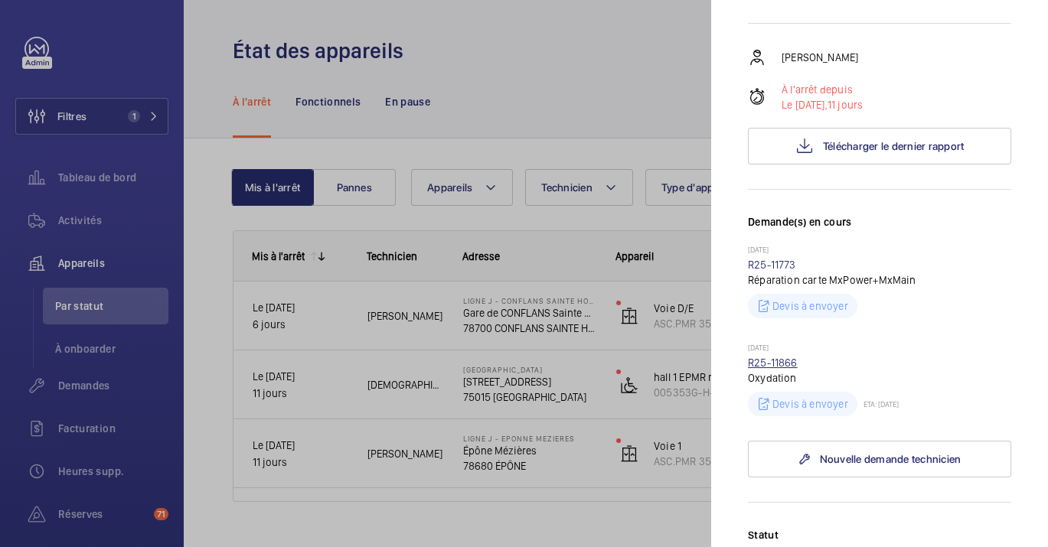
click at [774, 365] on link "R25-11866" at bounding box center [773, 363] width 50 height 12
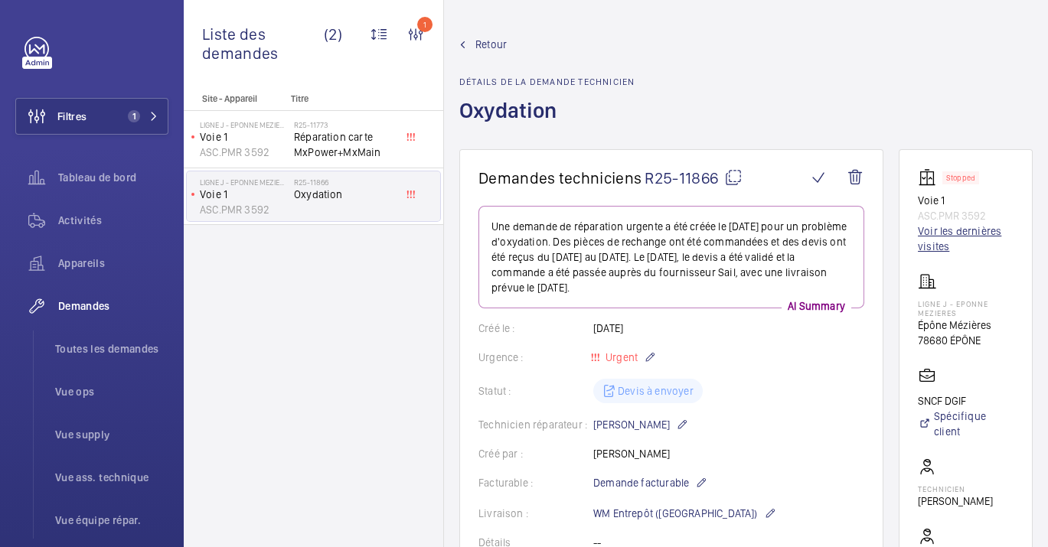
click at [1013, 228] on link "Voir les dernières visites" at bounding box center [966, 239] width 96 height 31
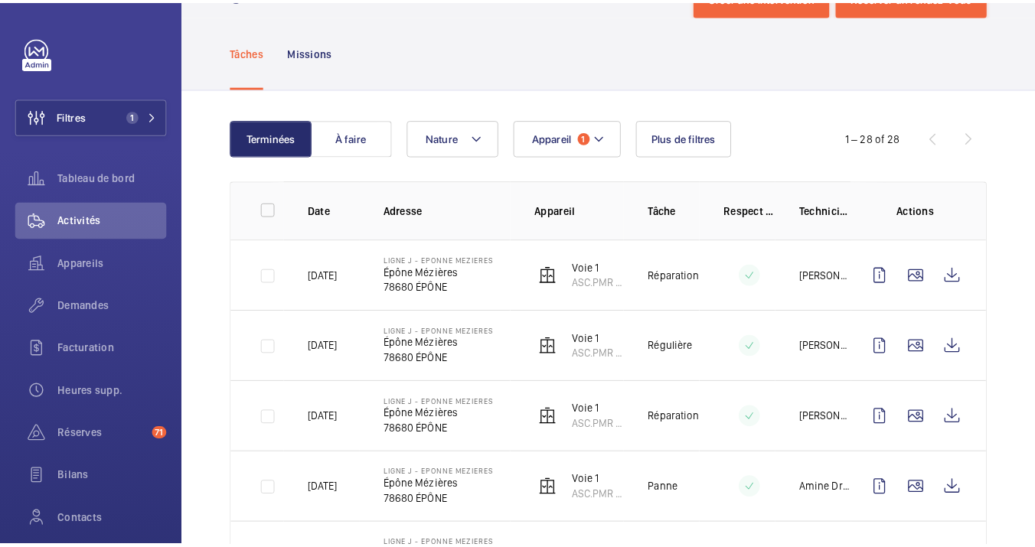
scroll to position [85, 0]
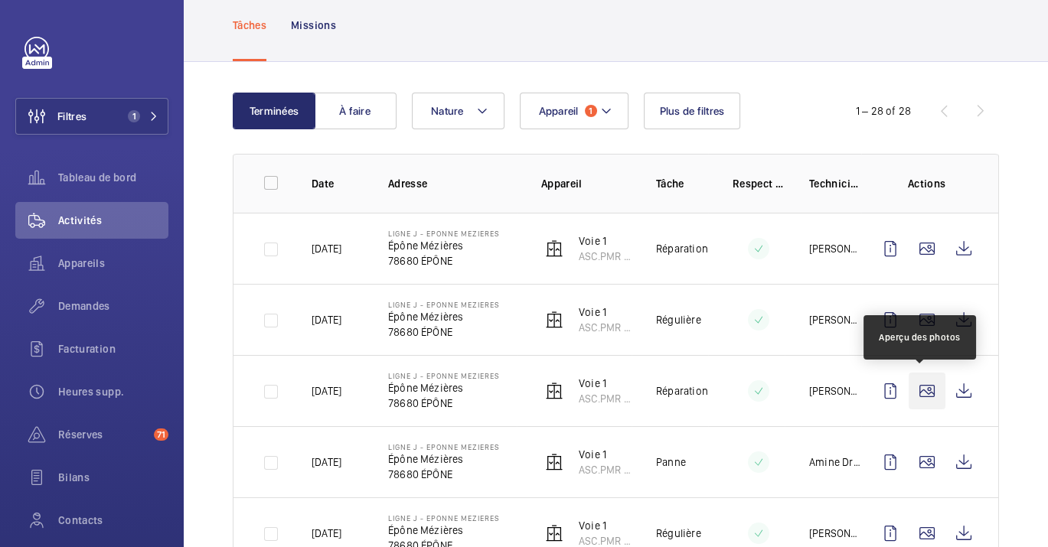
click at [922, 391] on wm-front-icon-button at bounding box center [927, 391] width 37 height 37
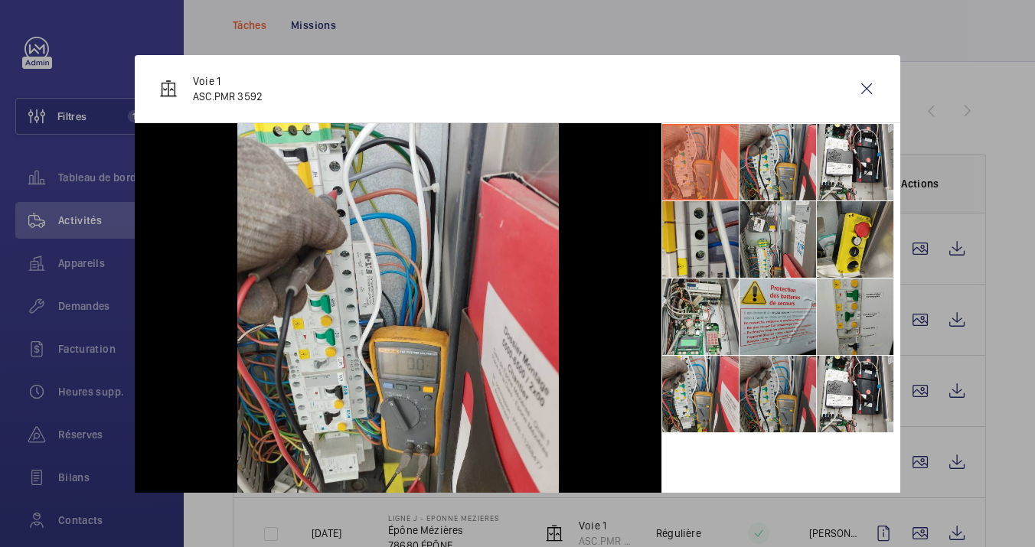
click at [766, 386] on li at bounding box center [778, 394] width 77 height 77
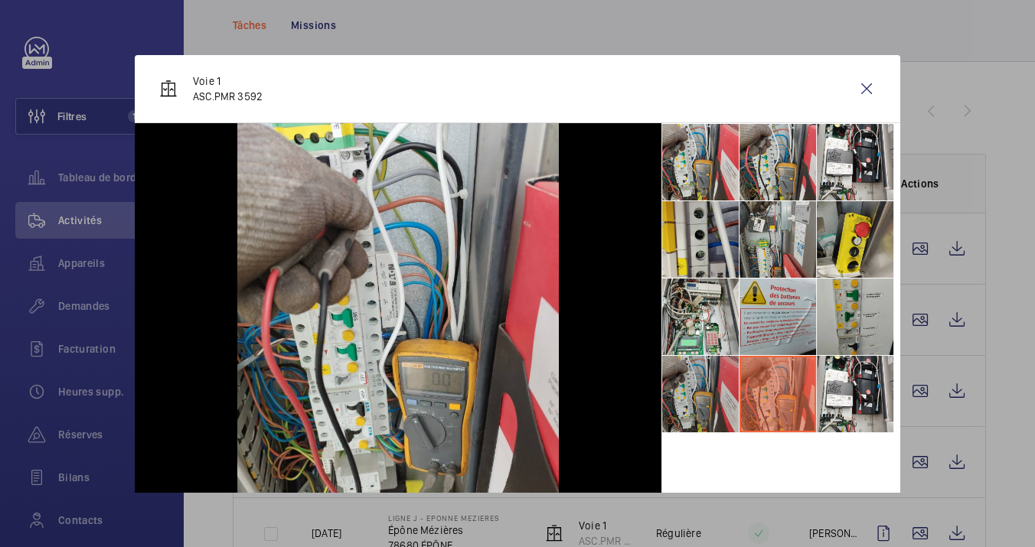
drag, startPoint x: 711, startPoint y: 388, endPoint x: 720, endPoint y: 376, distance: 14.9
click at [714, 387] on li at bounding box center [700, 394] width 77 height 77
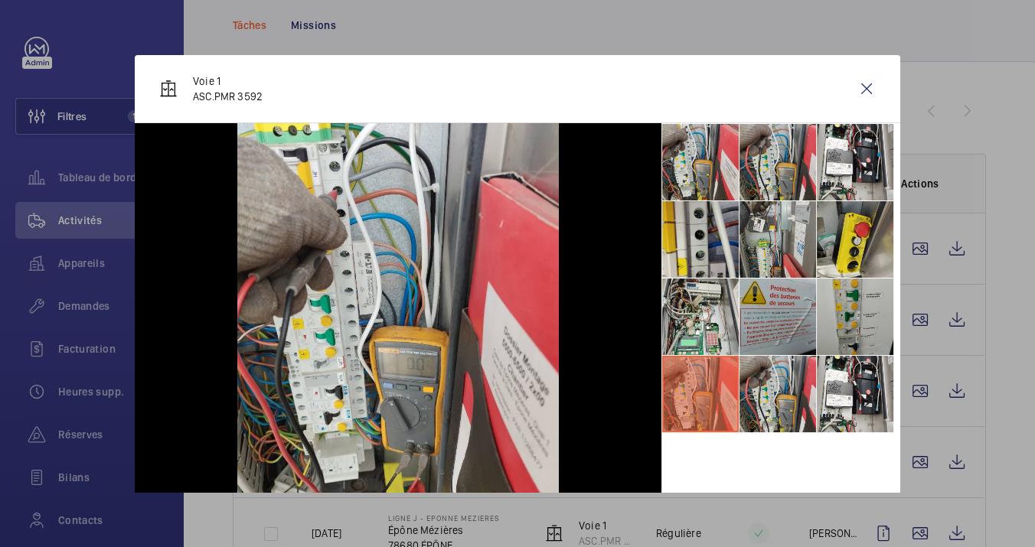
click at [759, 282] on li at bounding box center [778, 317] width 77 height 77
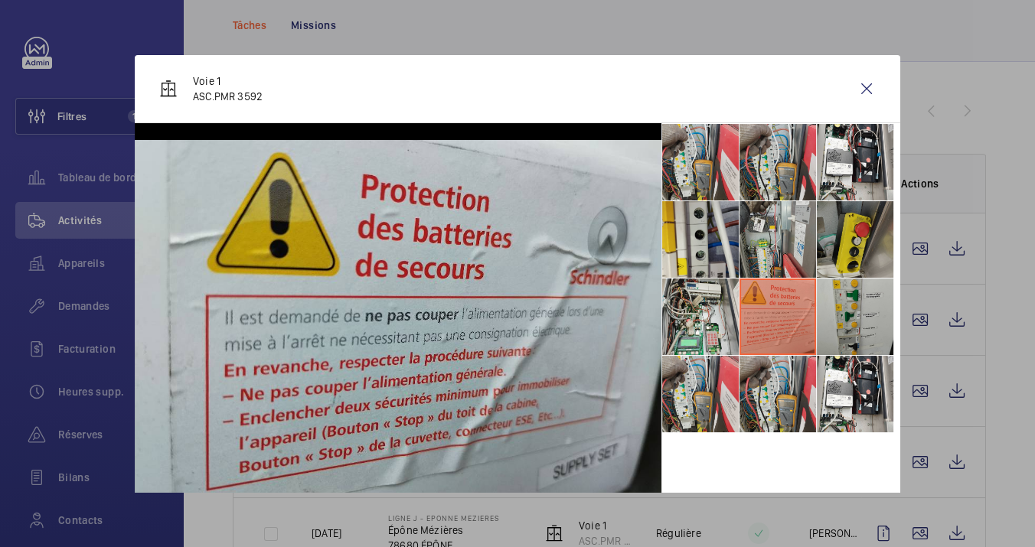
click at [878, 238] on li at bounding box center [855, 239] width 77 height 77
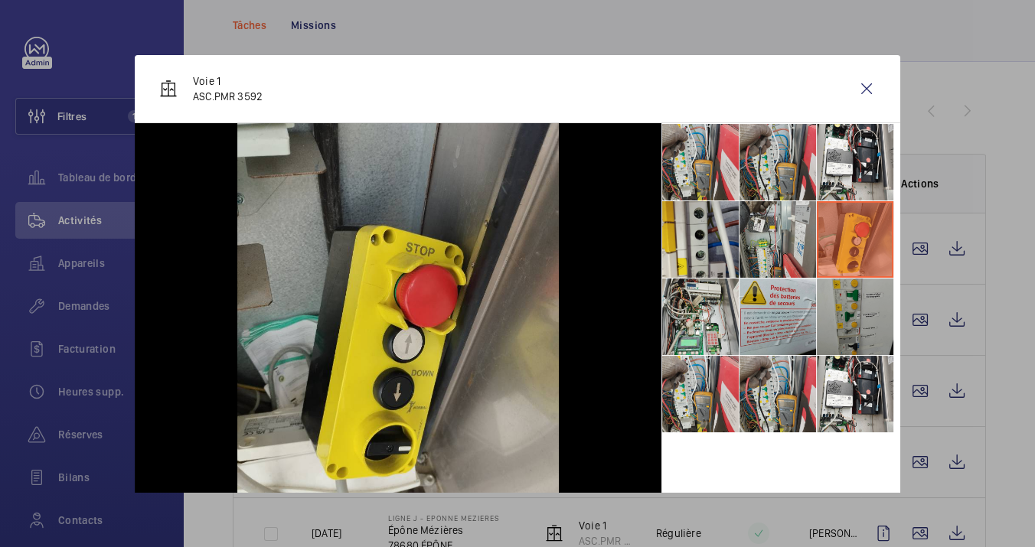
click at [859, 341] on li at bounding box center [855, 317] width 77 height 77
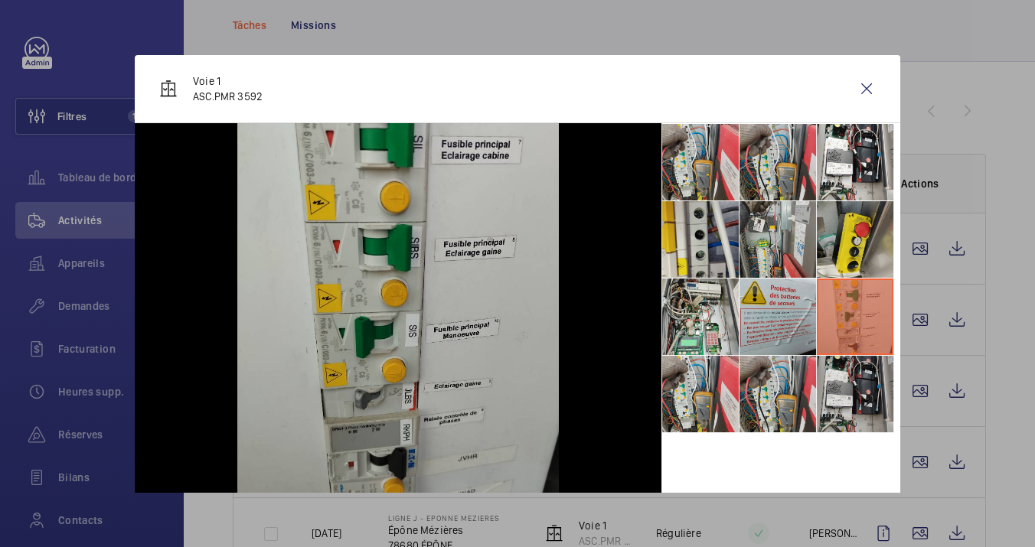
click at [859, 389] on li at bounding box center [855, 394] width 77 height 77
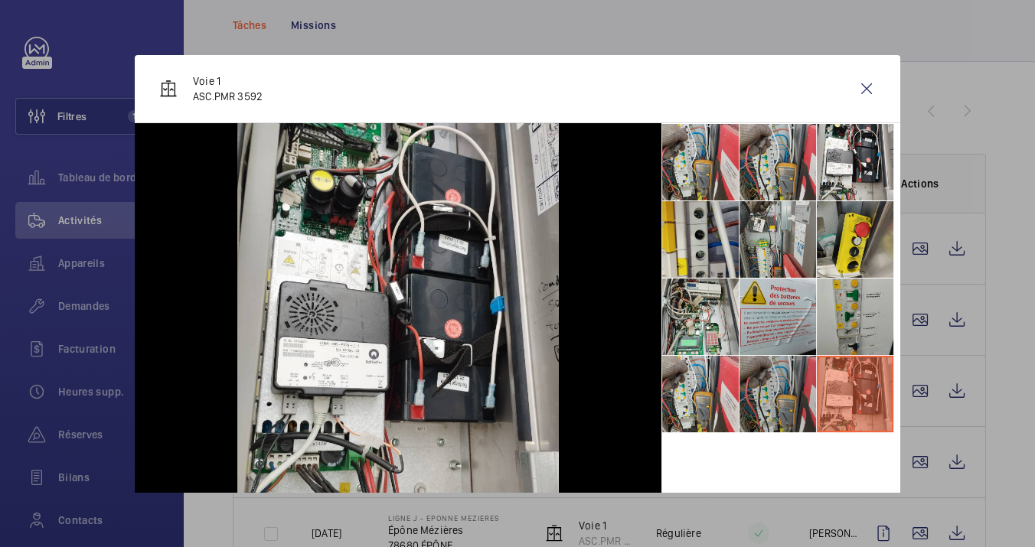
click at [794, 406] on li at bounding box center [778, 394] width 77 height 77
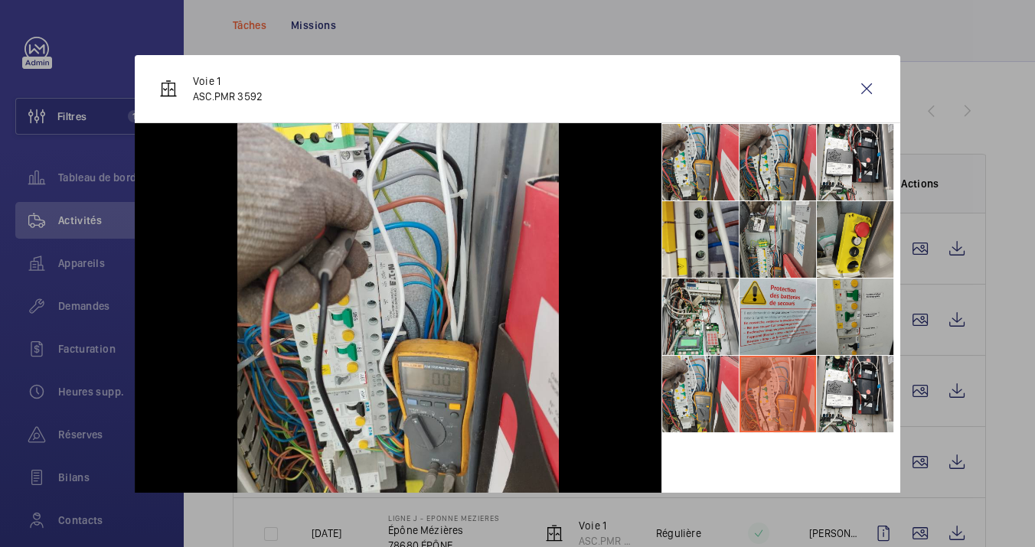
click at [953, 483] on div at bounding box center [517, 273] width 1035 height 547
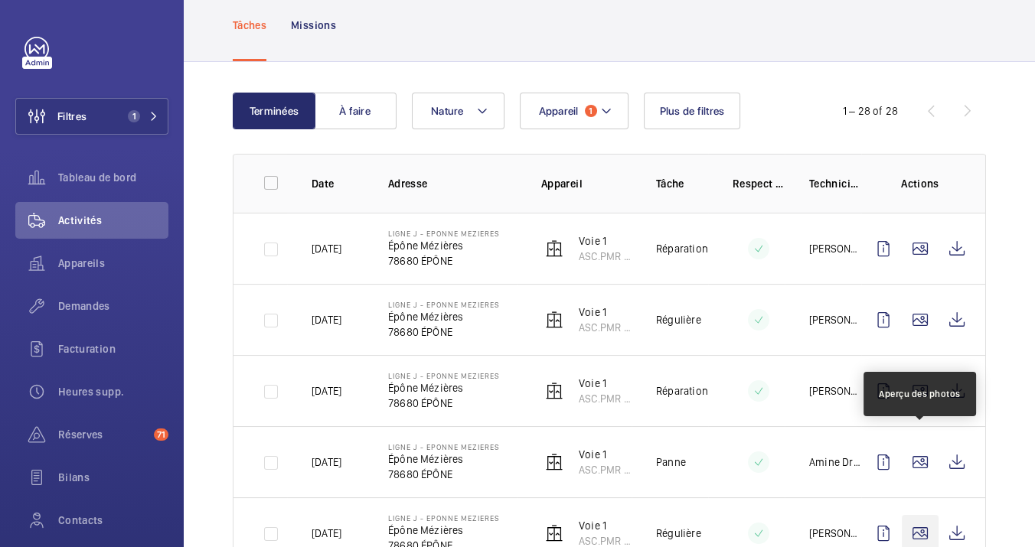
click at [920, 515] on wm-front-icon-button at bounding box center [920, 533] width 37 height 37
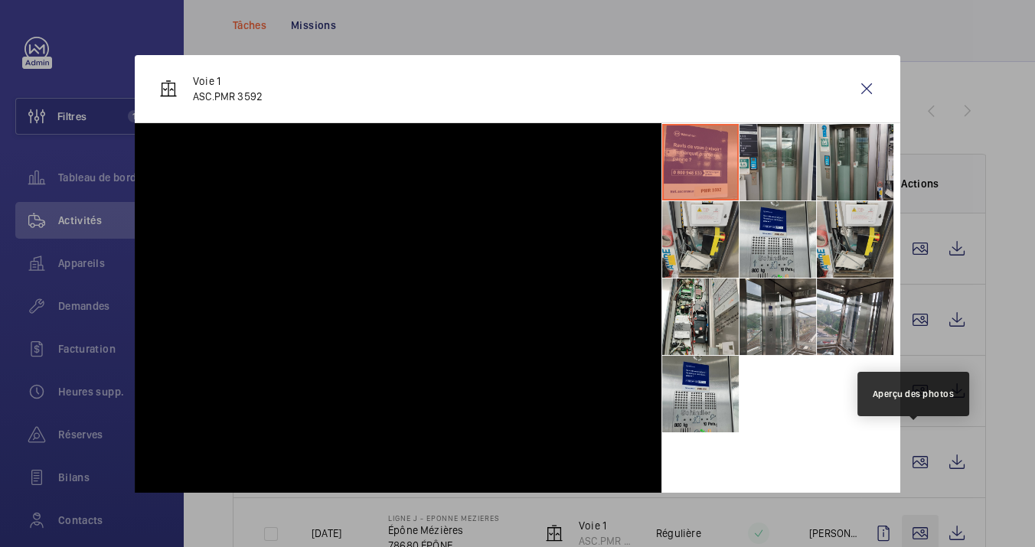
scroll to position [170, 0]
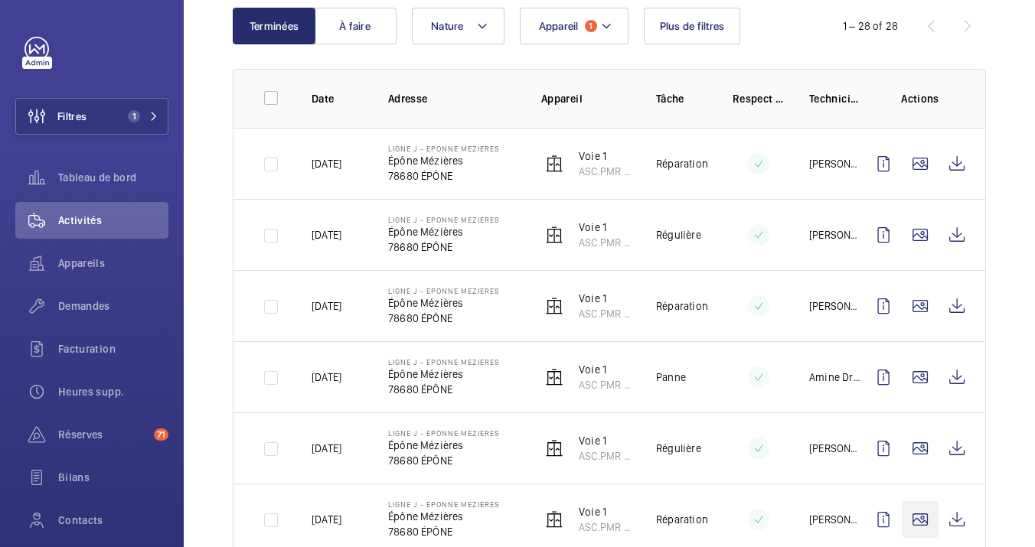
click at [919, 521] on wm-front-icon-button at bounding box center [920, 519] width 37 height 37
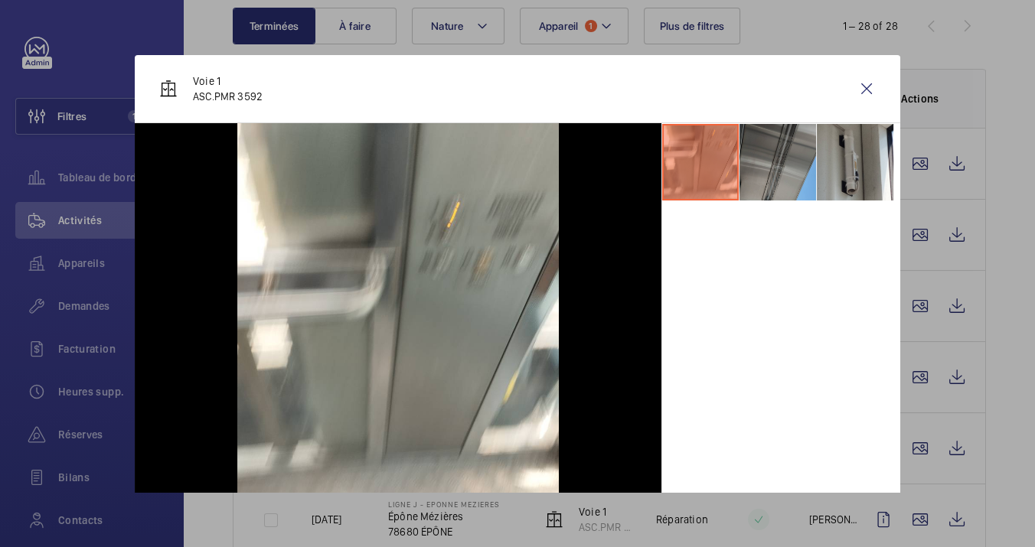
click at [763, 152] on li at bounding box center [778, 162] width 77 height 77
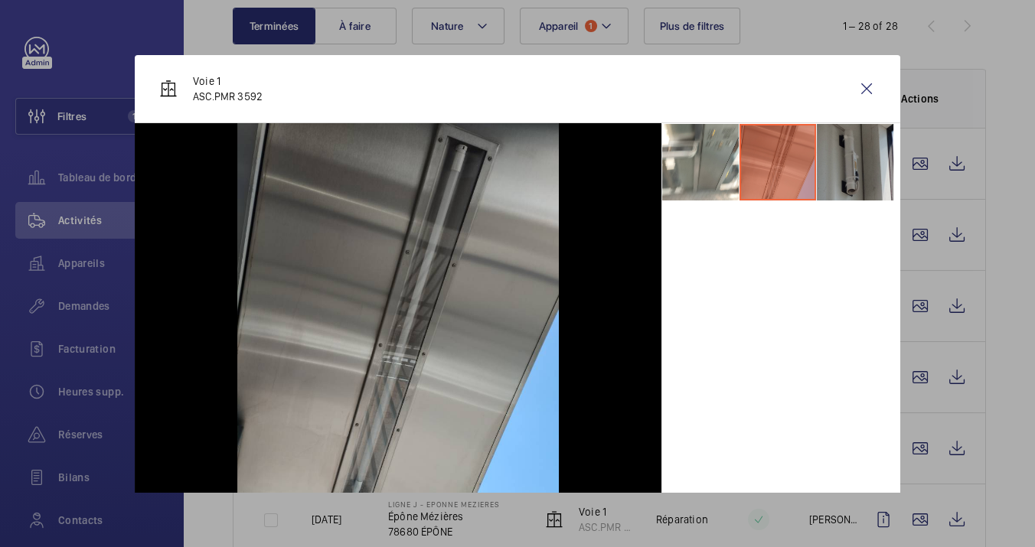
click at [851, 158] on li at bounding box center [855, 162] width 77 height 77
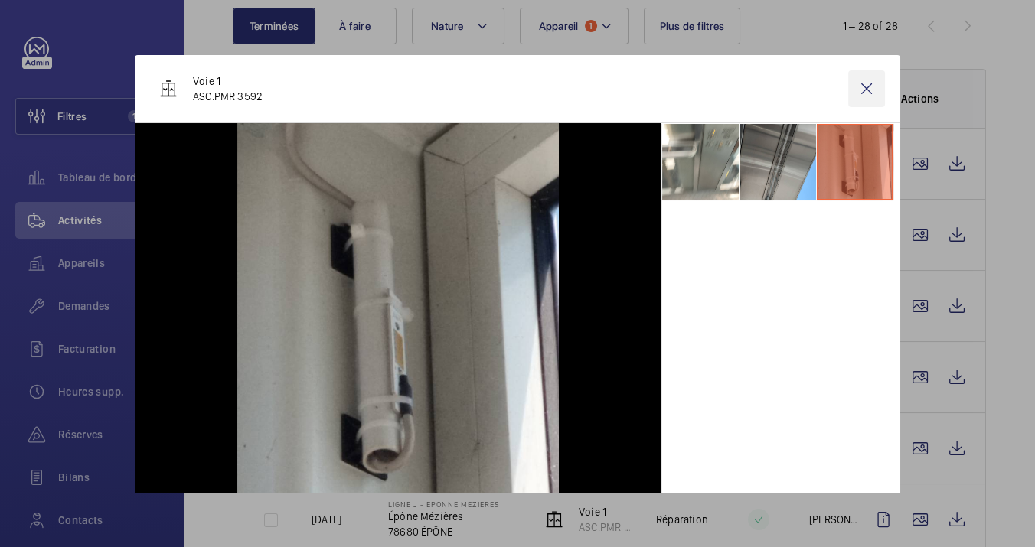
click at [867, 86] on wm-front-icon-button at bounding box center [866, 88] width 37 height 37
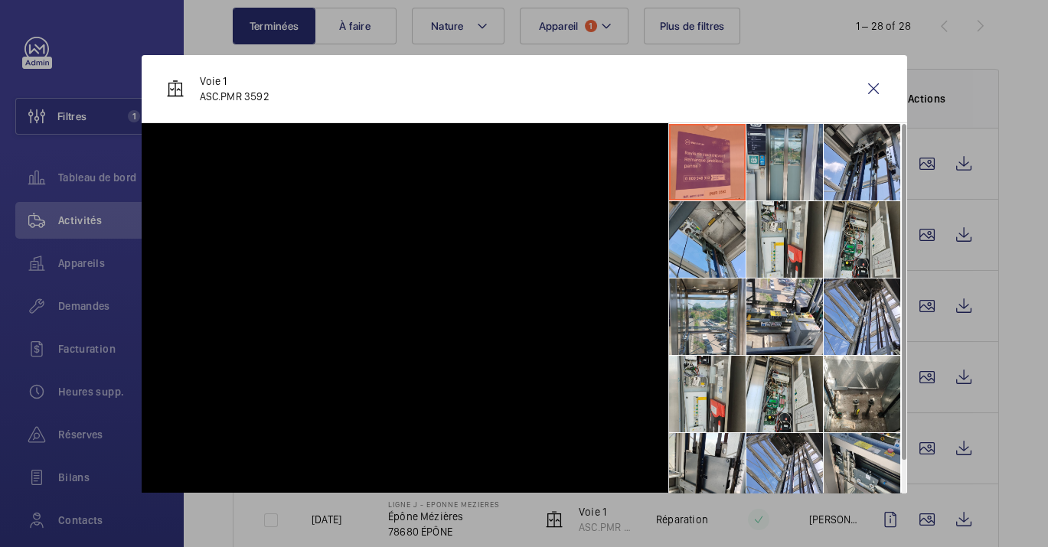
scroll to position [425, 0]
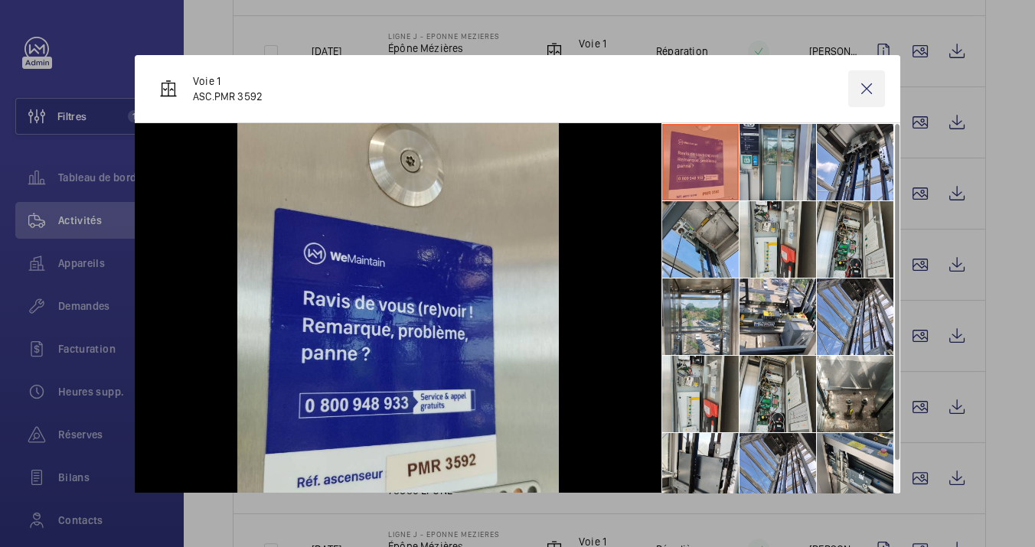
click at [862, 80] on wm-front-icon-button at bounding box center [866, 88] width 37 height 37
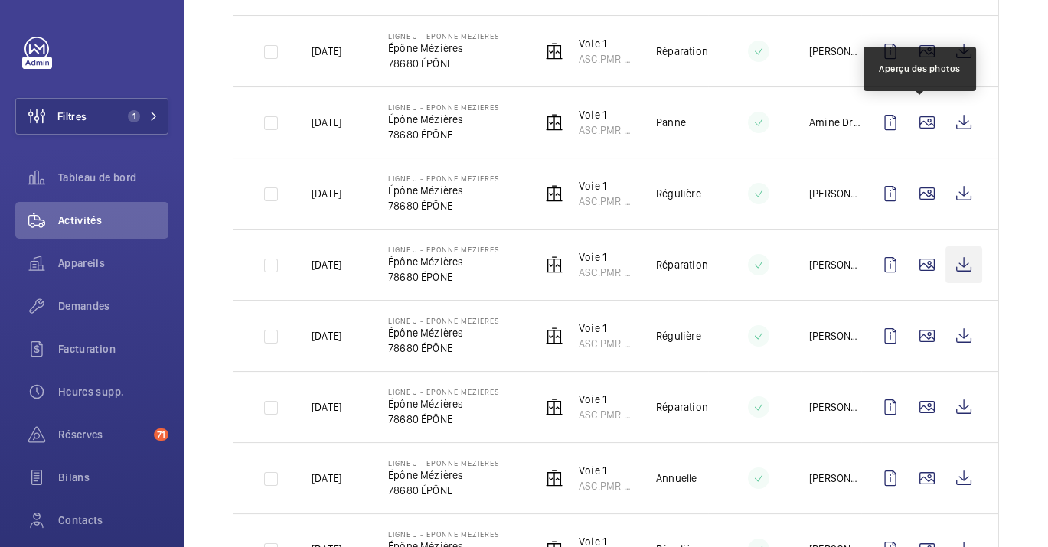
click at [919, 120] on wm-front-icon-button at bounding box center [927, 122] width 37 height 37
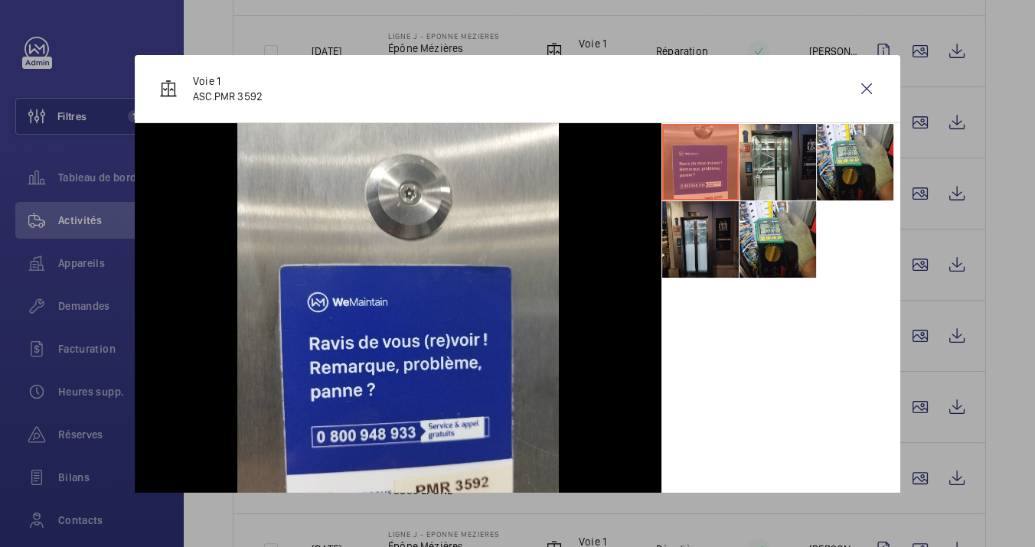
click at [709, 241] on li at bounding box center [700, 239] width 77 height 77
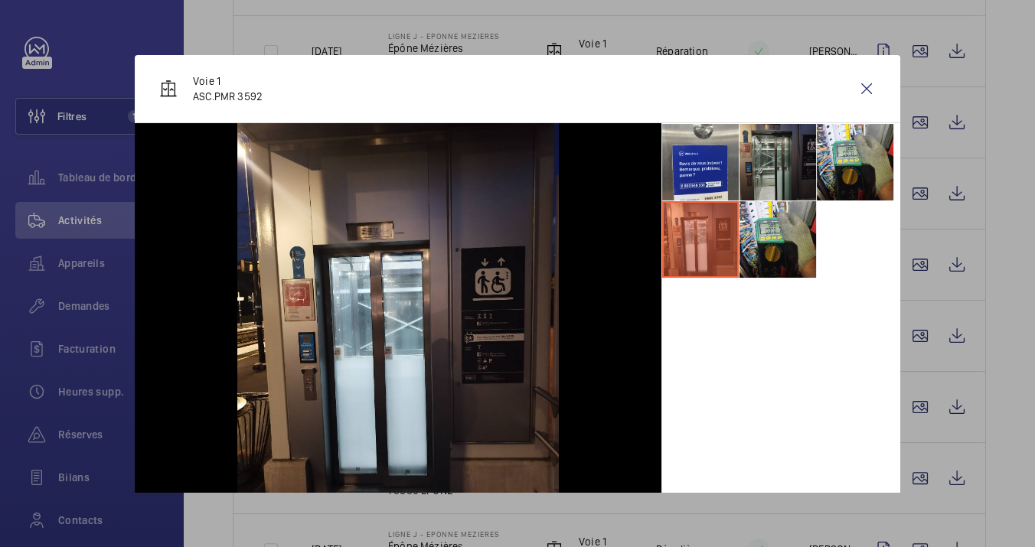
click at [759, 153] on li at bounding box center [778, 162] width 77 height 77
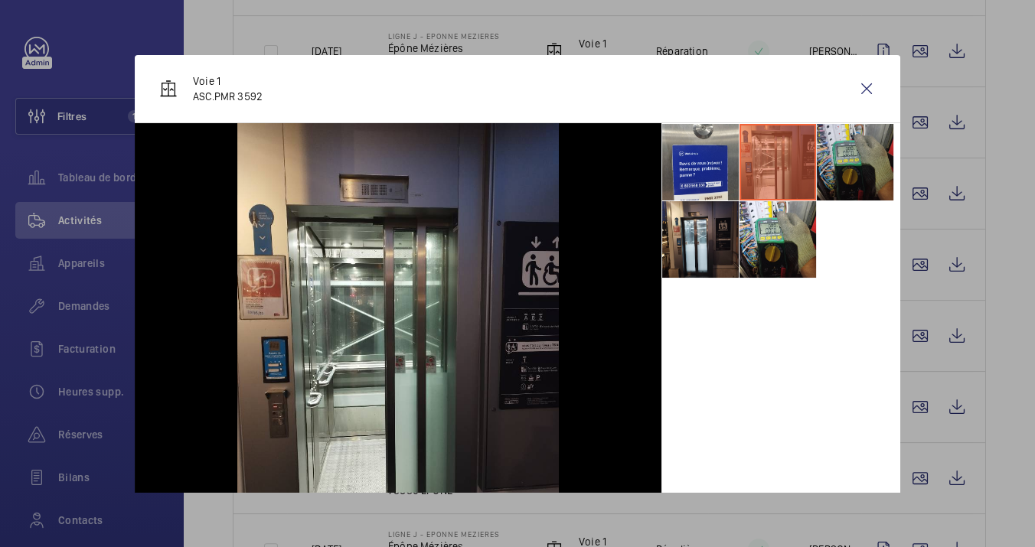
click at [872, 146] on li at bounding box center [855, 162] width 77 height 77
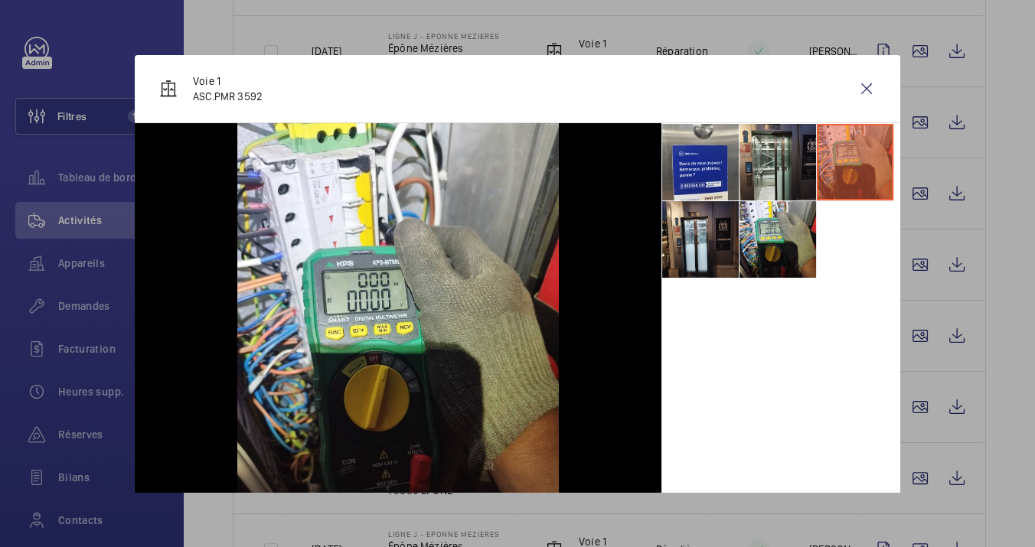
click at [813, 218] on ul at bounding box center [780, 200] width 239 height 155
click at [848, 90] on wm-front-icon-button at bounding box center [866, 88] width 37 height 37
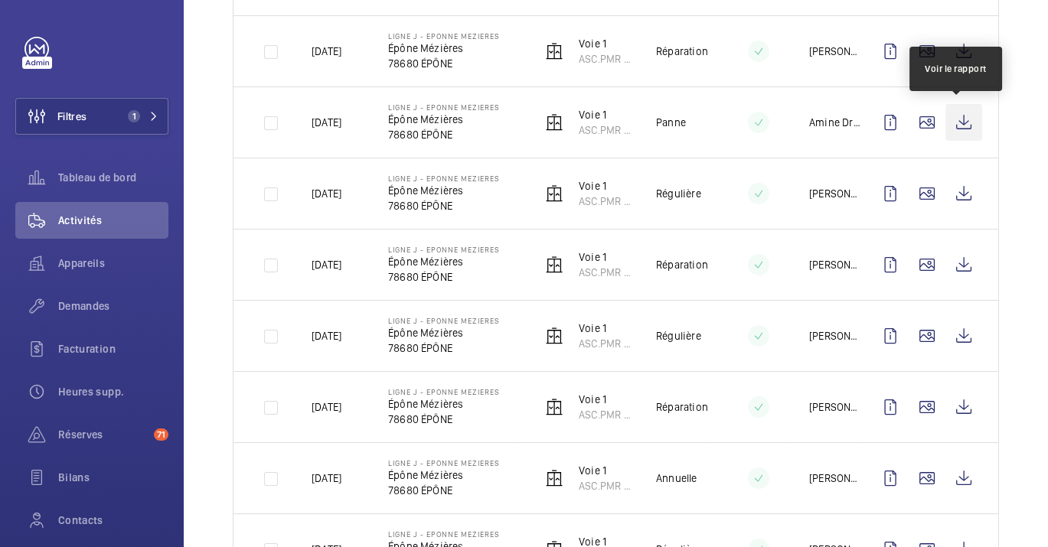
click at [958, 117] on wm-front-icon-button at bounding box center [963, 122] width 37 height 37
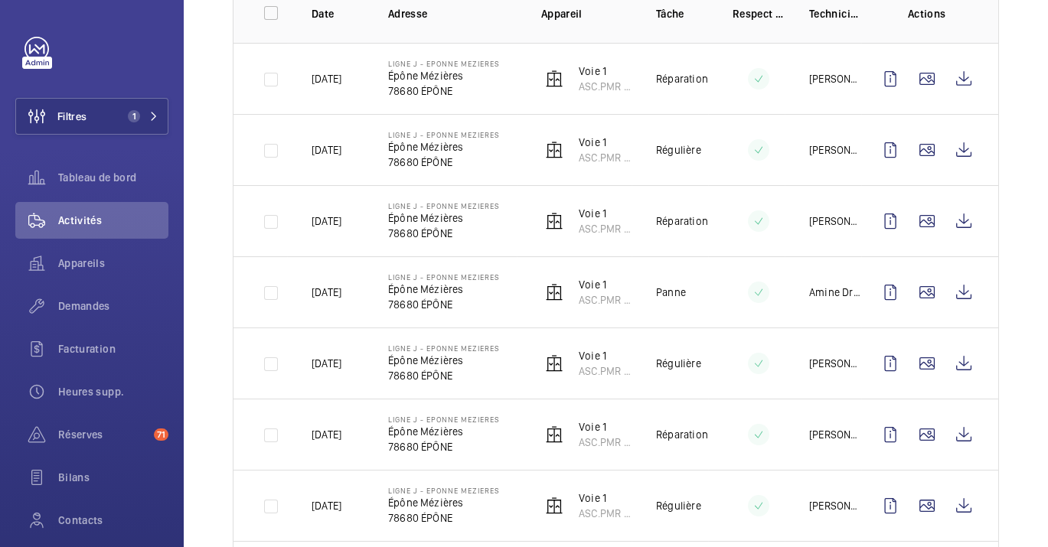
scroll to position [170, 0]
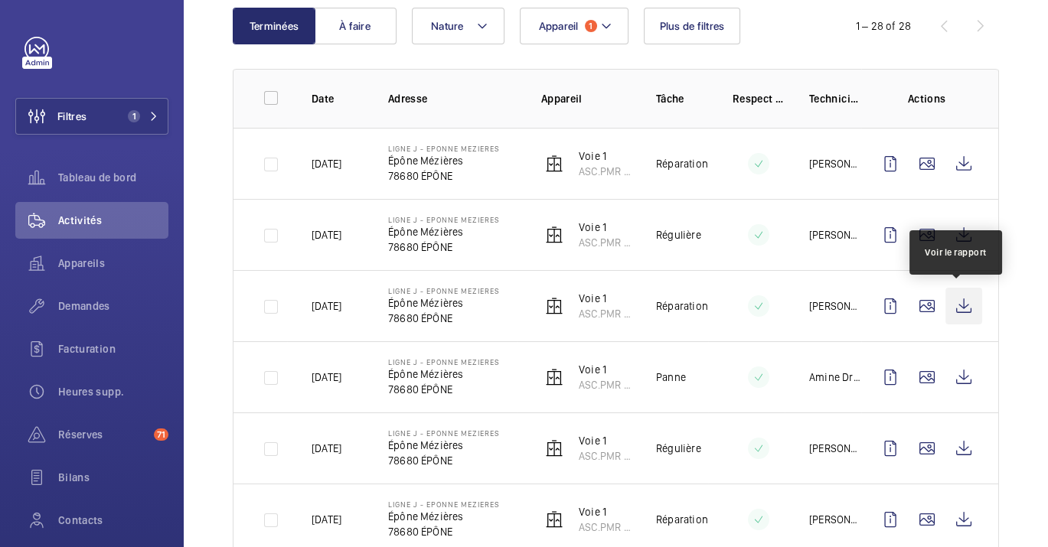
click at [960, 304] on wm-front-icon-button at bounding box center [963, 306] width 37 height 37
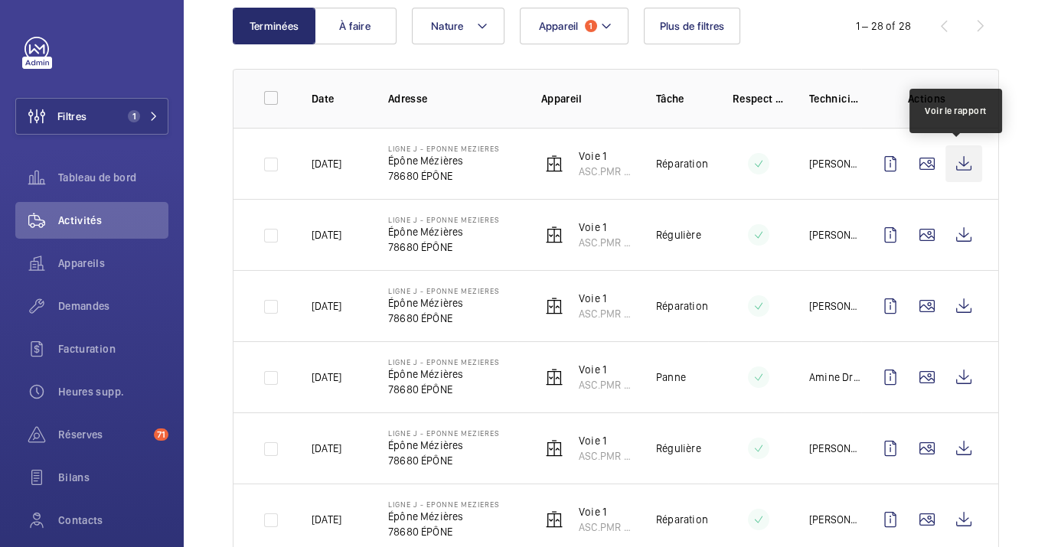
click at [954, 164] on wm-front-icon-button at bounding box center [963, 163] width 37 height 37
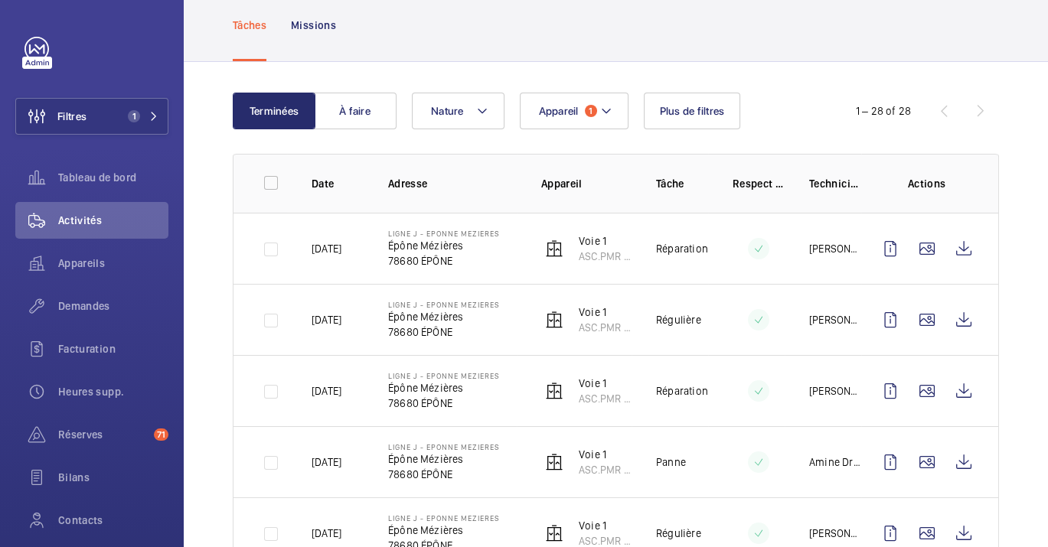
click at [440, 300] on p "LIGNE J - EPONNE MEZIERES" at bounding box center [444, 304] width 112 height 9
click at [606, 321] on p "ASC.PMR 3592" at bounding box center [605, 327] width 53 height 15
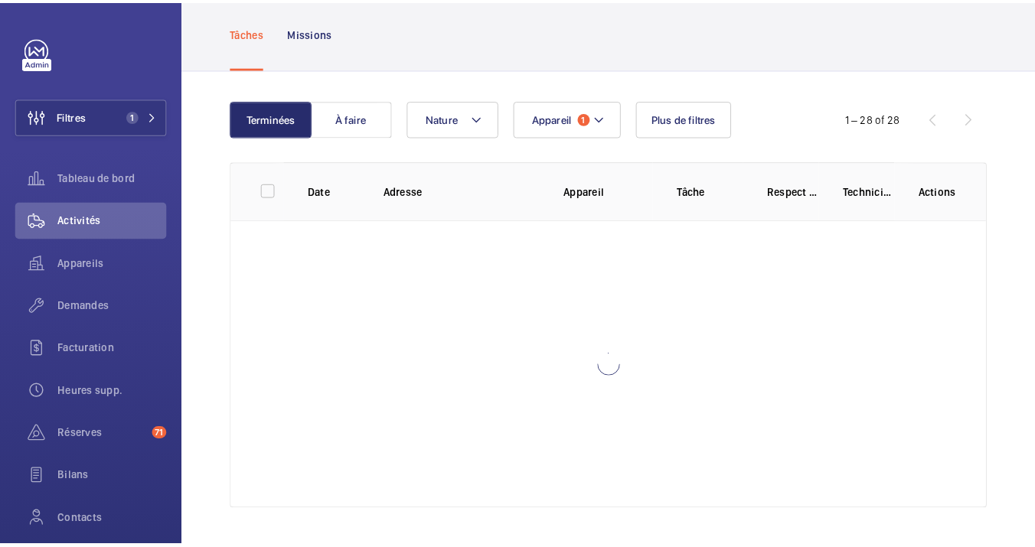
scroll to position [85, 0]
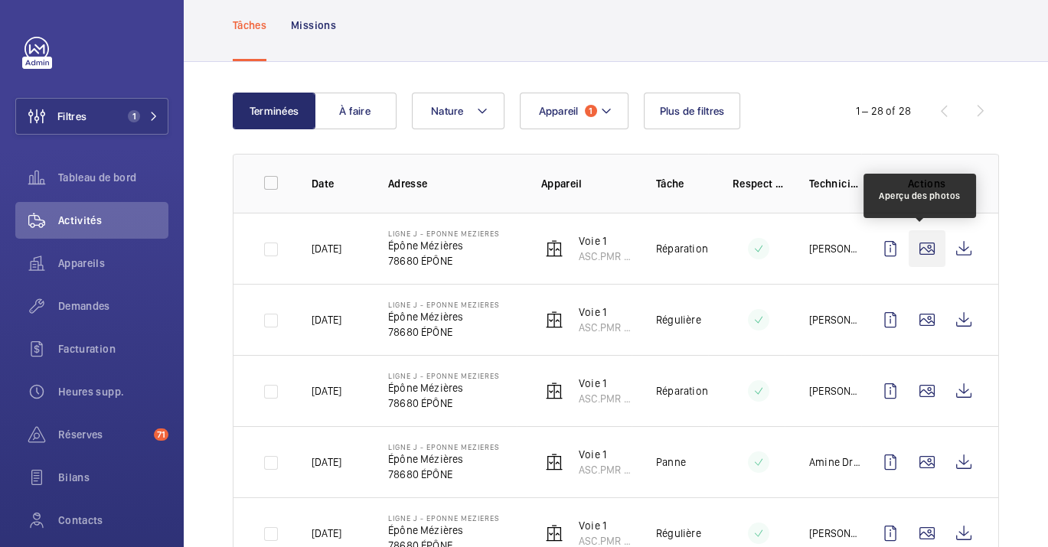
click at [918, 240] on wm-front-icon-button at bounding box center [927, 248] width 37 height 37
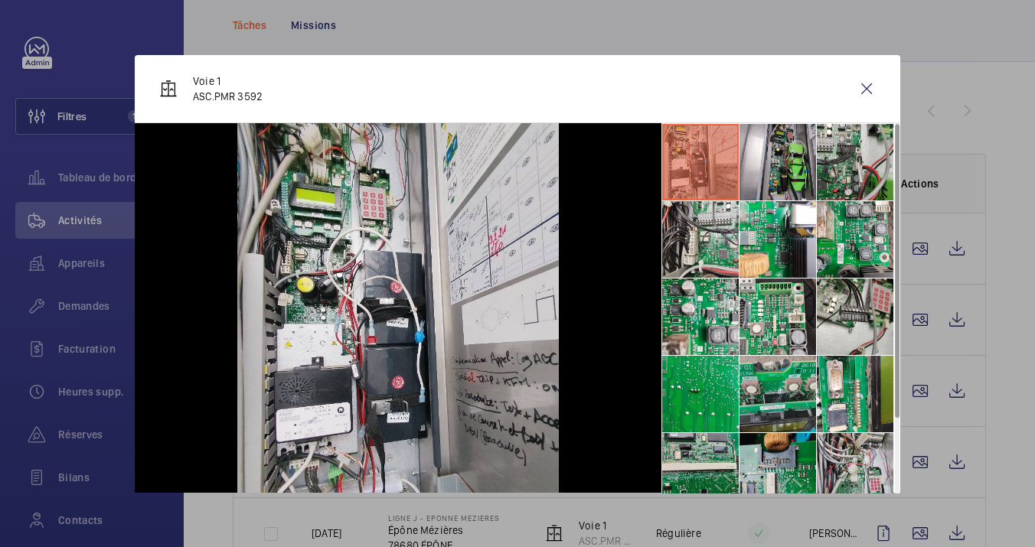
click at [763, 397] on li at bounding box center [778, 394] width 77 height 77
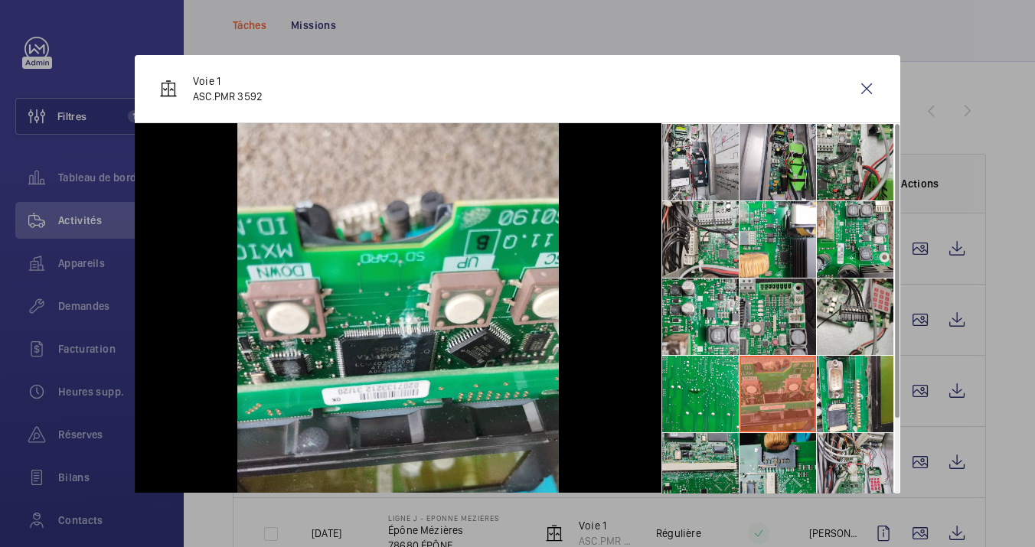
click at [754, 336] on li at bounding box center [778, 317] width 77 height 77
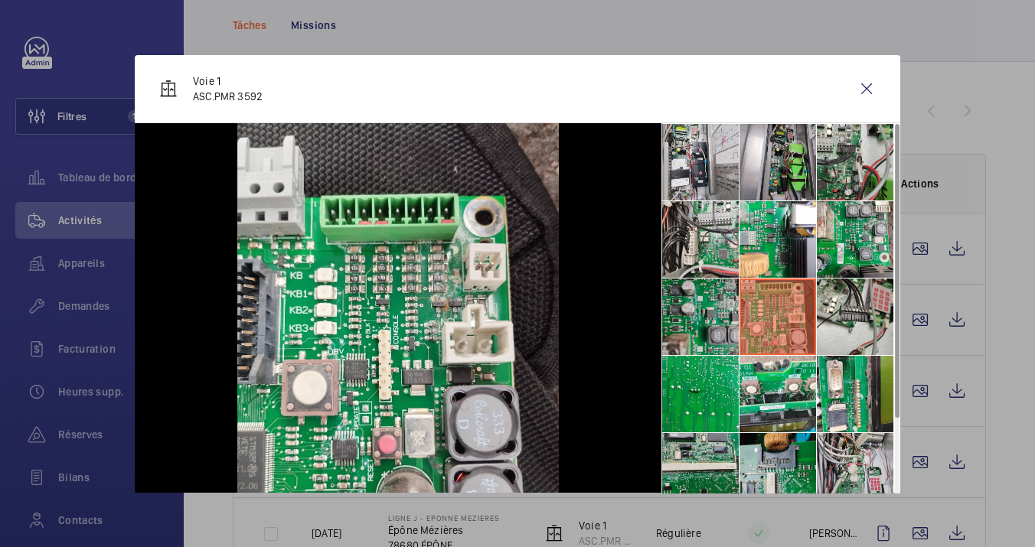
click at [693, 338] on li at bounding box center [700, 317] width 77 height 77
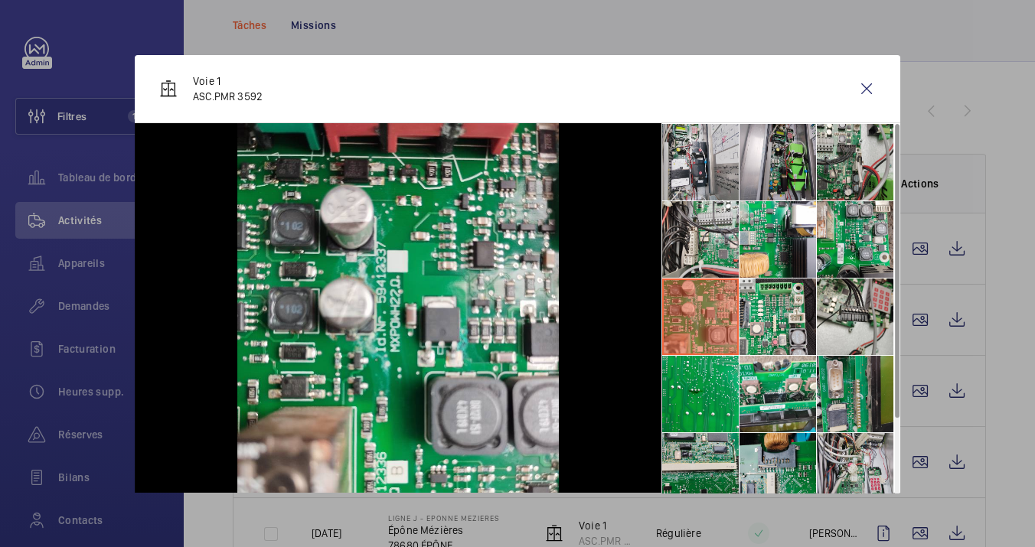
click at [831, 380] on li at bounding box center [855, 394] width 77 height 77
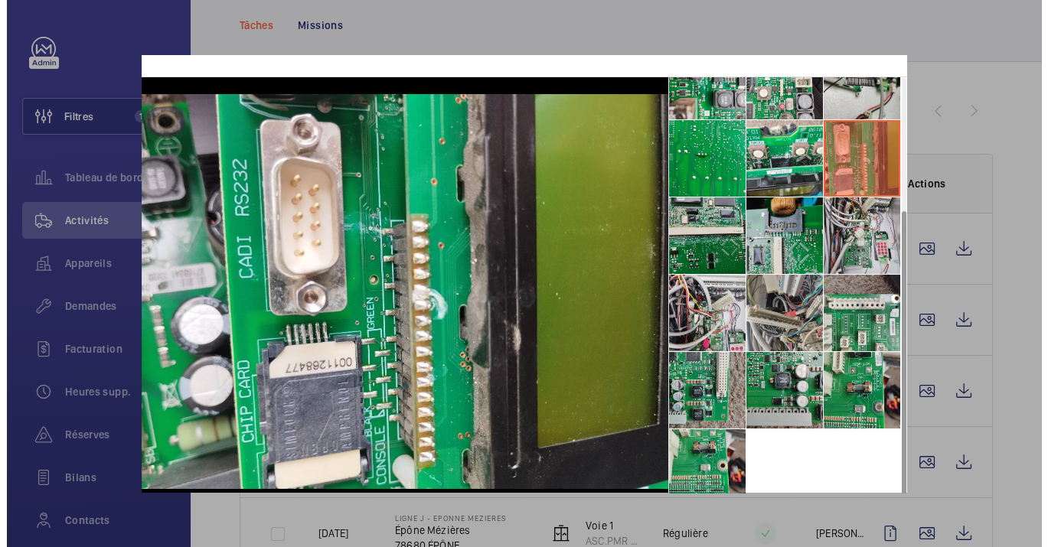
scroll to position [71, 0]
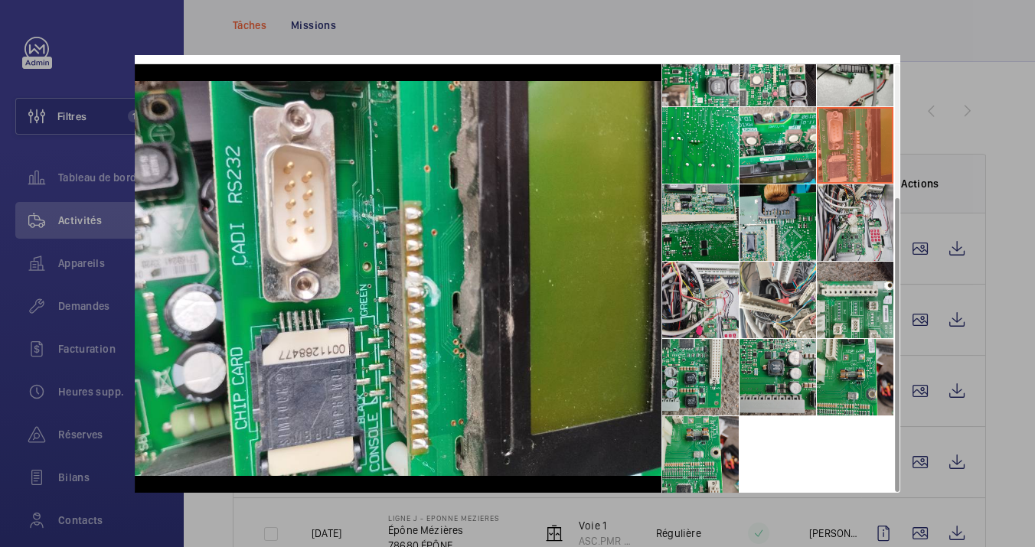
drag, startPoint x: 1030, startPoint y: 288, endPoint x: 294, endPoint y: 233, distance: 738.5
click at [1031, 288] on div at bounding box center [517, 273] width 1035 height 547
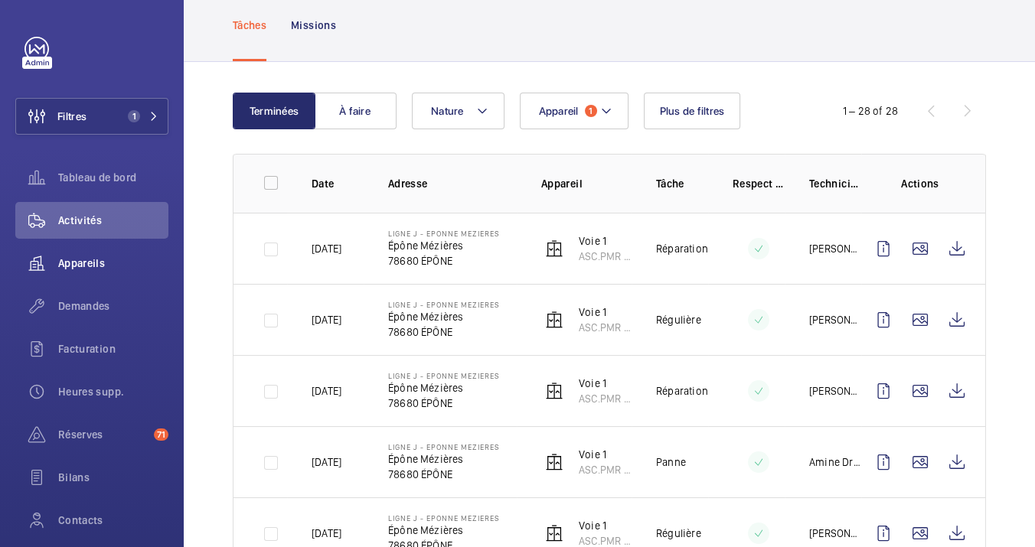
click at [85, 263] on span "Appareils" at bounding box center [113, 263] width 110 height 15
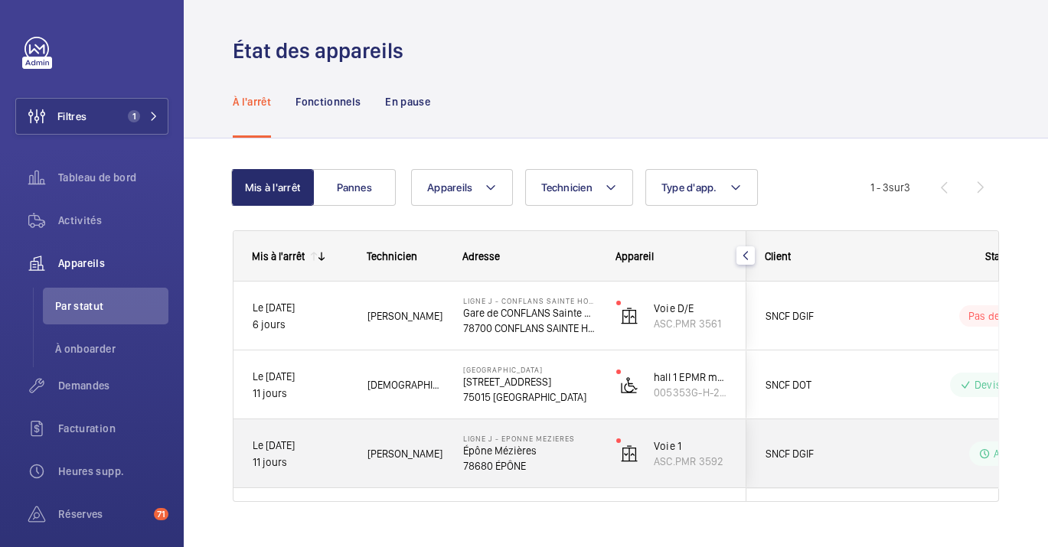
click at [517, 452] on p "Épône Mézières" at bounding box center [529, 450] width 133 height 15
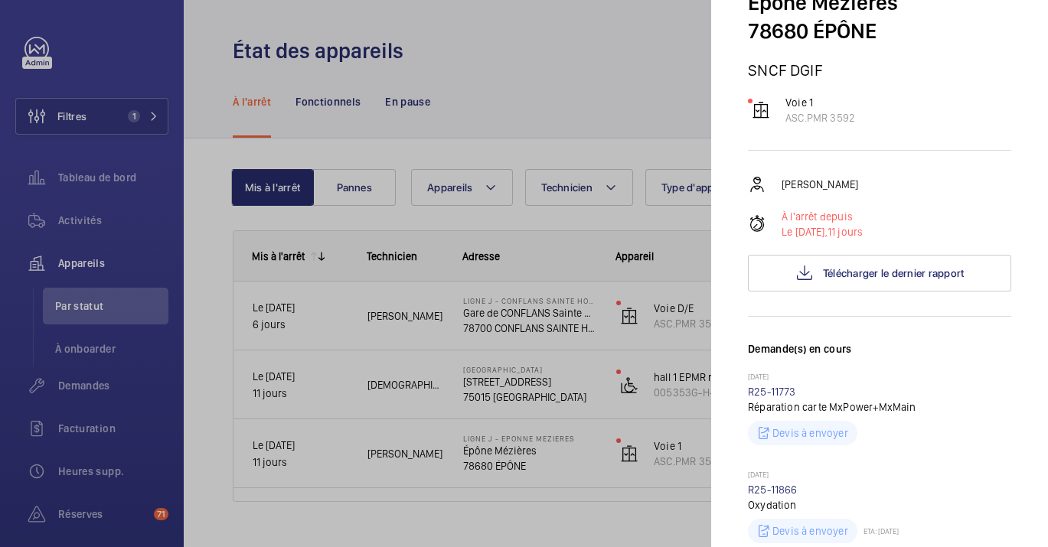
scroll to position [340, 0]
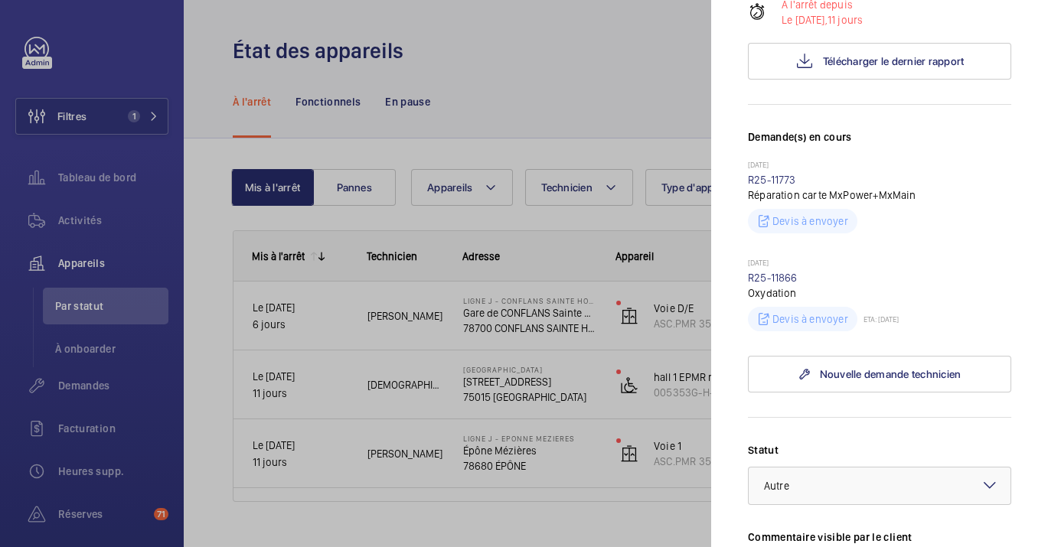
click at [327, 431] on div at bounding box center [524, 273] width 1048 height 547
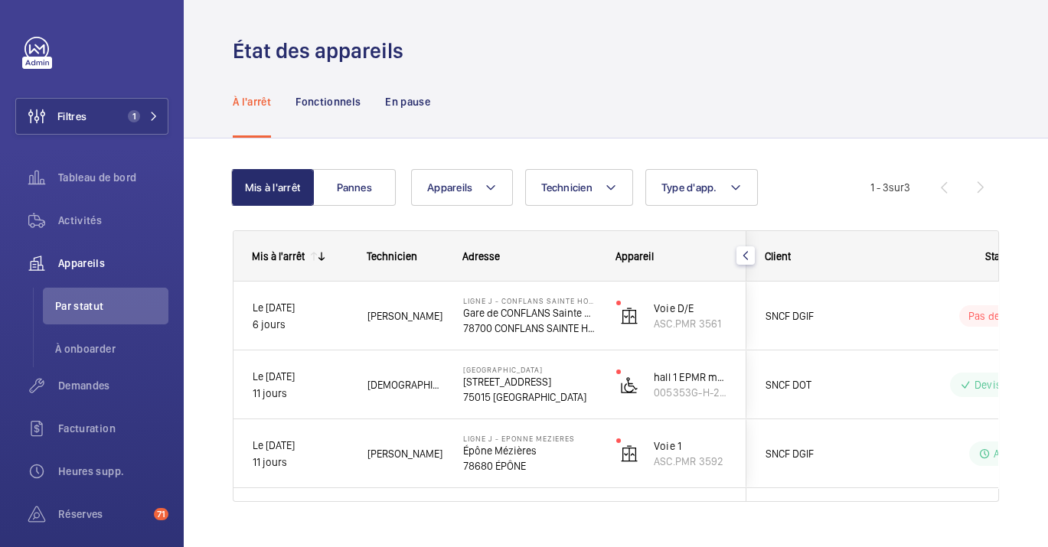
scroll to position [0, 0]
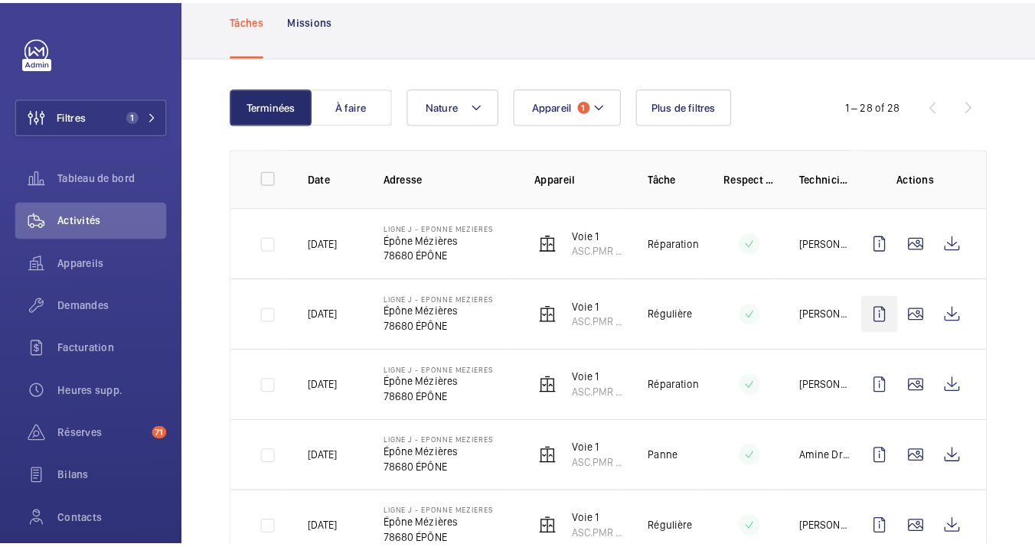
scroll to position [85, 0]
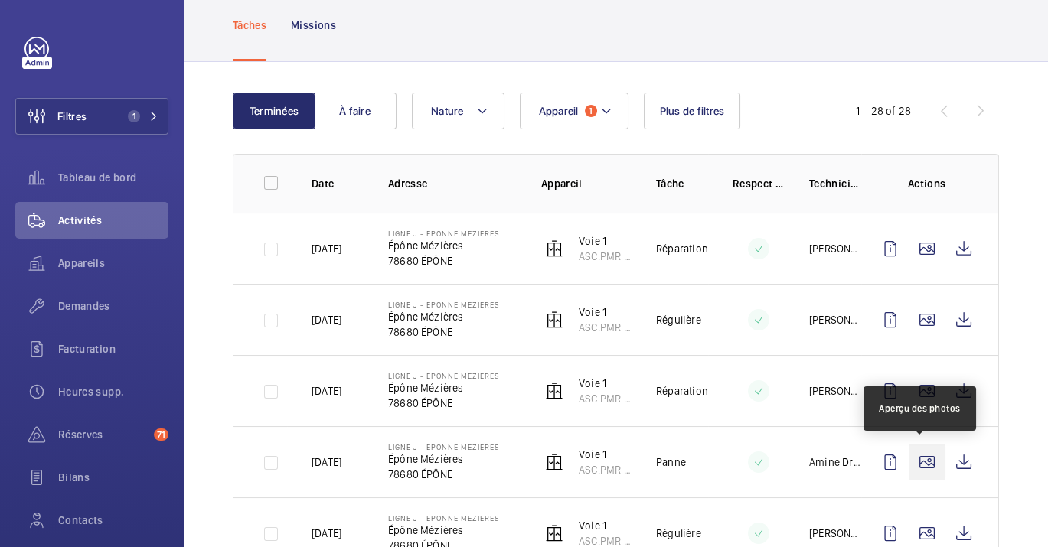
click at [936, 459] on wm-front-icon-button at bounding box center [927, 462] width 37 height 37
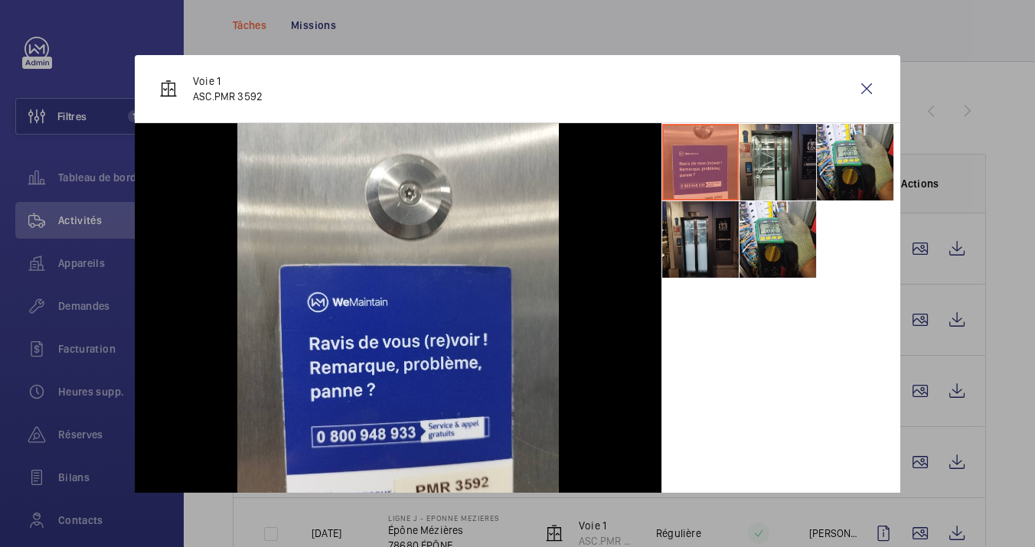
drag, startPoint x: 768, startPoint y: 233, endPoint x: 671, endPoint y: 236, distance: 96.5
click at [768, 233] on li at bounding box center [778, 239] width 77 height 77
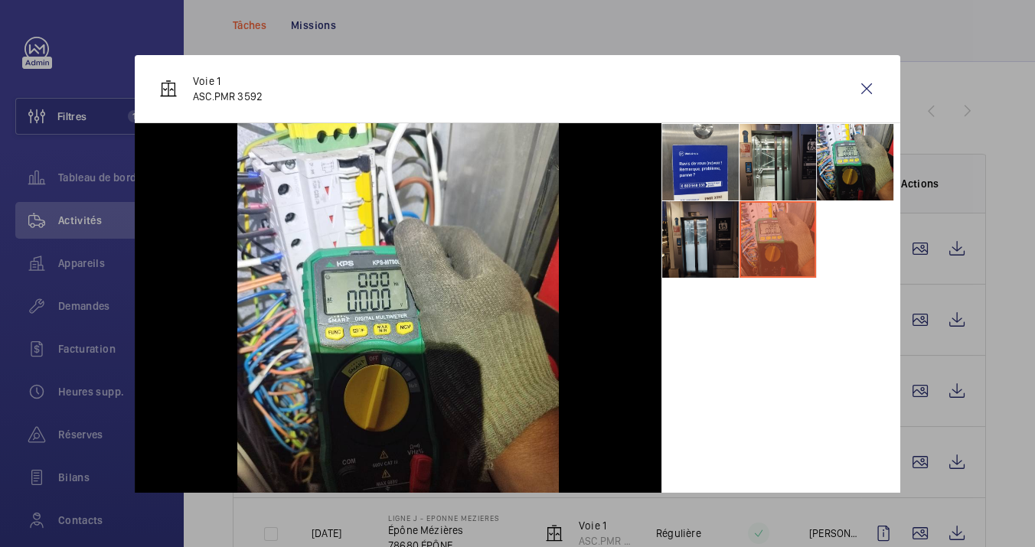
click at [713, 237] on li at bounding box center [700, 239] width 77 height 77
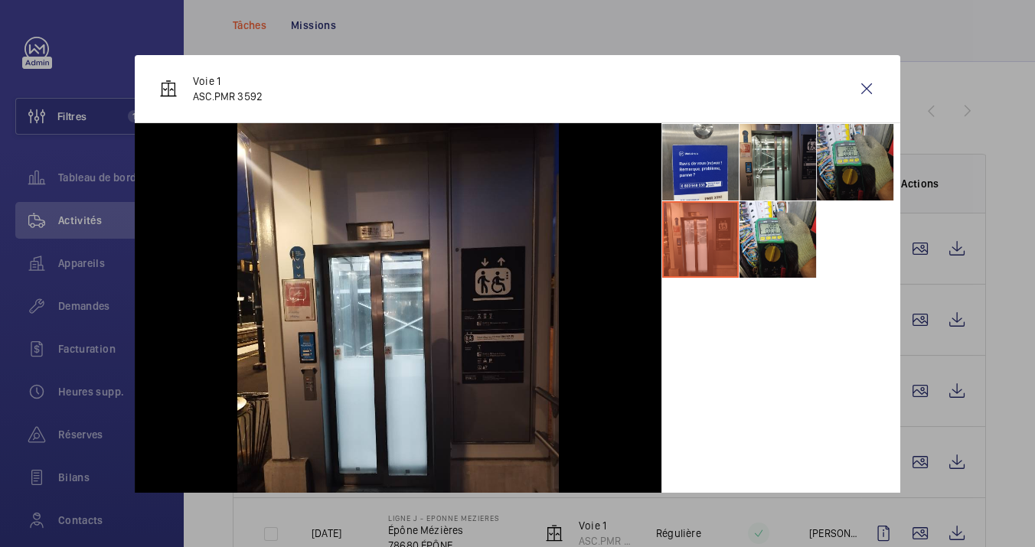
click at [846, 148] on li at bounding box center [855, 162] width 77 height 77
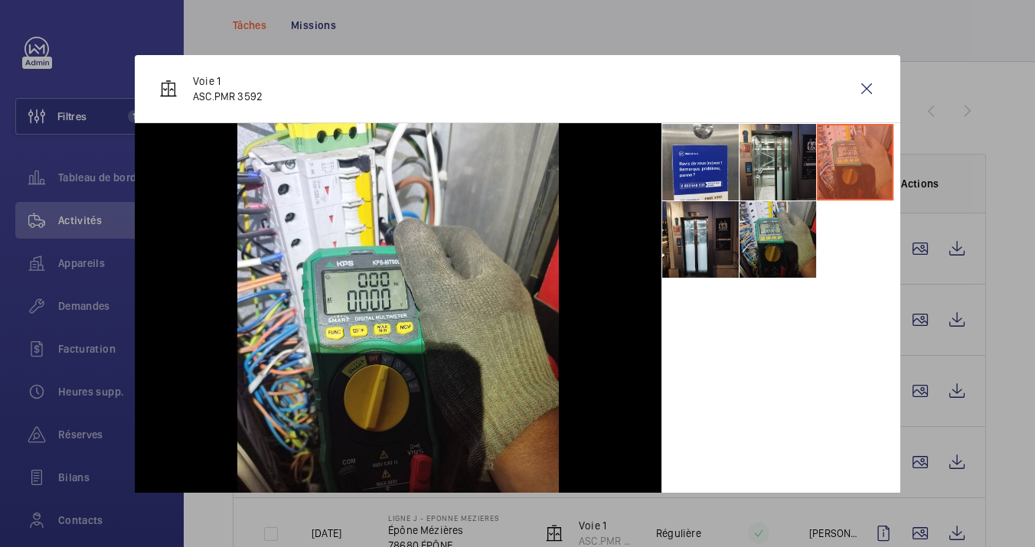
click at [781, 215] on li at bounding box center [778, 239] width 77 height 77
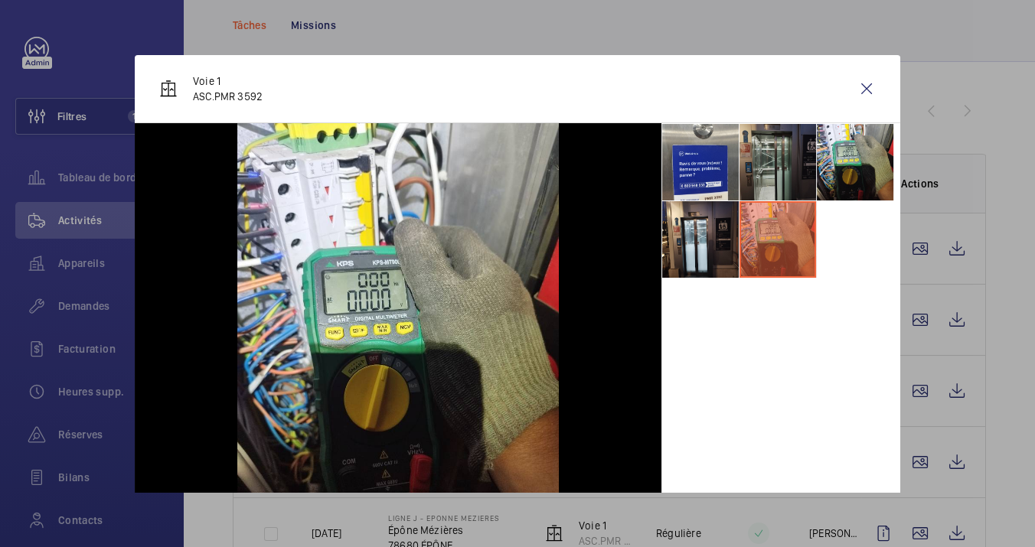
click at [787, 161] on li at bounding box center [778, 162] width 77 height 77
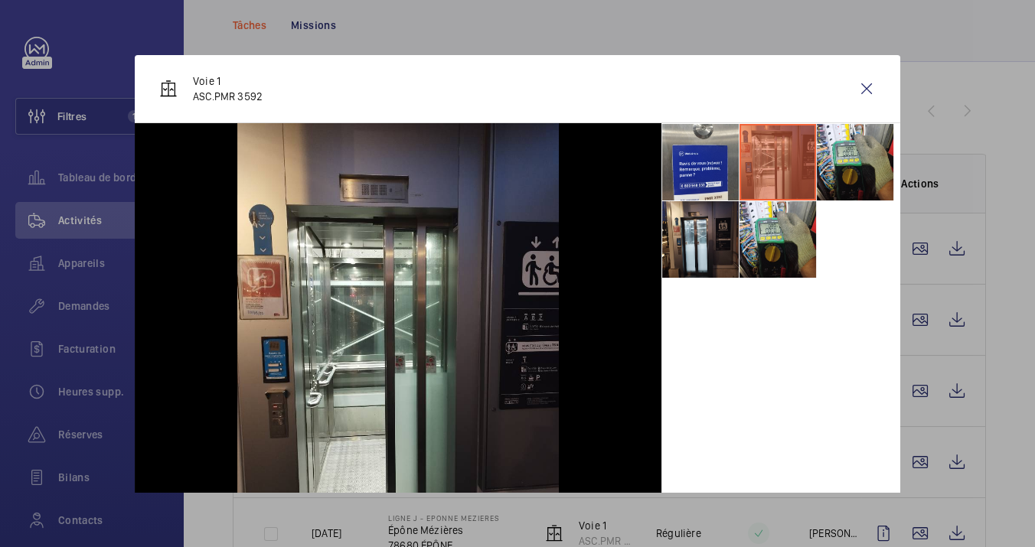
drag, startPoint x: 864, startPoint y: 67, endPoint x: 856, endPoint y: 78, distance: 13.6
click at [864, 70] on div "Voie 1 ASC.PMR 3592" at bounding box center [518, 89] width 766 height 68
click at [855, 85] on wm-front-icon-button at bounding box center [866, 88] width 37 height 37
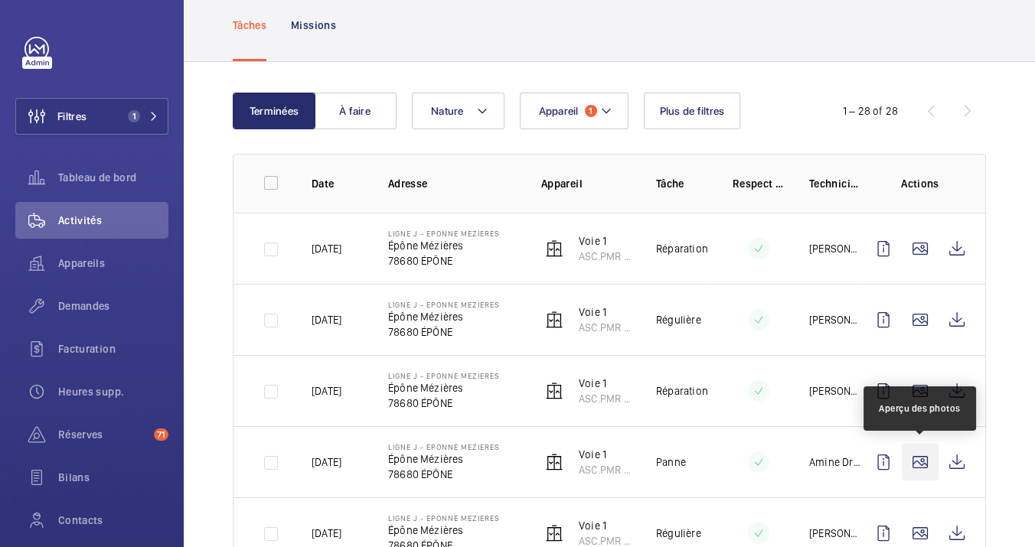
drag, startPoint x: 923, startPoint y: 474, endPoint x: 923, endPoint y: 384, distance: 89.6
click at [913, 393] on wm-front-icon-button at bounding box center [920, 391] width 37 height 37
click at [923, 384] on wm-front-icon-button at bounding box center [920, 391] width 37 height 37
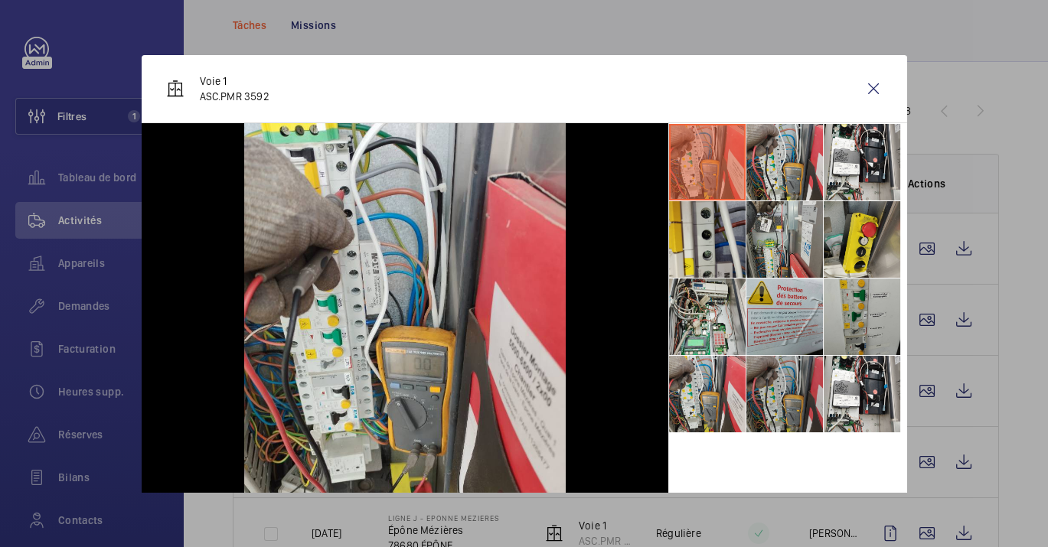
click at [746, 393] on li at bounding box center [784, 394] width 77 height 77
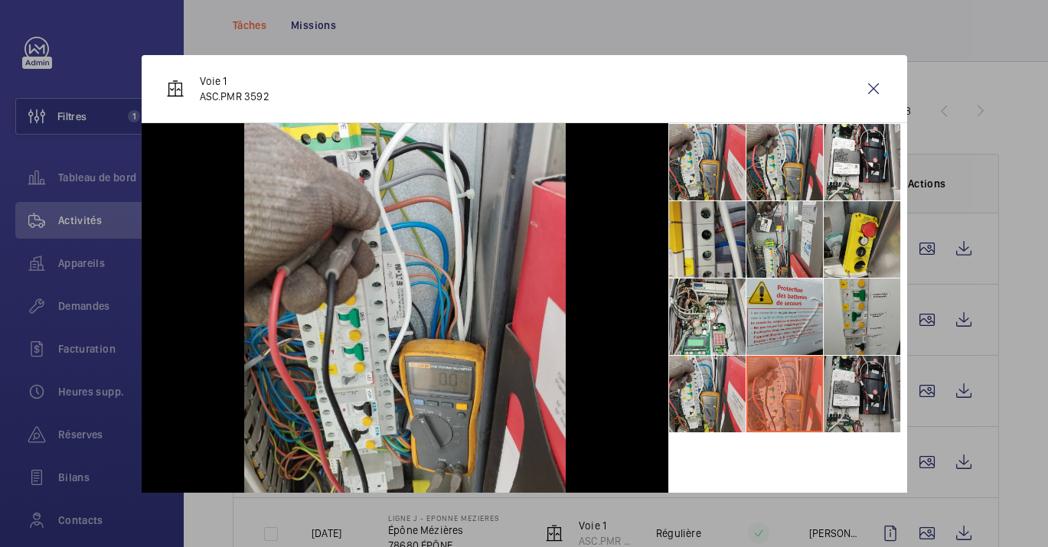
click at [876, 402] on li at bounding box center [862, 394] width 77 height 77
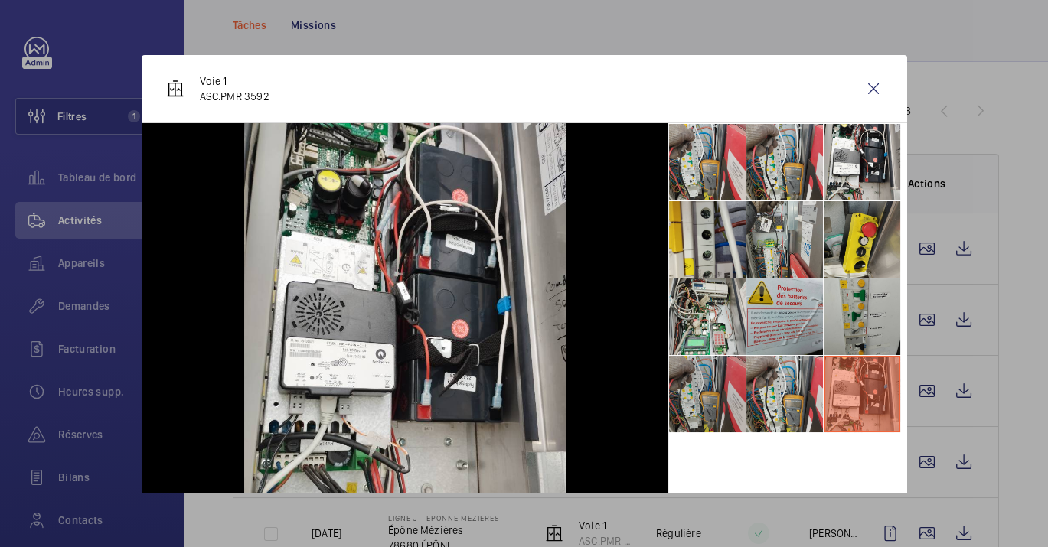
click at [705, 399] on li at bounding box center [707, 394] width 77 height 77
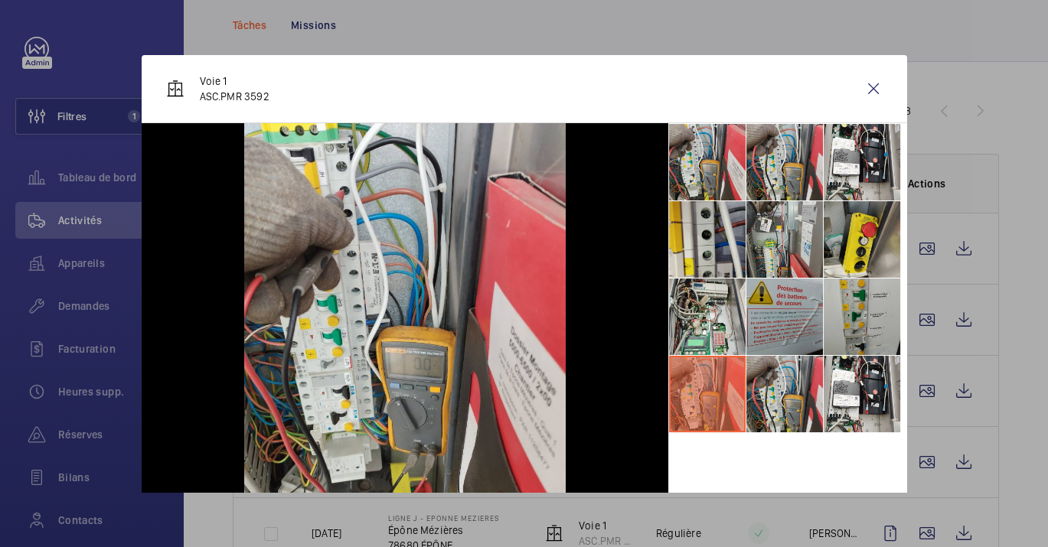
click at [746, 282] on li at bounding box center [784, 317] width 77 height 77
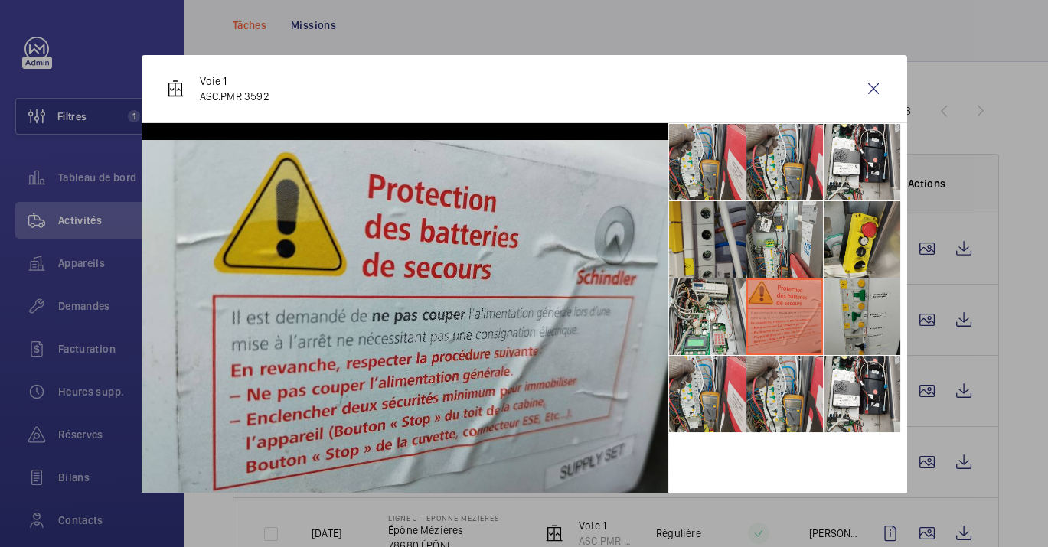
click at [730, 220] on li at bounding box center [707, 239] width 77 height 77
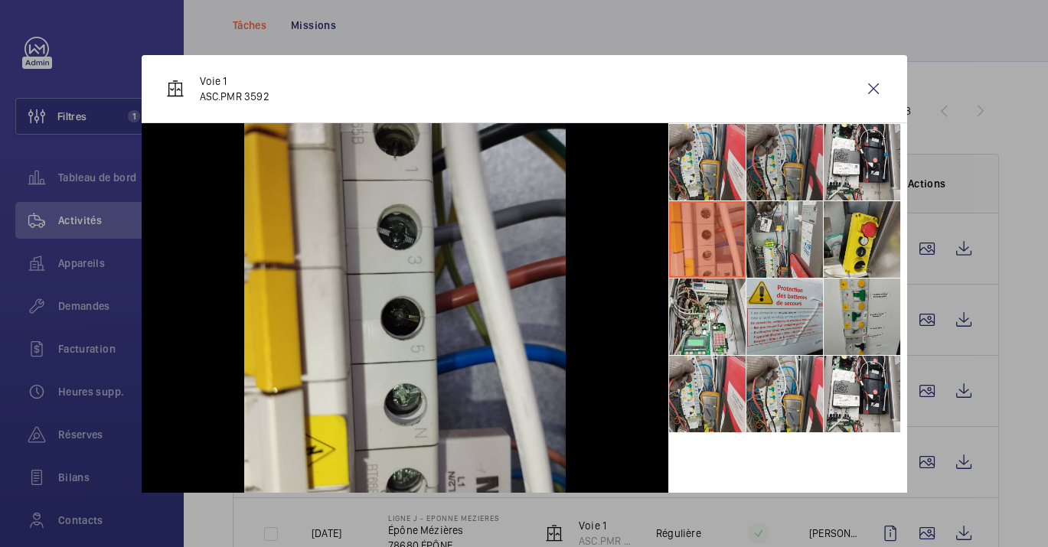
drag, startPoint x: 739, startPoint y: 144, endPoint x: 755, endPoint y: 154, distance: 18.9
click at [746, 144] on li at bounding box center [784, 162] width 77 height 77
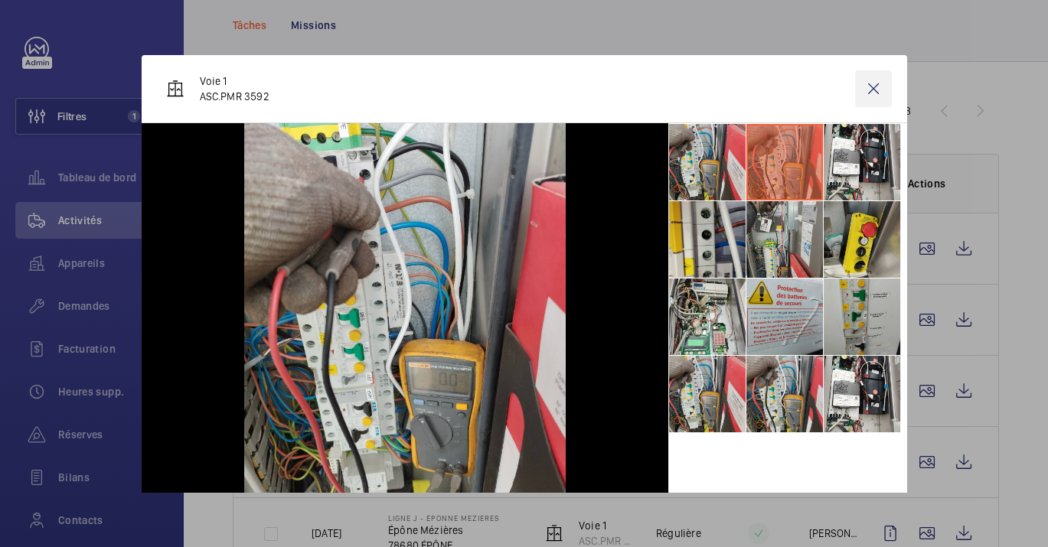
click at [855, 70] on wm-front-icon-button at bounding box center [873, 88] width 37 height 37
click at [923, 319] on wm-front-icon-button at bounding box center [927, 320] width 37 height 37
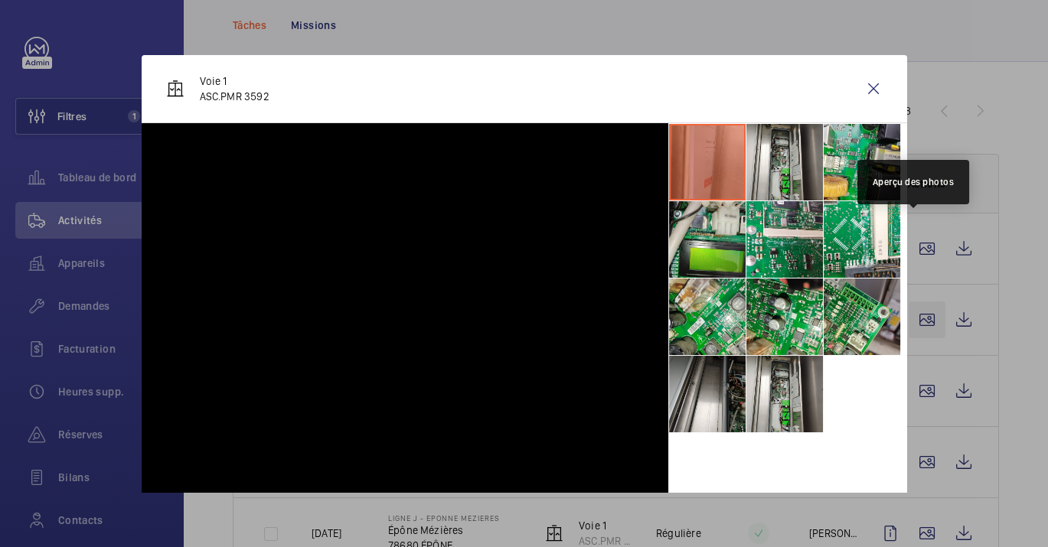
click at [920, 302] on wm-front-icon-button at bounding box center [927, 320] width 37 height 37
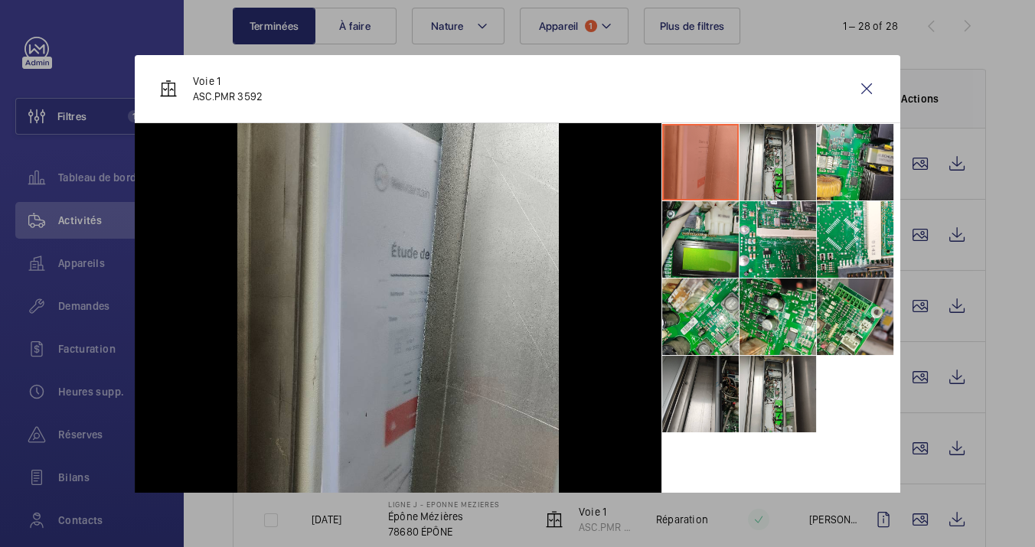
scroll to position [58, 0]
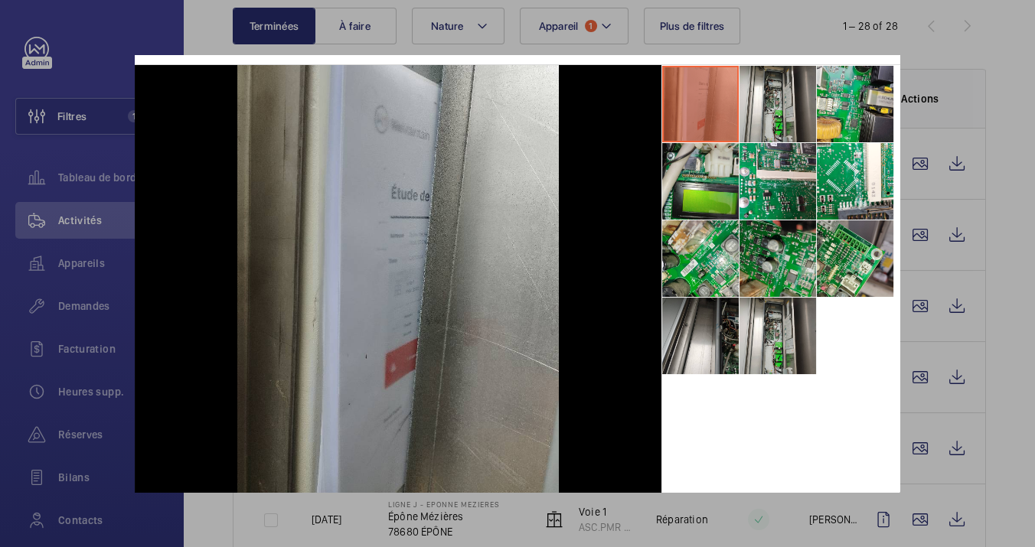
click at [743, 260] on li at bounding box center [778, 258] width 77 height 77
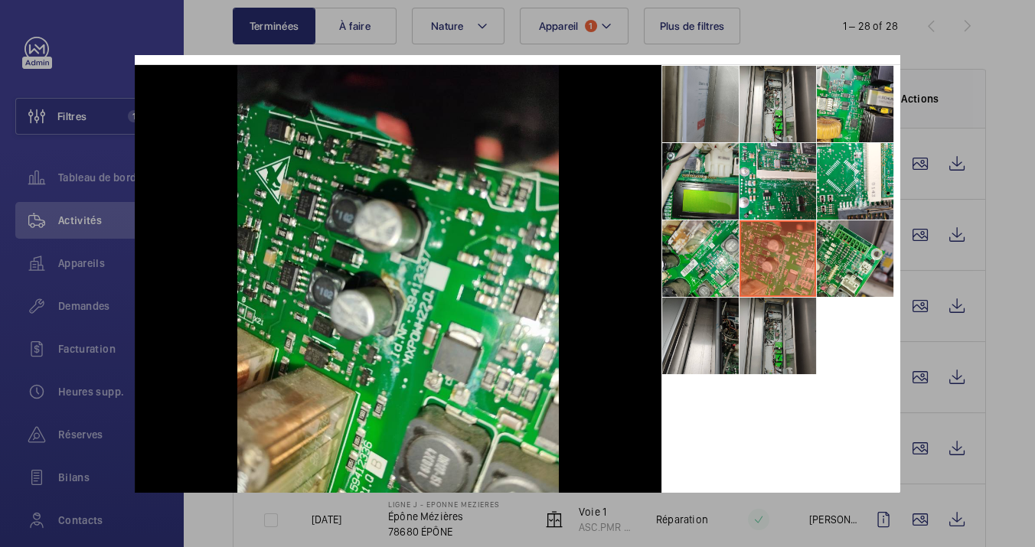
click at [782, 346] on li at bounding box center [778, 336] width 77 height 77
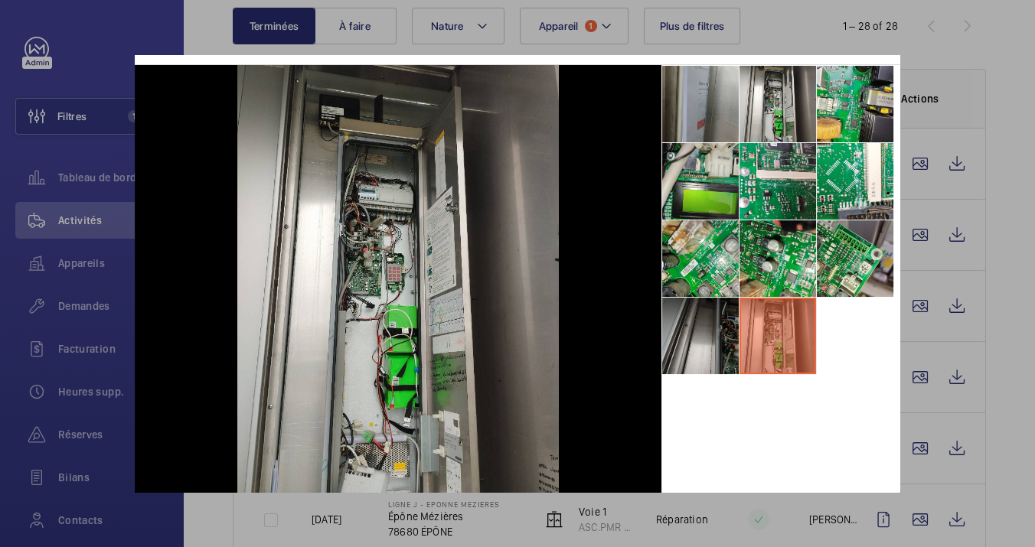
click at [712, 345] on li at bounding box center [700, 336] width 77 height 77
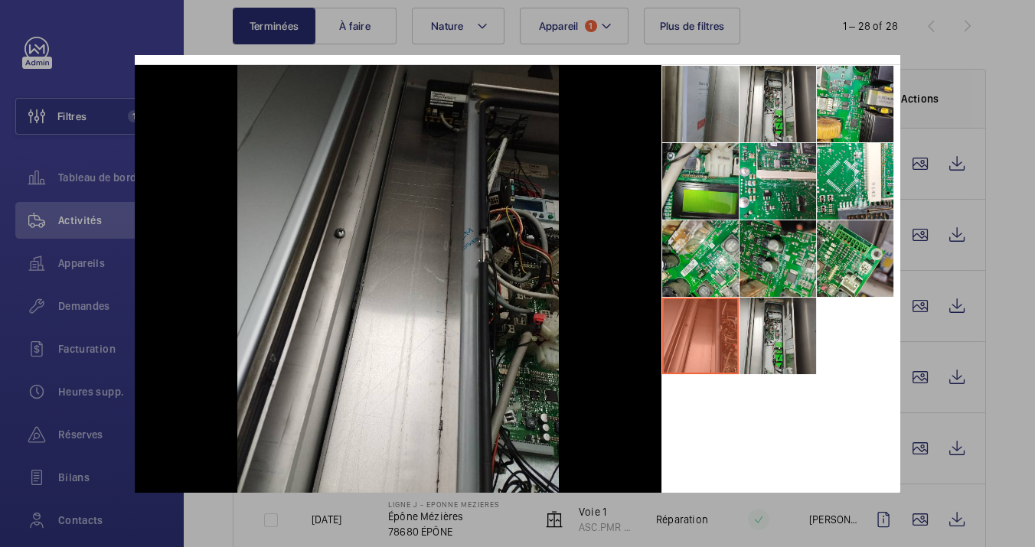
click at [742, 244] on li at bounding box center [778, 258] width 77 height 77
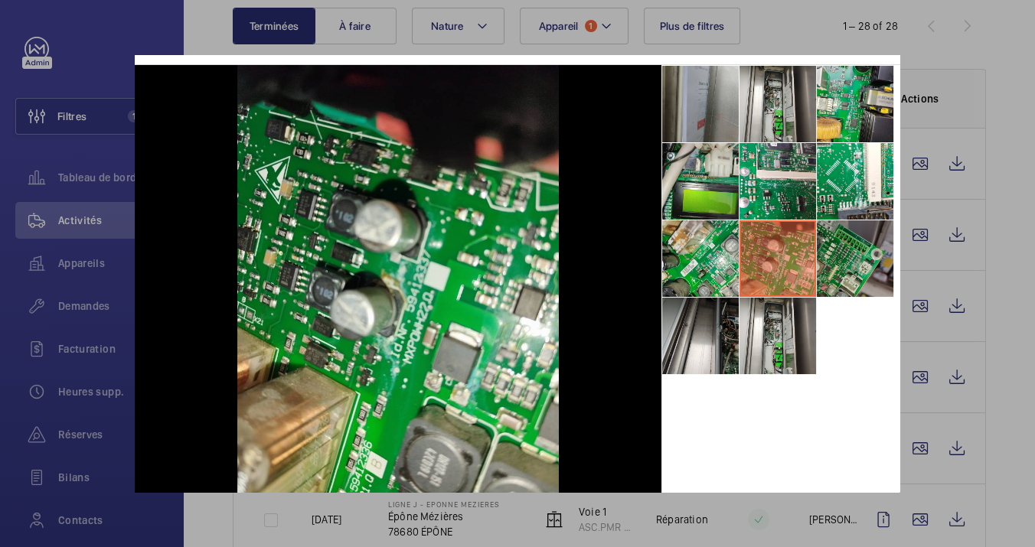
click at [820, 268] on li at bounding box center [855, 258] width 77 height 77
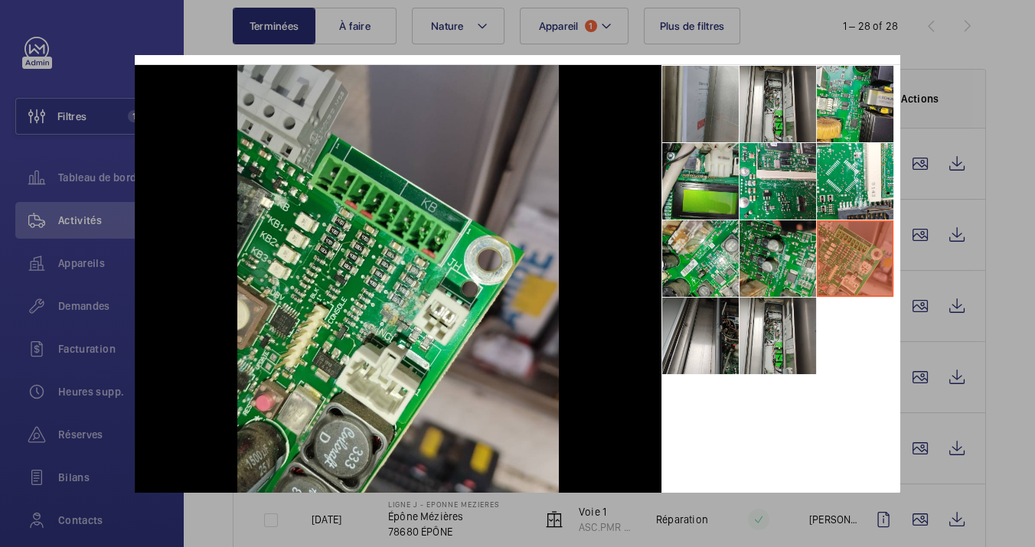
click at [751, 258] on li at bounding box center [778, 258] width 77 height 77
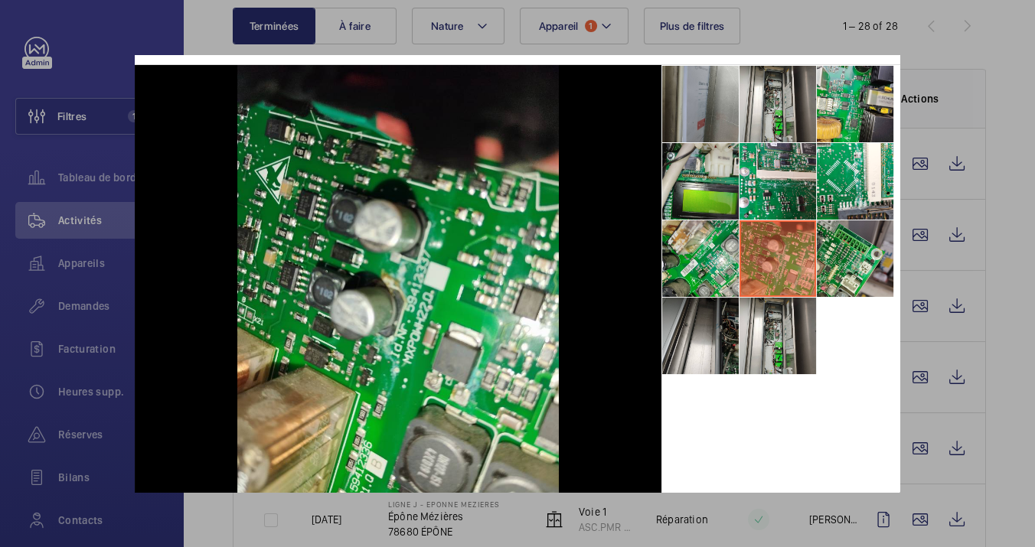
click at [912, 167] on div at bounding box center [517, 273] width 1035 height 547
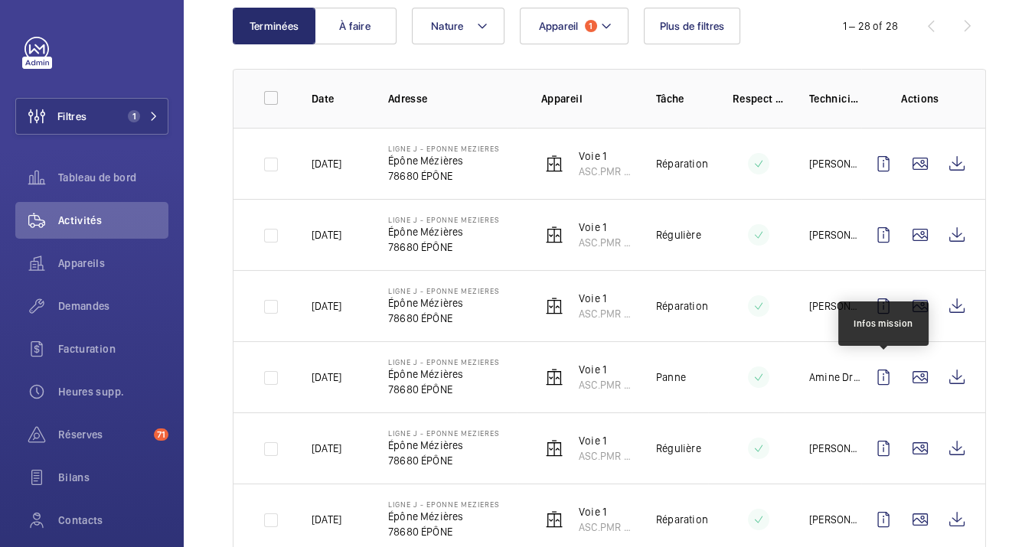
click at [956, 360] on wm-front-icon-button at bounding box center [957, 377] width 37 height 37
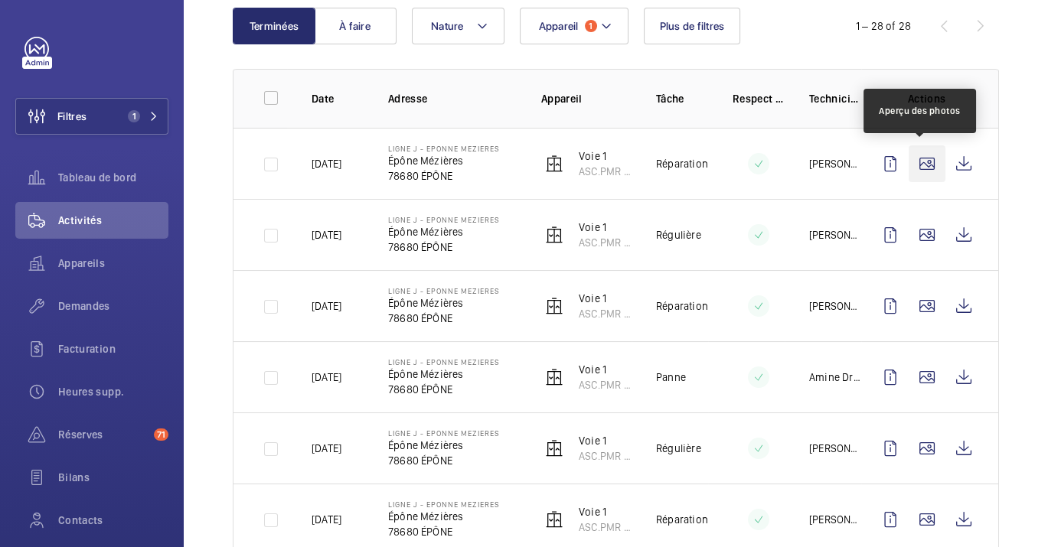
click at [918, 159] on wm-front-icon-button at bounding box center [927, 163] width 37 height 37
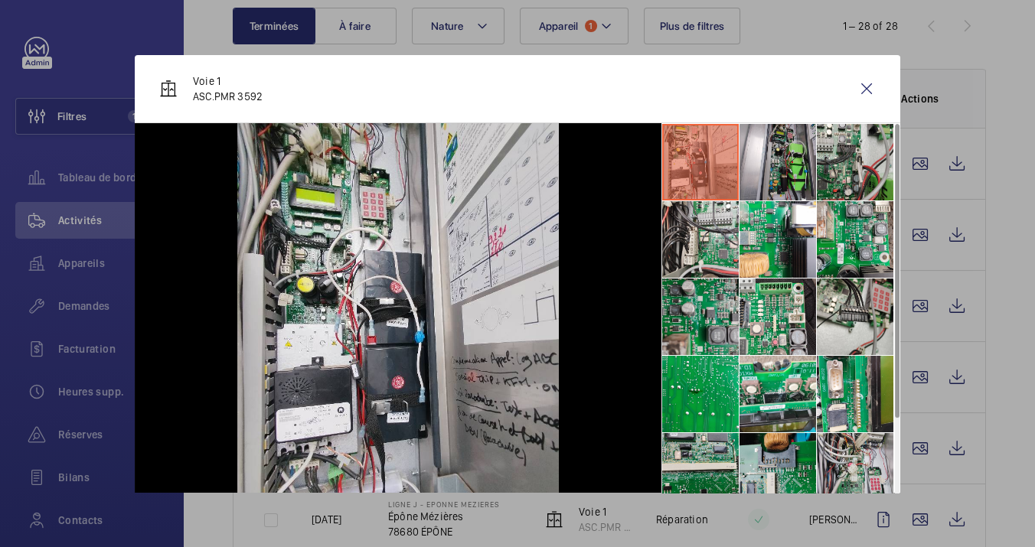
click at [720, 331] on li at bounding box center [700, 317] width 77 height 77
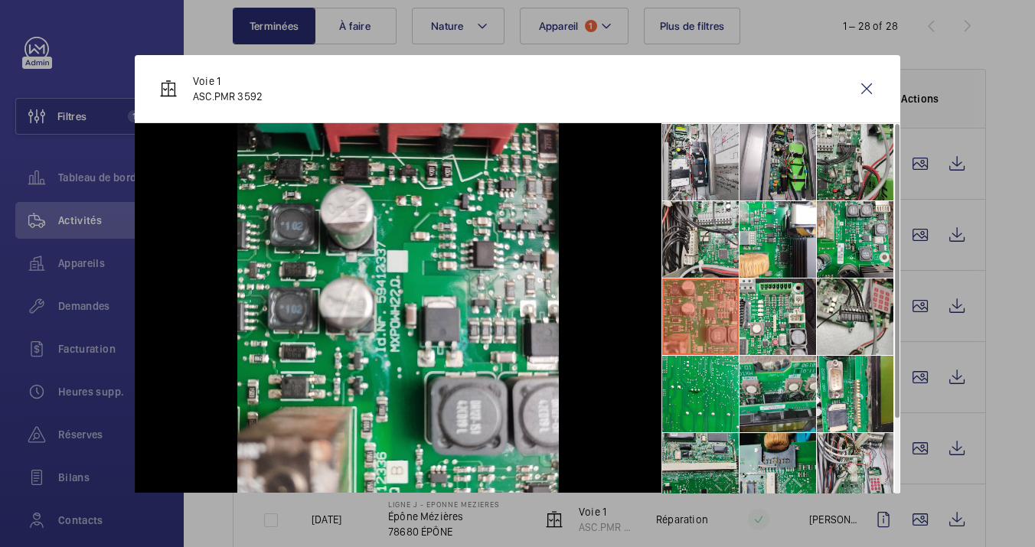
click at [765, 375] on li at bounding box center [778, 394] width 77 height 77
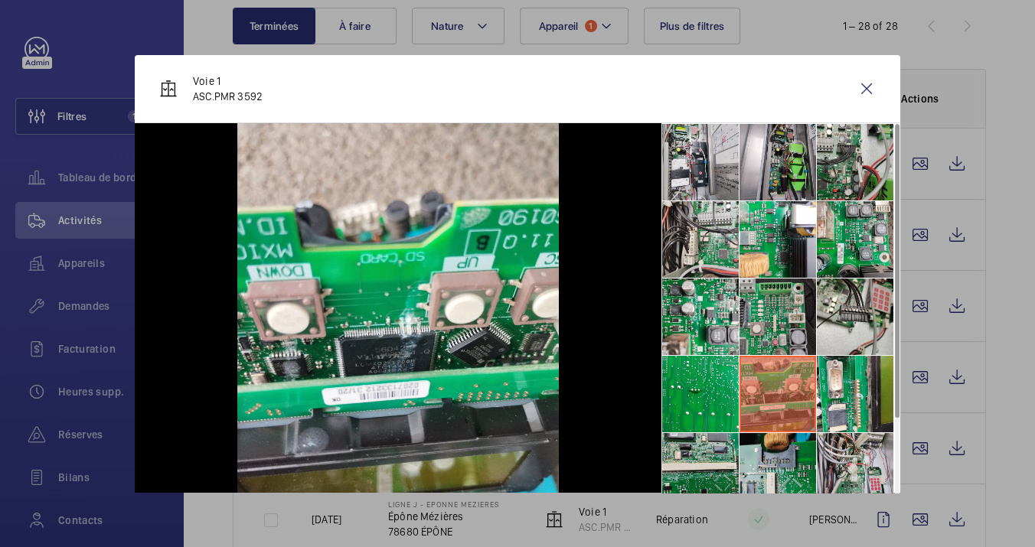
click at [763, 317] on li at bounding box center [778, 317] width 77 height 77
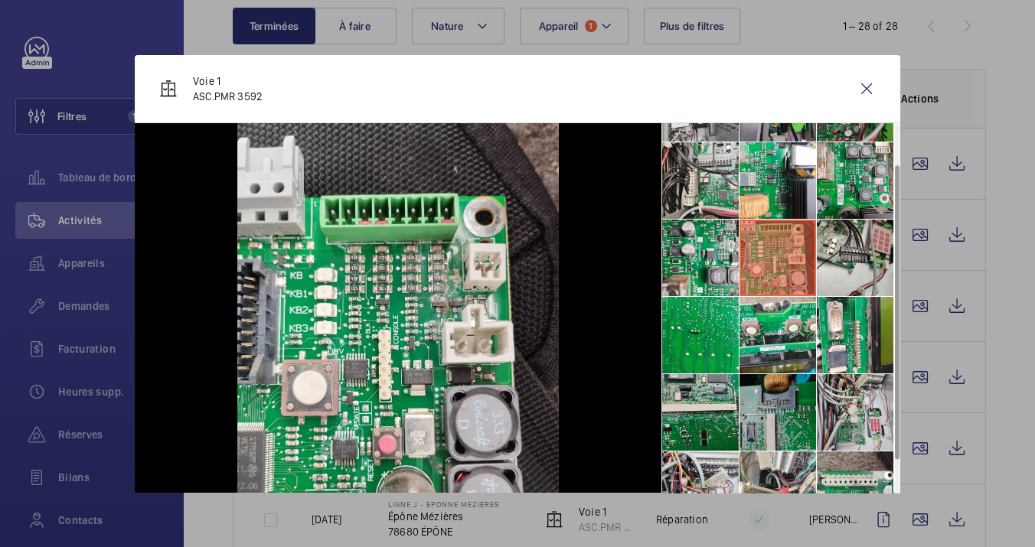
scroll to position [85, 0]
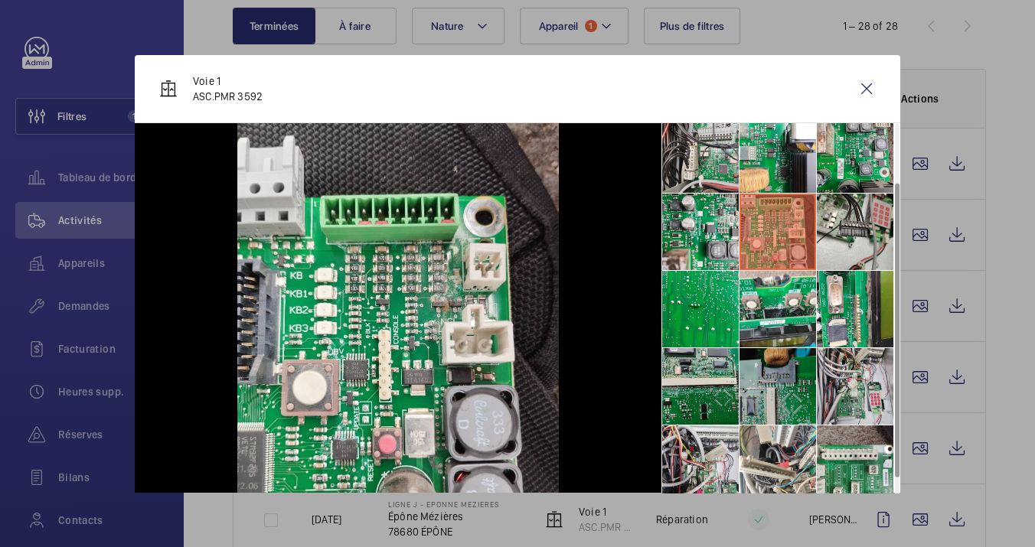
click at [770, 407] on li at bounding box center [778, 386] width 77 height 77
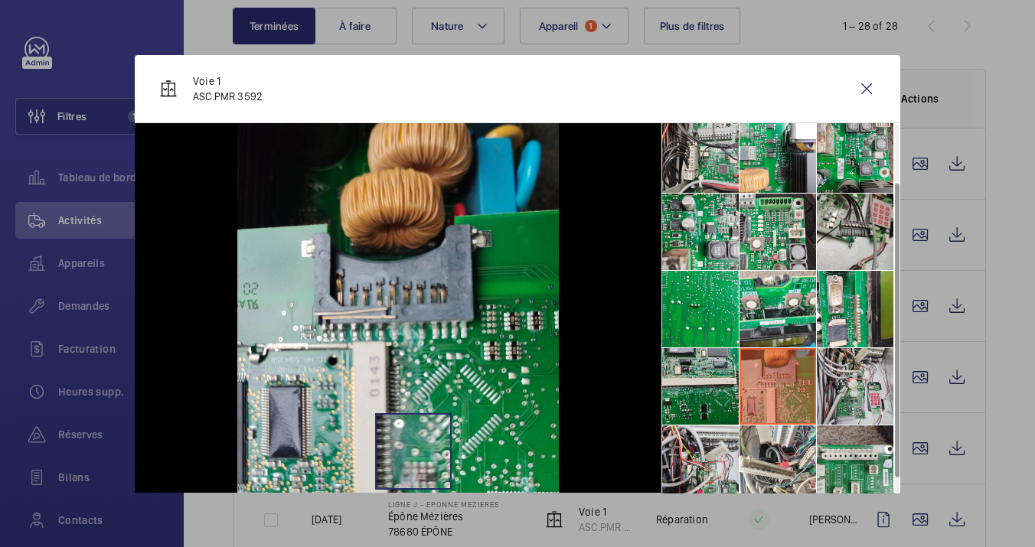
scroll to position [58, 0]
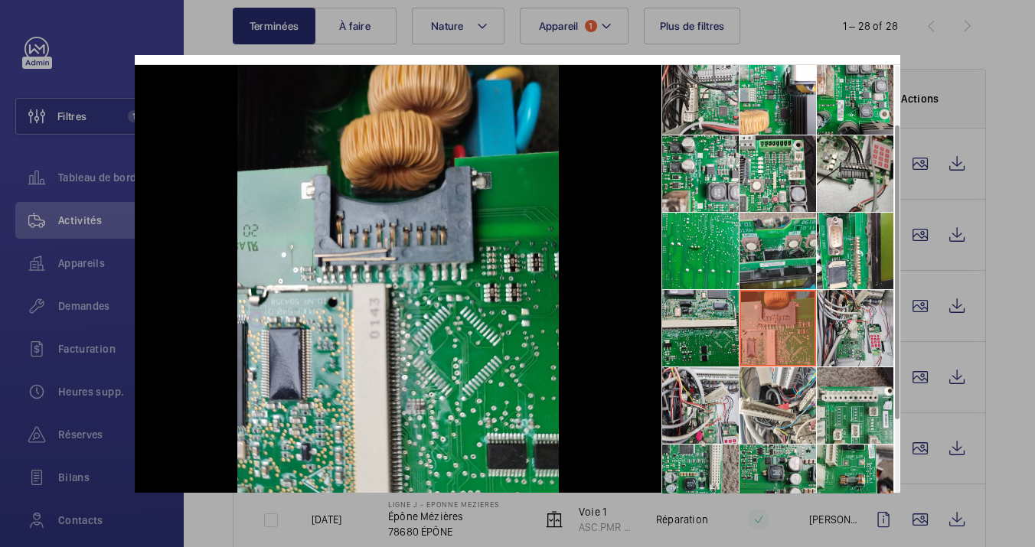
click at [746, 269] on li at bounding box center [778, 251] width 77 height 77
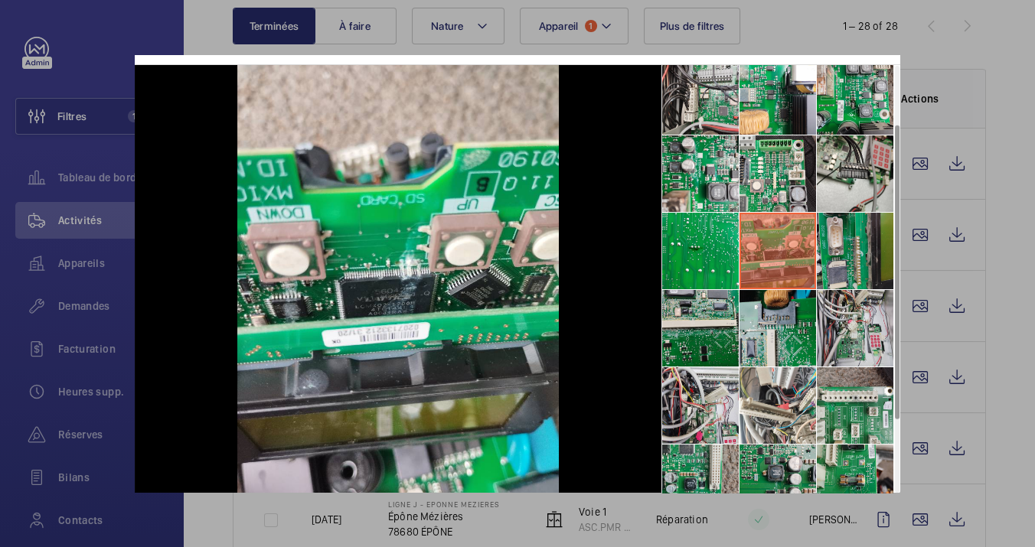
click at [853, 243] on li at bounding box center [855, 251] width 77 height 77
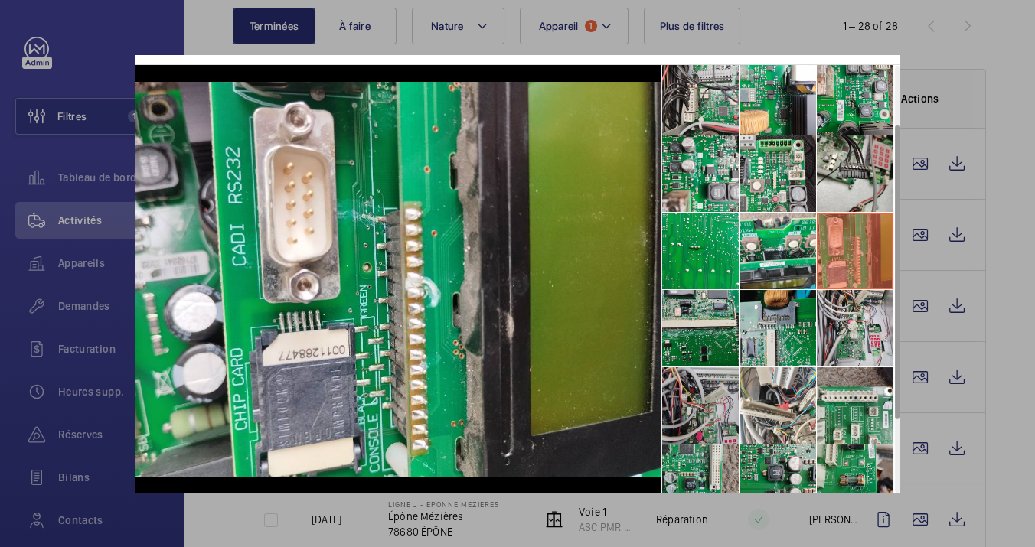
click at [720, 410] on li at bounding box center [700, 405] width 77 height 77
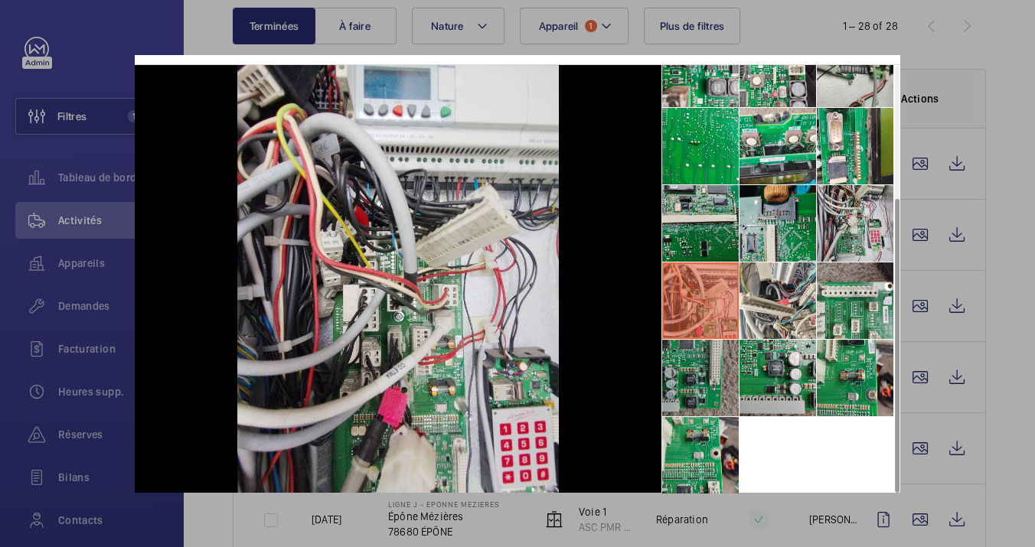
click at [706, 393] on li at bounding box center [700, 378] width 77 height 77
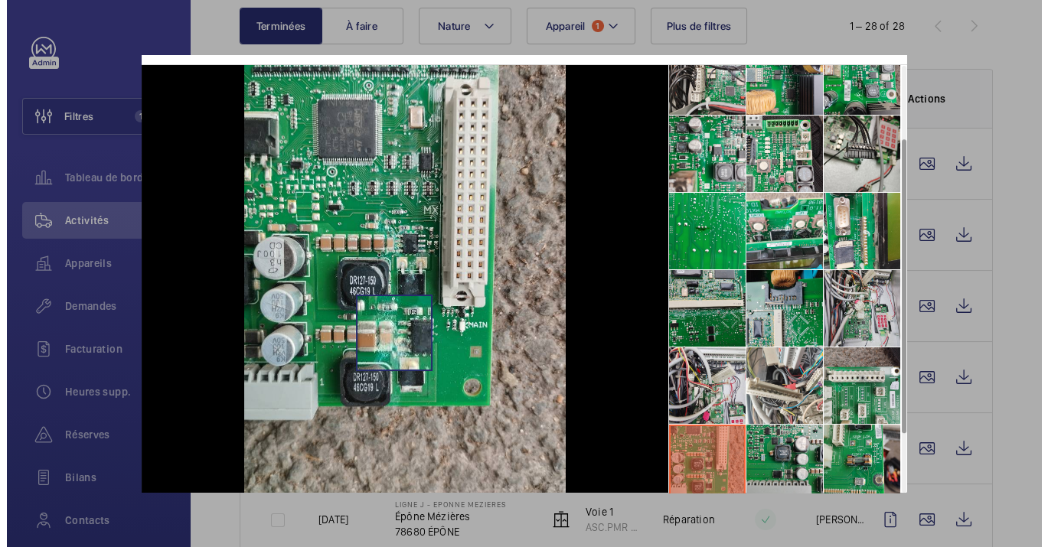
scroll to position [0, 0]
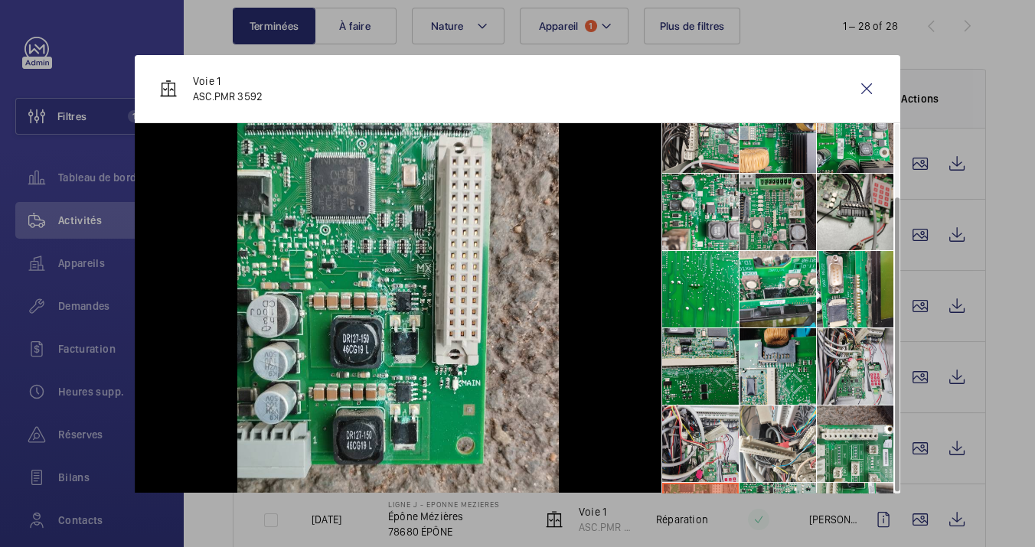
click at [768, 220] on li at bounding box center [778, 212] width 77 height 77
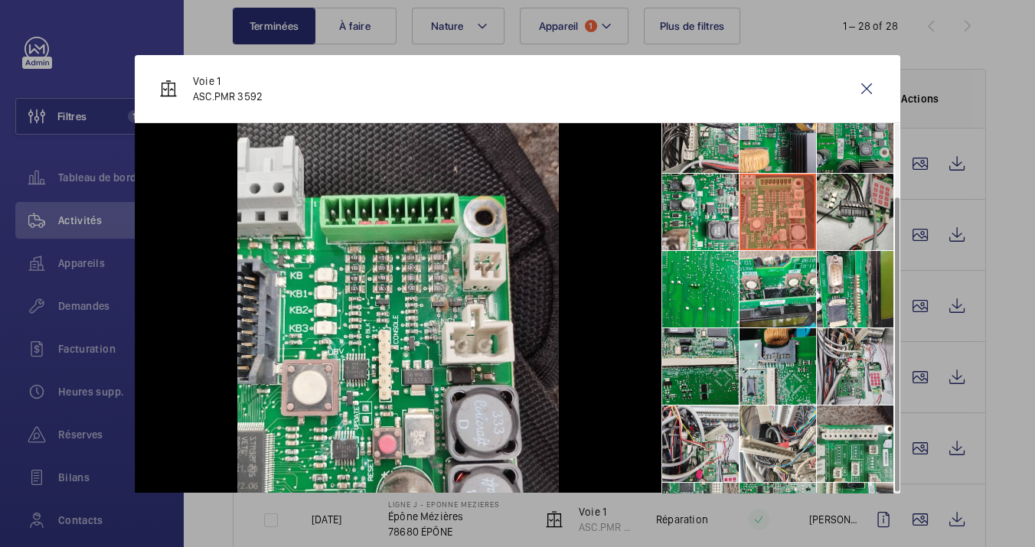
click at [848, 131] on li at bounding box center [855, 134] width 77 height 77
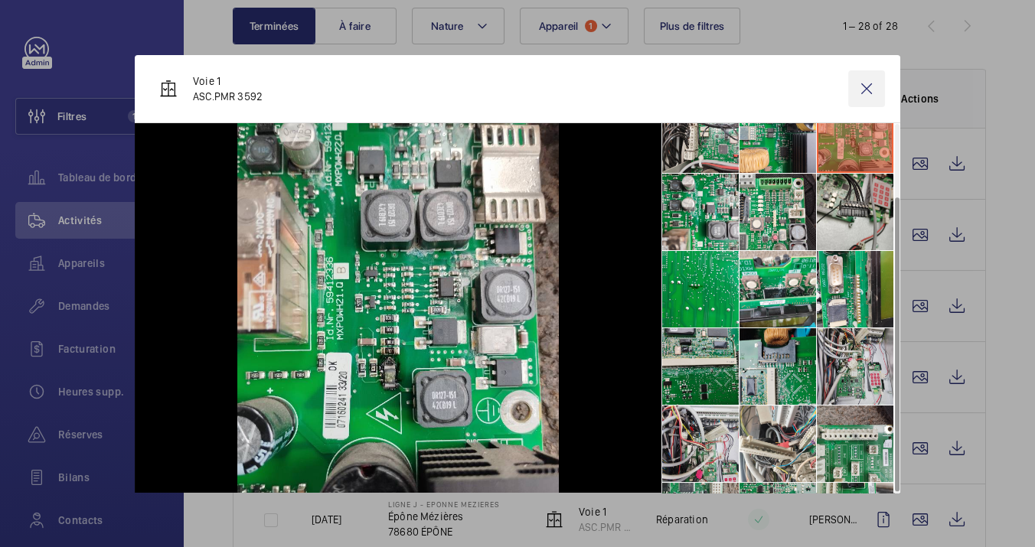
click at [859, 93] on wm-front-icon-button at bounding box center [866, 88] width 37 height 37
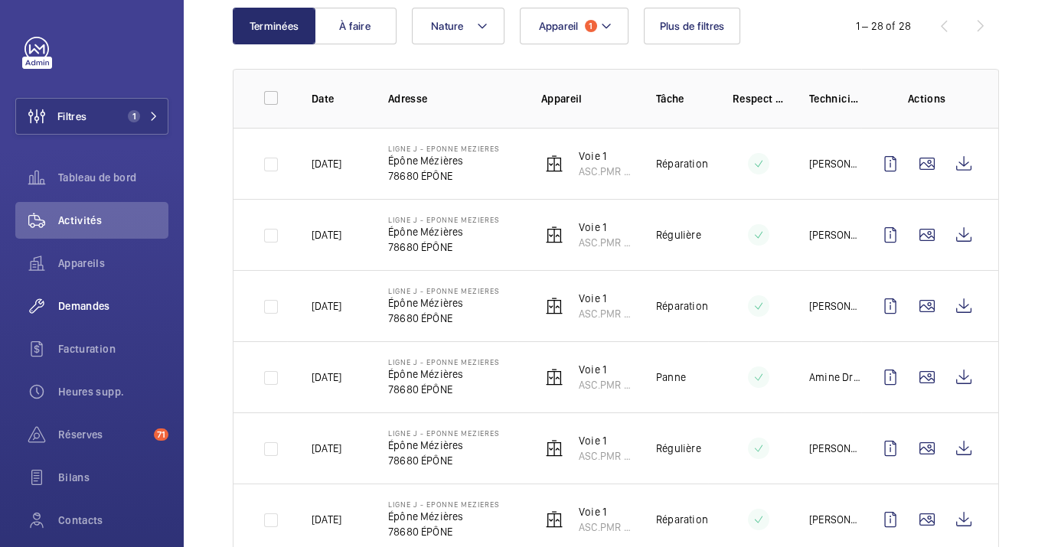
click at [93, 283] on div "Appareils" at bounding box center [91, 266] width 153 height 43
click at [106, 307] on span "Demandes" at bounding box center [113, 306] width 110 height 15
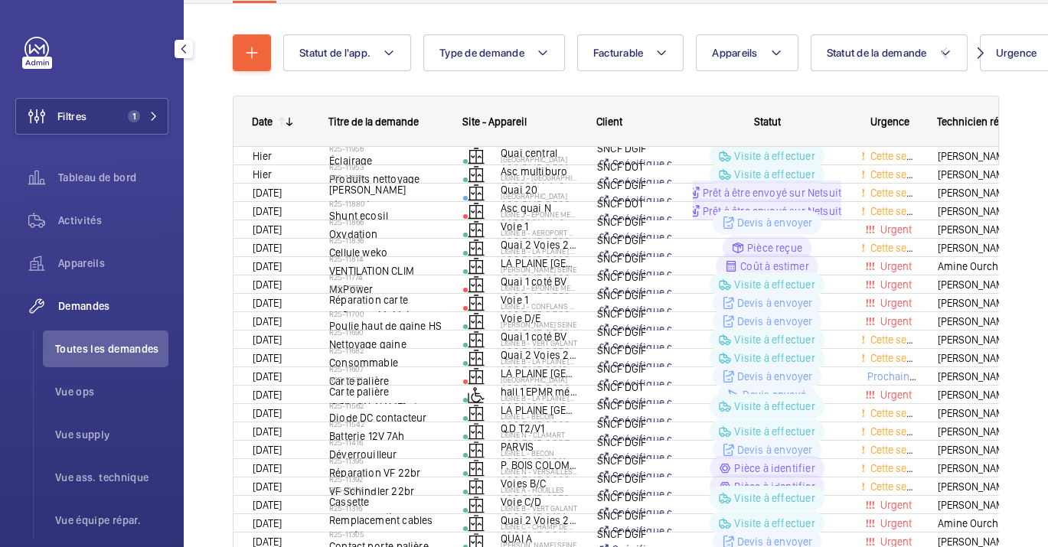
click at [116, 308] on span "Demandes" at bounding box center [113, 306] width 110 height 15
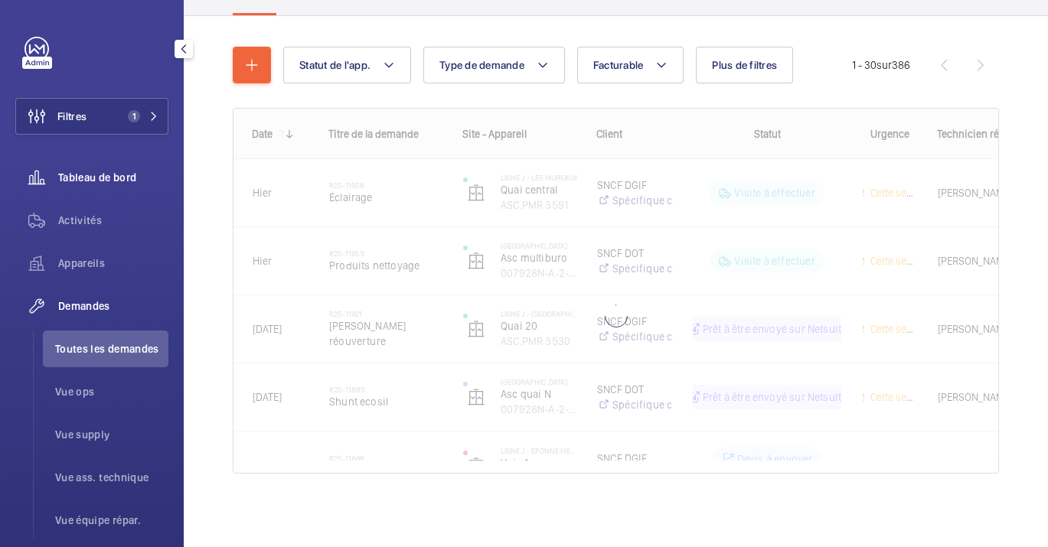
scroll to position [142, 0]
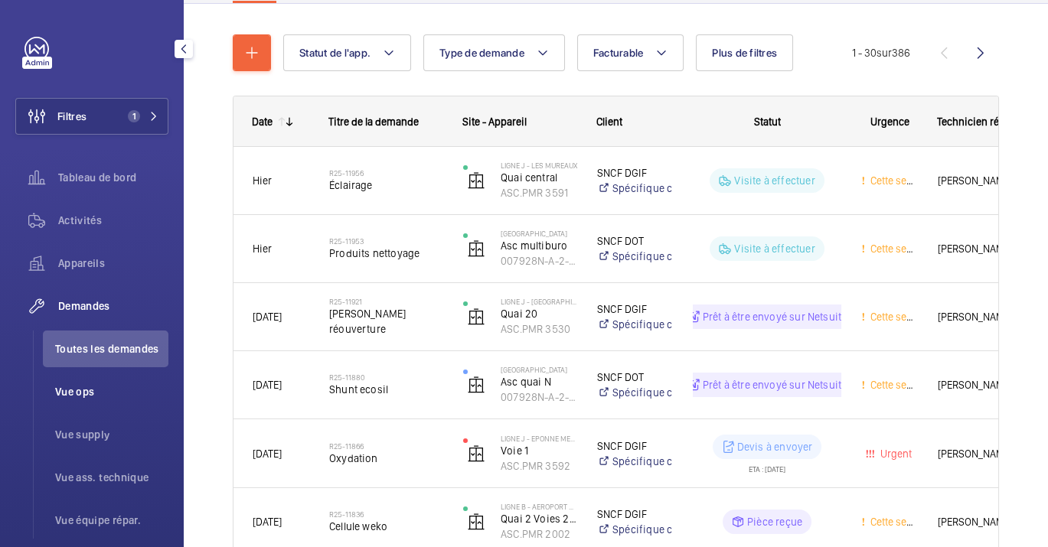
click at [70, 402] on li "Vue ops" at bounding box center [106, 392] width 126 height 37
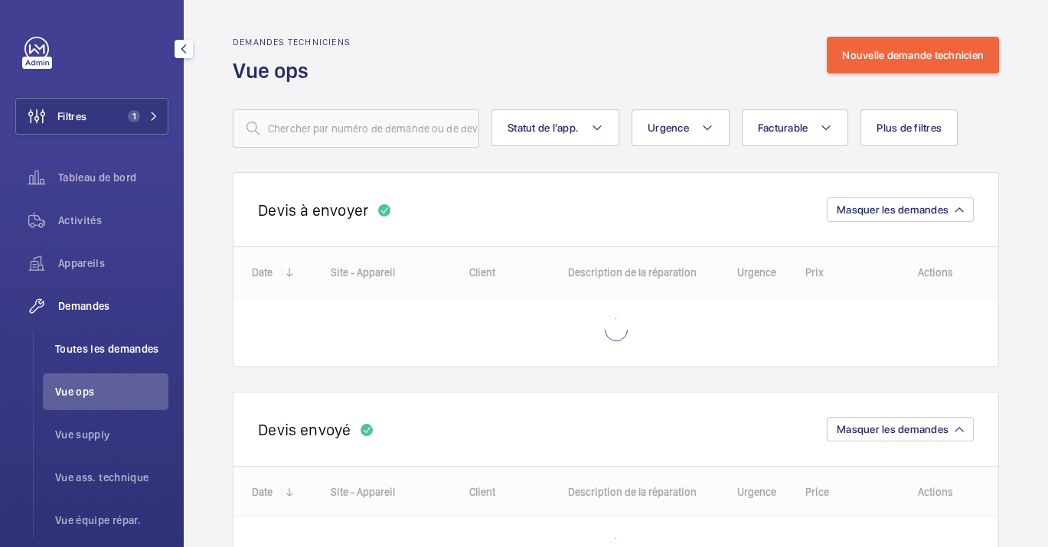
click at [113, 338] on li "Toutes les demandes" at bounding box center [106, 349] width 126 height 37
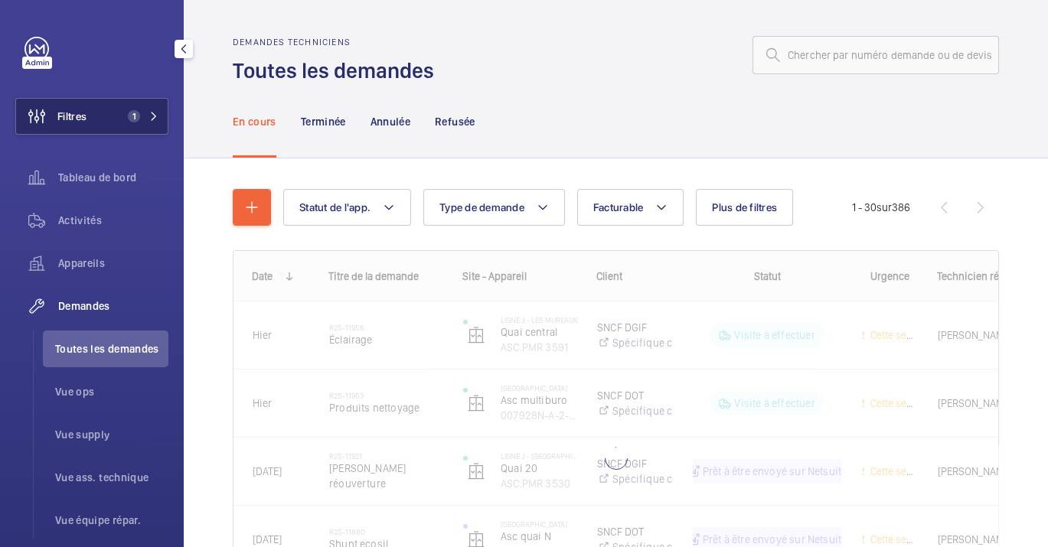
click at [144, 122] on span "1" at bounding box center [140, 116] width 37 height 12
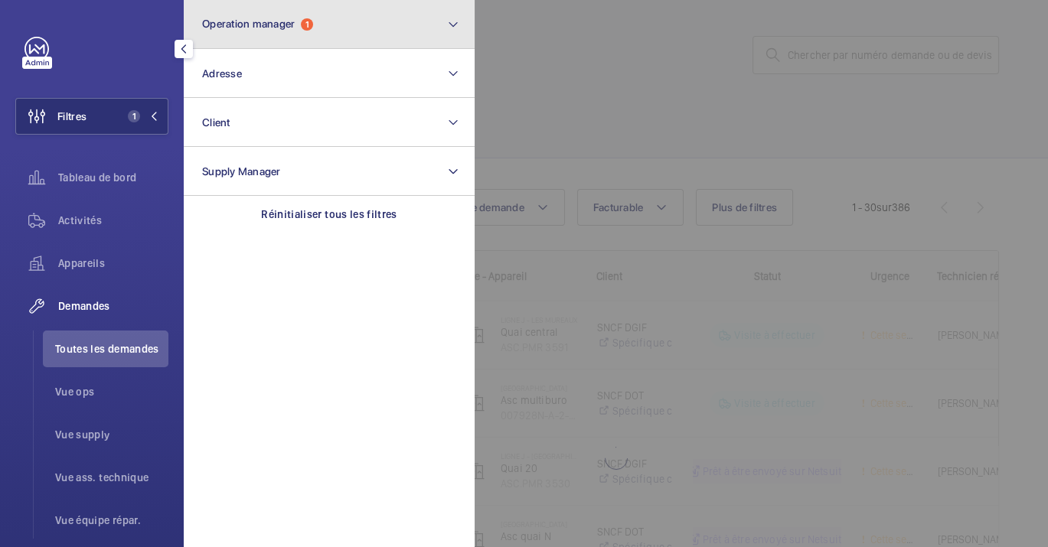
click at [278, 31] on button "Operation manager 1" at bounding box center [329, 24] width 291 height 49
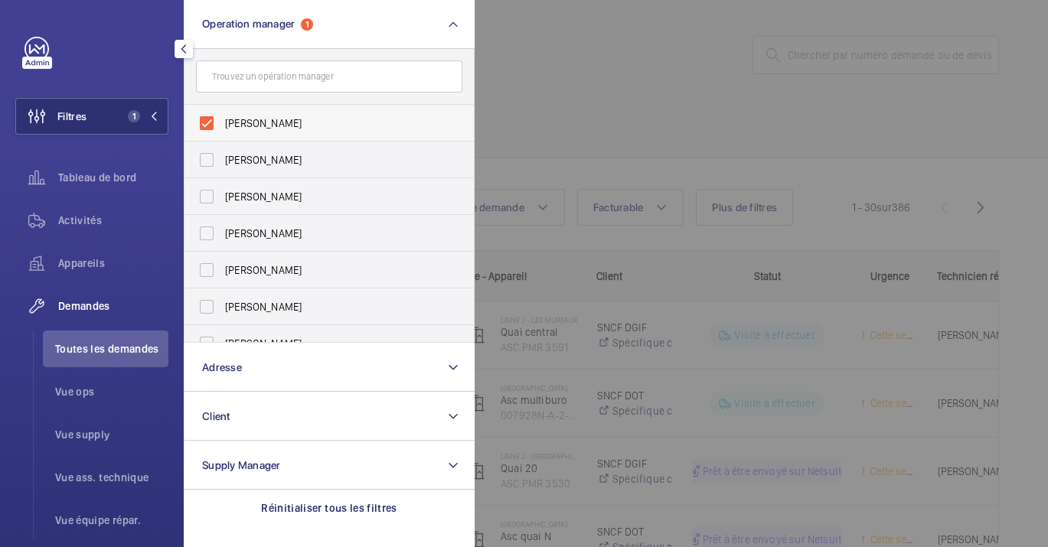
click at [280, 109] on label "[PERSON_NAME]" at bounding box center [318, 123] width 266 height 37
click at [222, 109] on input "[PERSON_NAME]" at bounding box center [206, 123] width 31 height 31
checkbox input "false"
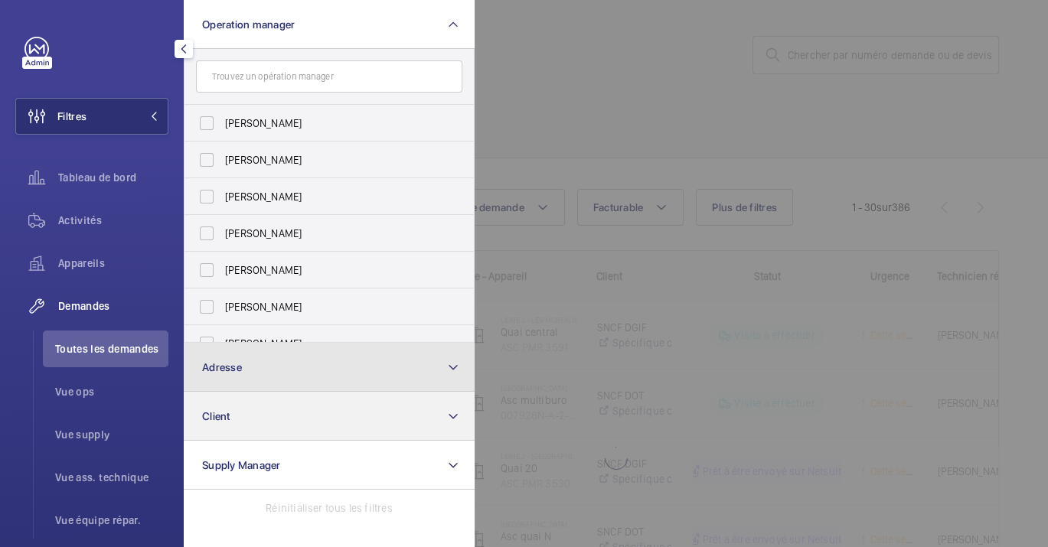
click at [231, 378] on button "Adresse" at bounding box center [329, 367] width 291 height 49
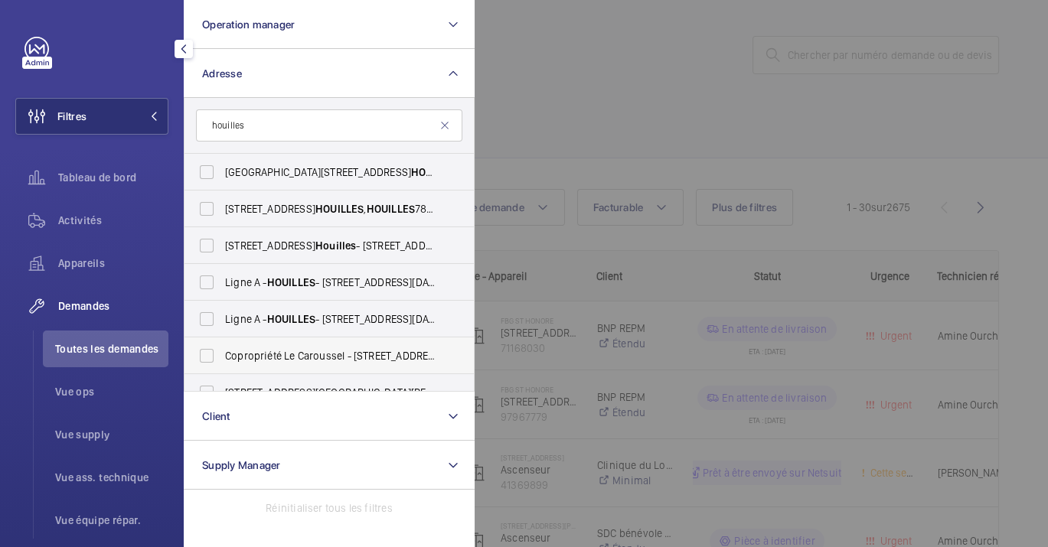
scroll to position [57, 0]
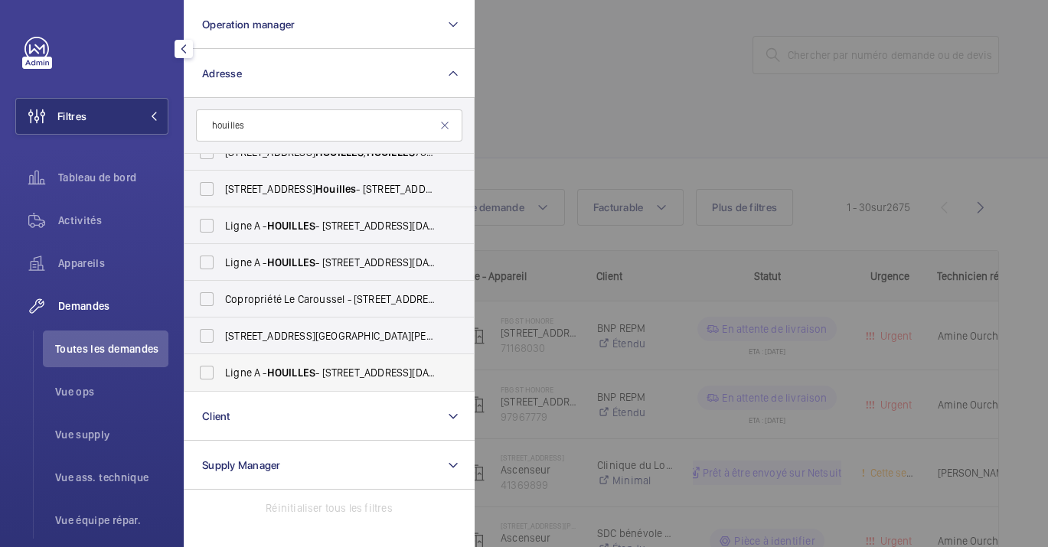
type input "houilles"
click at [285, 371] on span "HOUILLES" at bounding box center [291, 373] width 48 height 12
click at [222, 371] on input "Ligne A - HOUILLES - [STREET_ADDRESS]" at bounding box center [206, 373] width 31 height 31
checkbox input "true"
click at [754, 145] on div at bounding box center [999, 273] width 1048 height 547
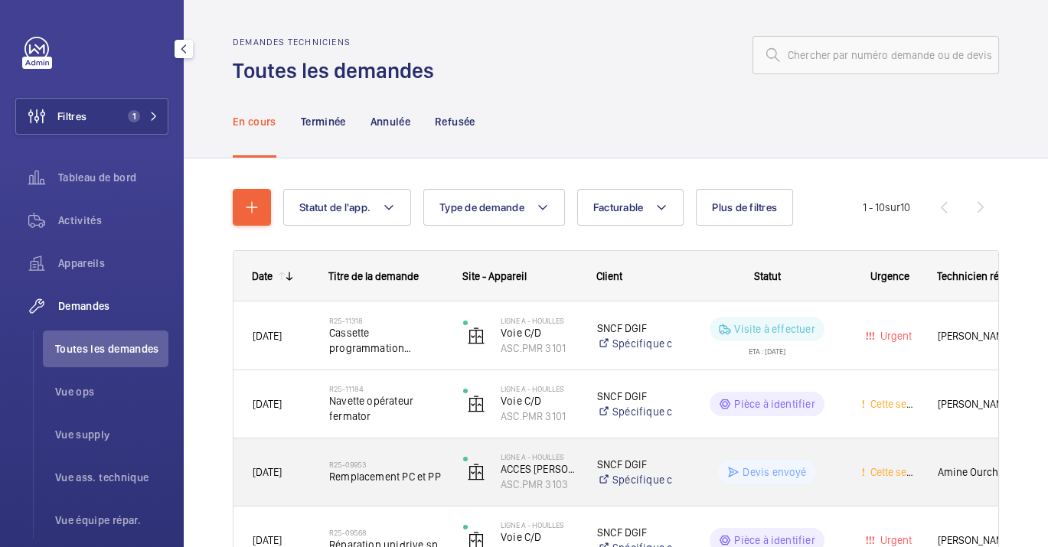
scroll to position [85, 0]
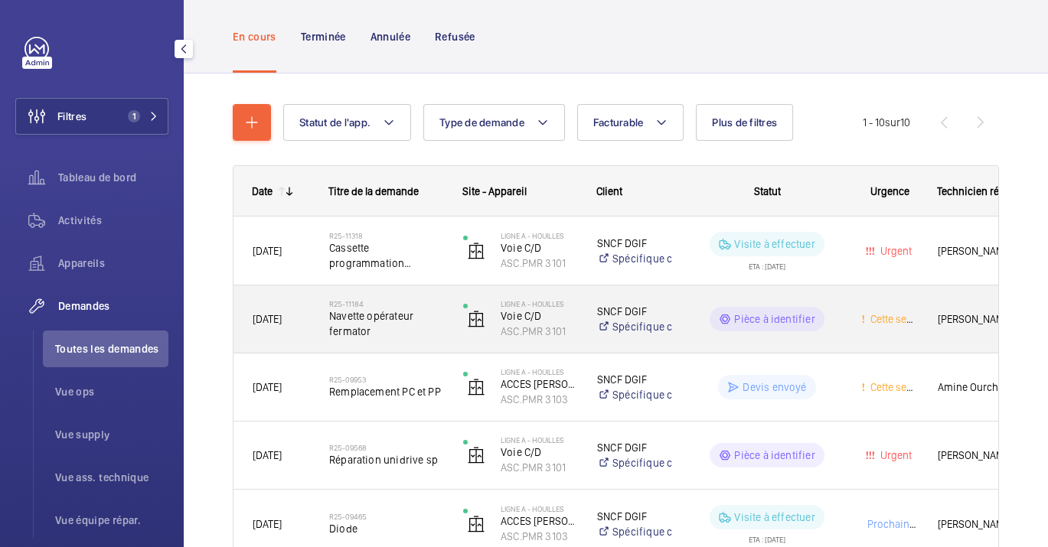
click at [389, 334] on span "Navette opérateur fermator" at bounding box center [386, 324] width 114 height 31
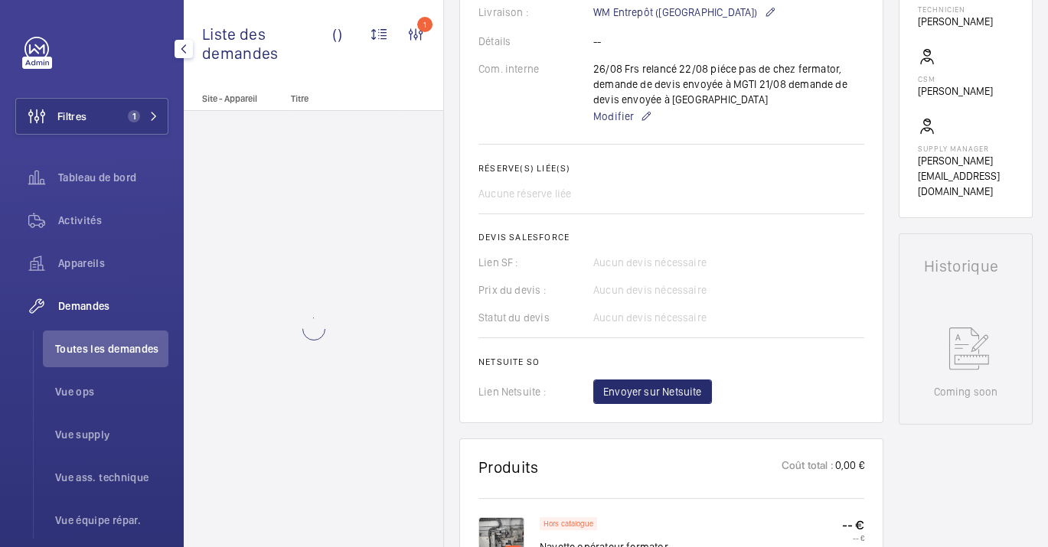
scroll to position [312, 0]
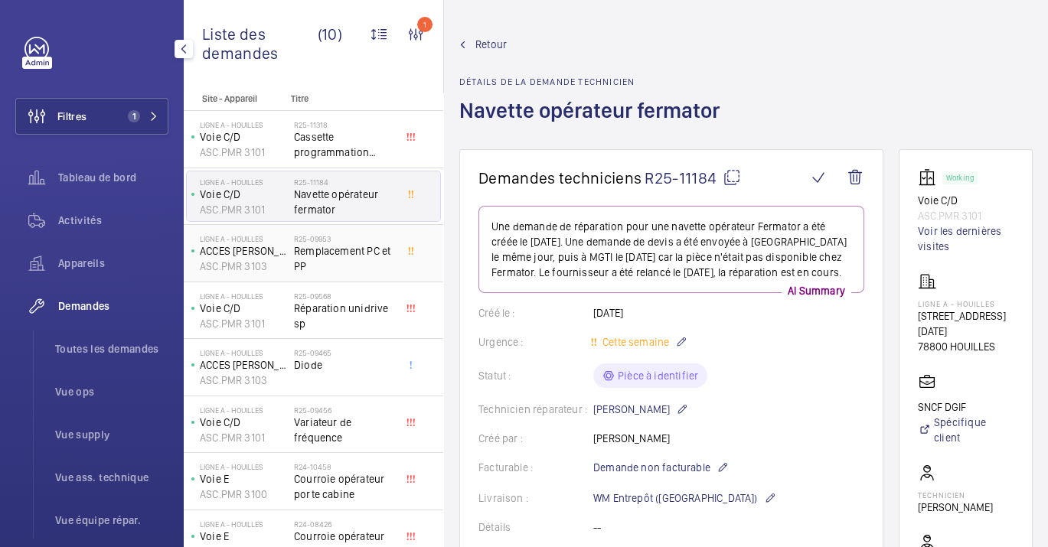
click at [271, 255] on p "ACCES [PERSON_NAME]" at bounding box center [244, 250] width 88 height 15
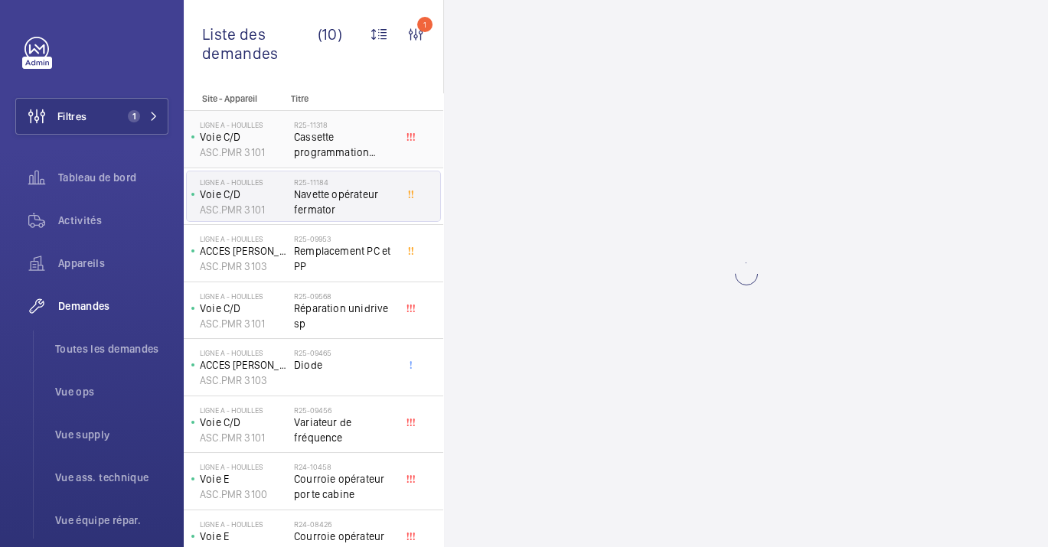
click at [318, 132] on span "Cassette programmation Thyssen" at bounding box center [344, 144] width 101 height 31
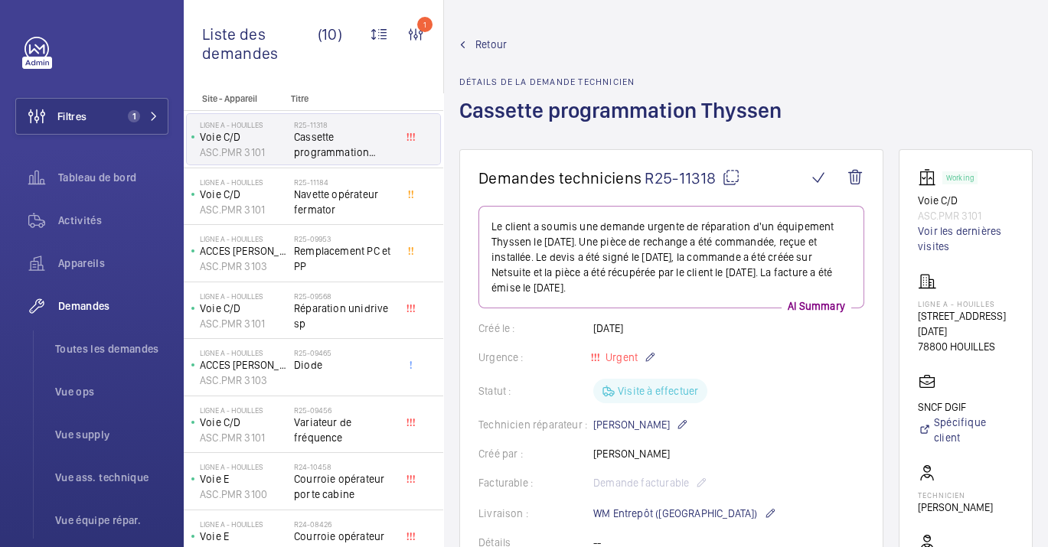
scroll to position [85, 0]
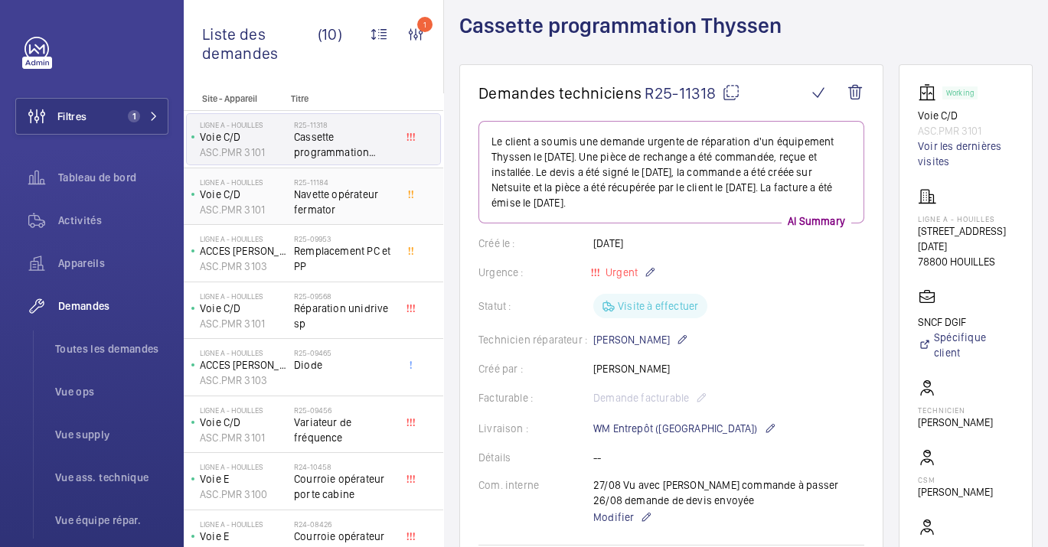
click at [312, 170] on div "Ligne A - HOUILLES Voie C/D ASC.PMR 3101 R25-11184 Navette opérateur fermator" at bounding box center [314, 196] width 260 height 57
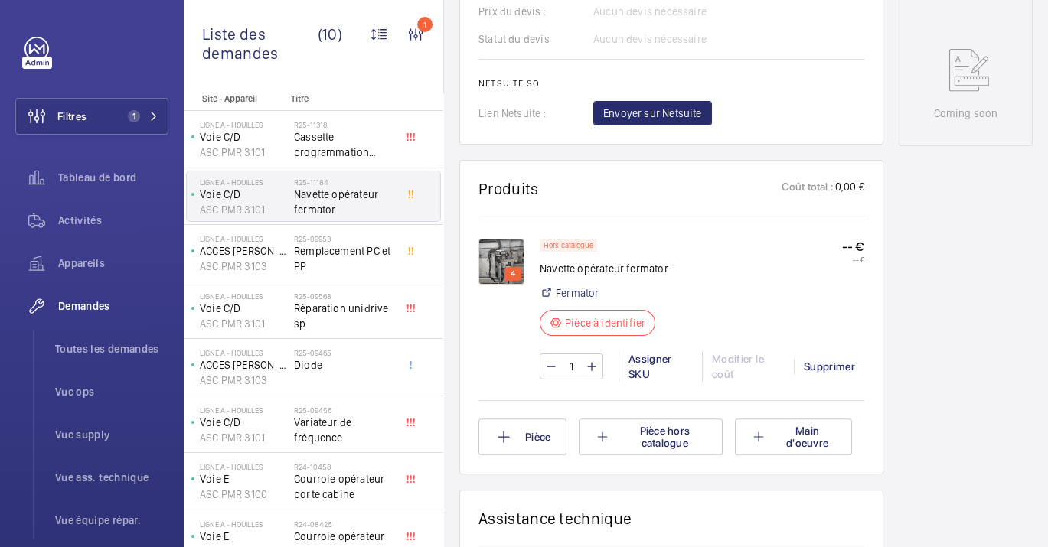
scroll to position [766, 0]
click at [510, 280] on p "4" at bounding box center [513, 273] width 11 height 14
click at [517, 280] on div "4" at bounding box center [513, 273] width 17 height 14
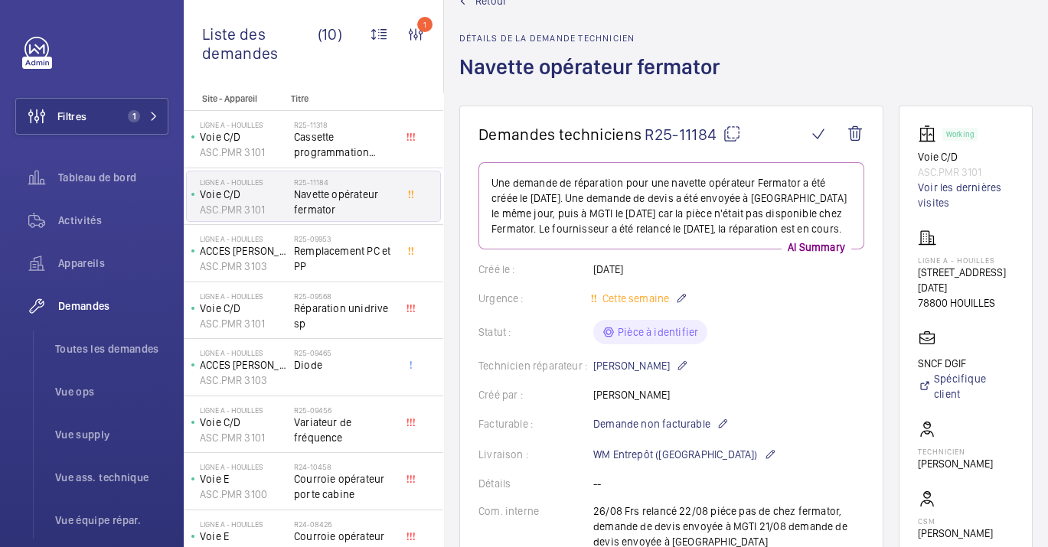
scroll to position [0, 0]
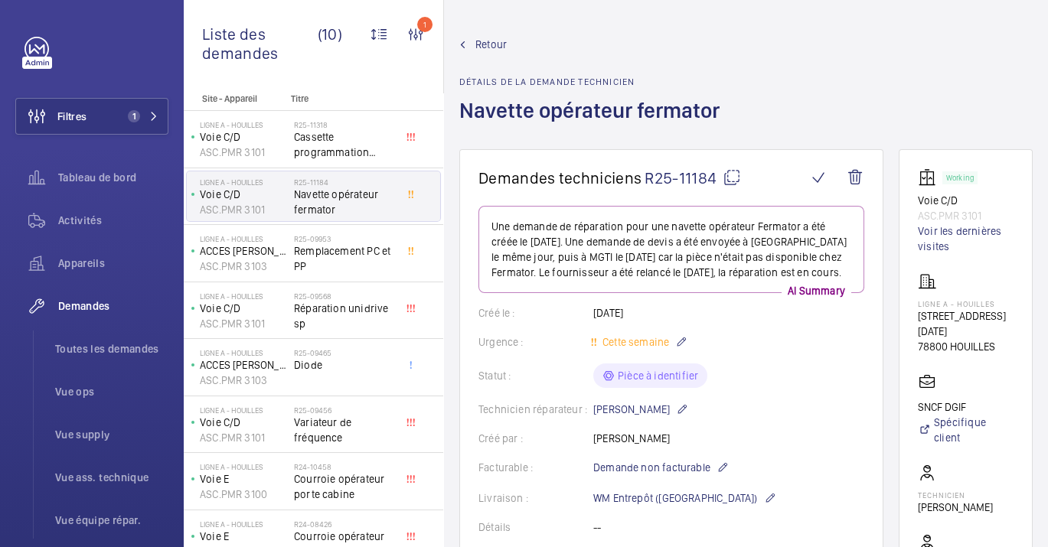
drag, startPoint x: 736, startPoint y: 177, endPoint x: 733, endPoint y: 188, distance: 11.1
click at [736, 178] on mat-icon at bounding box center [732, 177] width 18 height 18
